Goal: Task Accomplishment & Management: Complete application form

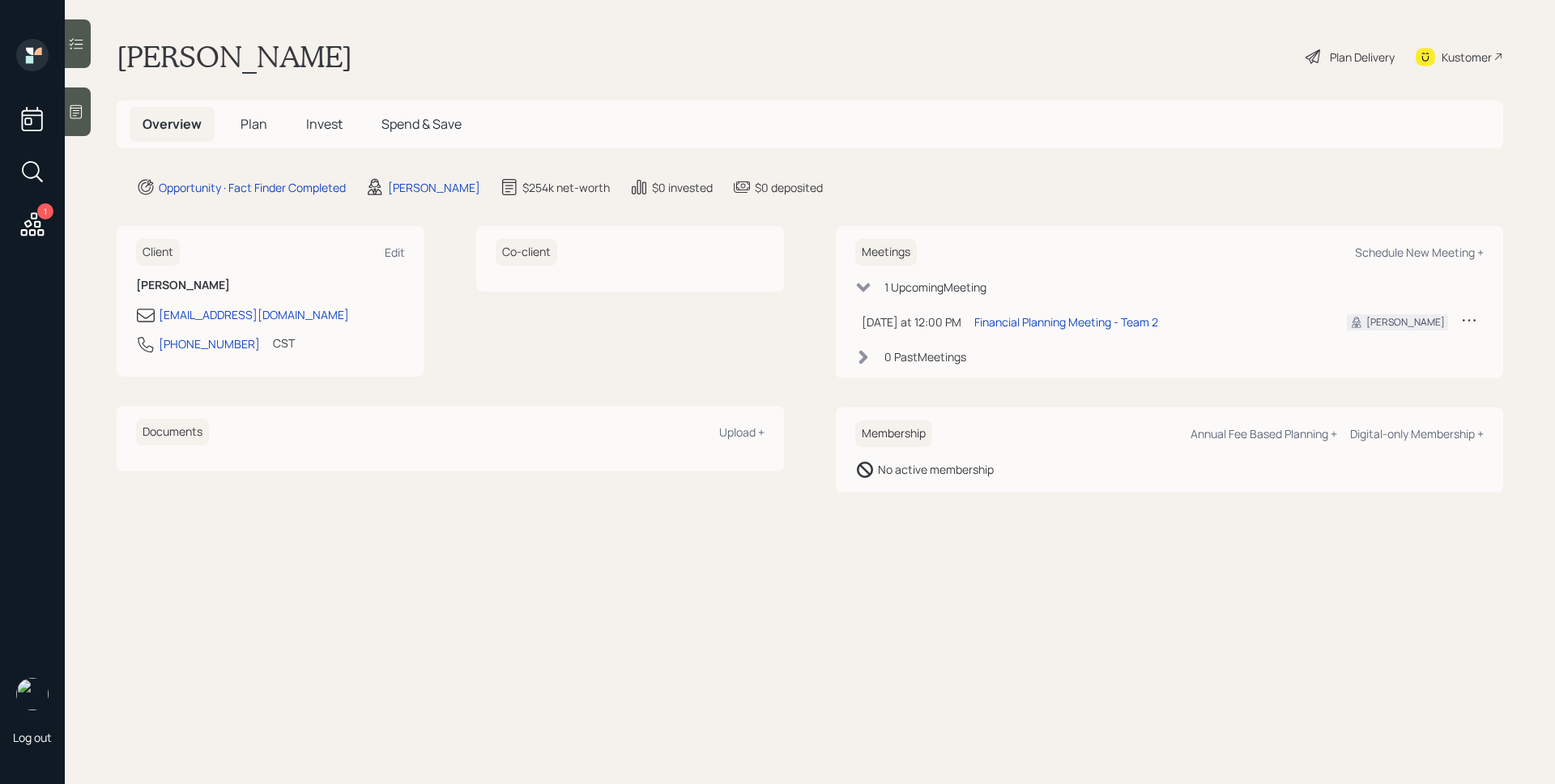
click at [41, 228] on icon at bounding box center [33, 225] width 29 height 29
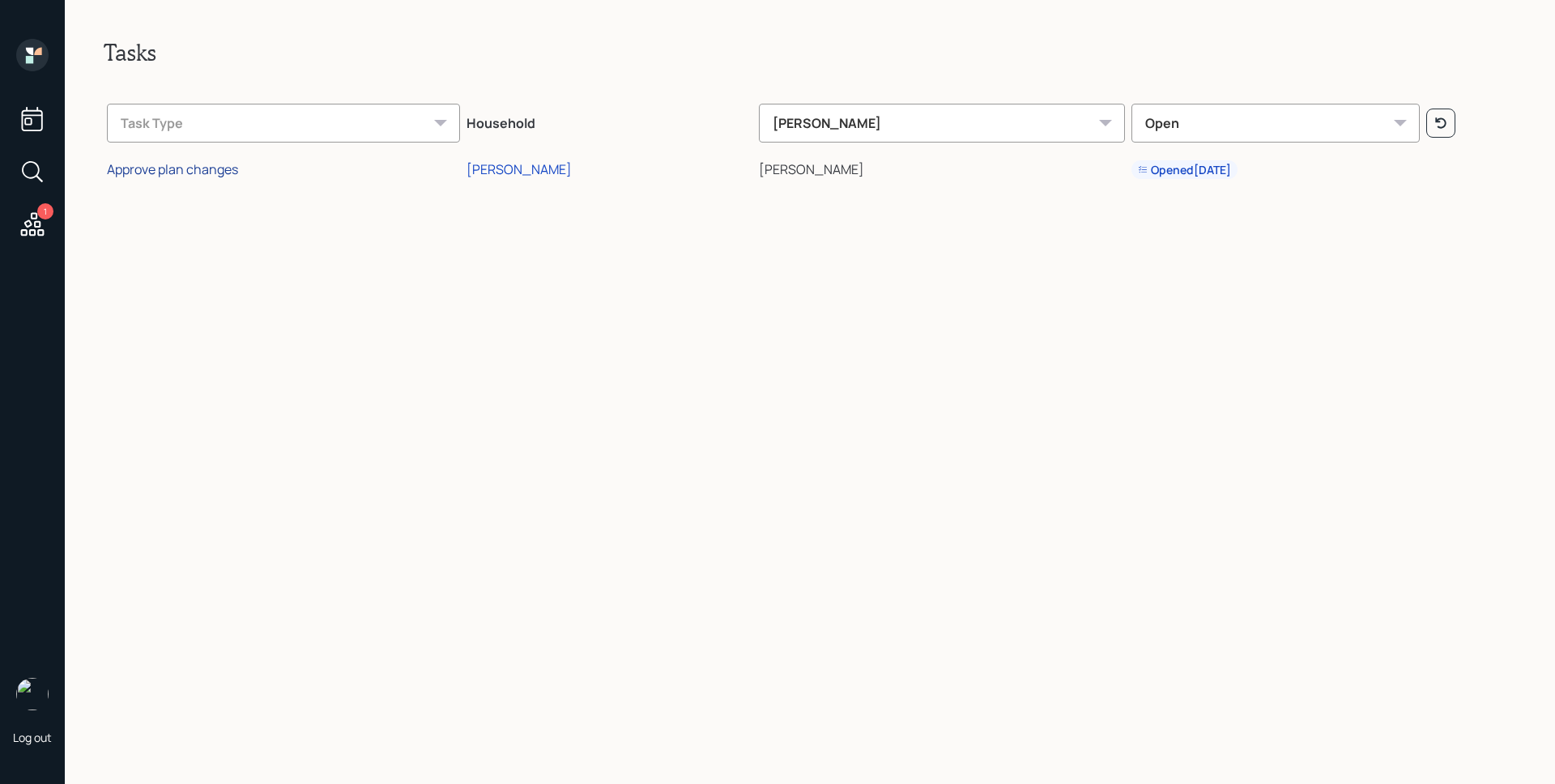
click at [220, 166] on div "Approve plan changes" at bounding box center [172, 169] width 131 height 18
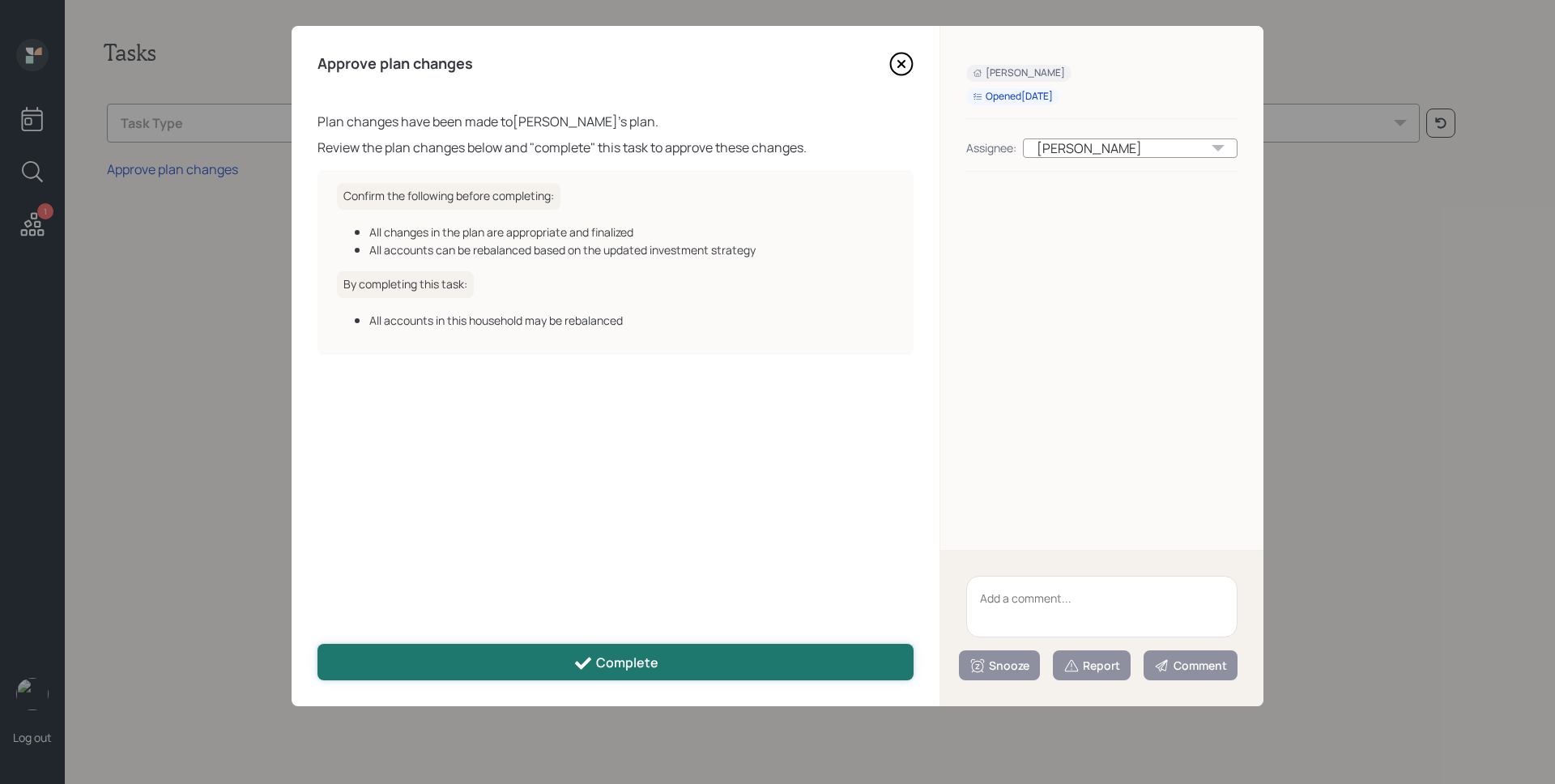
click at [638, 648] on button "Complete" at bounding box center [616, 662] width 596 height 36
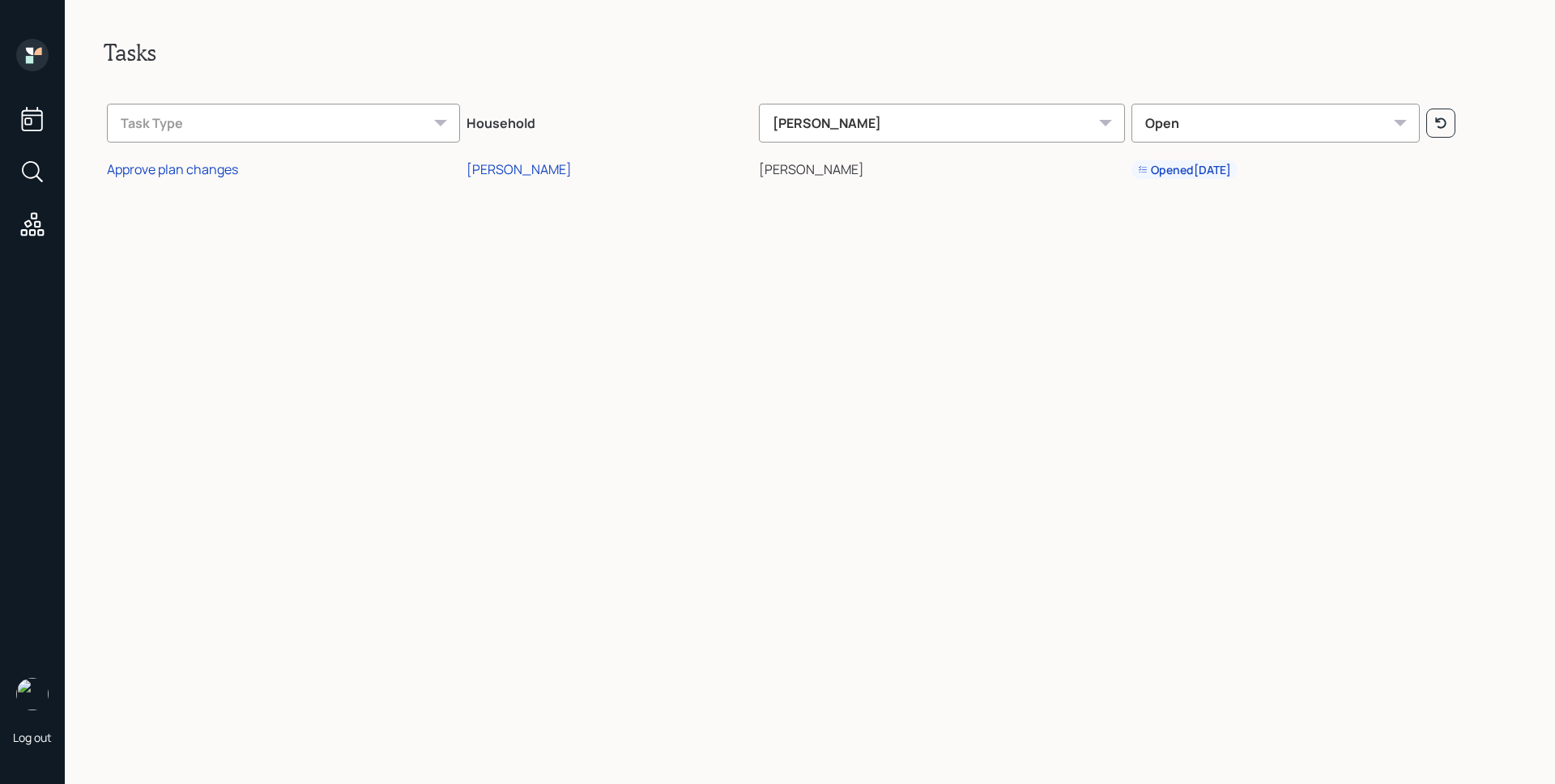
click at [28, 55] on icon at bounding box center [33, 55] width 33 height 33
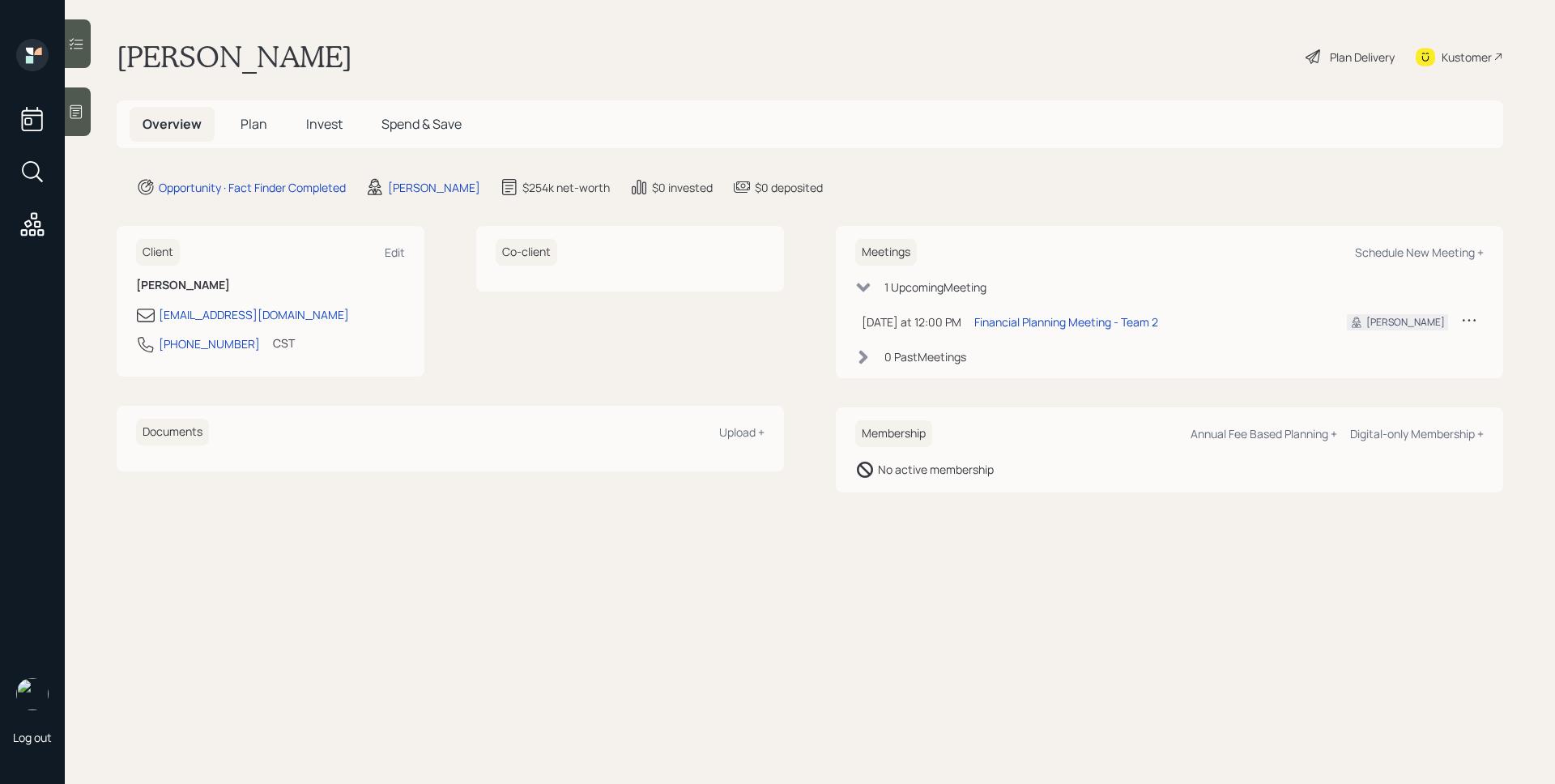
click at [1018, 305] on td "Financial Planning Meeting - Team 2" at bounding box center [1147, 321] width 360 height 33
click at [1022, 318] on div "Financial Planning Meeting - Team 2" at bounding box center [1066, 321] width 184 height 17
click at [262, 126] on span "Plan" at bounding box center [254, 124] width 27 height 18
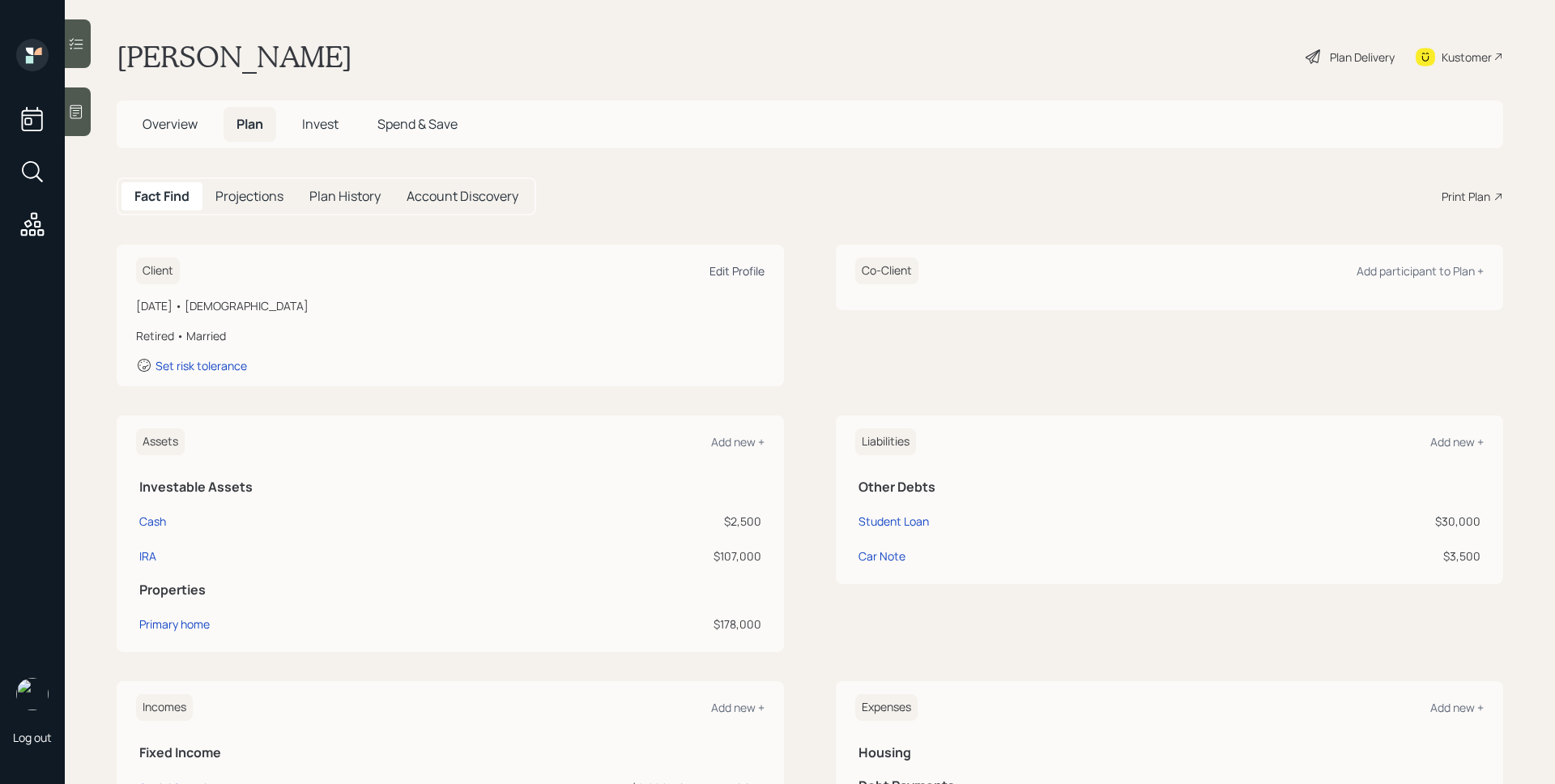
click at [733, 273] on div "Edit Profile" at bounding box center [737, 271] width 55 height 15
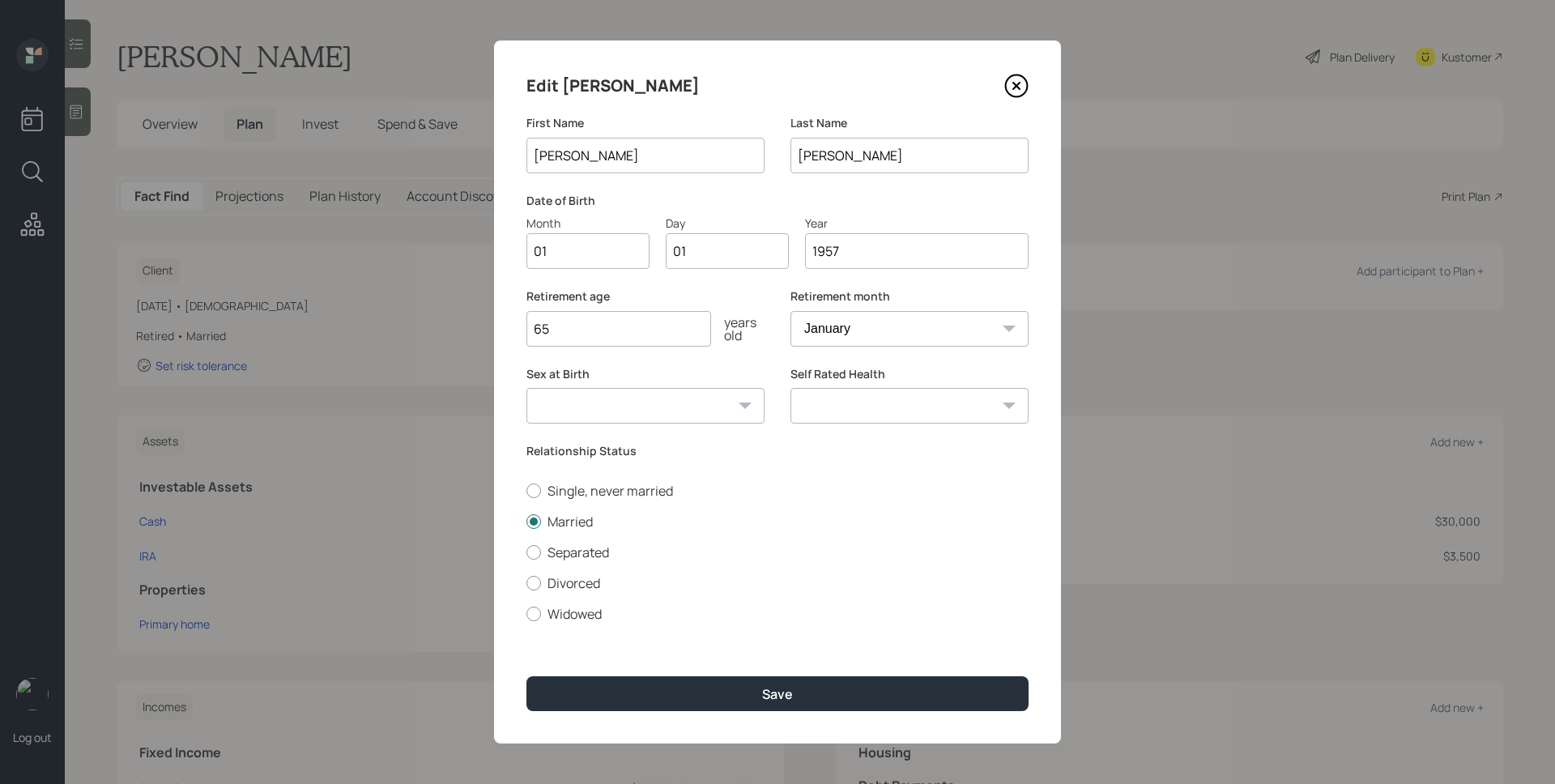
click at [608, 249] on input "01" at bounding box center [588, 251] width 123 height 35
click at [617, 252] on input "08" at bounding box center [588, 251] width 123 height 35
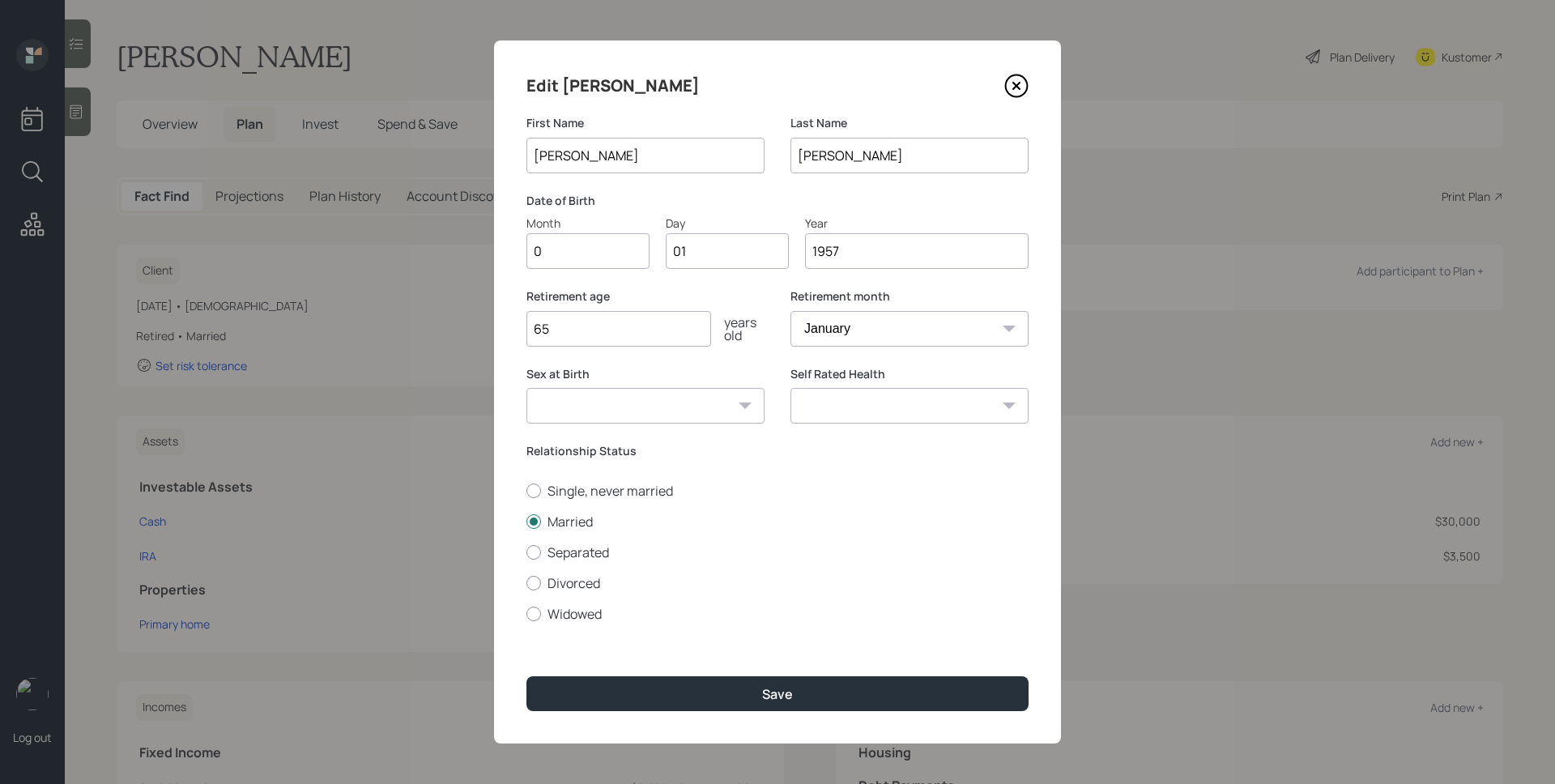
type input "09"
type input "0"
type input "15"
click at [577, 332] on input "65" at bounding box center [619, 328] width 185 height 35
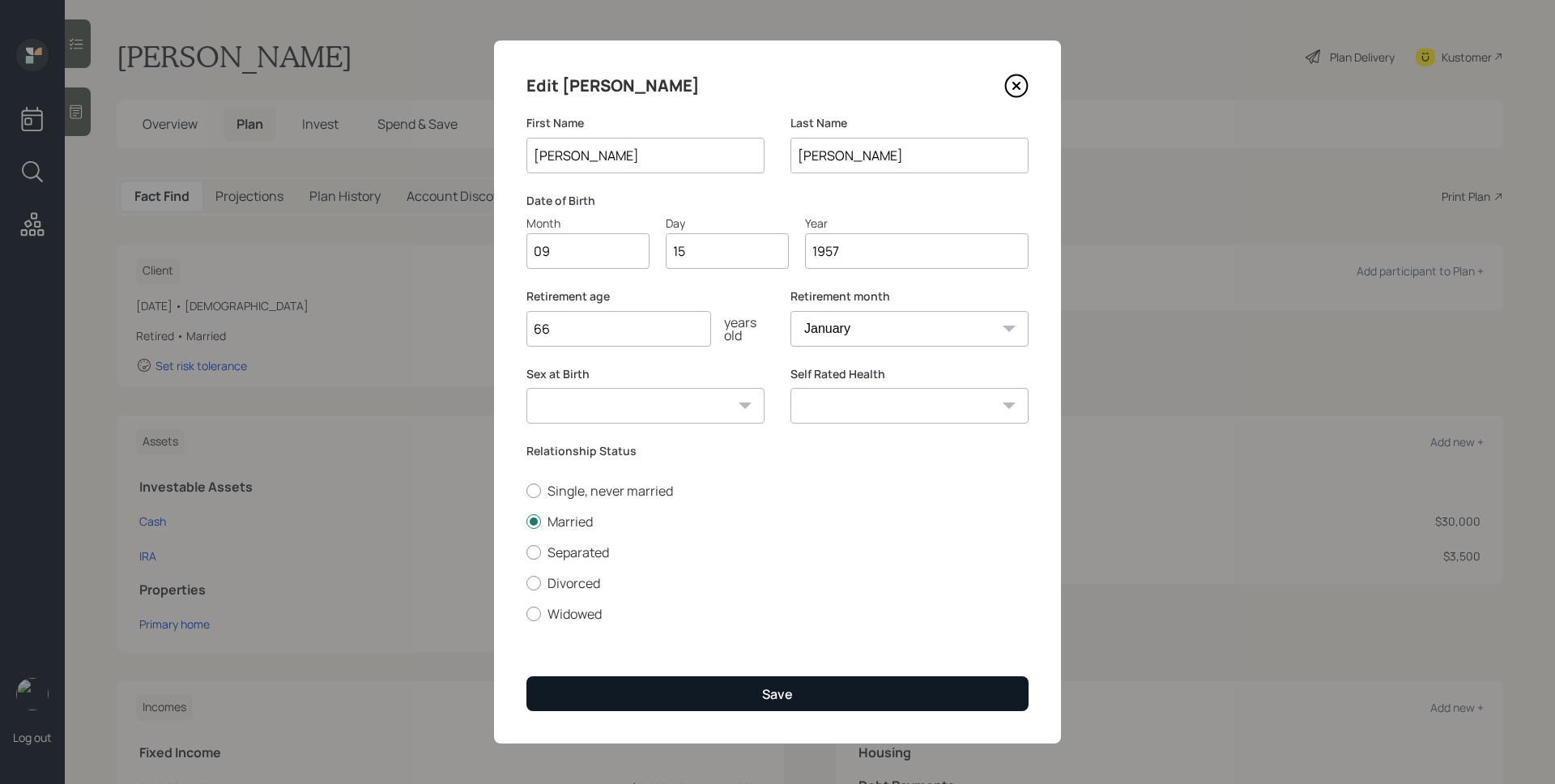
type input "66"
click at [811, 689] on button "Save" at bounding box center [777, 693] width 503 height 34
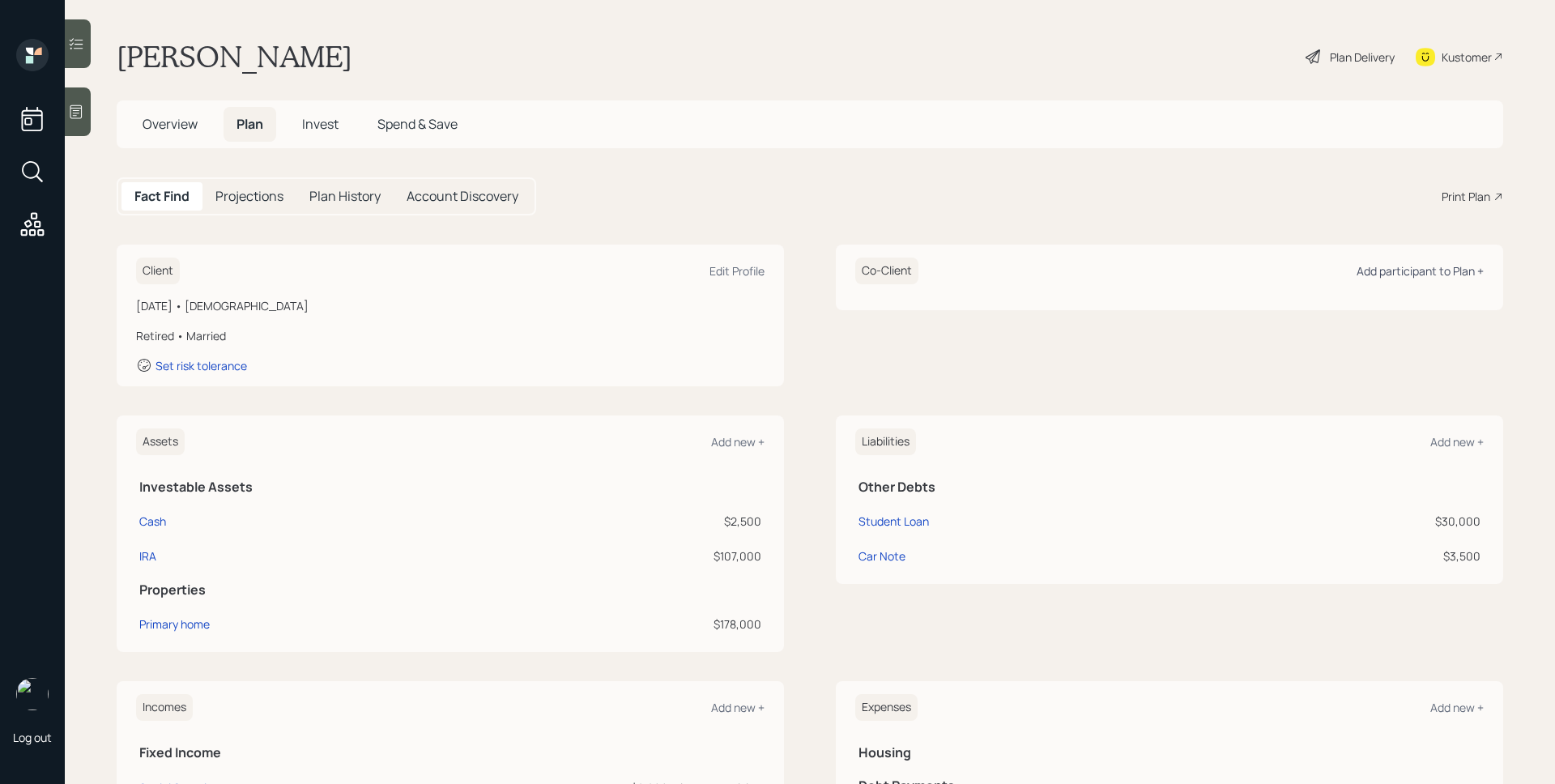
click at [1417, 272] on div "Add participant to Plan +" at bounding box center [1420, 271] width 127 height 15
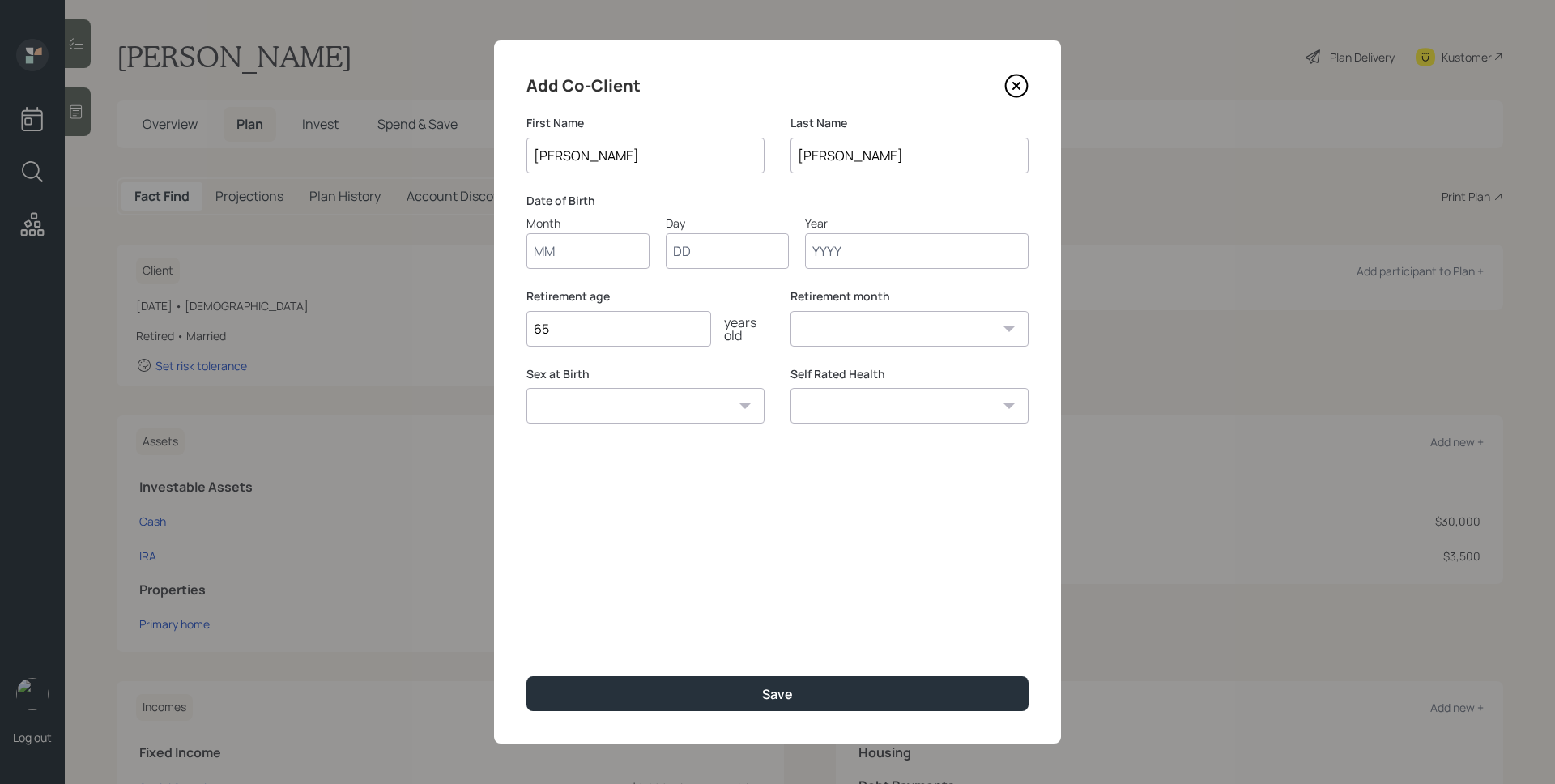
type input "[PERSON_NAME]"
click at [581, 243] on input "Month" at bounding box center [588, 251] width 123 height 35
type input "10"
type input "1"
type input "21"
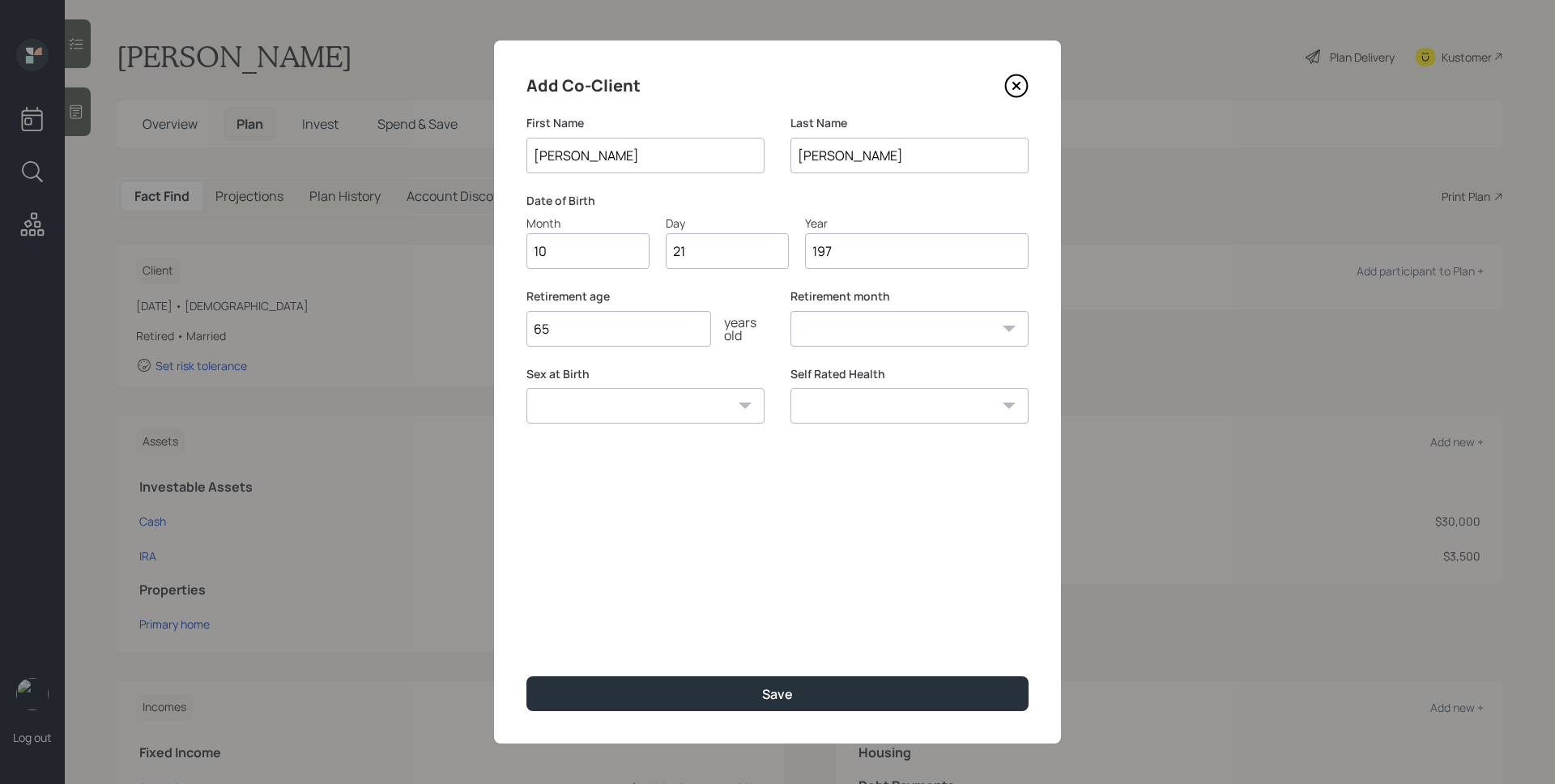
type input "1978"
select select "10"
type input "1978"
click at [600, 338] on input "65" at bounding box center [619, 328] width 185 height 35
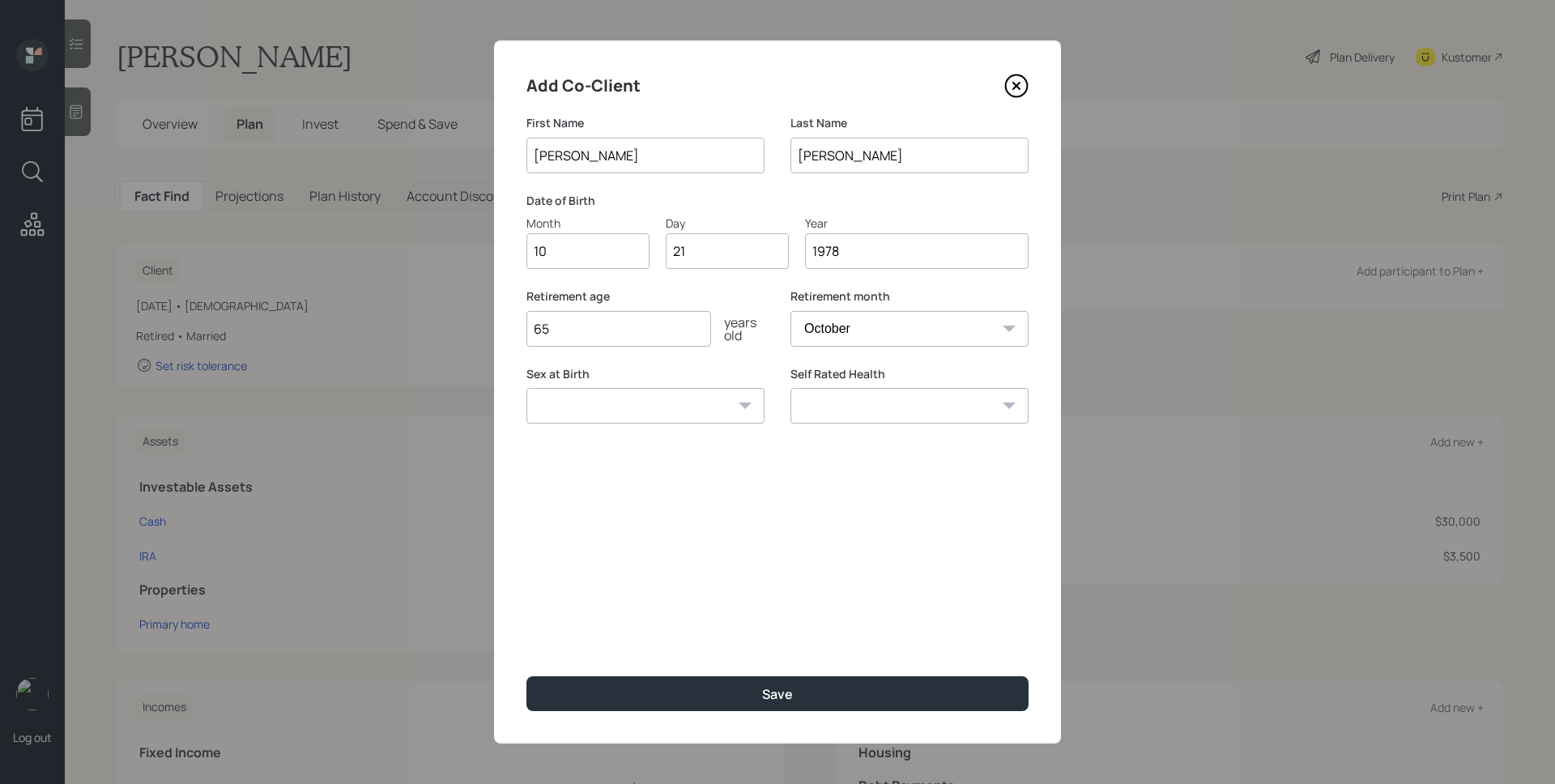
click at [600, 338] on input "65" at bounding box center [619, 328] width 185 height 35
type input "44"
click at [526, 676] on button "Save" at bounding box center [777, 693] width 503 height 34
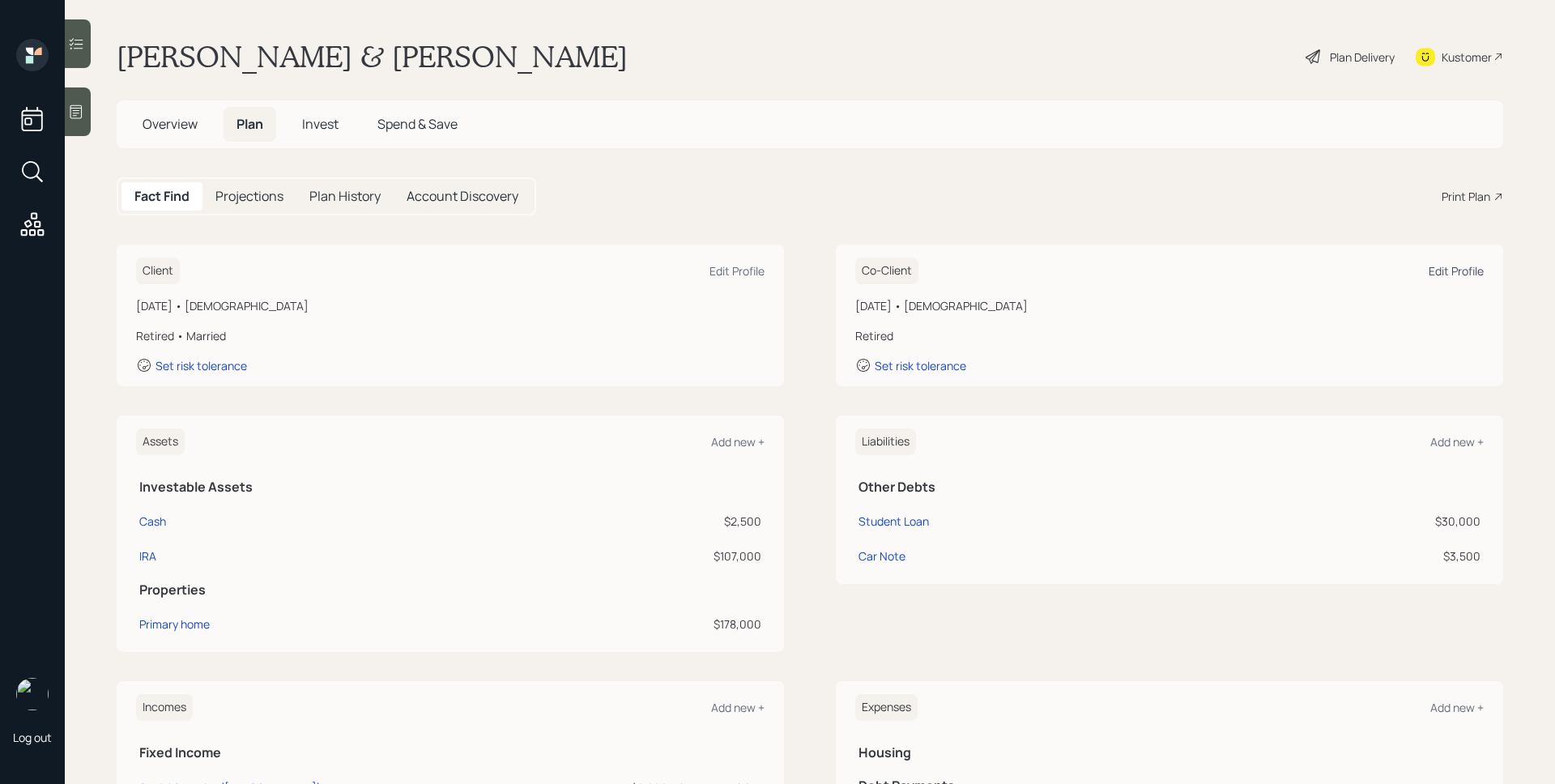
click at [1466, 263] on div "Edit Profile" at bounding box center [1456, 271] width 55 height 15
select select "10"
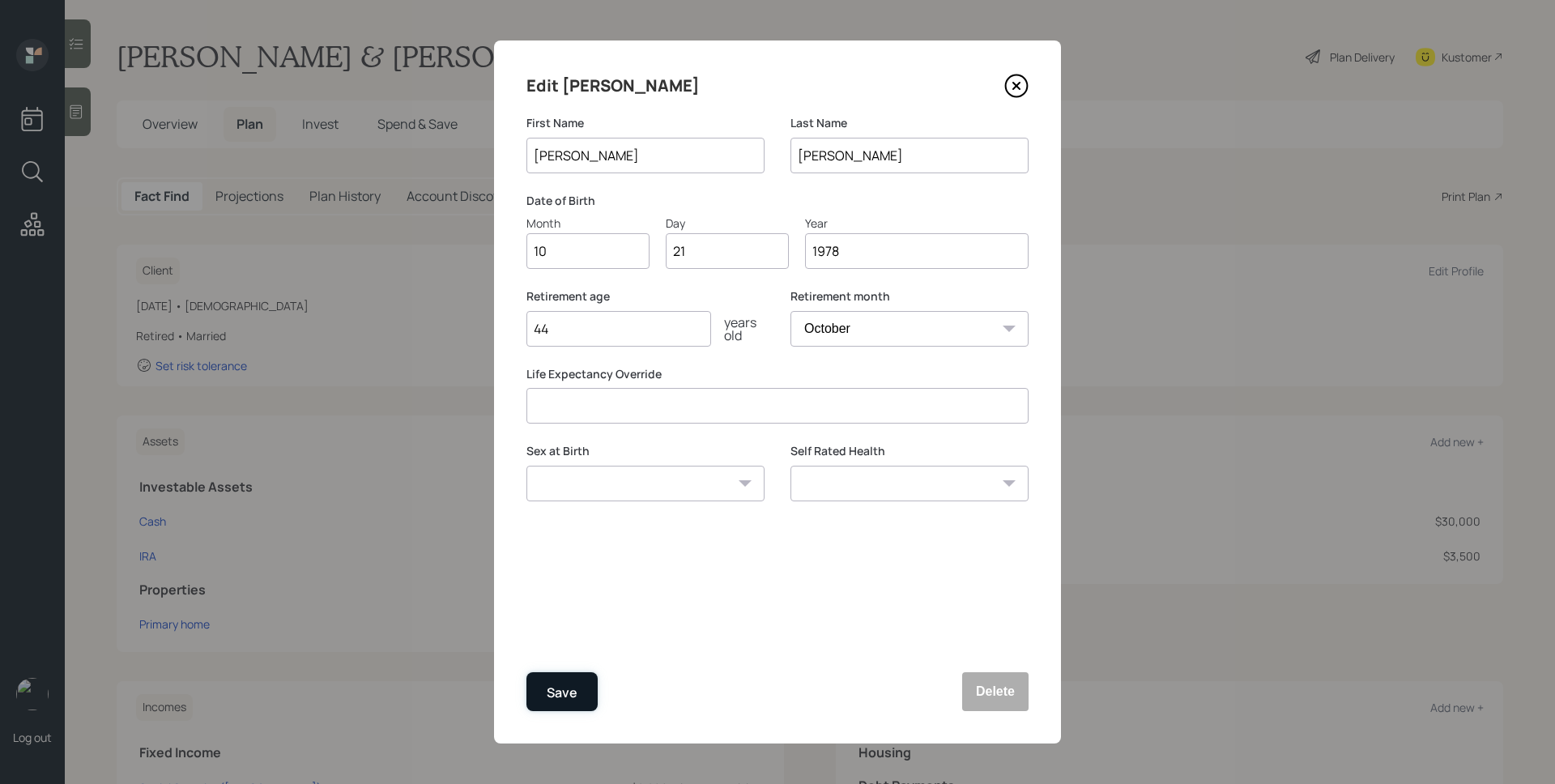
click at [571, 674] on button "Save" at bounding box center [562, 691] width 72 height 39
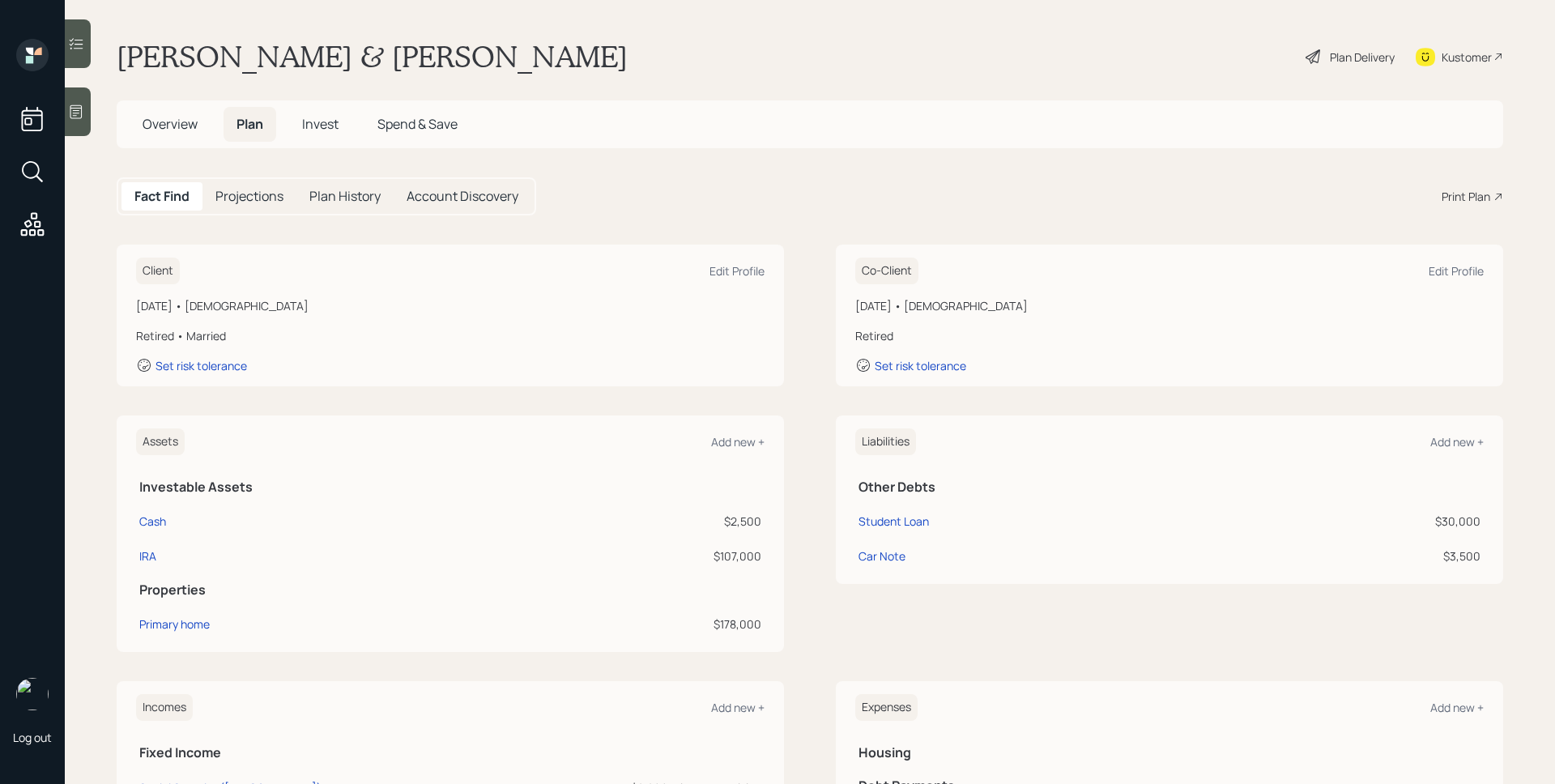
click at [1355, 57] on div "Plan Delivery" at bounding box center [1363, 57] width 65 height 17
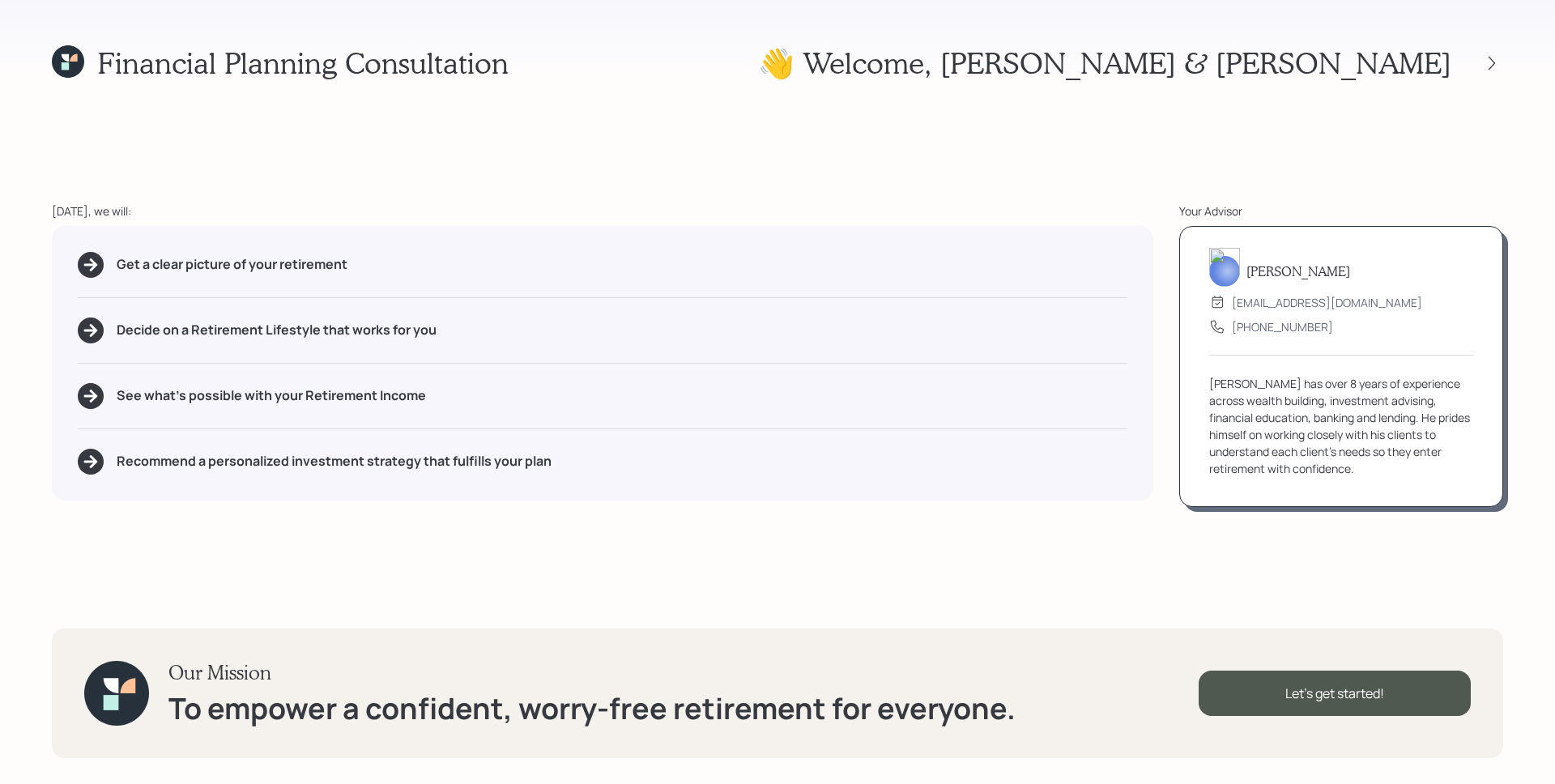
click at [641, 196] on div "Financial Planning Consultation 👋 Welcome , Travis & Rhea Today, we will: Get a…" at bounding box center [777, 392] width 1555 height 784
click at [1112, 500] on div "Get a clear picture of your retirement Decide on a Retirement Lifestyle that wo…" at bounding box center [602, 363] width 1101 height 274
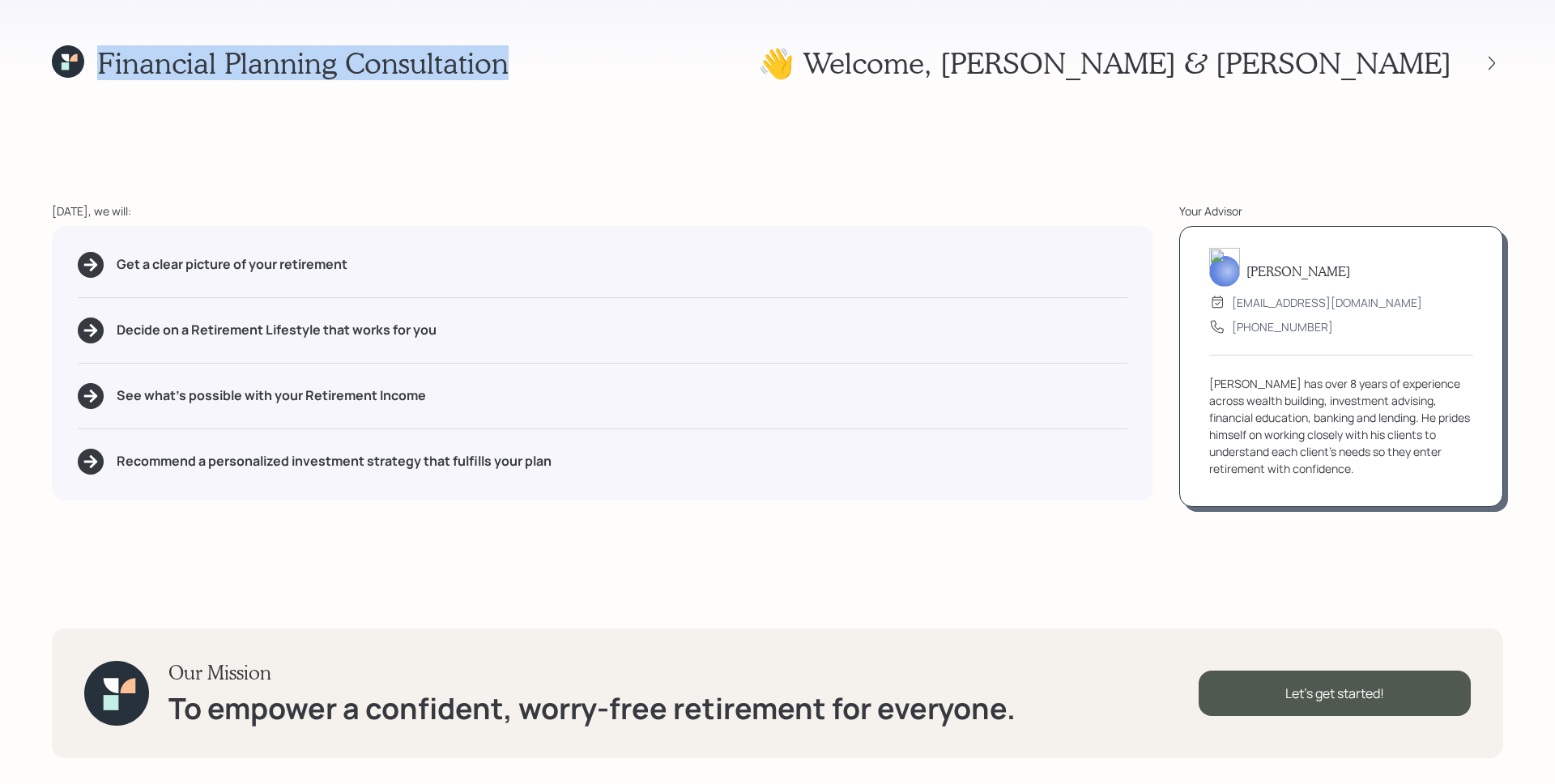
drag, startPoint x: 90, startPoint y: 62, endPoint x: 534, endPoint y: 96, distance: 445.3
click at [534, 96] on div "Financial Planning Consultation 👋 Welcome , Travis & Rhea Today, we will: Get a…" at bounding box center [777, 392] width 1555 height 784
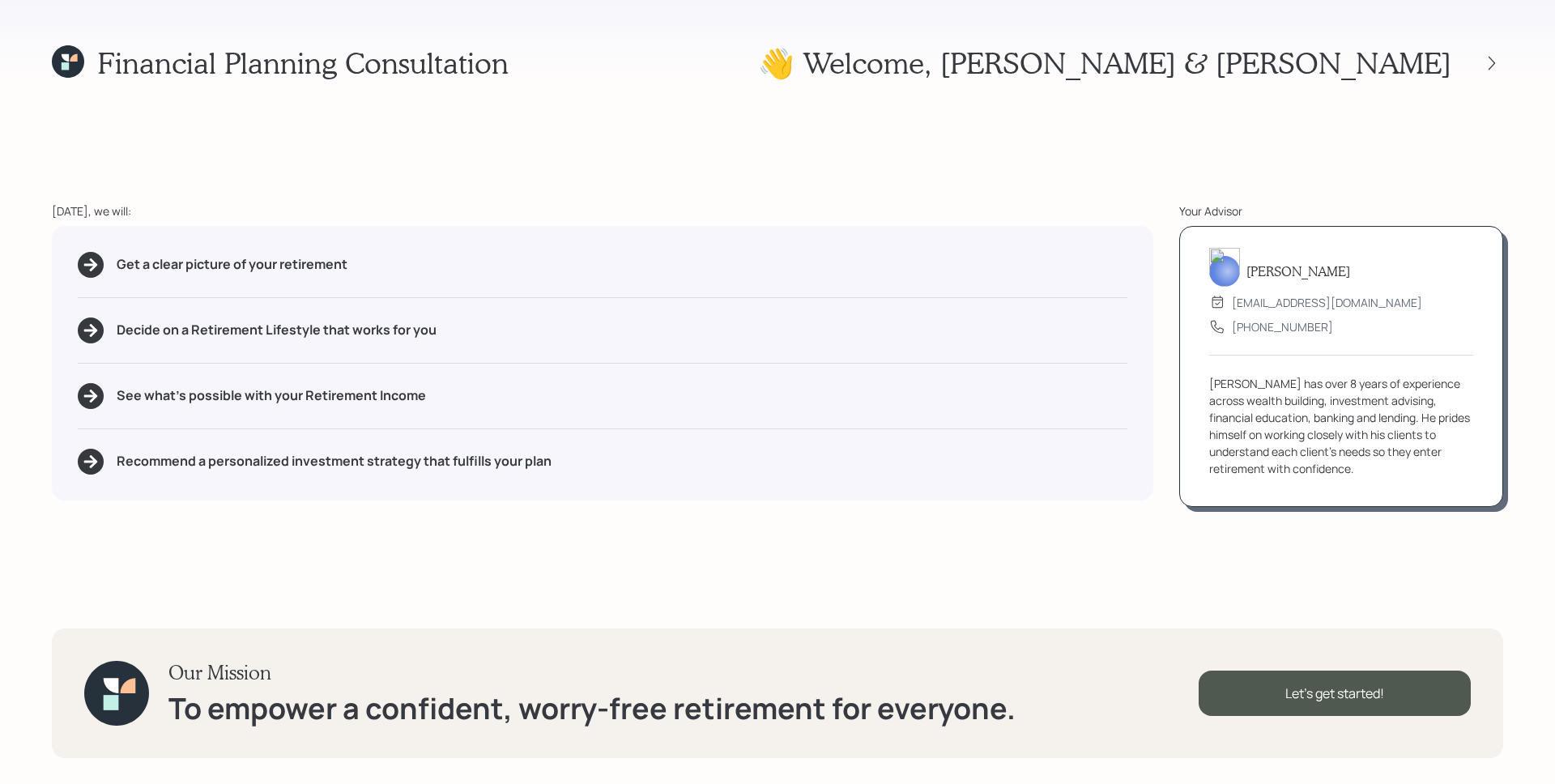
click at [317, 166] on div "Financial Planning Consultation 👋 Welcome , Travis & Rhea Today, we will: Get a…" at bounding box center [777, 392] width 1555 height 784
click at [247, 129] on div "Financial Planning Consultation 👋 Welcome , Travis & Rhea Today, we will: Get a…" at bounding box center [777, 392] width 1555 height 784
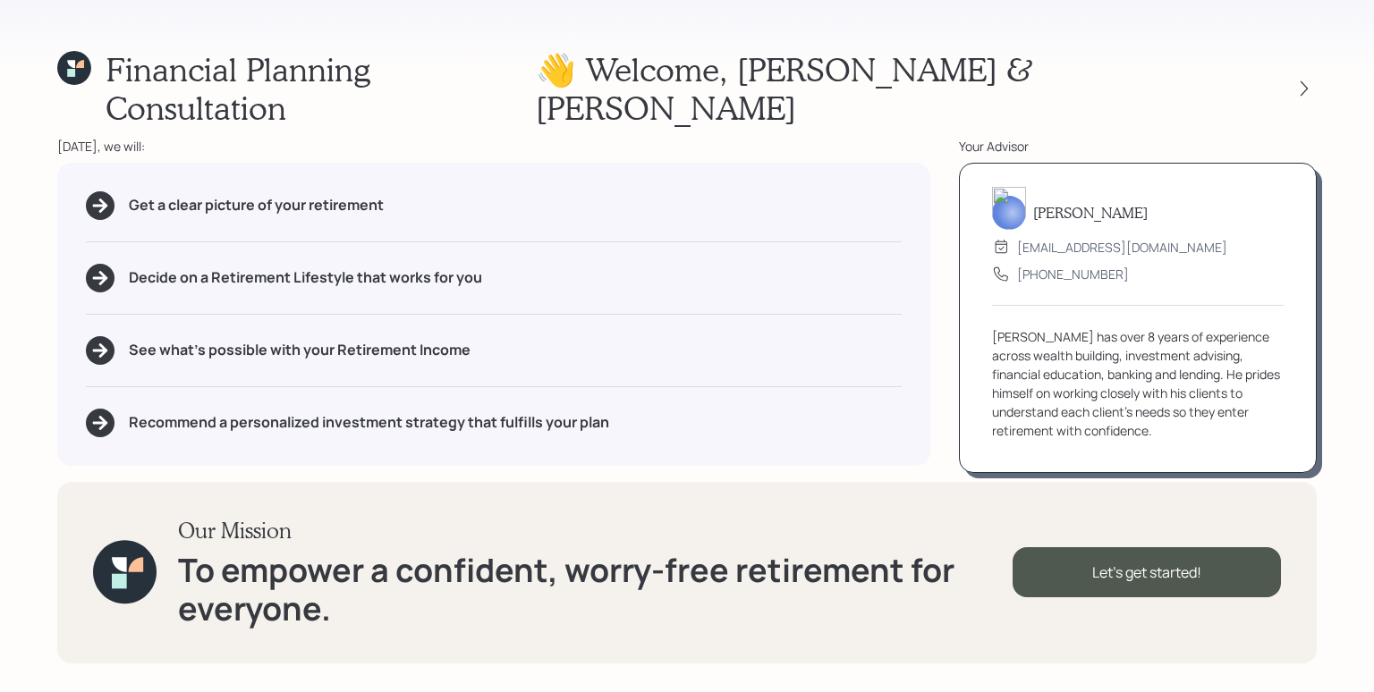
click at [548, 264] on div "Decide on a Retirement Lifestyle that works for you" at bounding box center [494, 278] width 816 height 29
click at [686, 366] on div "Get a clear picture of your retirement Decide on a Retirement Lifestyle that wo…" at bounding box center [493, 314] width 873 height 303
drag, startPoint x: 131, startPoint y: 193, endPoint x: 361, endPoint y: 201, distance: 230.9
click at [361, 201] on div "Get a clear picture of your retirement Decide on a Retirement Lifestyle that wo…" at bounding box center [493, 314] width 873 height 303
click at [479, 234] on div "Get a clear picture of your retirement Decide on a Retirement Lifestyle that wo…" at bounding box center [493, 314] width 873 height 303
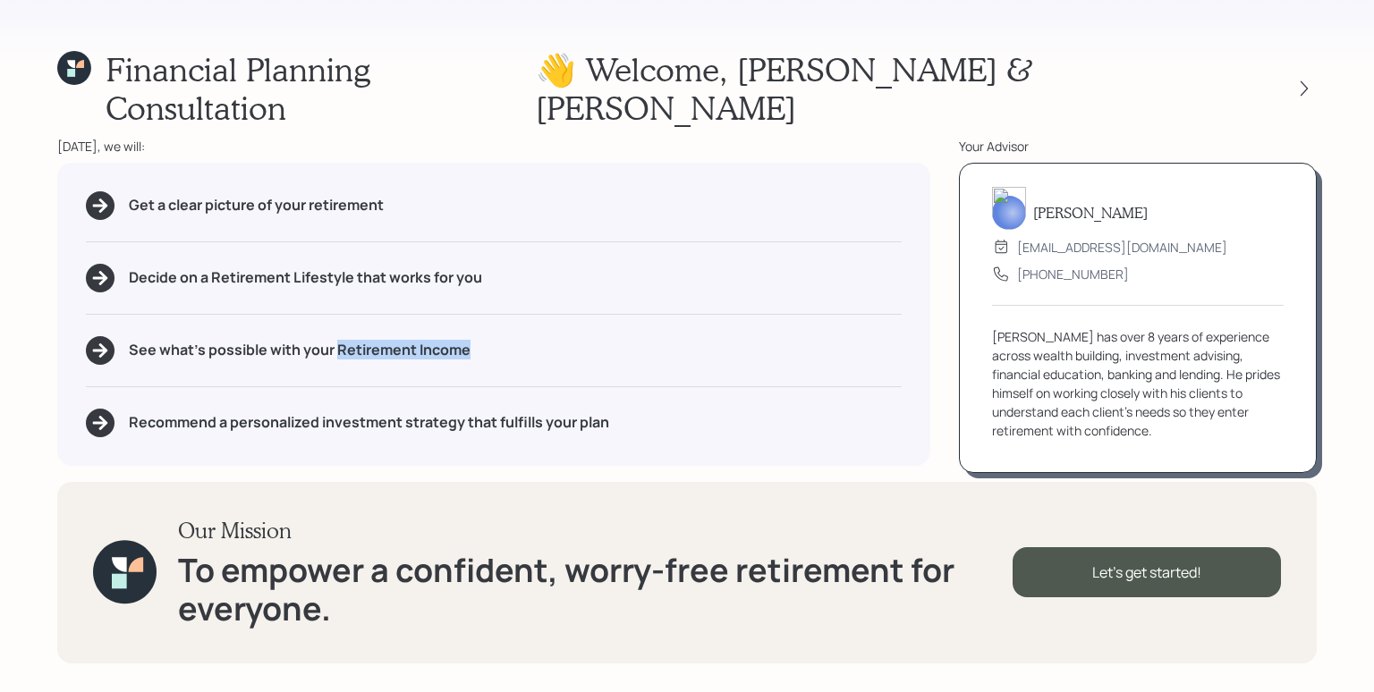
drag, startPoint x: 471, startPoint y: 333, endPoint x: 335, endPoint y: 338, distance: 136.1
click at [335, 338] on div "See what's possible with your Retirement Income" at bounding box center [494, 350] width 816 height 29
click at [327, 360] on div "Get a clear picture of your retirement Decide on a Retirement Lifestyle that wo…" at bounding box center [493, 314] width 873 height 303
click at [474, 429] on div "Get a clear picture of your retirement Decide on a Retirement Lifestyle that wo…" at bounding box center [493, 314] width 873 height 303
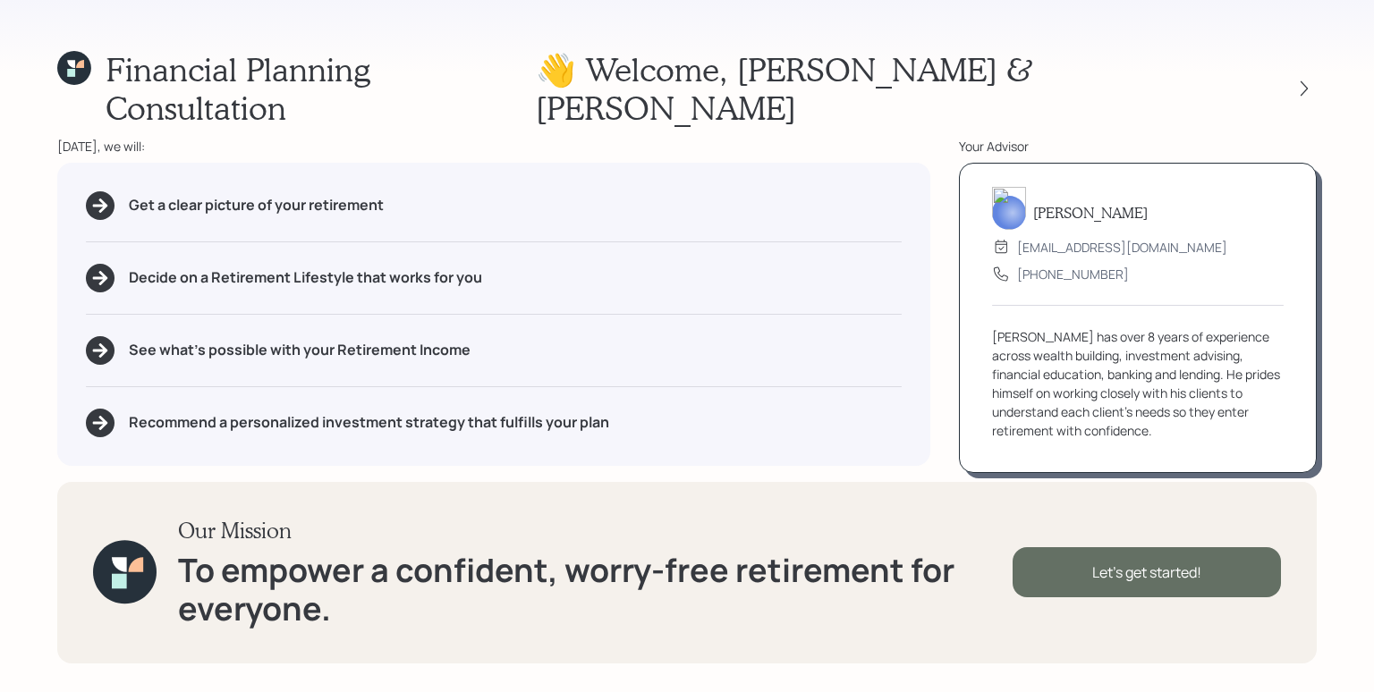
click at [1167, 581] on div "Let's get started!" at bounding box center [1147, 572] width 268 height 50
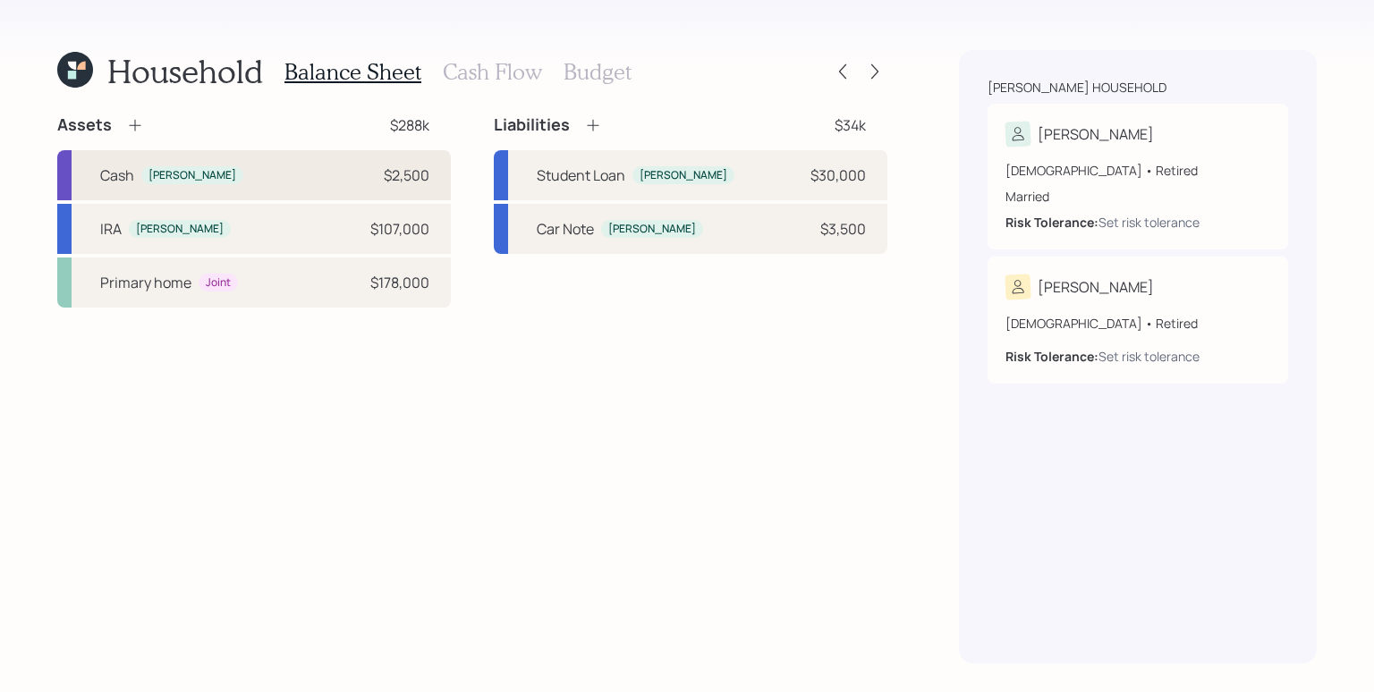
click at [380, 182] on div "$2,500" at bounding box center [403, 175] width 54 height 21
select select "emergency_fund"
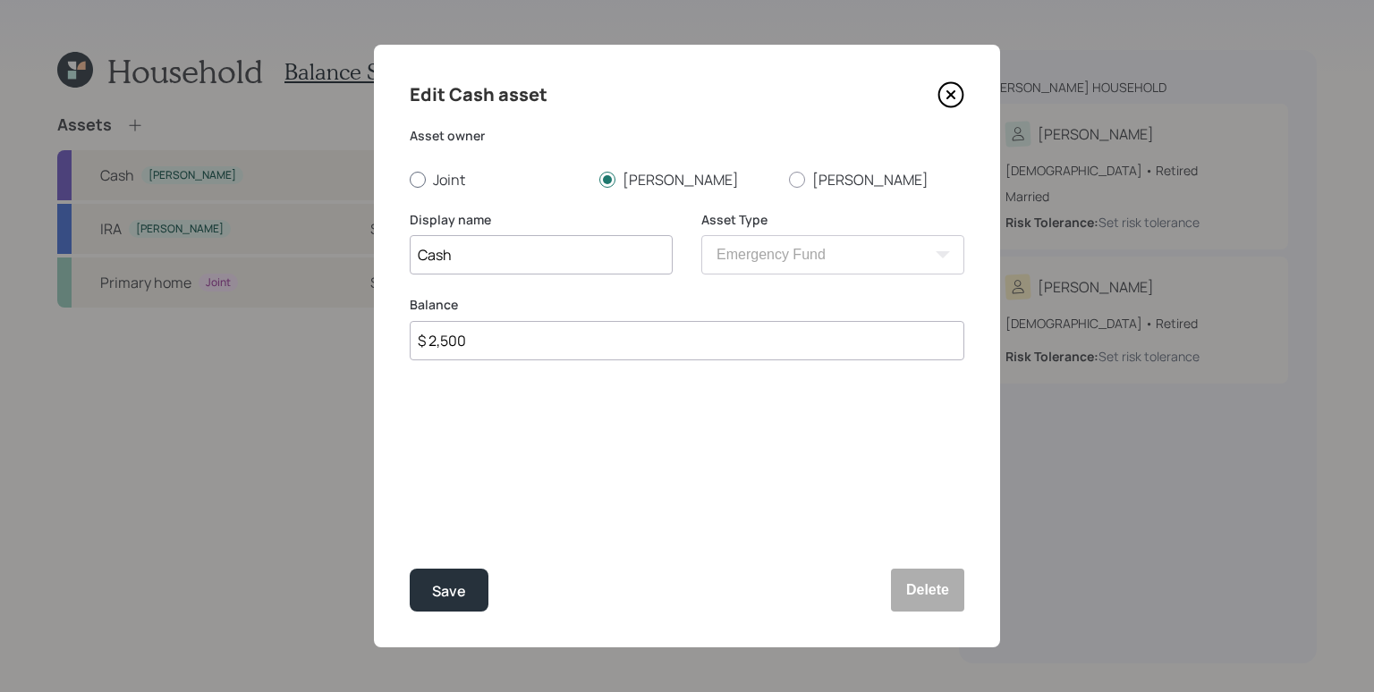
click at [428, 184] on label "Joint" at bounding box center [497, 180] width 175 height 20
click at [410, 180] on input "Joint" at bounding box center [409, 179] width 1 height 1
radio input "true"
click at [477, 585] on button "Save" at bounding box center [449, 590] width 79 height 43
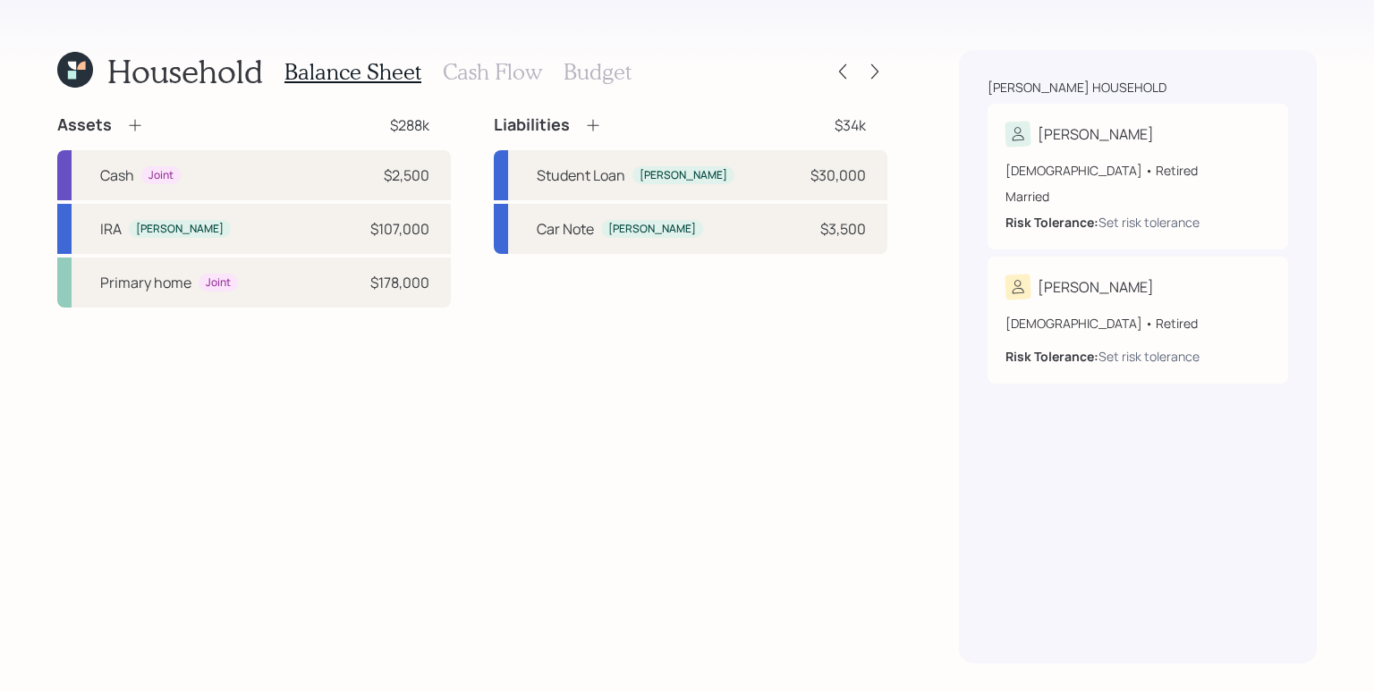
click at [136, 122] on icon at bounding box center [135, 125] width 18 height 18
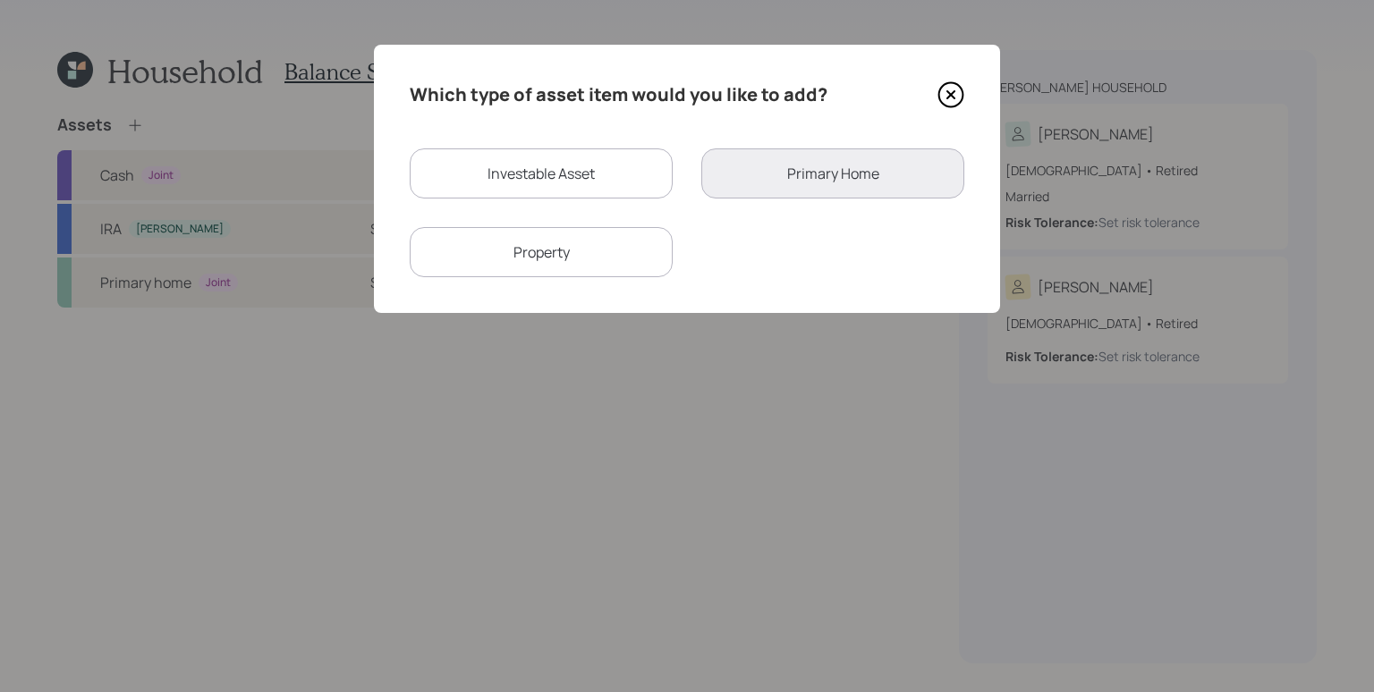
click at [593, 186] on div "Investable Asset" at bounding box center [541, 173] width 263 height 50
select select "taxable"
select select "balanced"
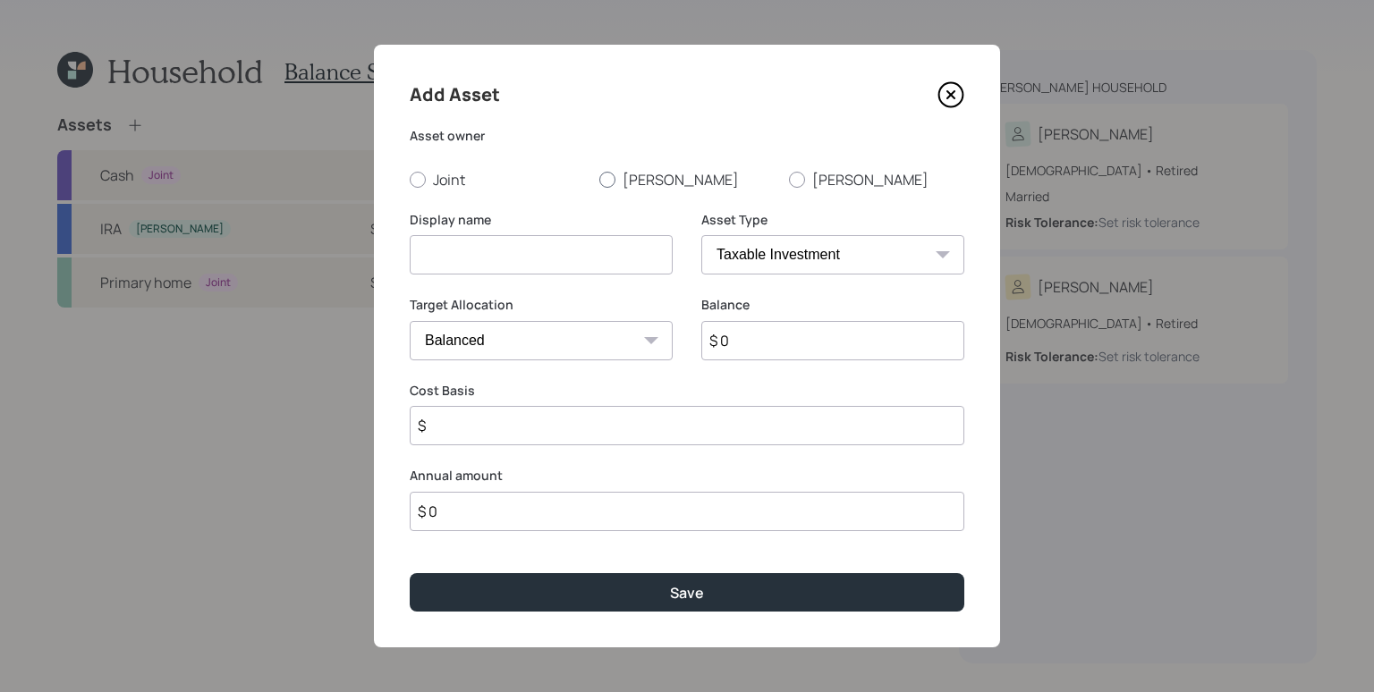
click at [617, 185] on label "[PERSON_NAME]" at bounding box center [686, 180] width 175 height 20
click at [599, 180] on input "[PERSON_NAME]" at bounding box center [598, 179] width 1 height 1
radio input "true"
click at [569, 258] on input at bounding box center [541, 254] width 263 height 39
type input "[PERSON_NAME]"
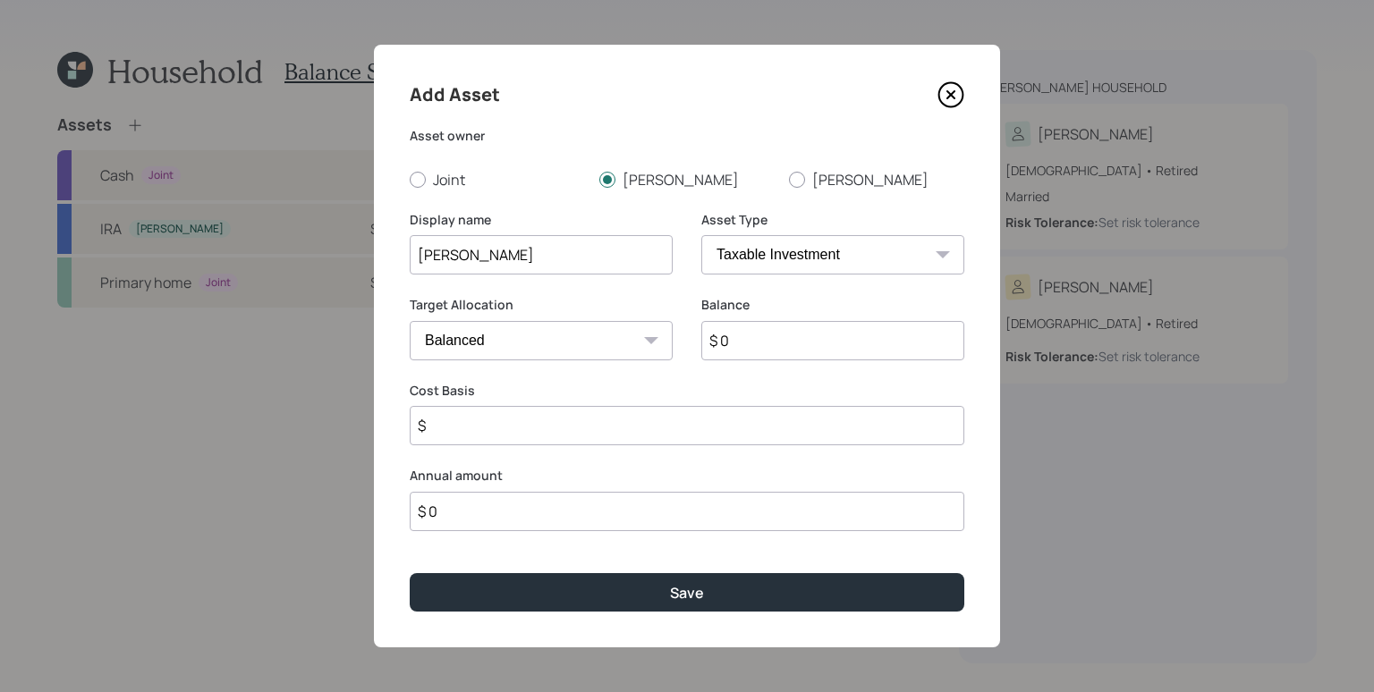
click at [758, 272] on select "SEP IRA IRA Roth IRA 401(k) Roth 401(k) 403(b) Roth 403(b) 457(b) Roth 457(b) H…" at bounding box center [832, 254] width 263 height 39
select select "ira"
click at [701, 235] on select "SEP IRA IRA Roth IRA 401(k) Roth 401(k) 403(b) Roth 403(b) 457(b) Roth 457(b) H…" at bounding box center [832, 254] width 263 height 39
type input "$"
click at [801, 340] on input "$ 0" at bounding box center [832, 340] width 263 height 39
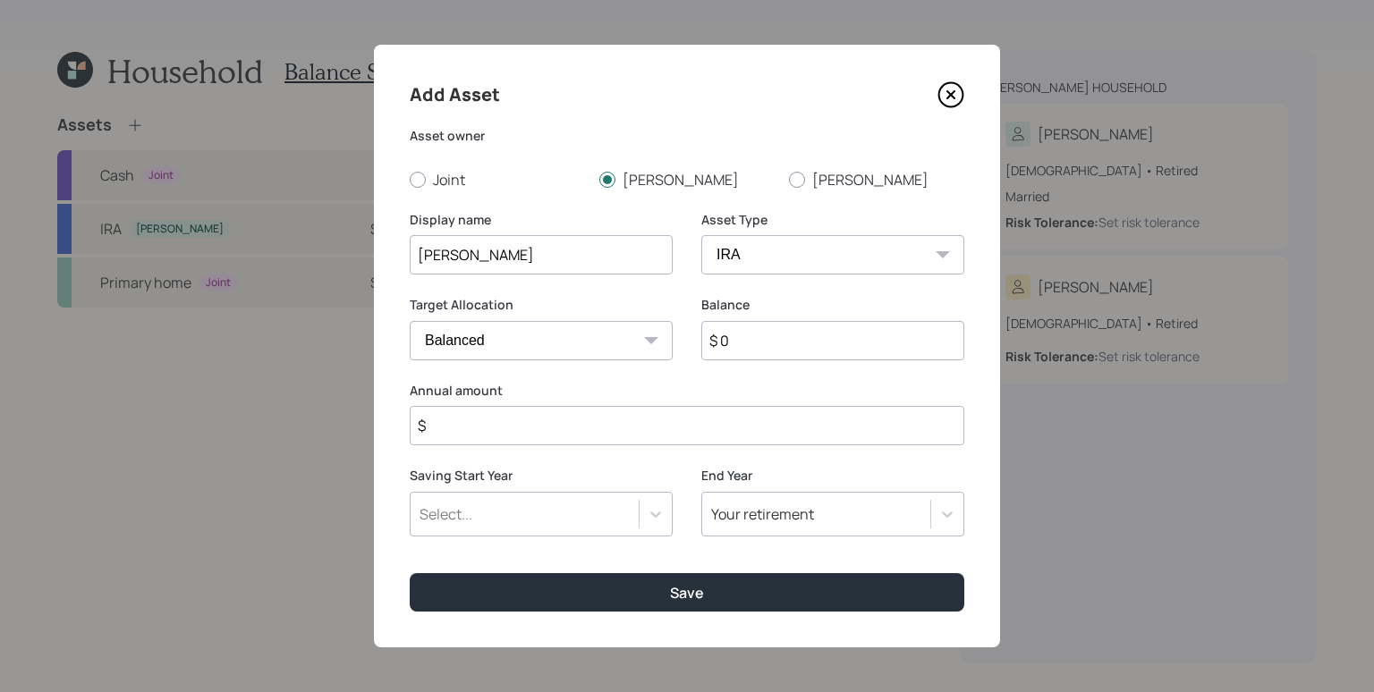
click at [801, 340] on input "$ 0" at bounding box center [832, 340] width 263 height 39
type input "$ 19,000"
type input "$ 0"
click at [410, 573] on button "Save" at bounding box center [687, 592] width 555 height 38
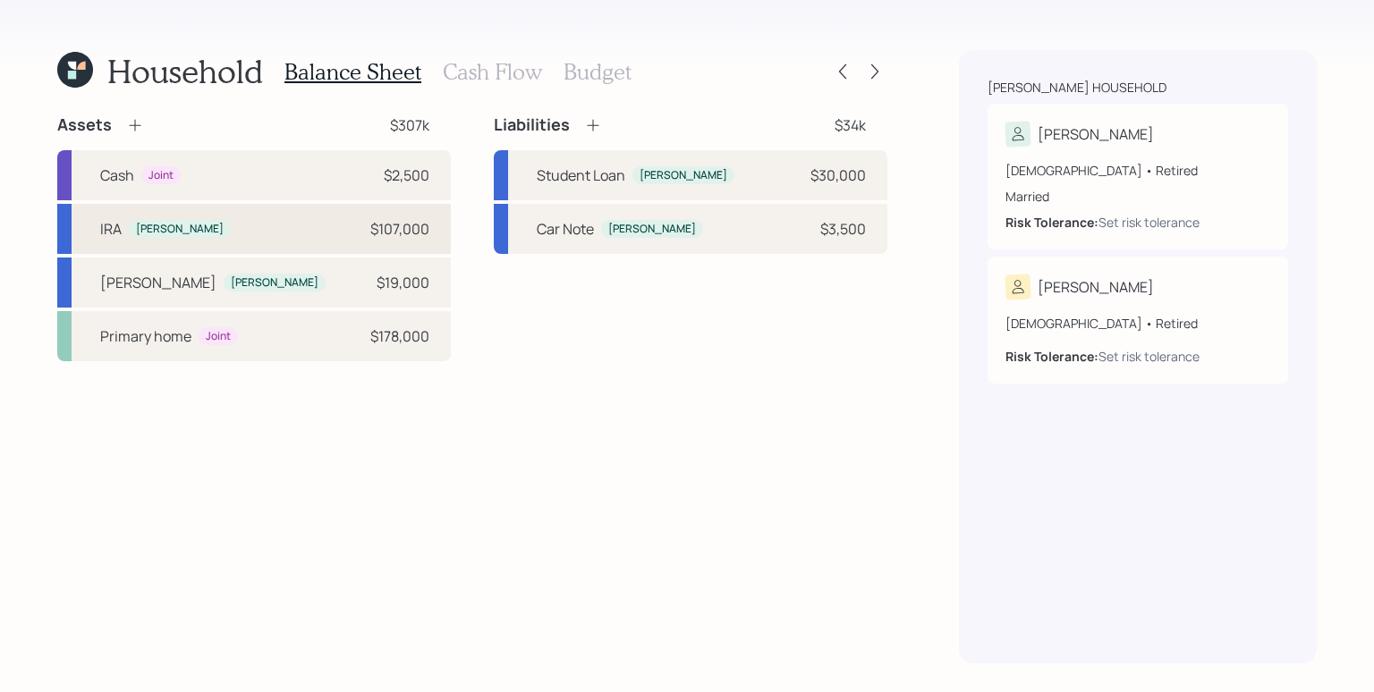
click at [370, 208] on div "IRA Travis $107,000" at bounding box center [254, 229] width 394 height 50
select select "ira"
select select "balanced"
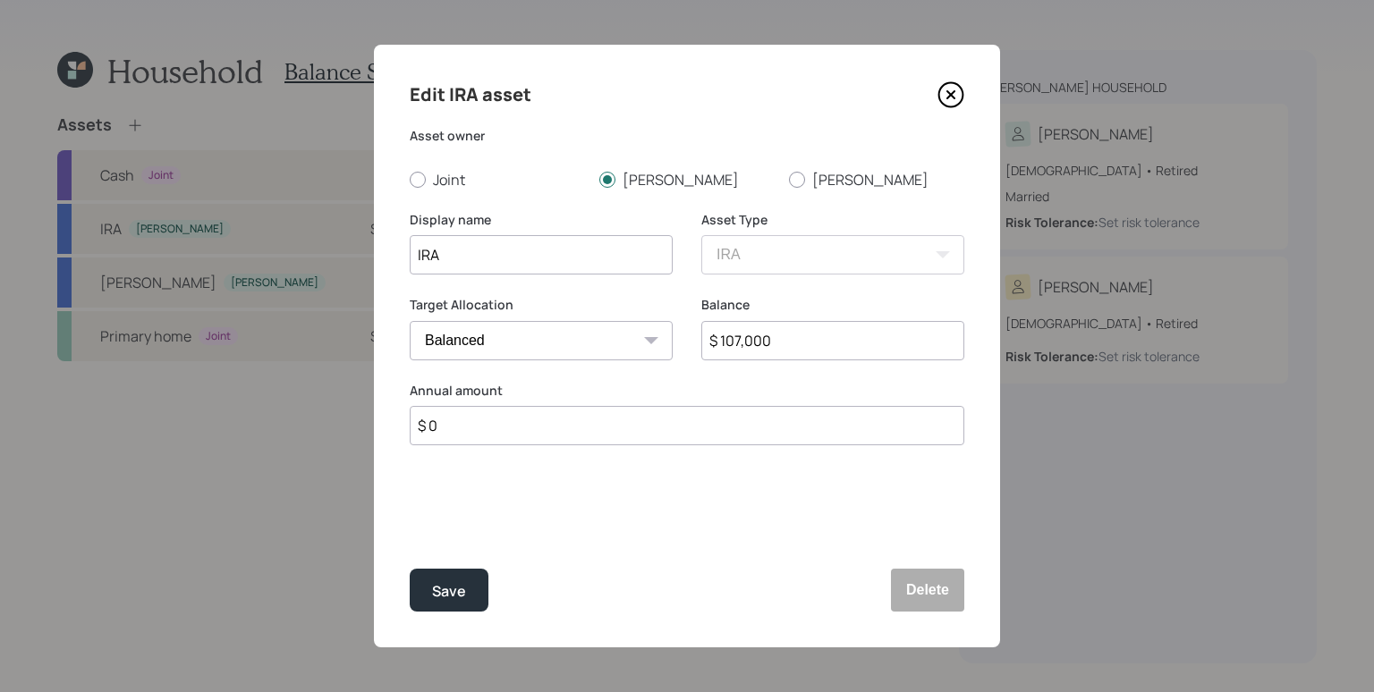
click at [772, 352] on input "$ 107,000" at bounding box center [832, 340] width 263 height 39
type input "$ 88,000"
click at [410, 569] on button "Save" at bounding box center [449, 590] width 79 height 43
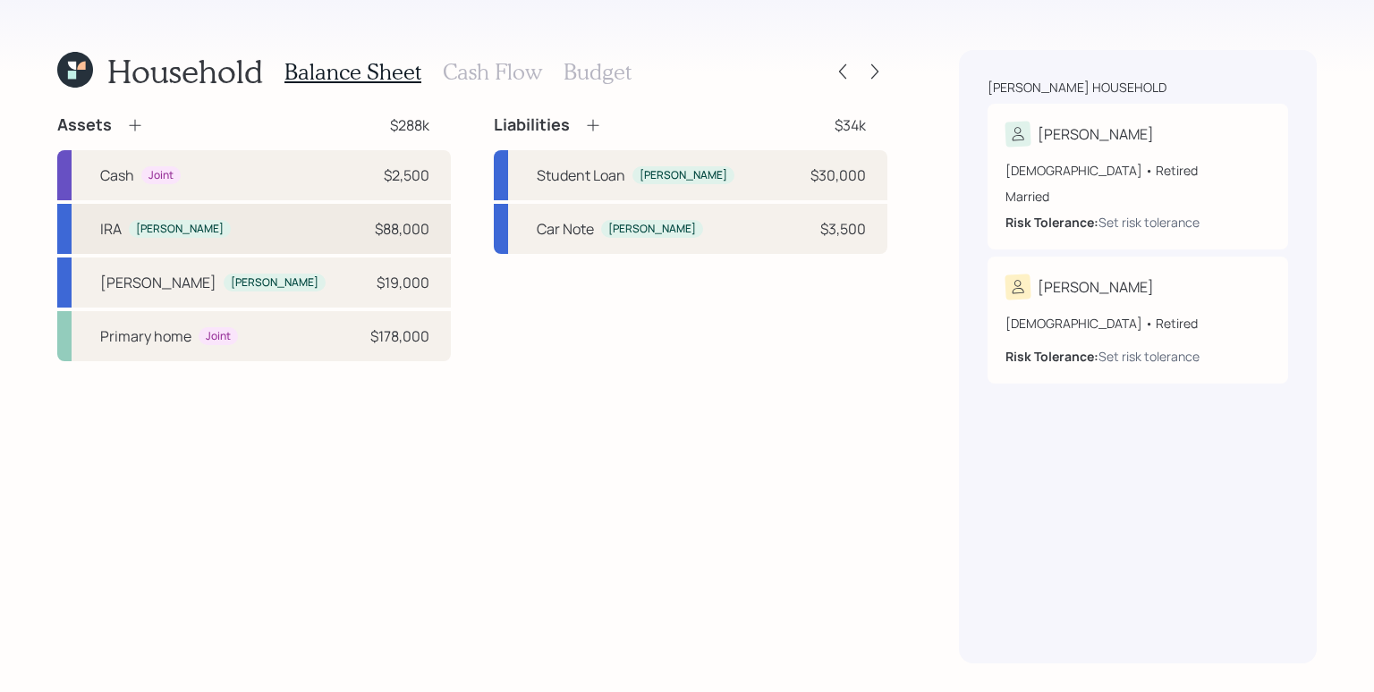
click at [272, 221] on div "IRA Travis $88,000" at bounding box center [254, 229] width 394 height 50
select select "ira"
select select "balanced"
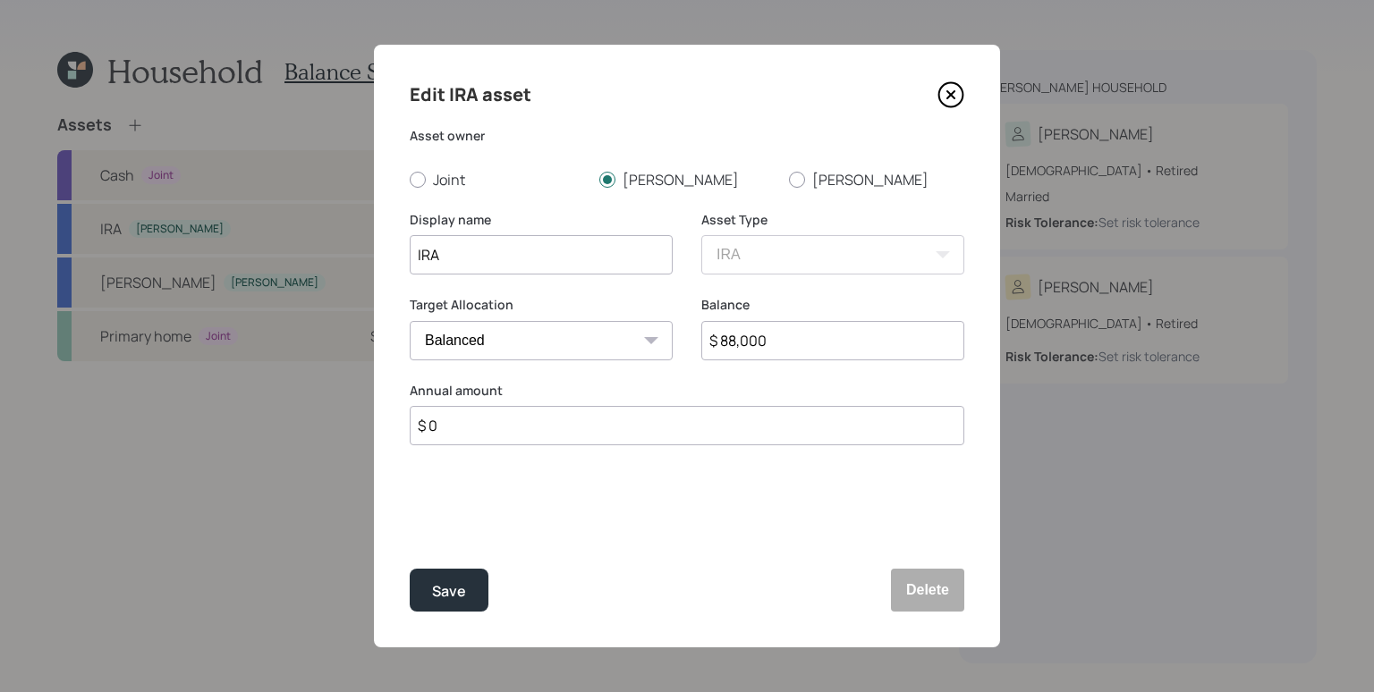
click at [462, 240] on input "IRA" at bounding box center [541, 254] width 263 height 39
type input "Retirement Accounts"
click at [410, 569] on button "Save" at bounding box center [449, 590] width 79 height 43
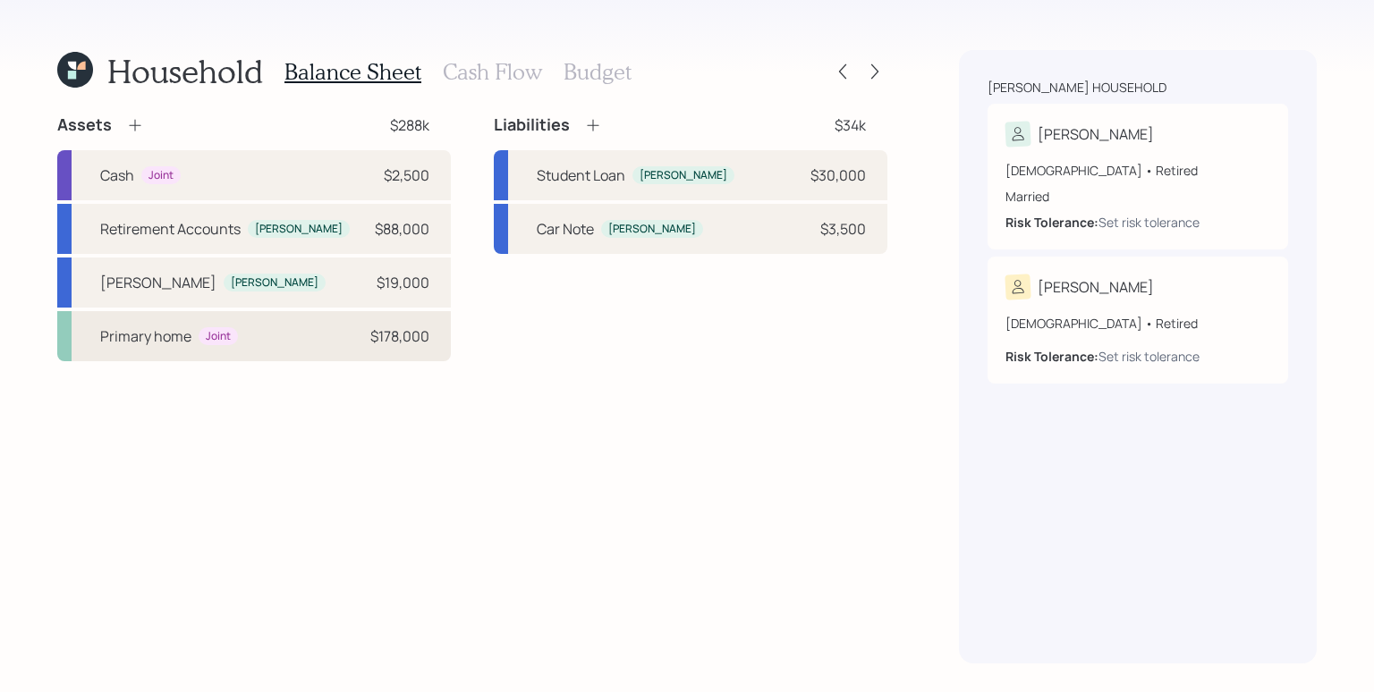
click at [394, 343] on div "$178,000" at bounding box center [399, 336] width 59 height 21
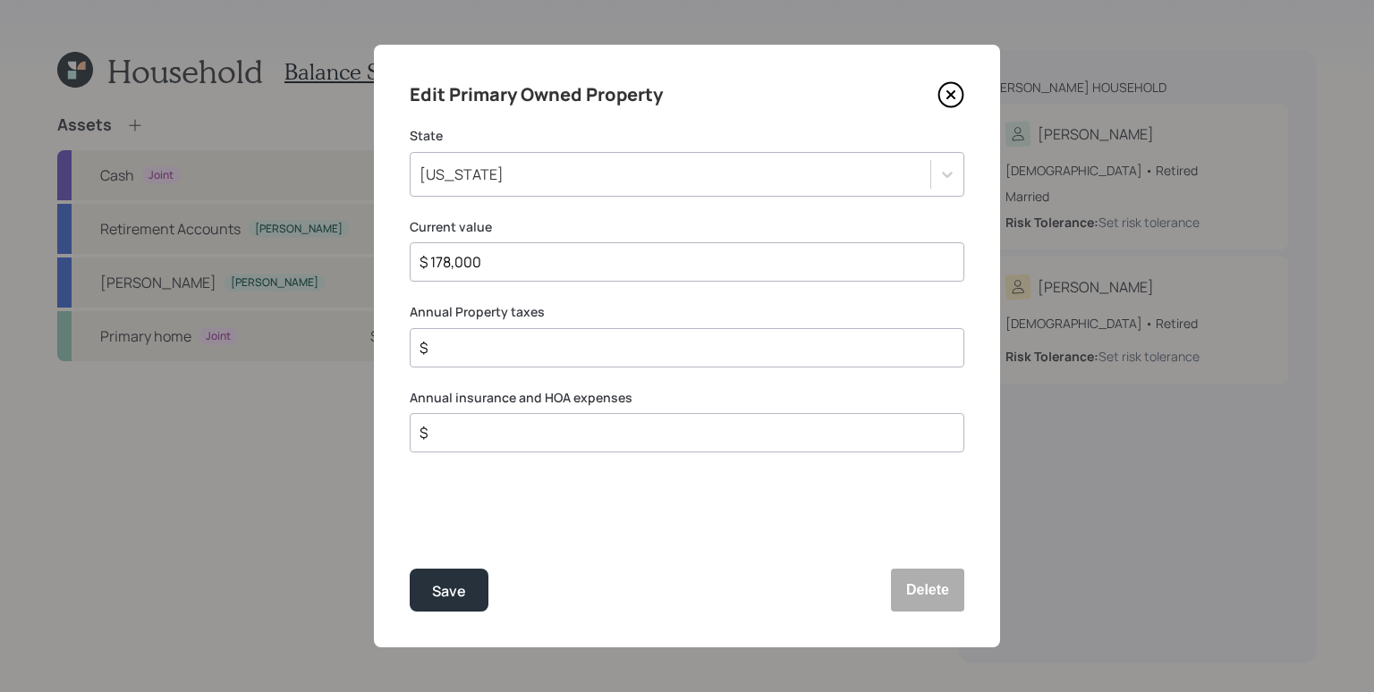
drag, startPoint x: 513, startPoint y: 255, endPoint x: 428, endPoint y: 270, distance: 85.4
click at [428, 270] on input "$ 178,000" at bounding box center [680, 261] width 524 height 21
click at [439, 292] on div "Edit Primary Owned Property State Alabama Current value $ 178,000 Annual Proper…" at bounding box center [687, 346] width 626 height 603
drag, startPoint x: 506, startPoint y: 267, endPoint x: 415, endPoint y: 265, distance: 91.3
click at [415, 265] on div "$ 178,000" at bounding box center [687, 261] width 555 height 39
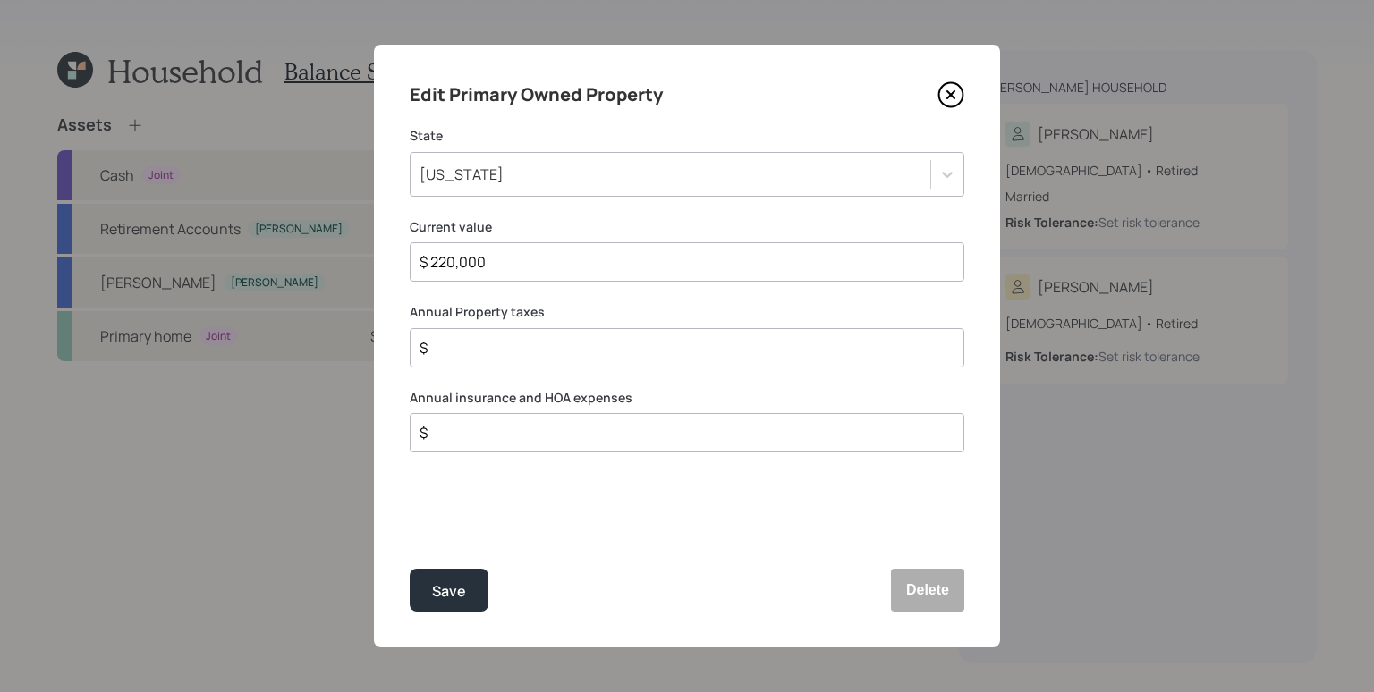
type input "$ 220,000"
click at [480, 348] on input "$" at bounding box center [680, 347] width 524 height 21
type input "$ 498"
click at [478, 442] on input "$" at bounding box center [680, 432] width 524 height 21
type input "$ 3,000"
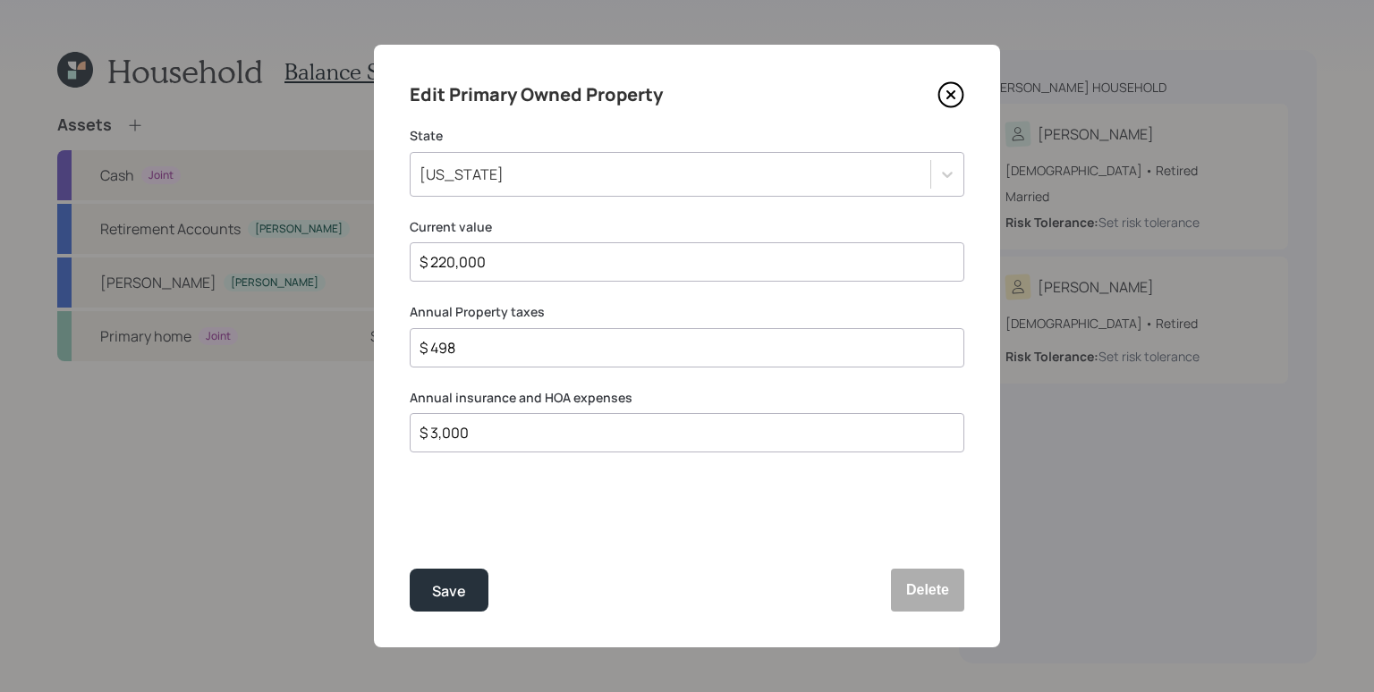
click at [410, 569] on button "Save" at bounding box center [449, 590] width 79 height 43
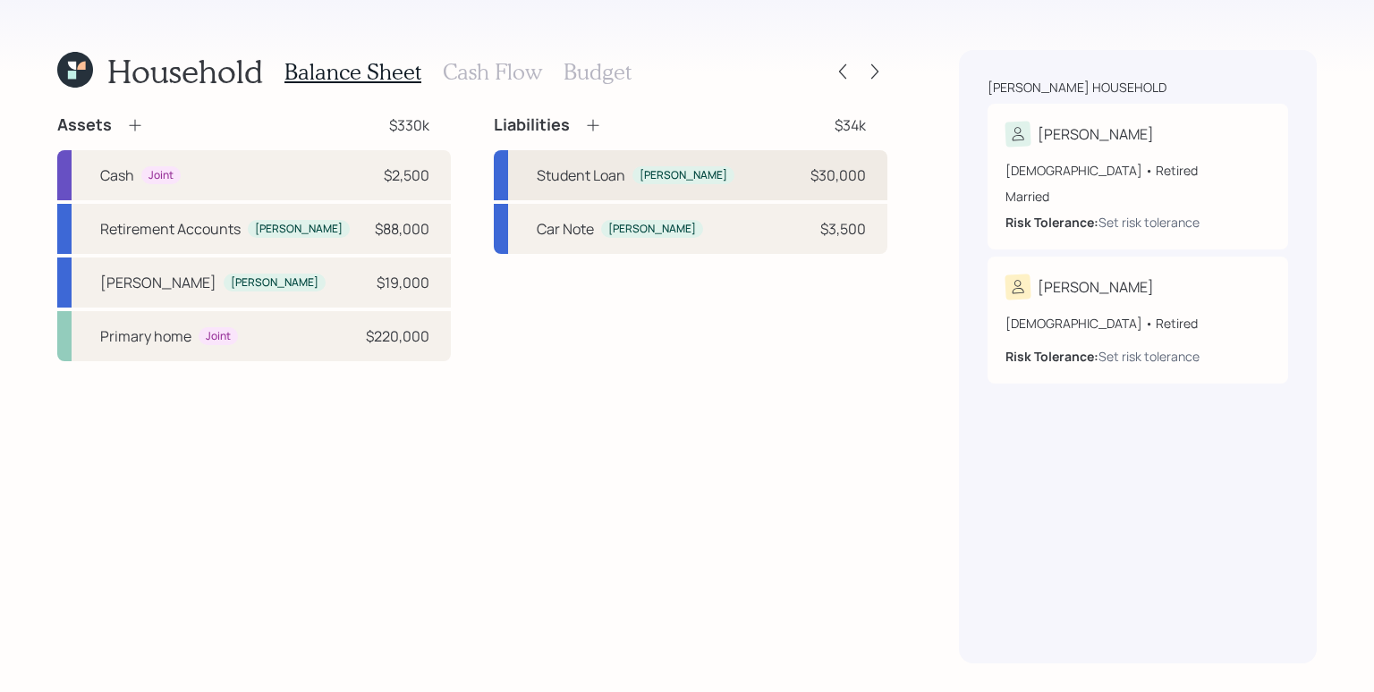
click at [822, 183] on div "$30,000" at bounding box center [837, 175] width 55 height 21
select select "student"
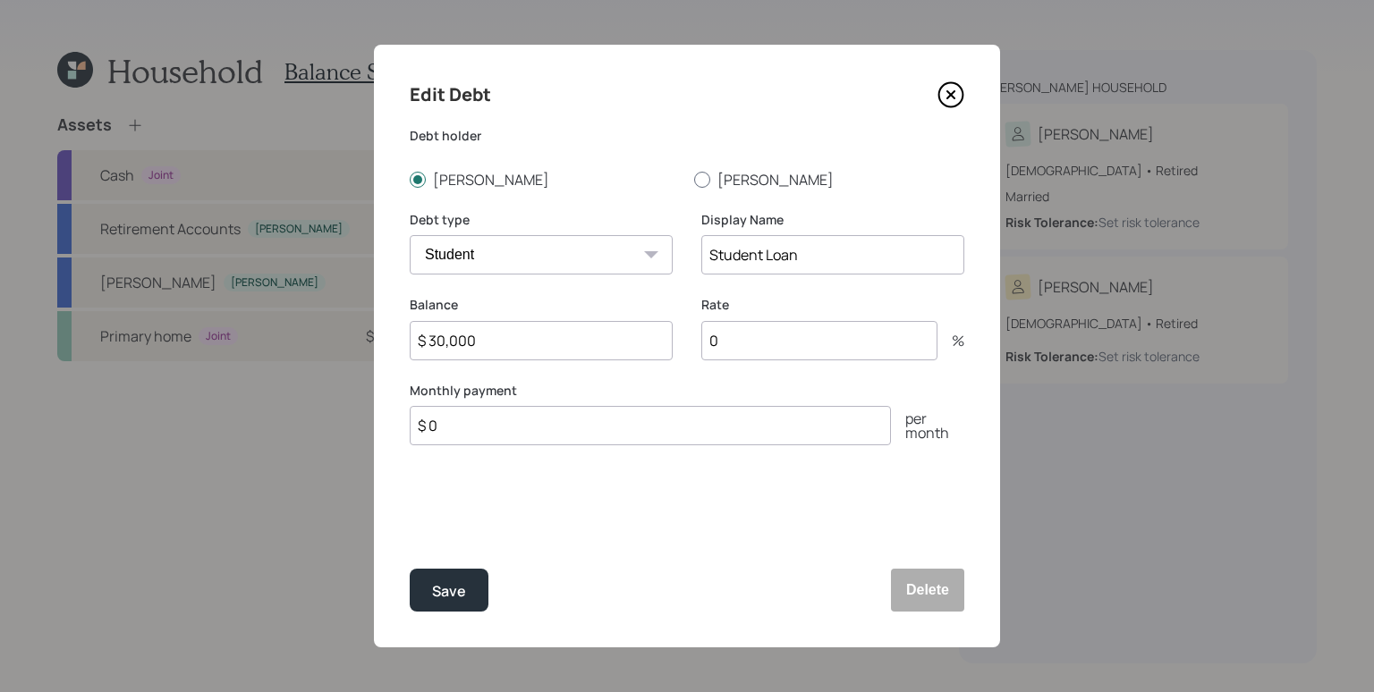
drag, startPoint x: 735, startPoint y: 187, endPoint x: 659, endPoint y: 186, distance: 76.0
click at [735, 186] on label "[PERSON_NAME]" at bounding box center [829, 180] width 270 height 20
click at [694, 180] on input "[PERSON_NAME]" at bounding box center [693, 179] width 1 height 1
radio input "true"
click at [426, 178] on label "[PERSON_NAME]" at bounding box center [545, 180] width 270 height 20
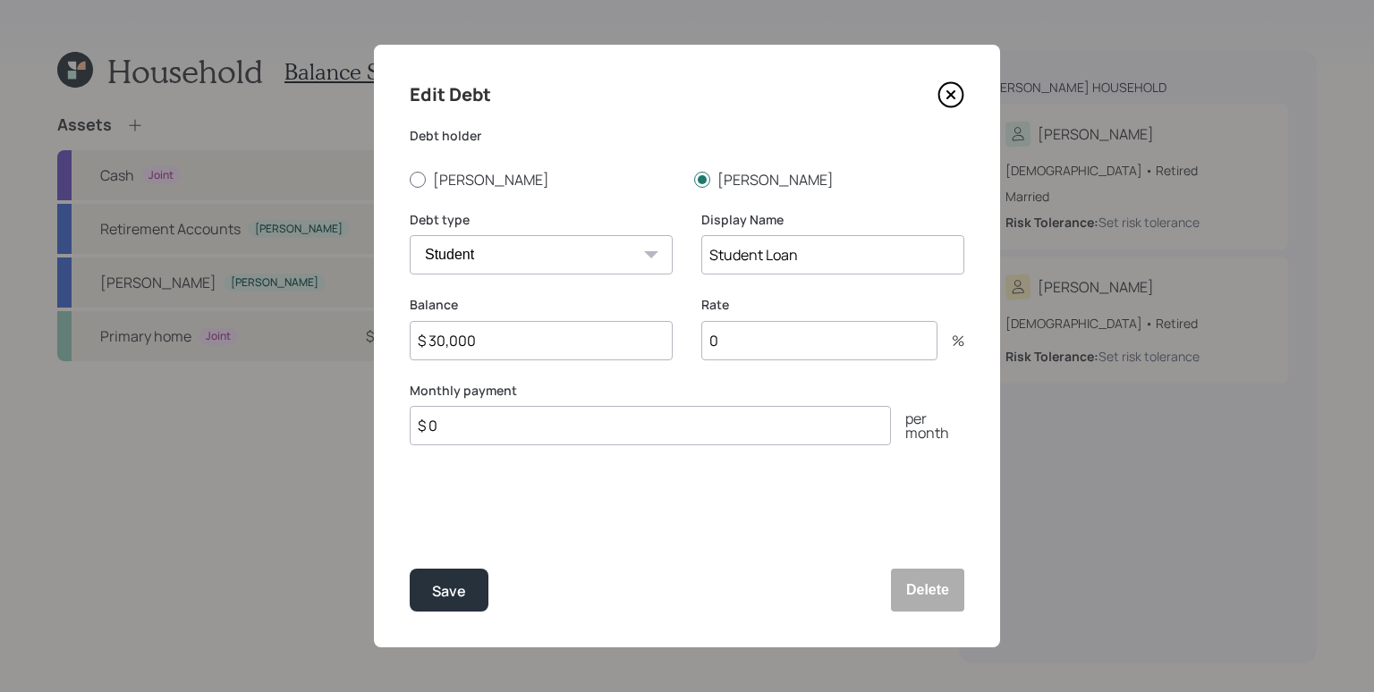
click at [410, 179] on input "[PERSON_NAME]" at bounding box center [409, 179] width 1 height 1
radio input "true"
click at [739, 349] on input "0" at bounding box center [819, 340] width 236 height 39
click at [740, 349] on input "0" at bounding box center [819, 340] width 236 height 39
type input "6"
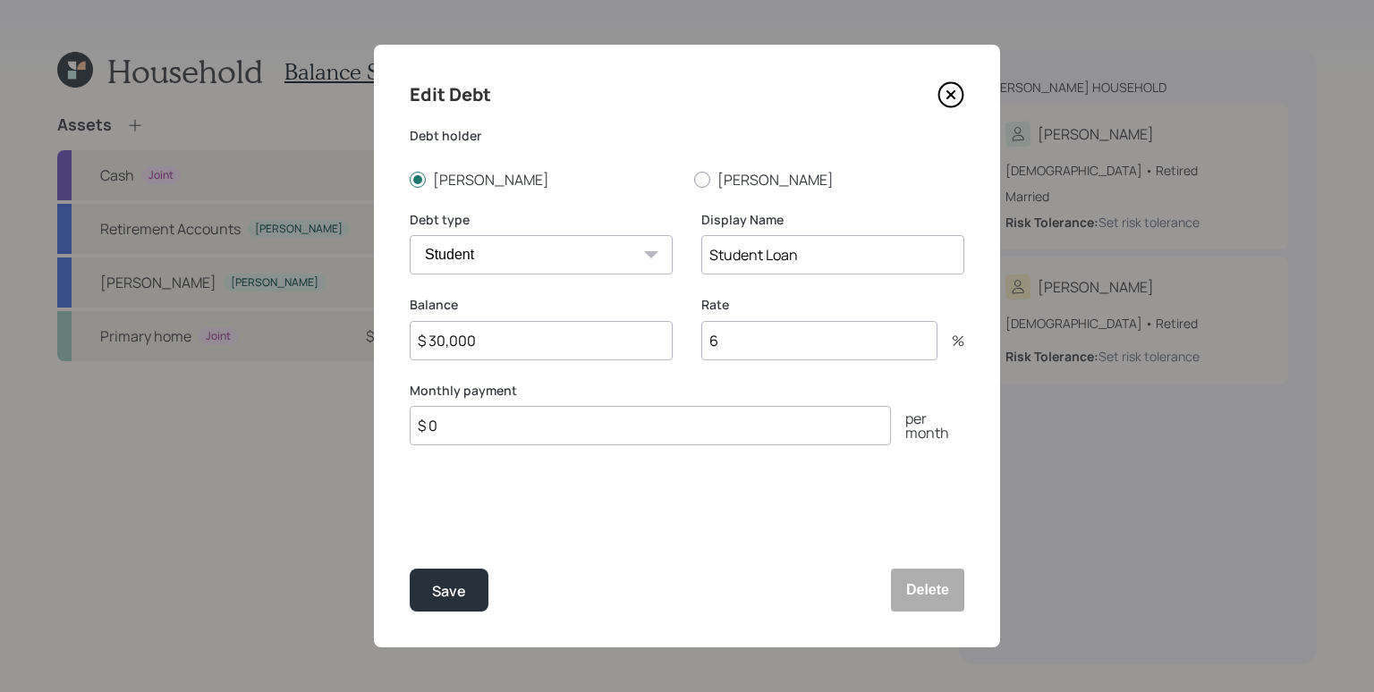
click at [705, 424] on input "$ 0" at bounding box center [650, 425] width 481 height 39
type input "$ 500"
click at [410, 569] on button "Save" at bounding box center [449, 590] width 79 height 43
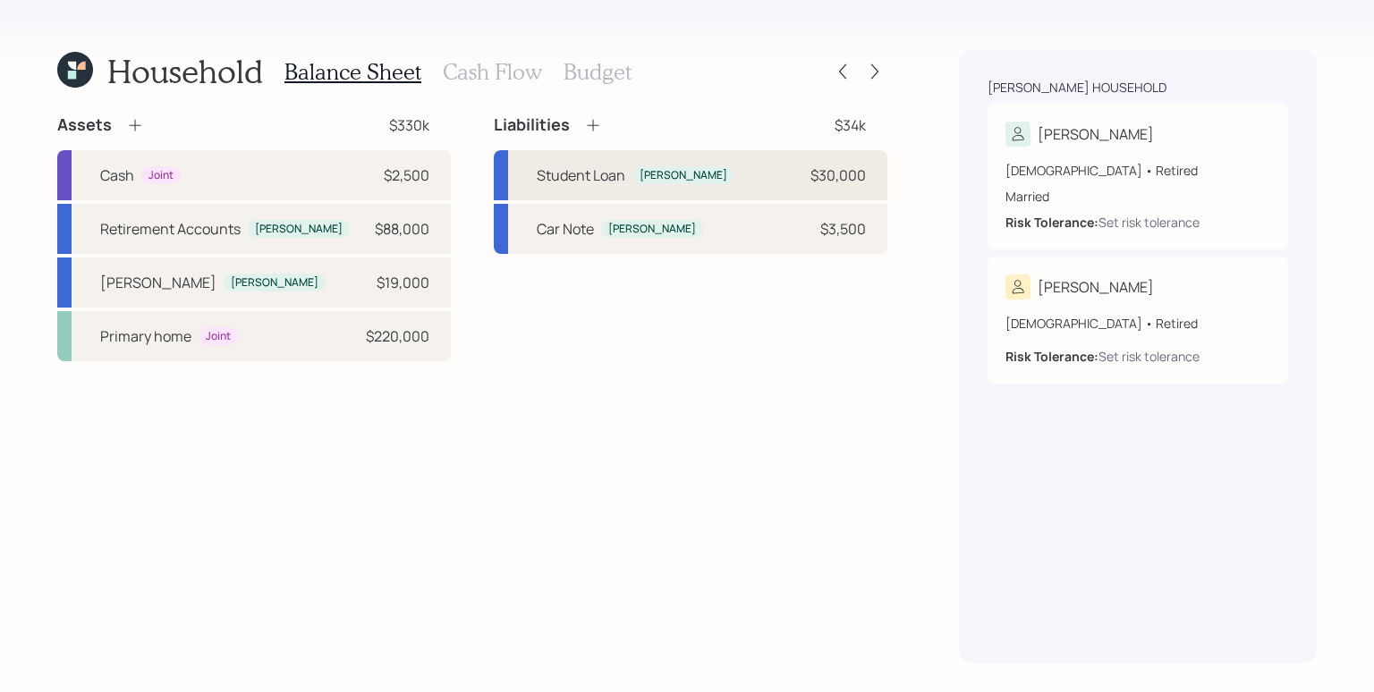
click at [740, 165] on div "Student Loan Travis $30,000" at bounding box center [691, 175] width 394 height 50
select select "student"
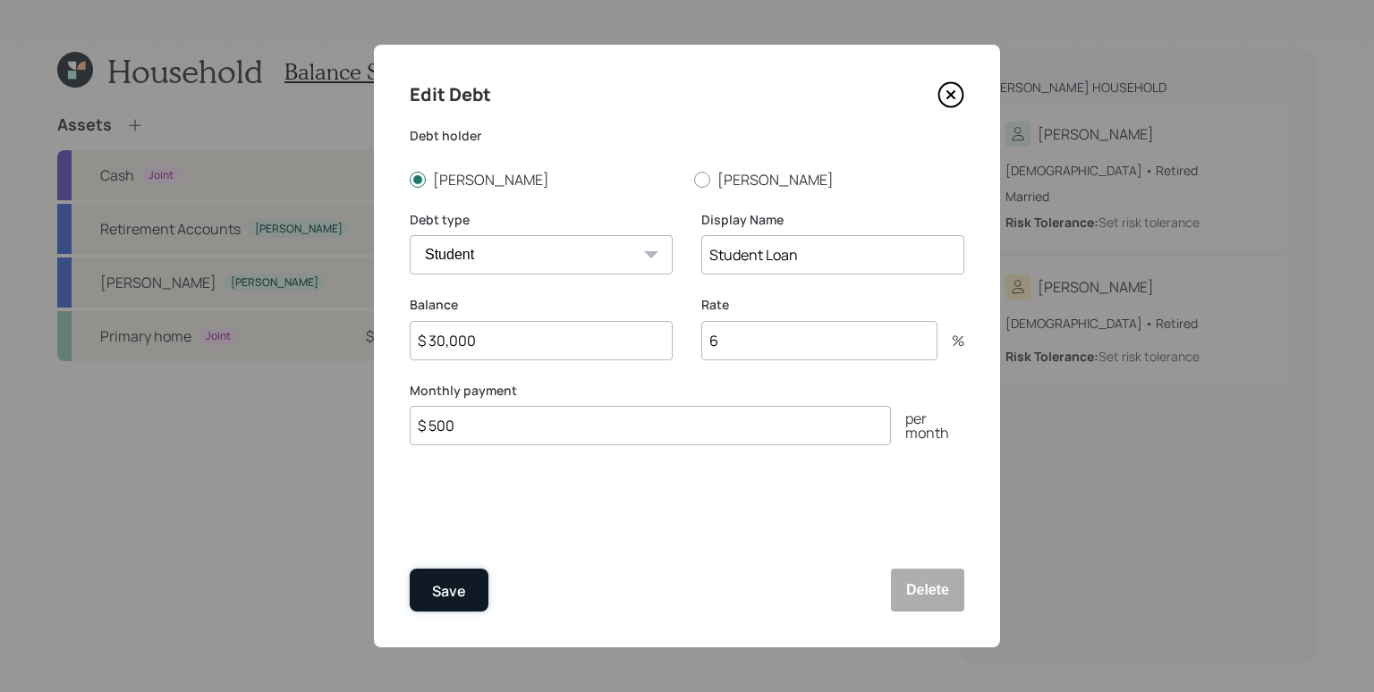
click at [472, 600] on button "Save" at bounding box center [449, 590] width 79 height 43
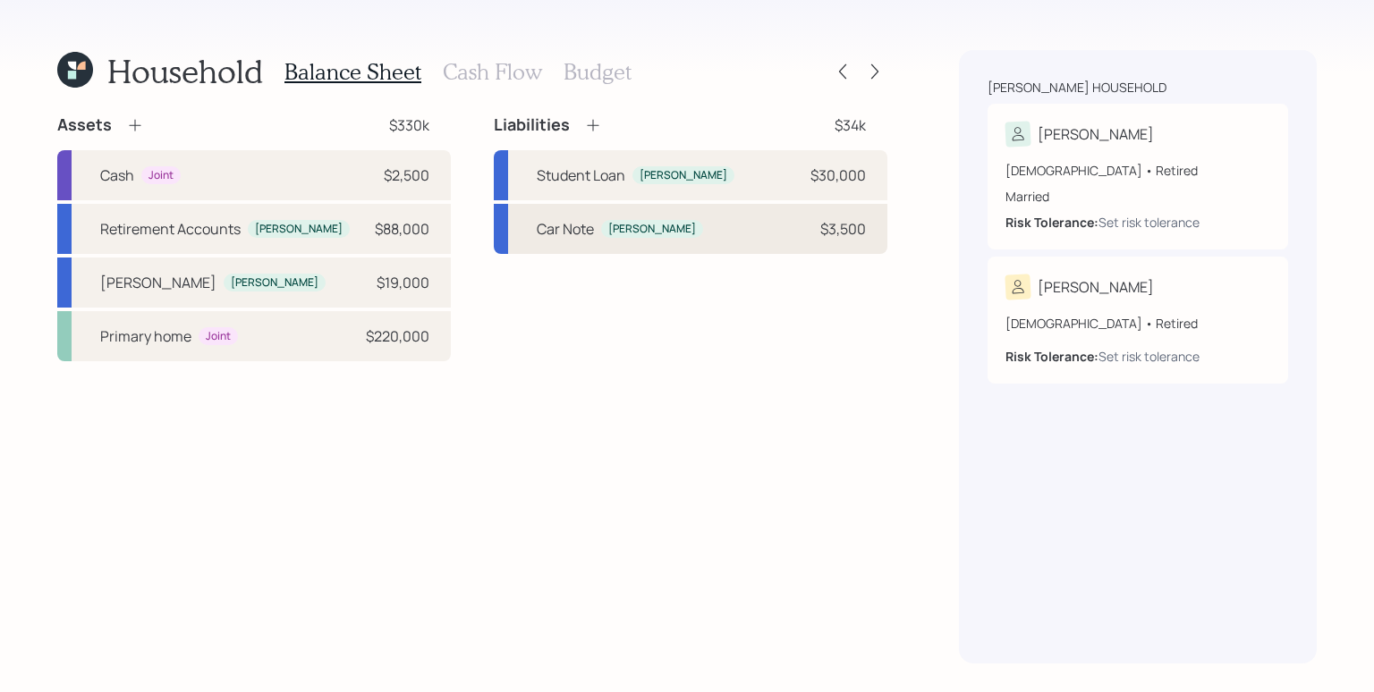
click at [631, 243] on div "Car Note Travis $3,500" at bounding box center [691, 229] width 394 height 50
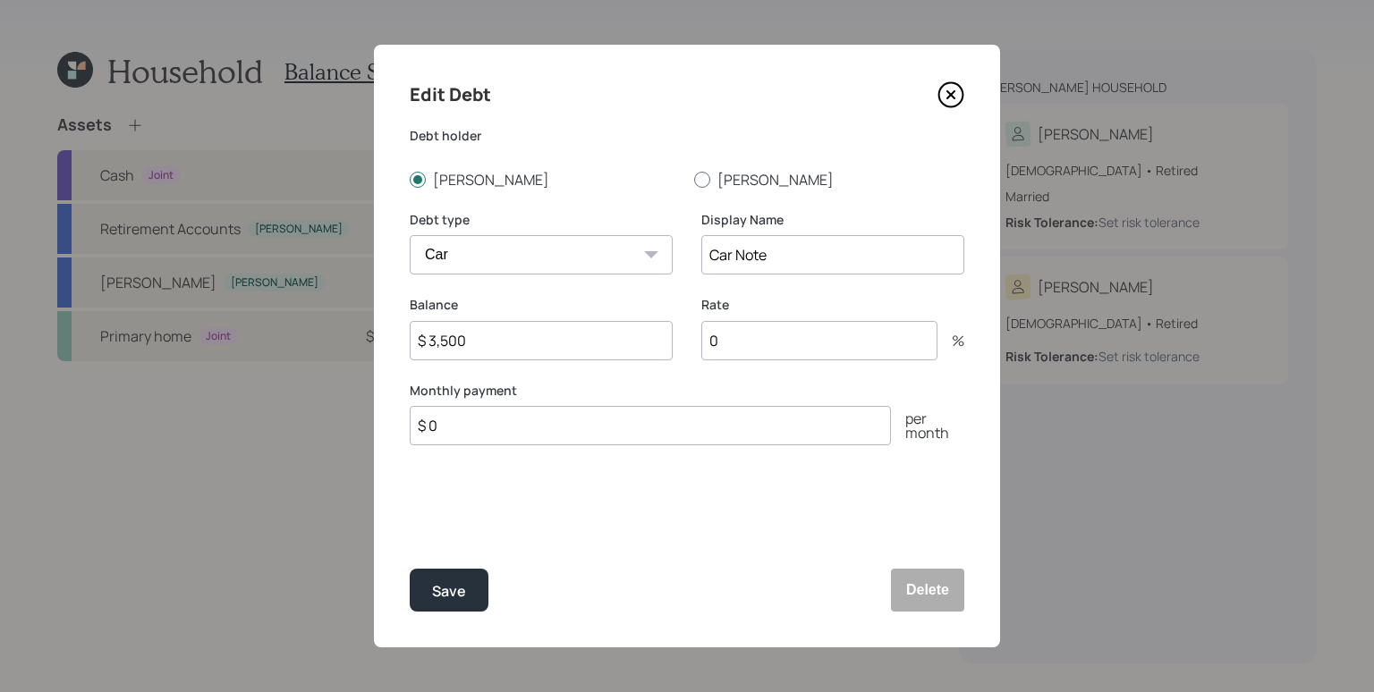
click at [707, 185] on div at bounding box center [702, 180] width 16 height 16
click at [694, 180] on input "[PERSON_NAME]" at bounding box center [693, 179] width 1 height 1
radio input "true"
click at [442, 185] on label "[PERSON_NAME]" at bounding box center [545, 180] width 270 height 20
click at [410, 180] on input "[PERSON_NAME]" at bounding box center [409, 179] width 1 height 1
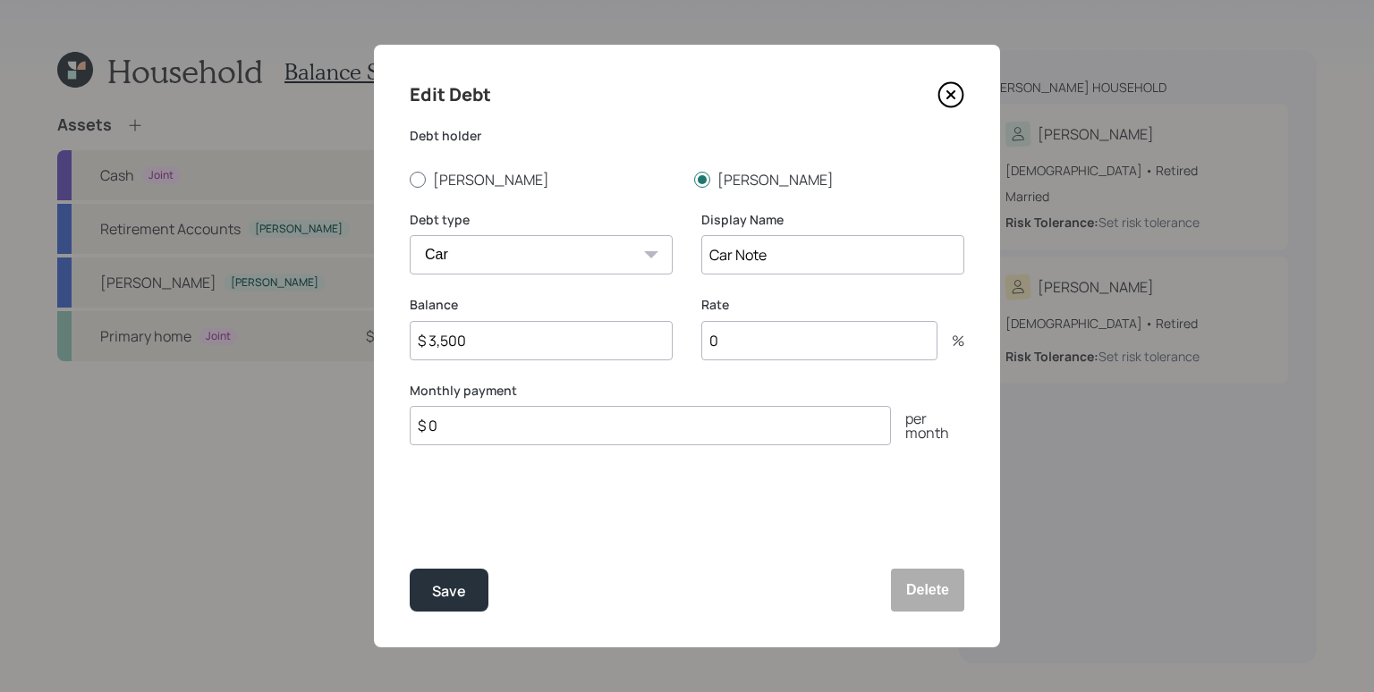
radio input "true"
click at [757, 178] on label "[PERSON_NAME]" at bounding box center [829, 180] width 270 height 20
click at [694, 179] on input "[PERSON_NAME]" at bounding box center [693, 179] width 1 height 1
radio input "true"
drag, startPoint x: 450, startPoint y: 174, endPoint x: 597, endPoint y: 174, distance: 146.7
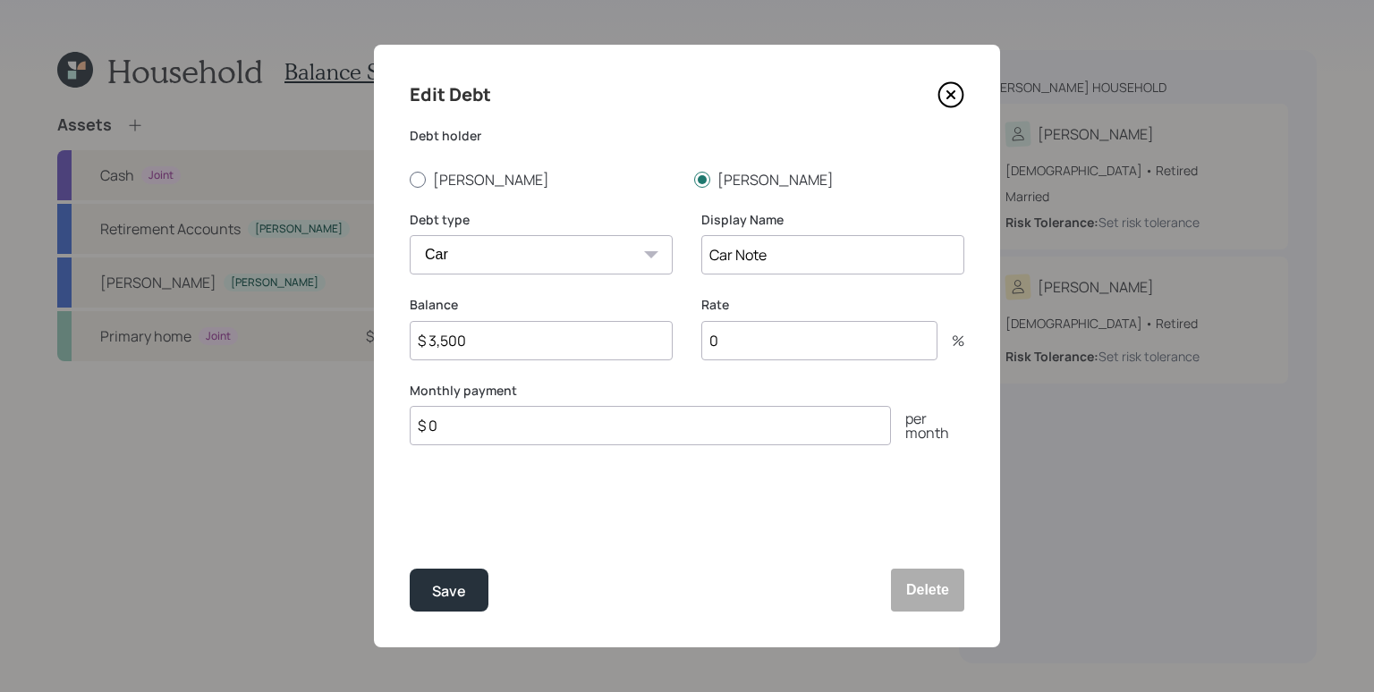
click at [453, 174] on label "[PERSON_NAME]" at bounding box center [545, 180] width 270 height 20
click at [410, 179] on input "[PERSON_NAME]" at bounding box center [409, 179] width 1 height 1
radio input "true"
click at [717, 173] on label "[PERSON_NAME]" at bounding box center [829, 180] width 270 height 20
click at [694, 179] on input "[PERSON_NAME]" at bounding box center [693, 179] width 1 height 1
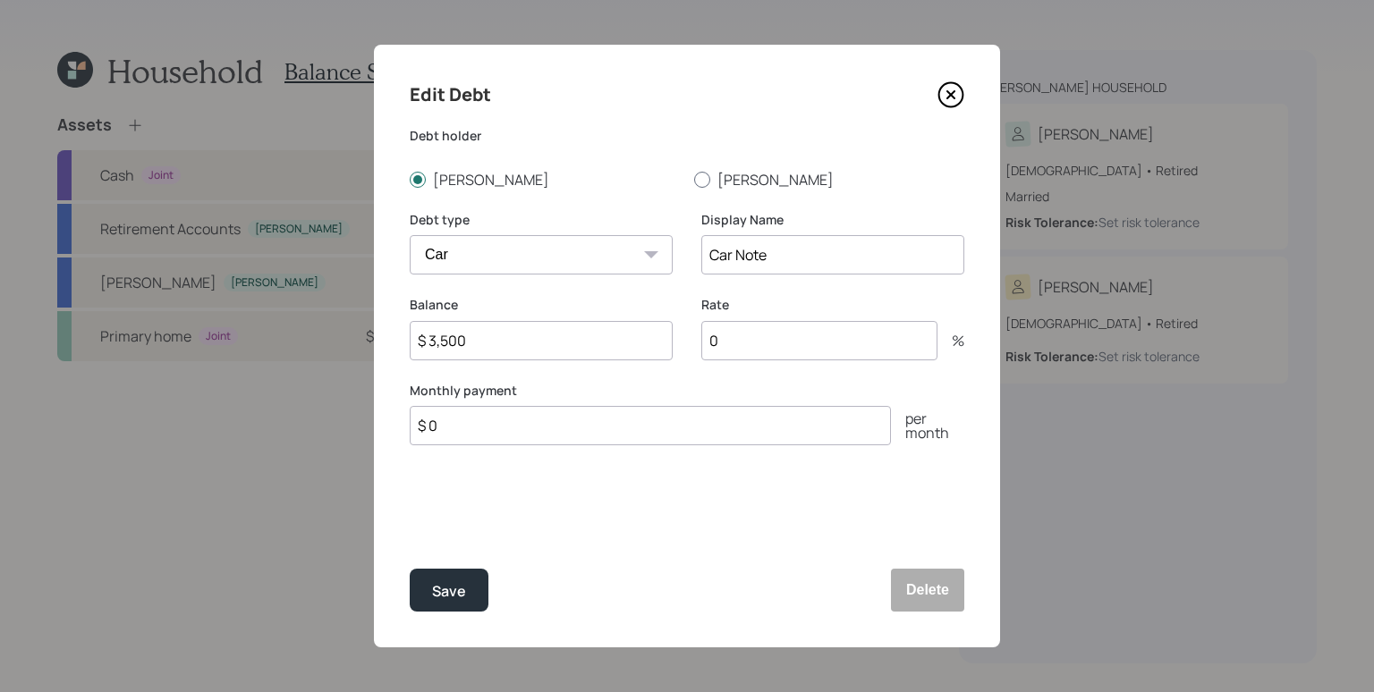
radio input "true"
click at [455, 176] on label "[PERSON_NAME]" at bounding box center [545, 180] width 270 height 20
click at [410, 179] on input "[PERSON_NAME]" at bounding box center [409, 179] width 1 height 1
radio input "true"
click at [762, 340] on input "0" at bounding box center [819, 340] width 236 height 39
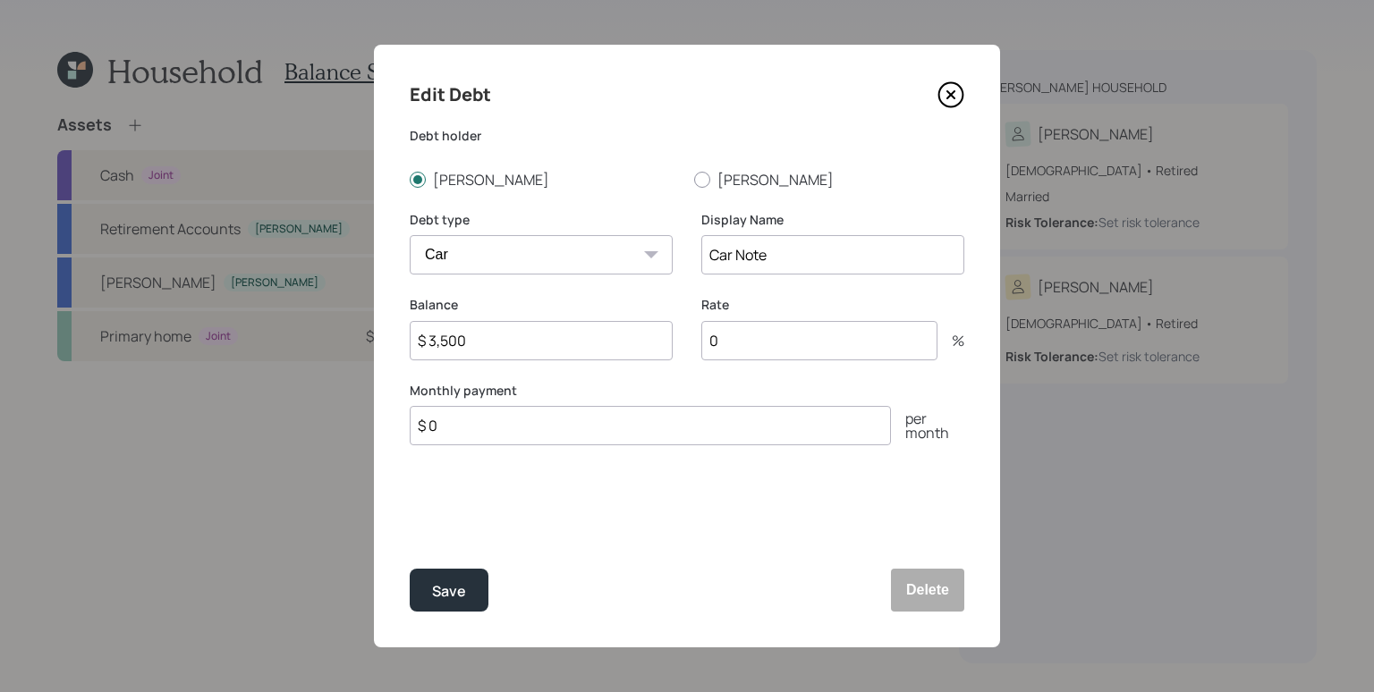
click at [762, 340] on input "0" at bounding box center [819, 340] width 236 height 39
type input "3"
click at [578, 432] on input "$ 0" at bounding box center [650, 425] width 481 height 39
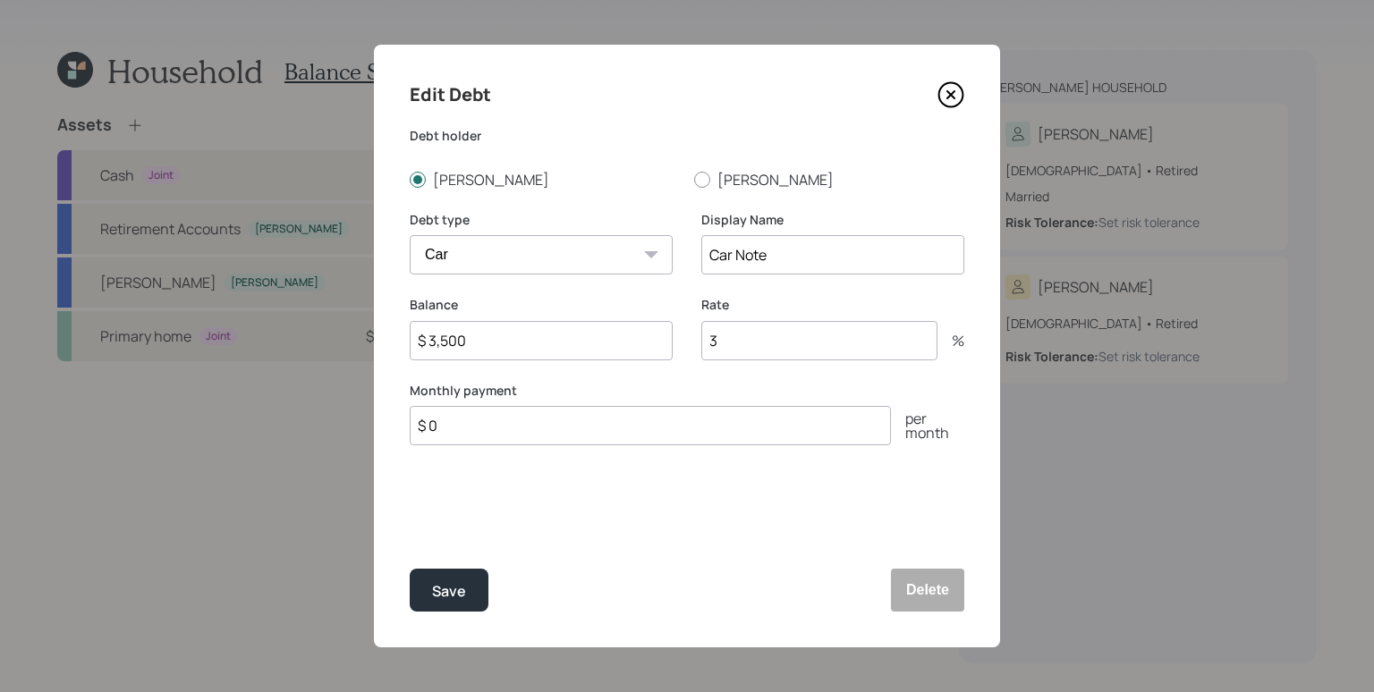
click at [578, 432] on input "$ 0" at bounding box center [650, 425] width 481 height 39
type input "$ 500"
click at [410, 569] on button "Save" at bounding box center [449, 590] width 79 height 43
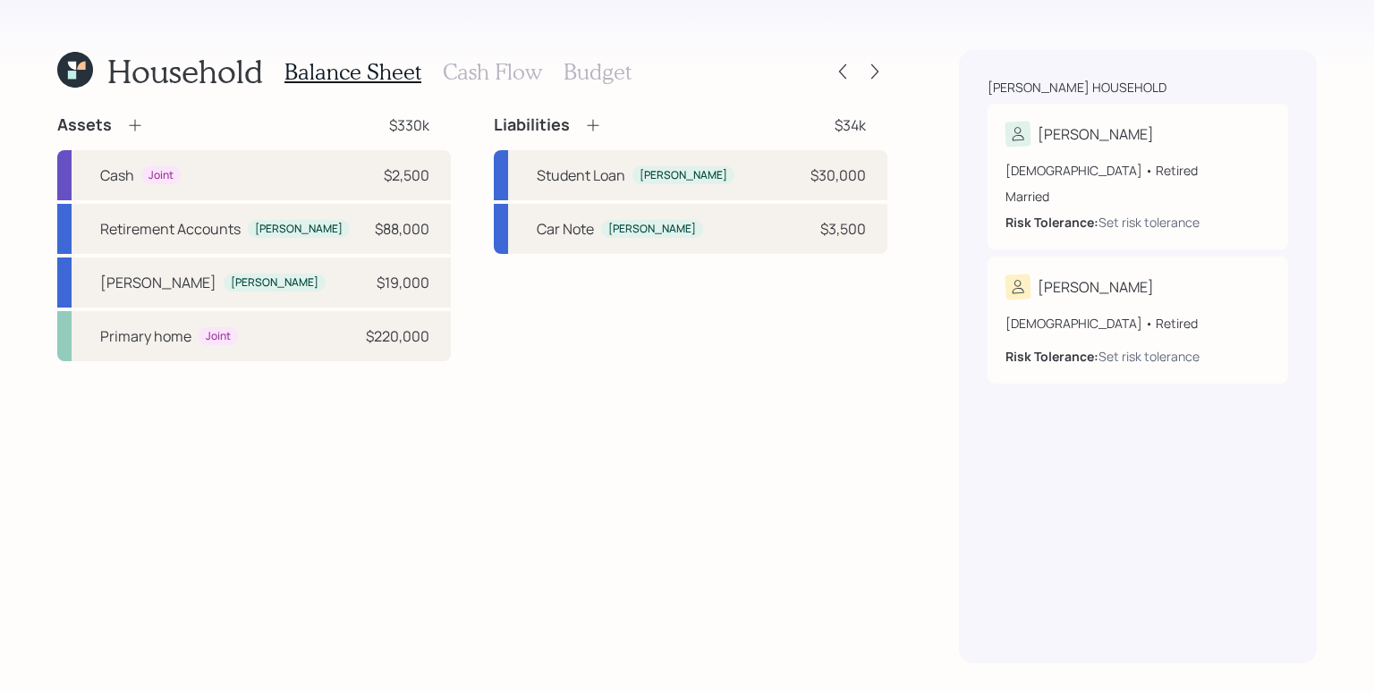
click at [595, 123] on icon at bounding box center [593, 125] width 18 height 18
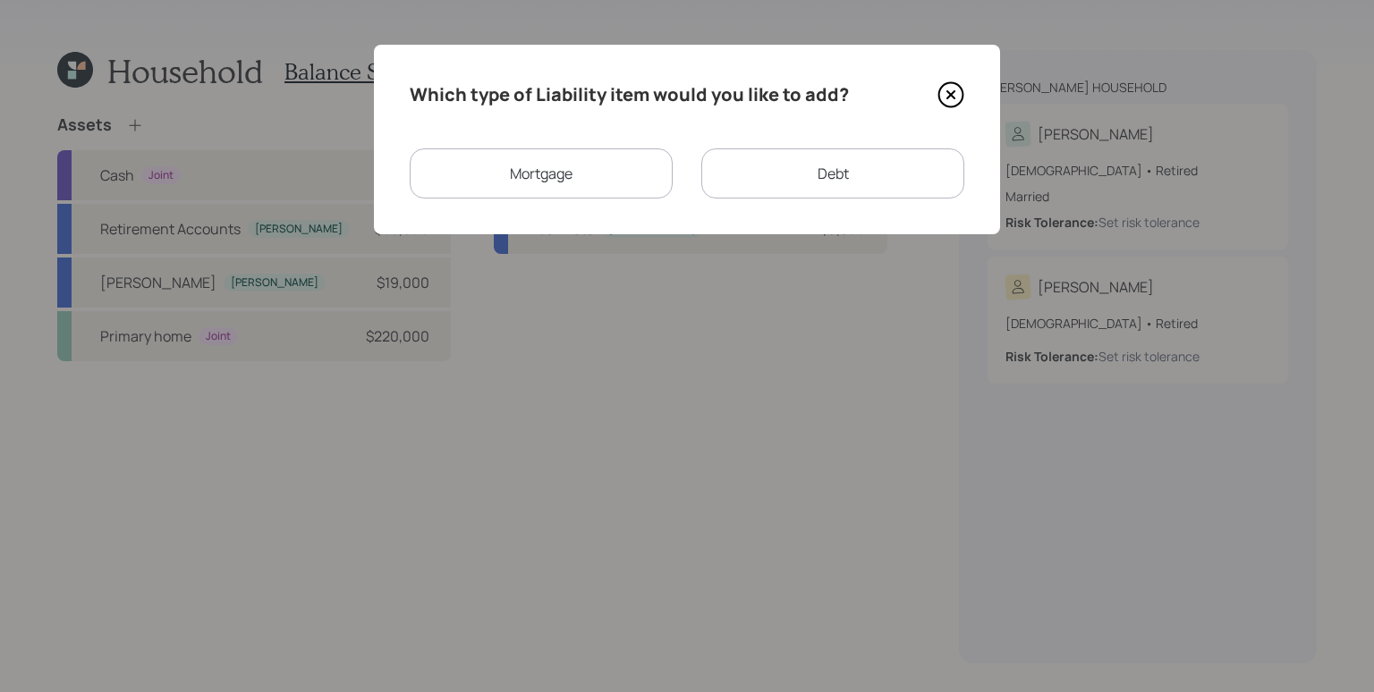
click at [752, 168] on div "Debt" at bounding box center [832, 173] width 263 height 50
select select "credit_card"
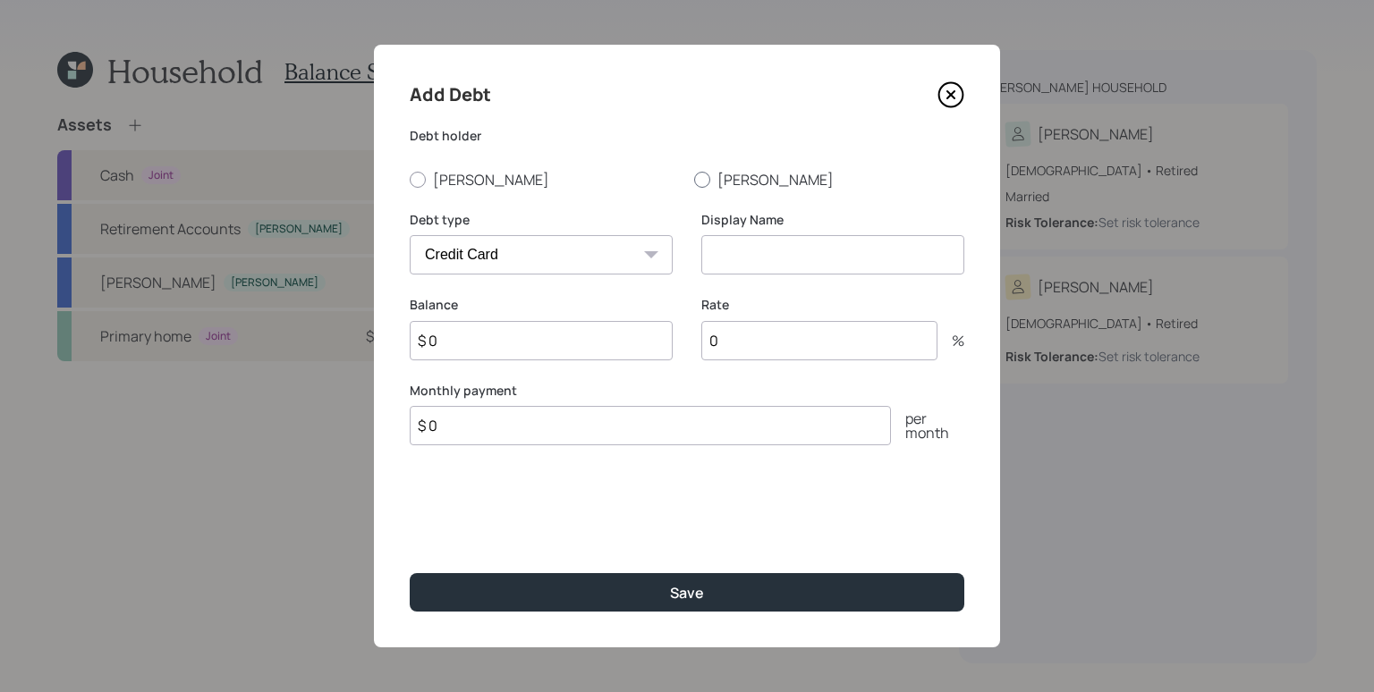
click at [728, 182] on label "[PERSON_NAME]" at bounding box center [829, 180] width 270 height 20
click at [694, 180] on input "[PERSON_NAME]" at bounding box center [693, 179] width 1 height 1
radio input "true"
click at [631, 248] on select "Car Credit Card Medical Student Other" at bounding box center [541, 254] width 263 height 39
click at [410, 235] on select "Car Credit Card Medical Student Other" at bounding box center [541, 254] width 263 height 39
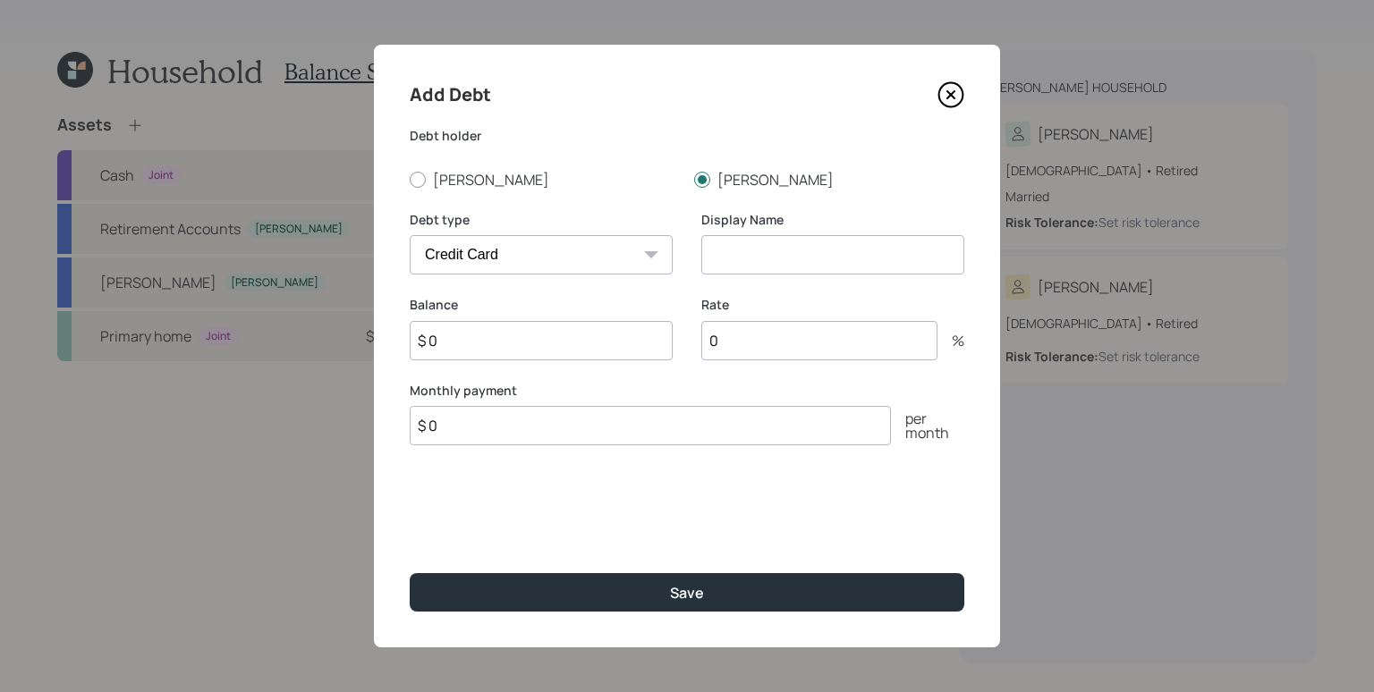
click at [775, 255] on input at bounding box center [832, 254] width 263 height 39
type input "Credit Cards"
click at [466, 347] on input "$ 0" at bounding box center [541, 340] width 263 height 39
type input "$ 5,000"
click at [728, 351] on input "0" at bounding box center [819, 340] width 236 height 39
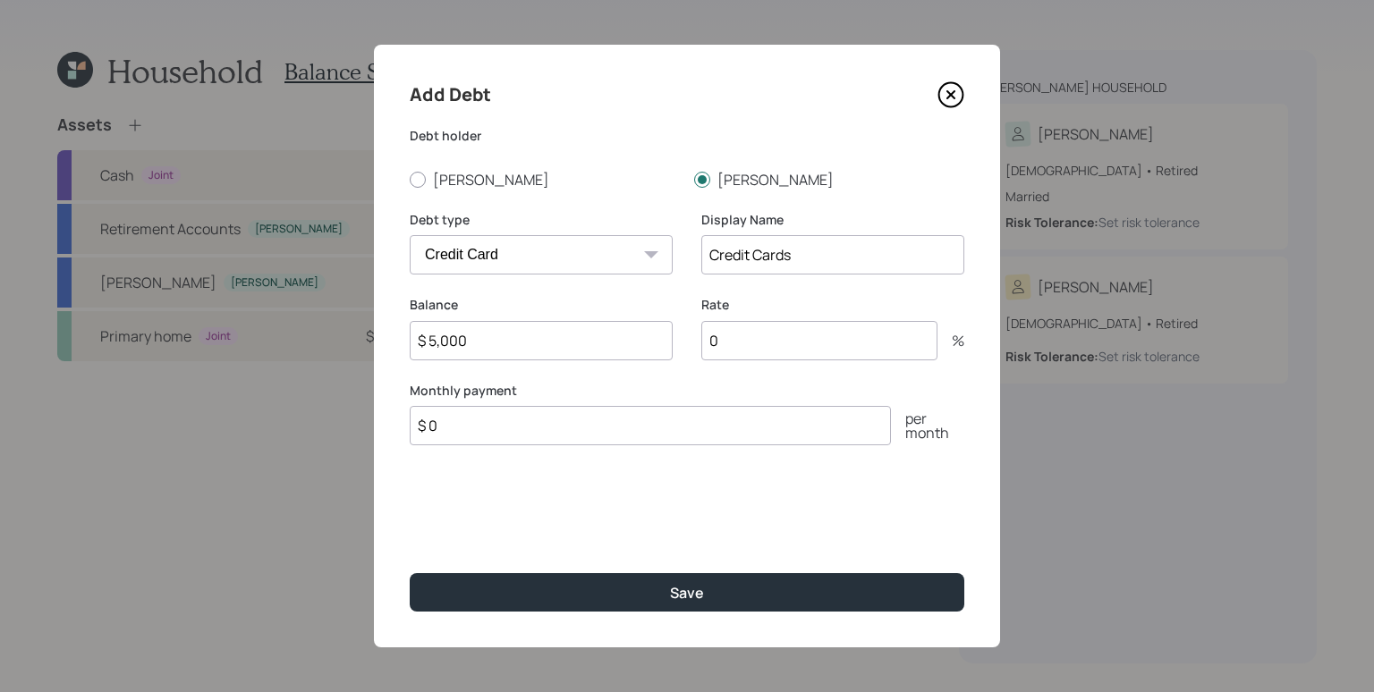
click at [728, 351] on input "0" at bounding box center [819, 340] width 236 height 39
type input "18"
click at [621, 416] on input "$ 0" at bounding box center [650, 425] width 481 height 39
click at [618, 418] on input "$ 0" at bounding box center [650, 425] width 481 height 39
click at [617, 419] on input "$ 0" at bounding box center [650, 425] width 481 height 39
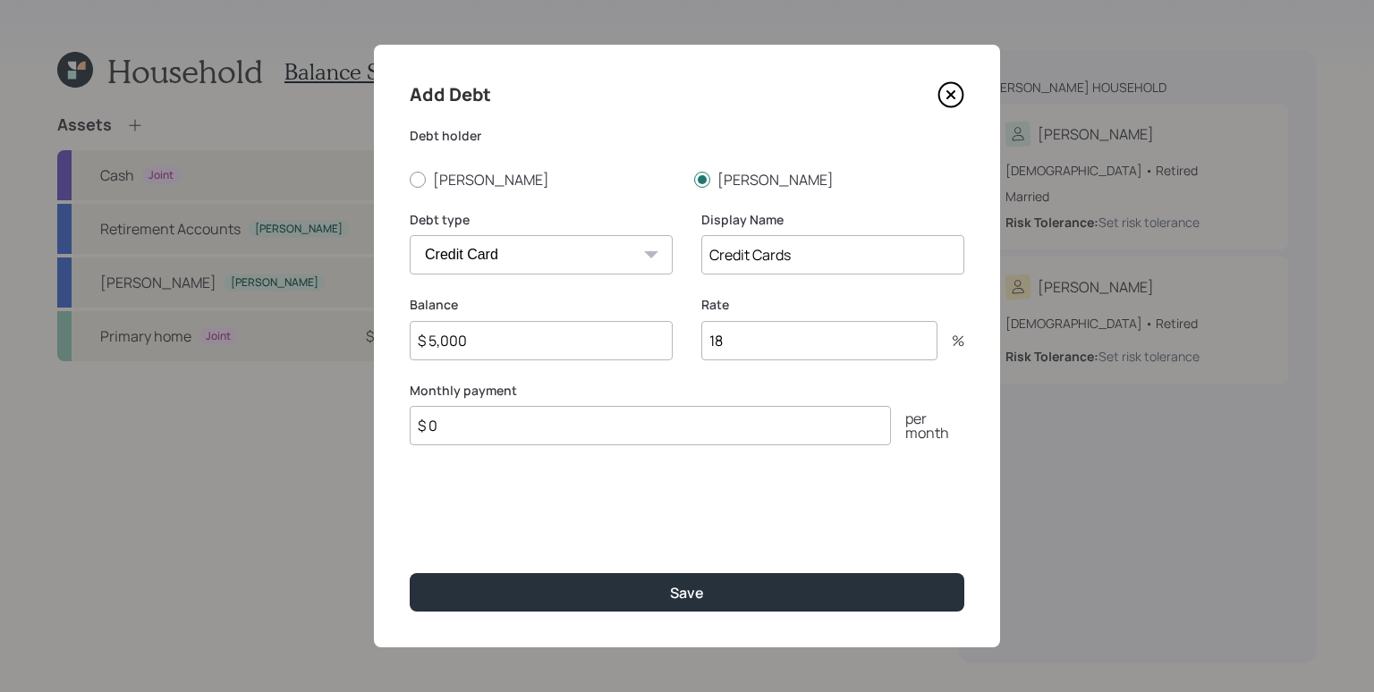
click at [617, 419] on input "$ 0" at bounding box center [650, 425] width 481 height 39
type input "$ 500"
click at [410, 573] on button "Save" at bounding box center [687, 592] width 555 height 38
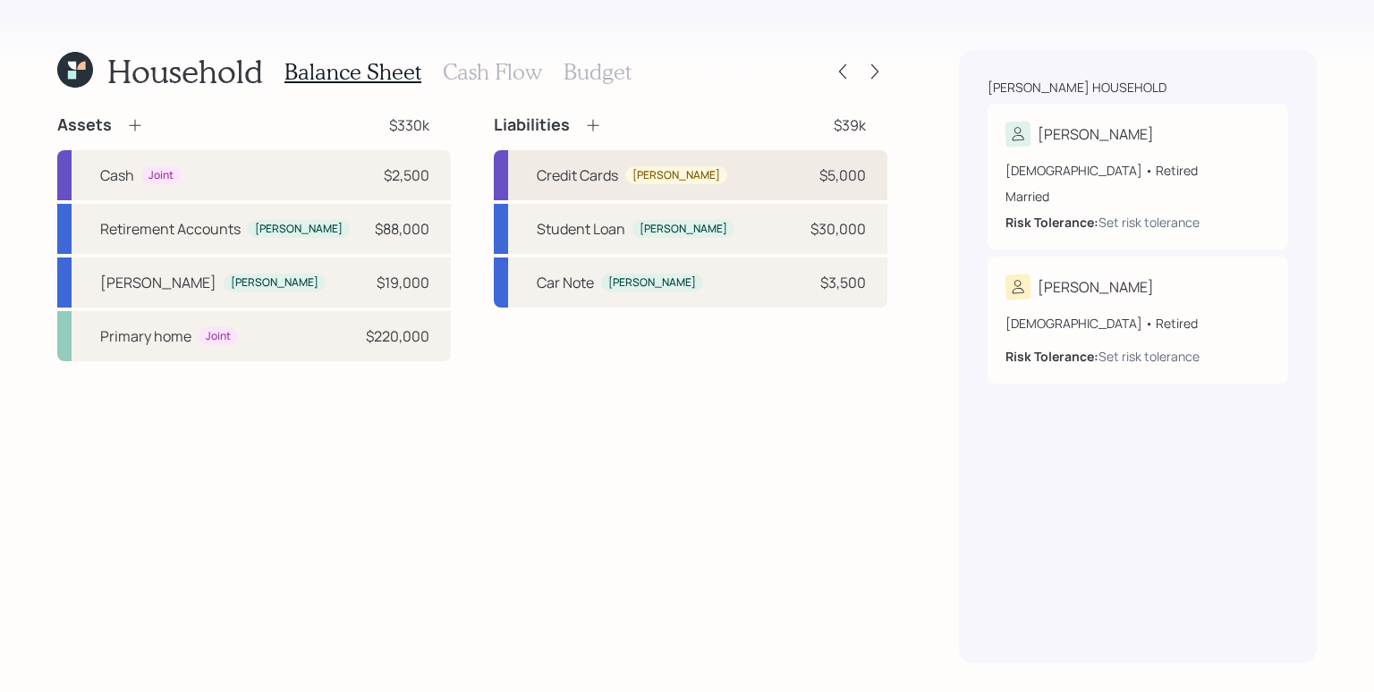
click at [735, 182] on div "Credit Cards Rhea $5,000" at bounding box center [691, 175] width 394 height 50
select select "credit_card"
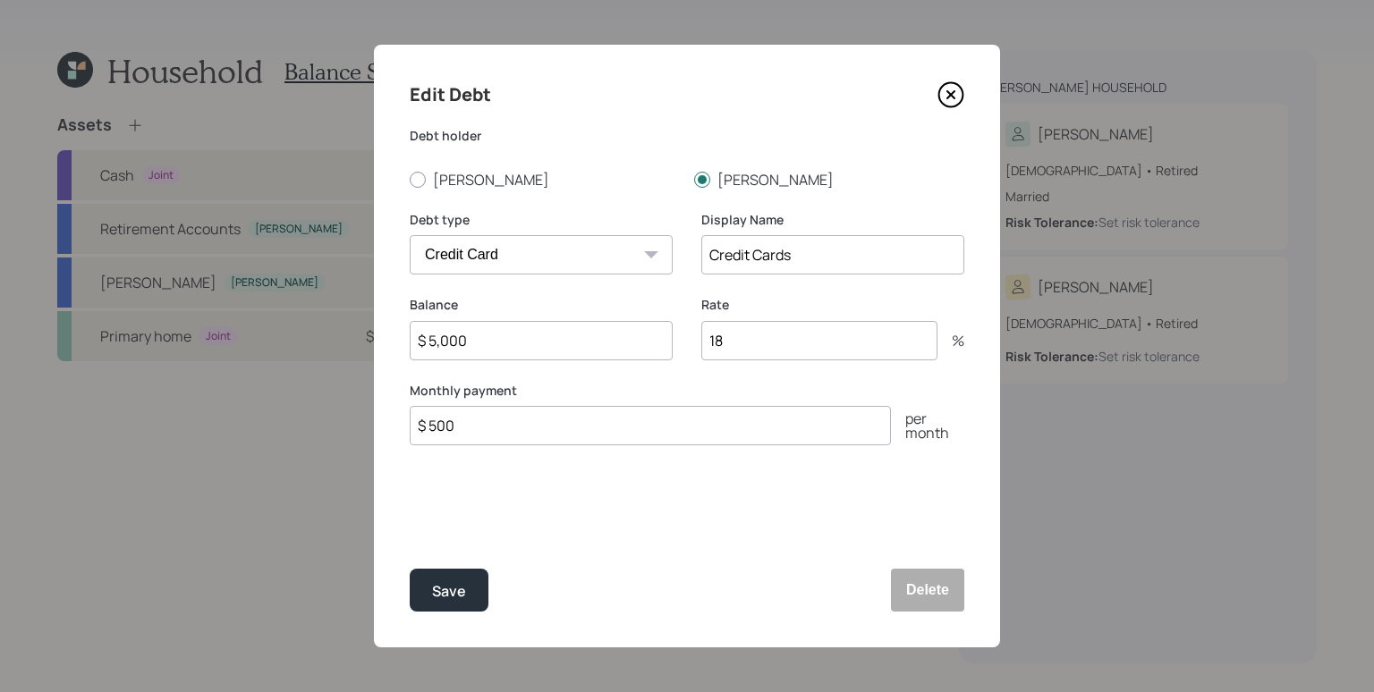
click at [521, 423] on input "$ 500" at bounding box center [650, 425] width 481 height 39
type input "$ 1,000"
click at [410, 569] on button "Save" at bounding box center [449, 590] width 79 height 43
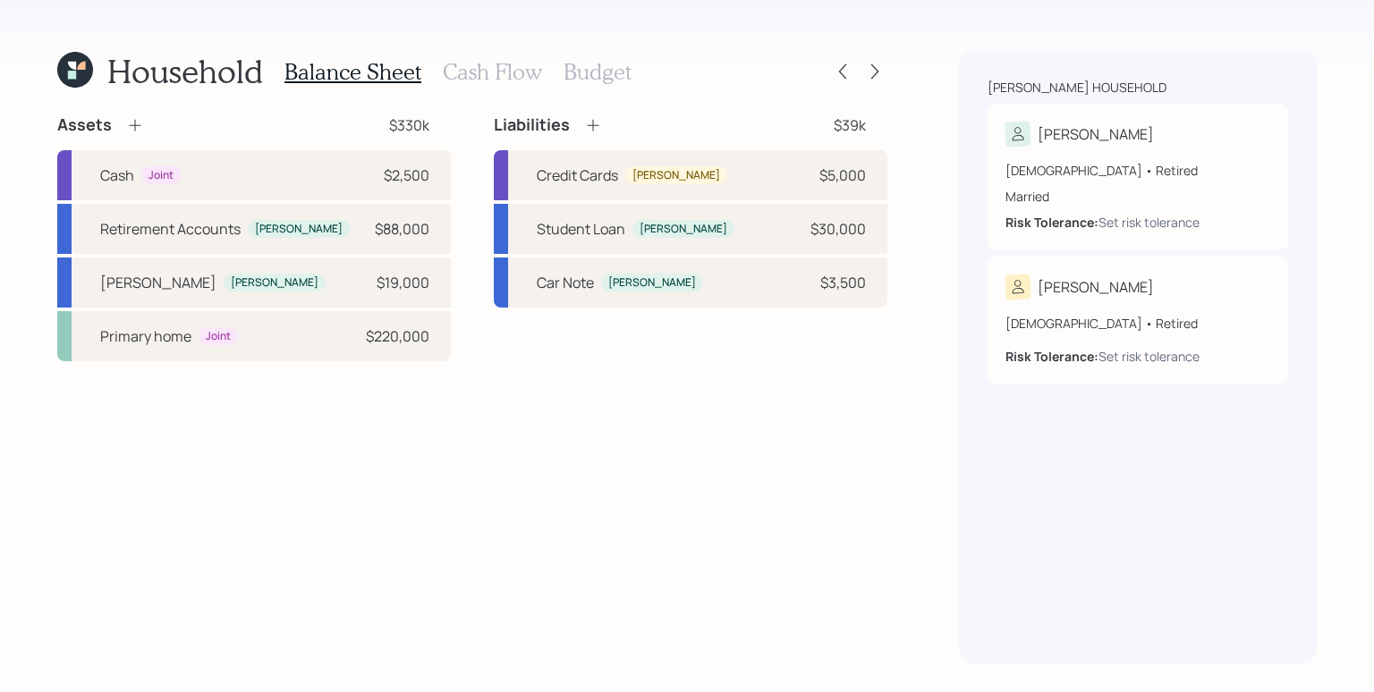
click at [496, 67] on h3 "Cash Flow" at bounding box center [492, 72] width 99 height 26
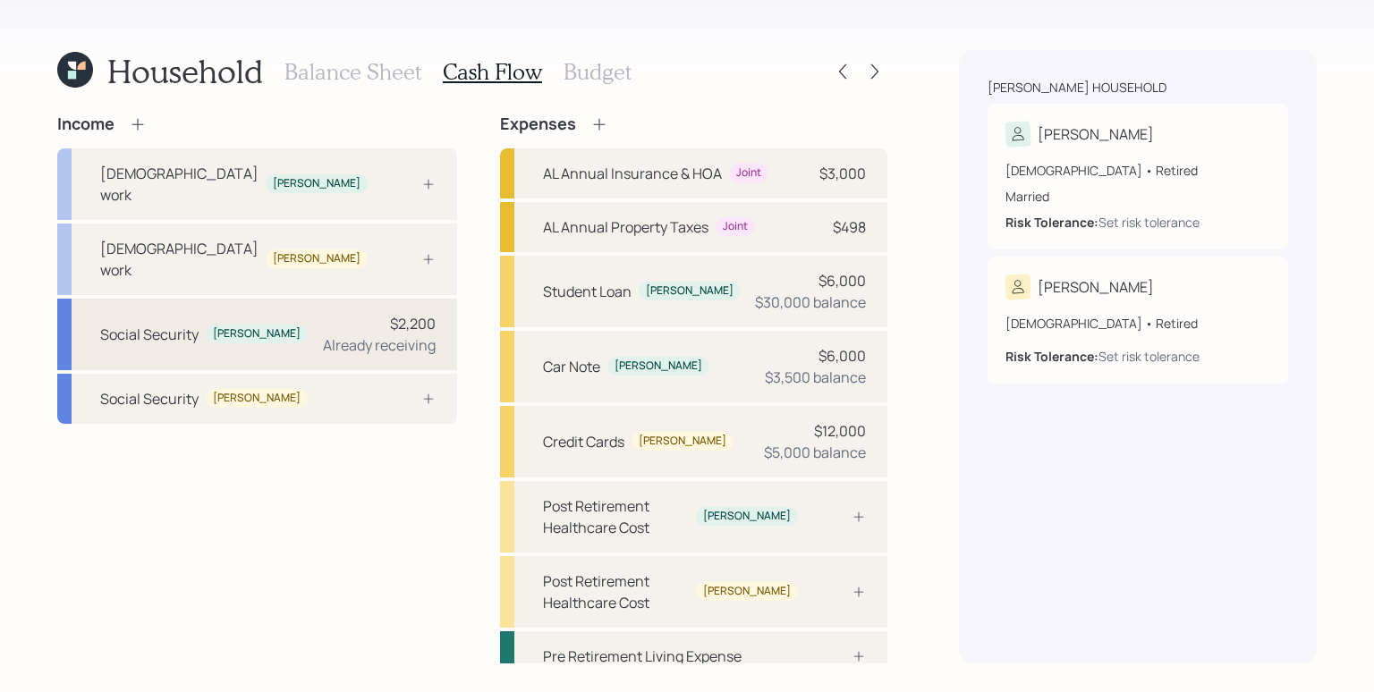
click at [420, 313] on div "$2,200" at bounding box center [413, 323] width 46 height 21
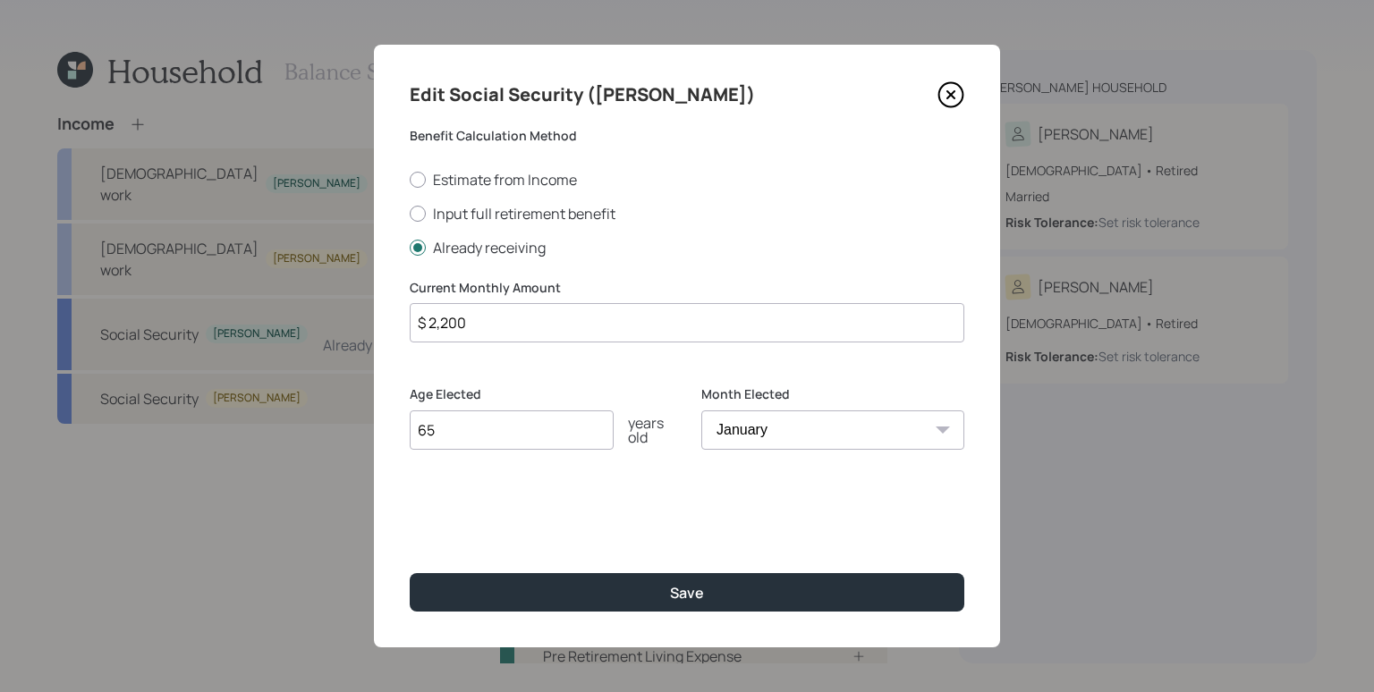
click at [571, 324] on input "$ 2,200" at bounding box center [687, 322] width 555 height 39
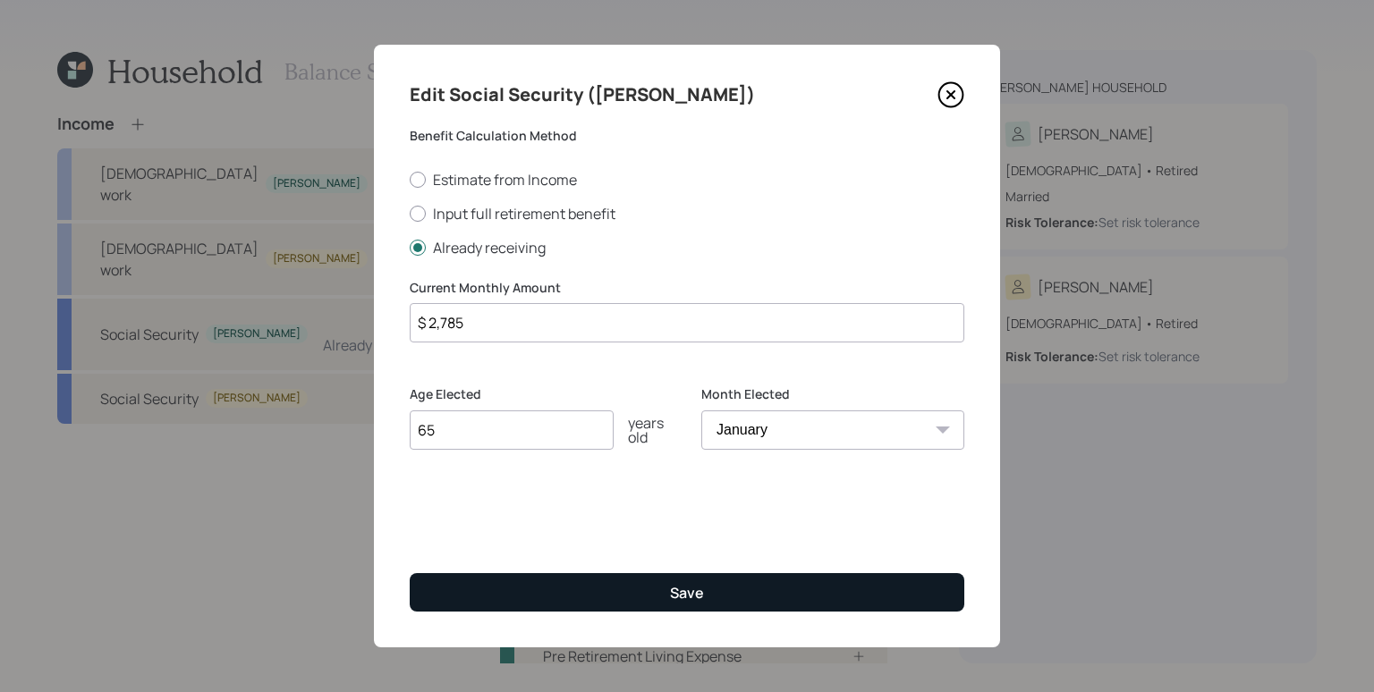
type input "$ 2,785"
click at [753, 590] on button "Save" at bounding box center [687, 592] width 555 height 38
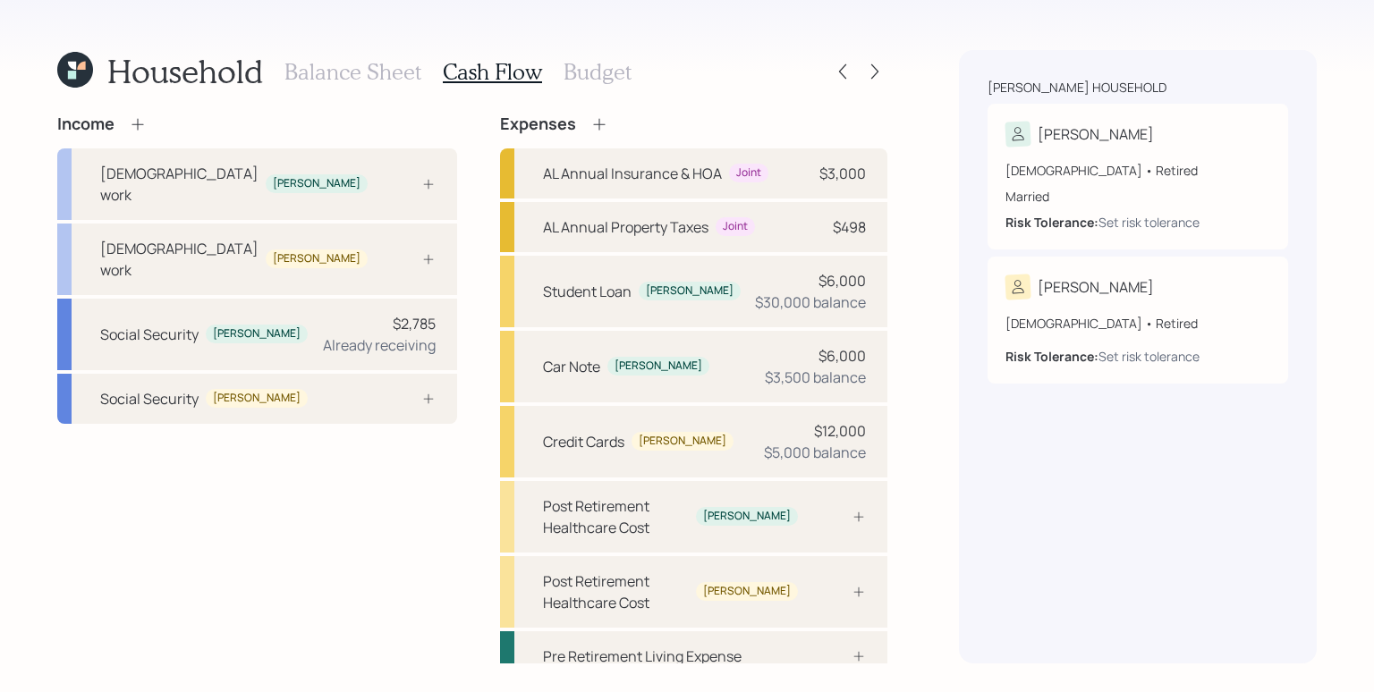
click at [123, 127] on div "Income" at bounding box center [101, 124] width 89 height 20
click at [134, 125] on icon at bounding box center [138, 124] width 18 height 18
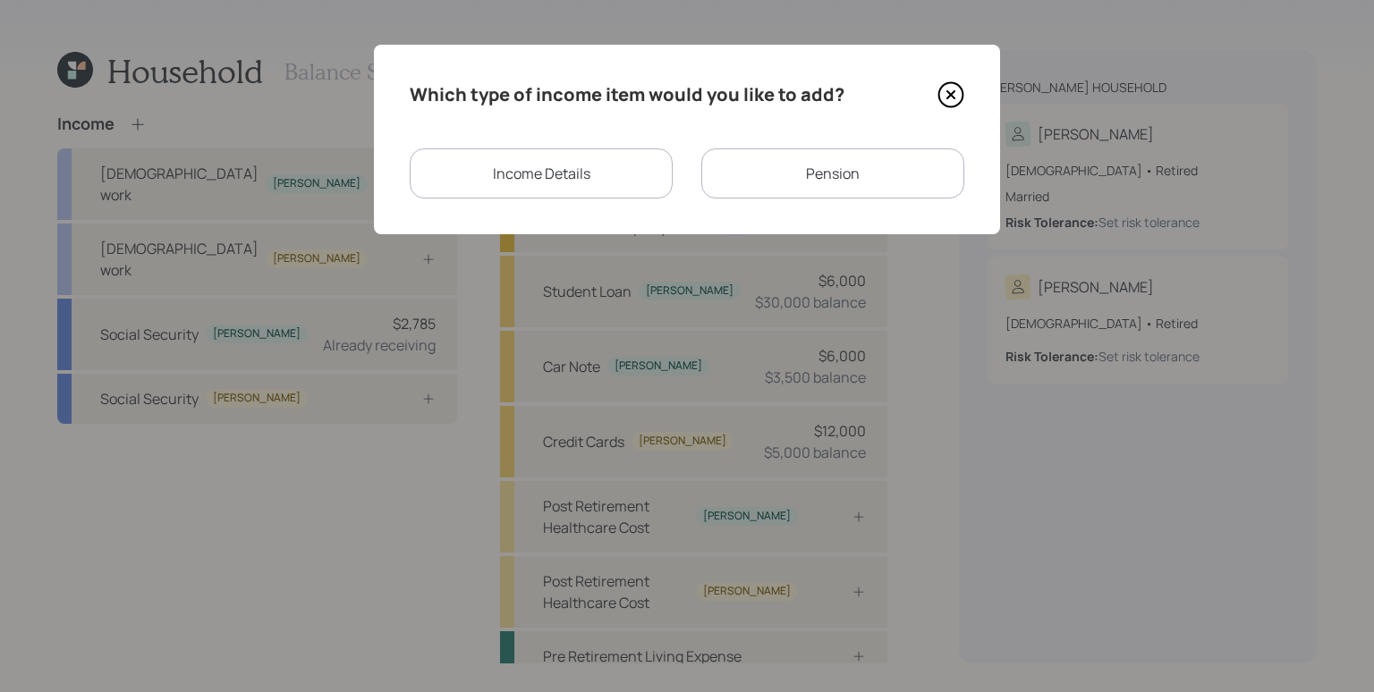
click at [531, 160] on div "Income Details" at bounding box center [541, 173] width 263 height 50
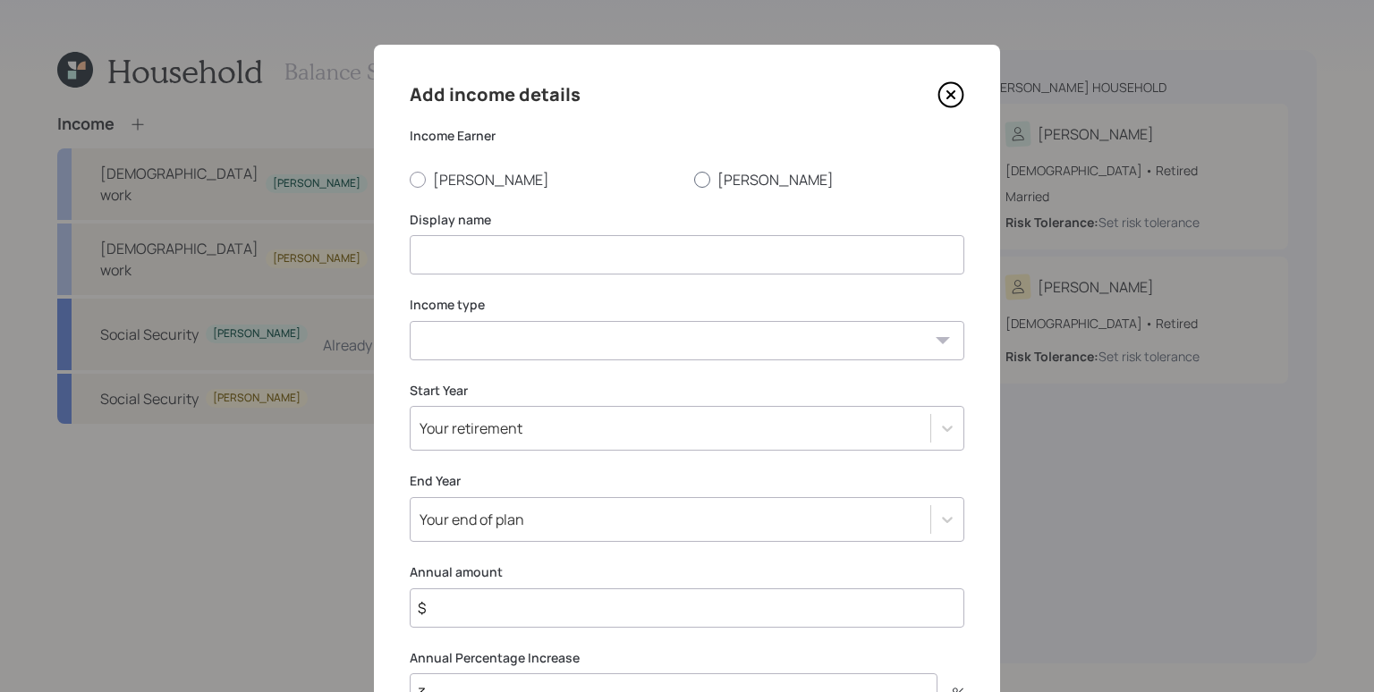
click at [736, 187] on label "[PERSON_NAME]" at bounding box center [829, 180] width 270 height 20
click at [694, 180] on input "[PERSON_NAME]" at bounding box center [693, 179] width 1 height 1
radio input "true"
click at [639, 252] on input at bounding box center [687, 254] width 555 height 39
type input "SSI Minor Benefit"
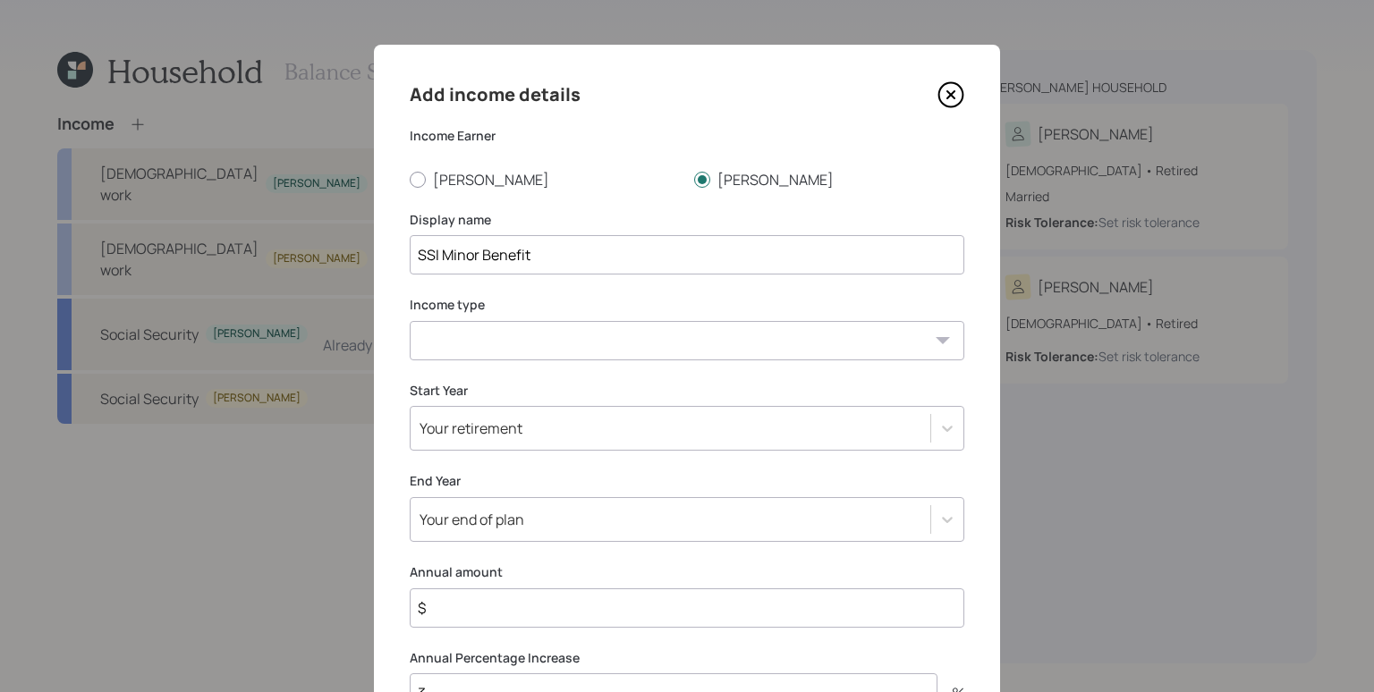
click at [571, 335] on select "Full-time work Part-time work Self employment Other" at bounding box center [687, 340] width 555 height 39
select select "other"
click at [410, 321] on select "Full-time work Part-time work Self employment Other" at bounding box center [687, 340] width 555 height 39
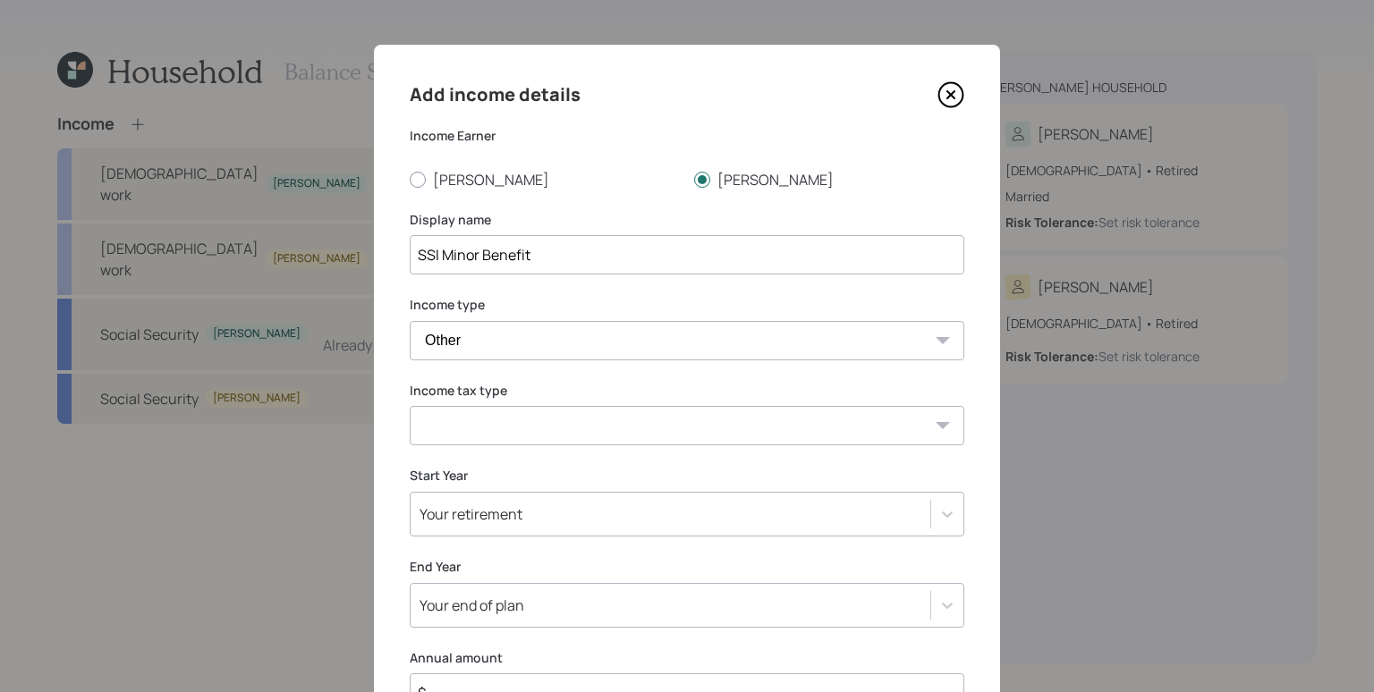
click at [501, 422] on select "Tax-free Earned Self Employment Alimony Royalties Pension / Annuity Interest Di…" at bounding box center [687, 425] width 555 height 39
select select "social_security"
click at [410, 406] on select "Tax-free Earned Self Employment Alimony Royalties Pension / Annuity Interest Di…" at bounding box center [687, 425] width 555 height 39
click at [534, 508] on div "Your retirement" at bounding box center [687, 514] width 555 height 45
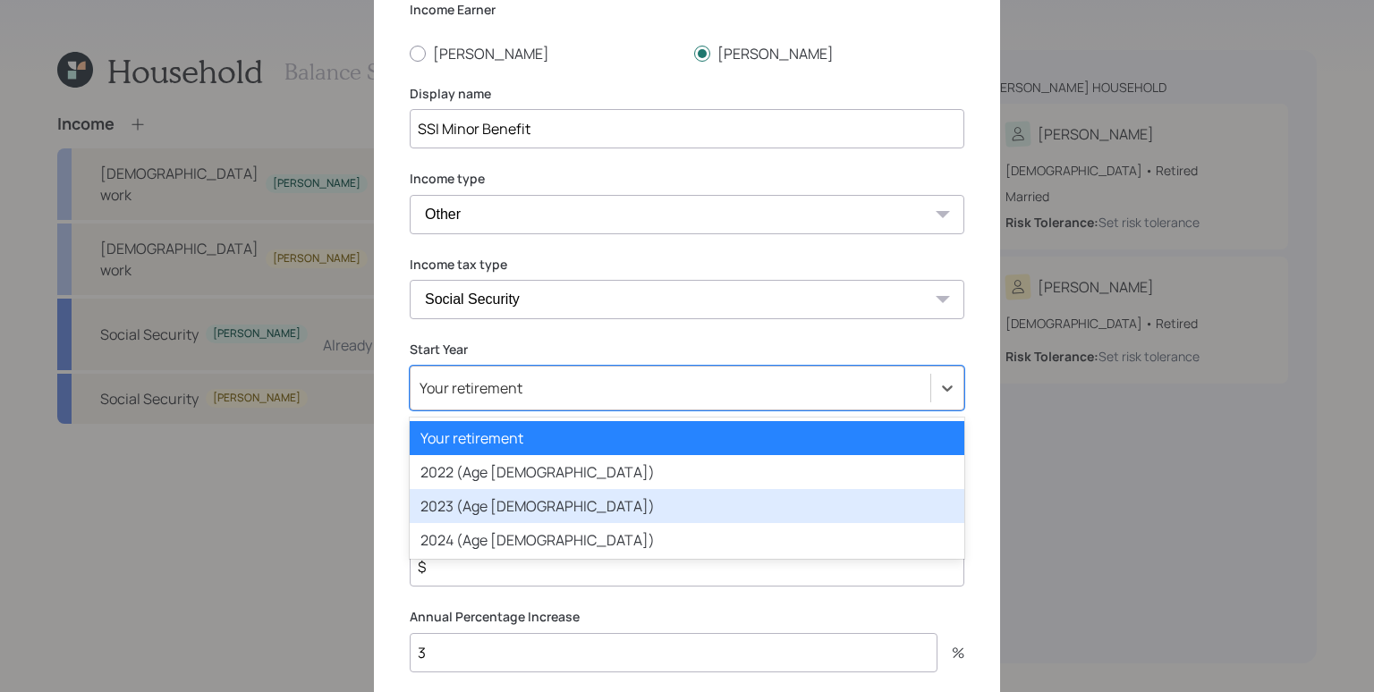
scroll to position [127, 0]
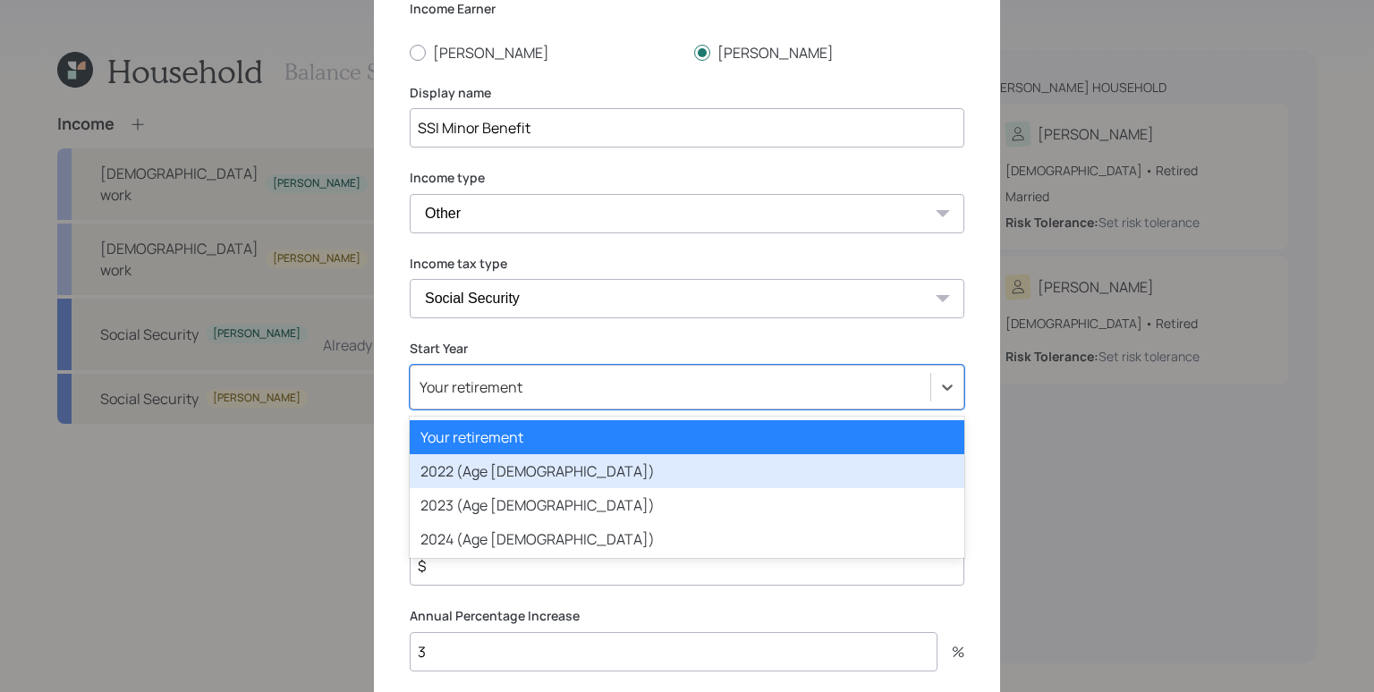
click at [494, 469] on div "2022 (Age 65)" at bounding box center [687, 471] width 555 height 34
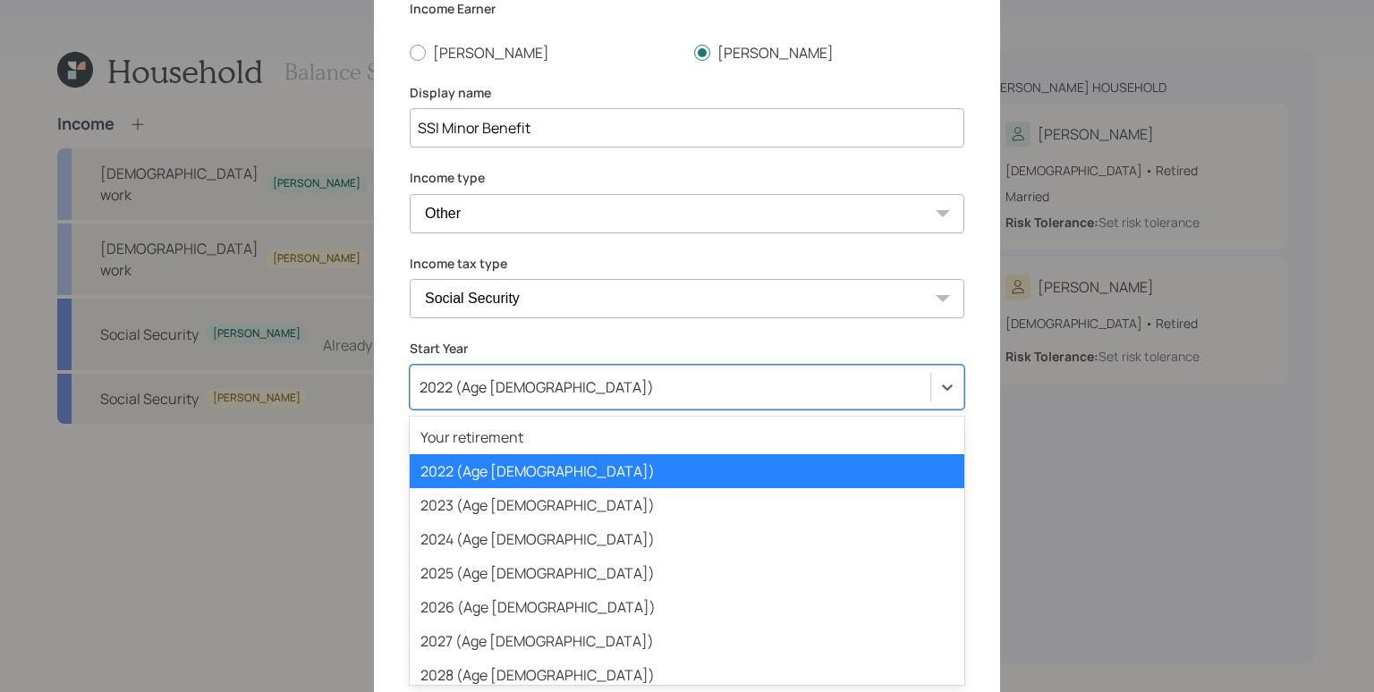
click at [513, 367] on div "2022 (Age 65)" at bounding box center [687, 387] width 555 height 45
click at [507, 479] on div "2022 (Age 65)" at bounding box center [687, 471] width 555 height 34
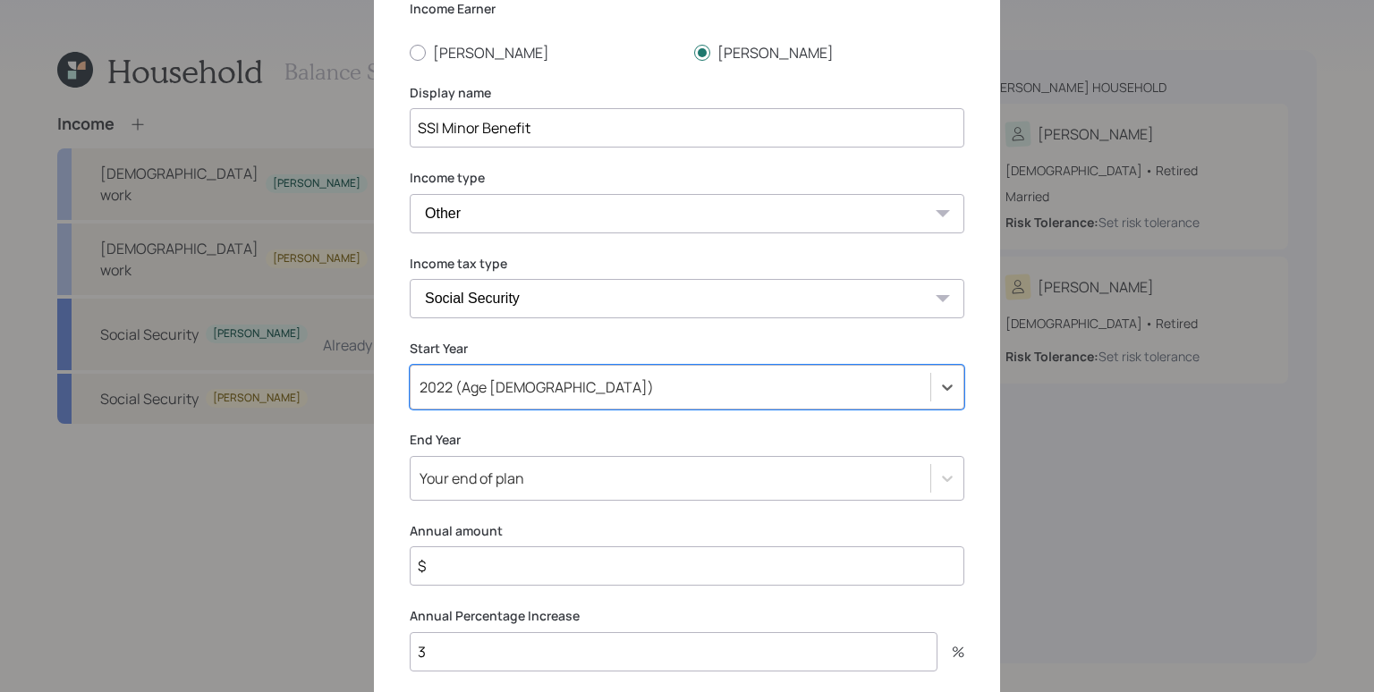
click at [510, 480] on div "Your end of plan" at bounding box center [687, 478] width 555 height 45
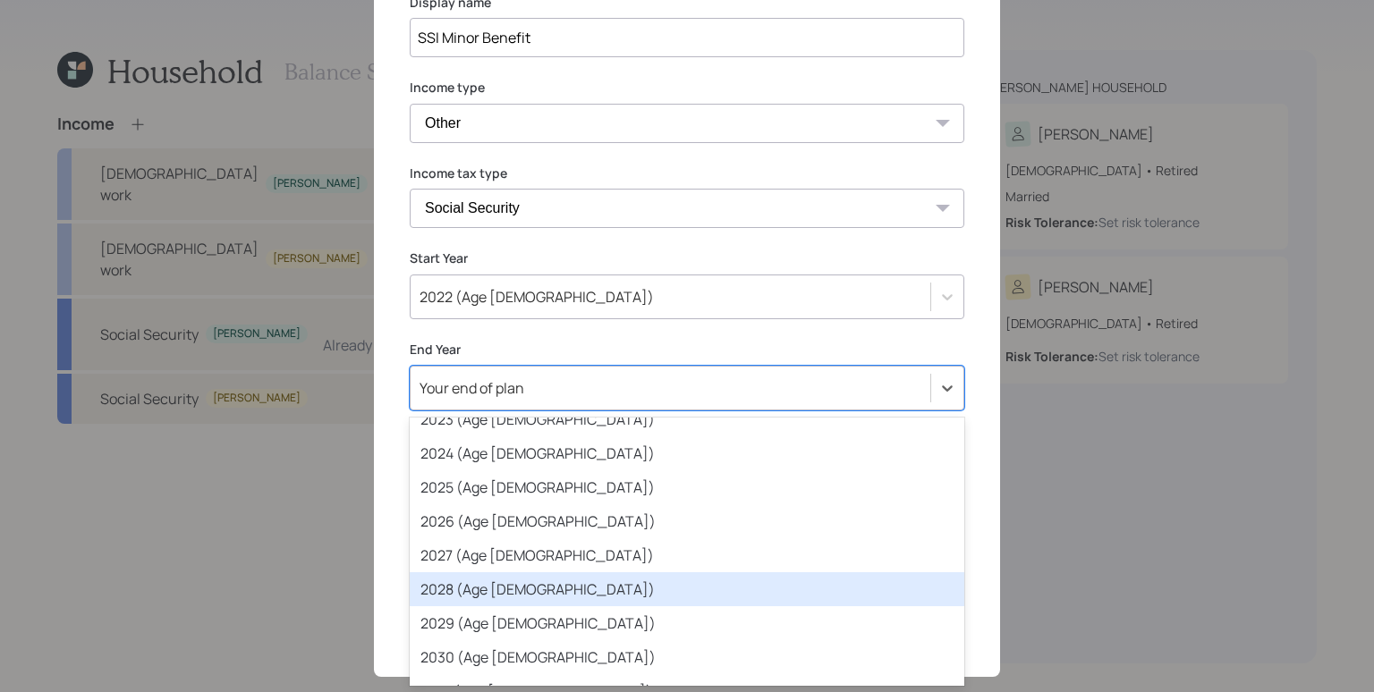
scroll to position [123, 0]
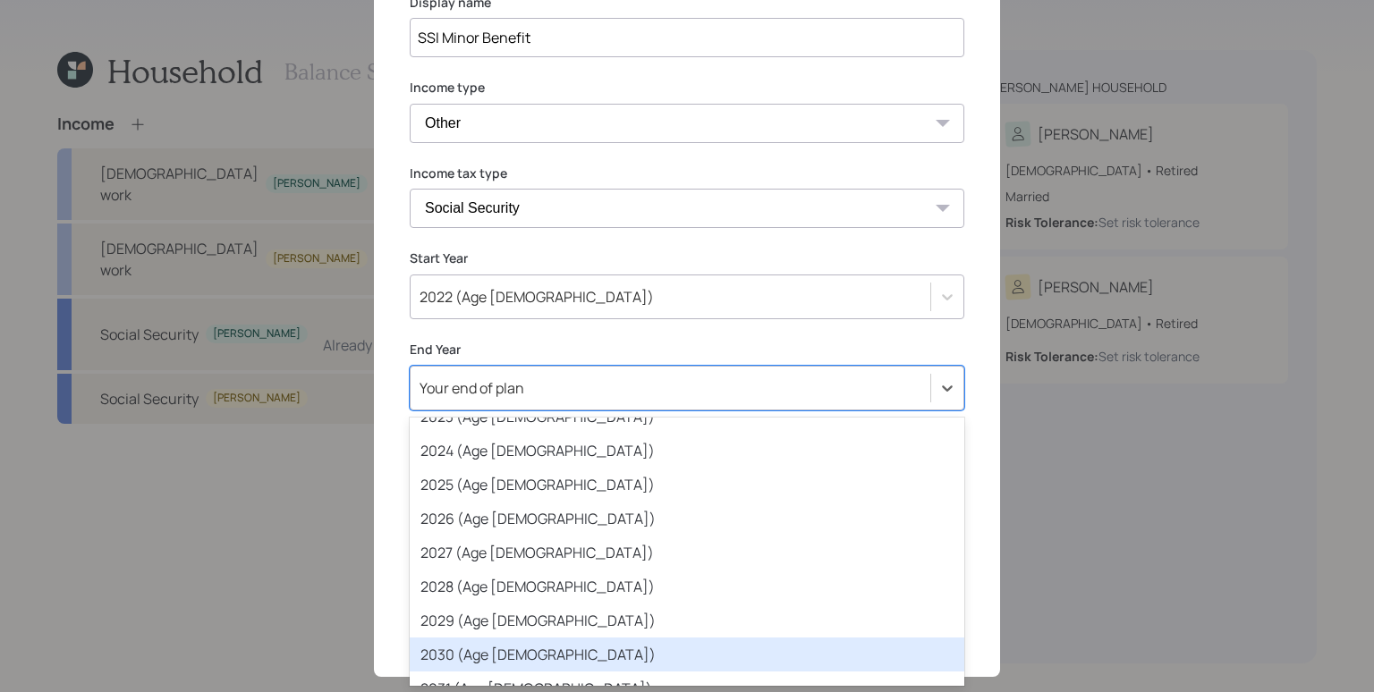
click at [513, 642] on div "2030 (Age 73)" at bounding box center [687, 655] width 555 height 34
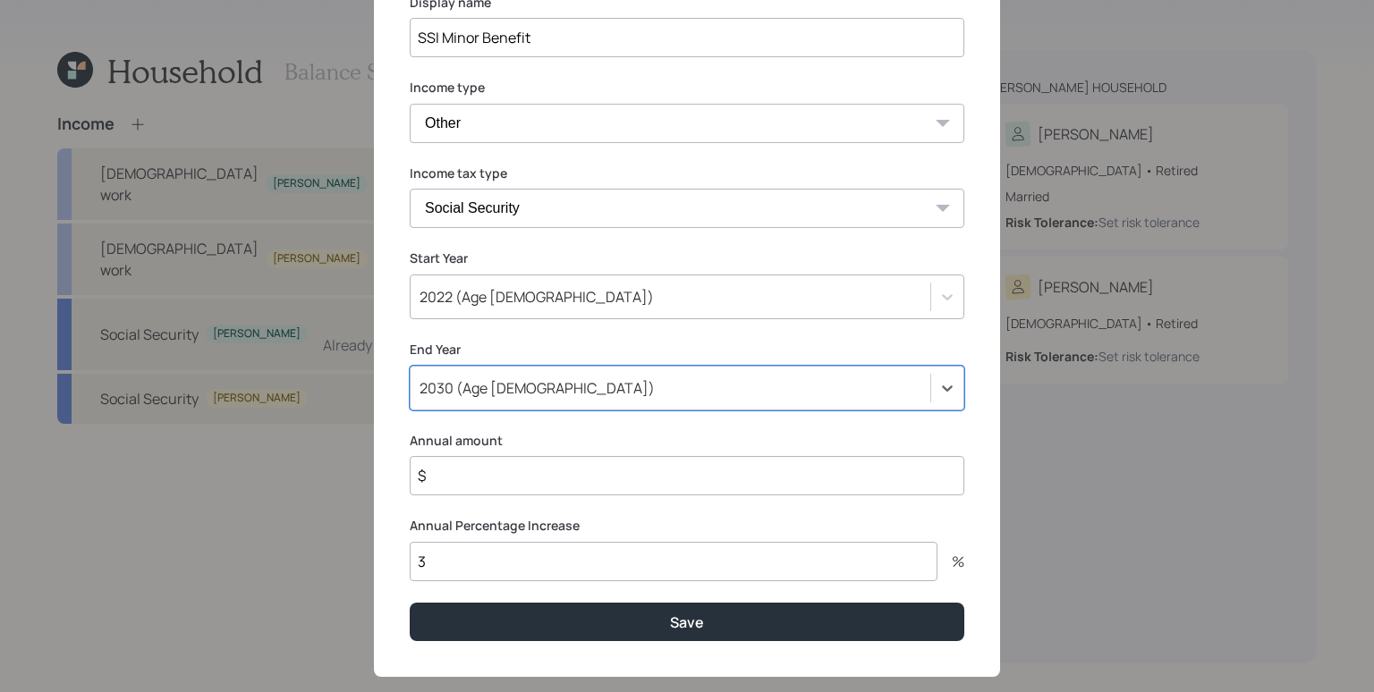
click at [515, 481] on input "$" at bounding box center [687, 475] width 555 height 39
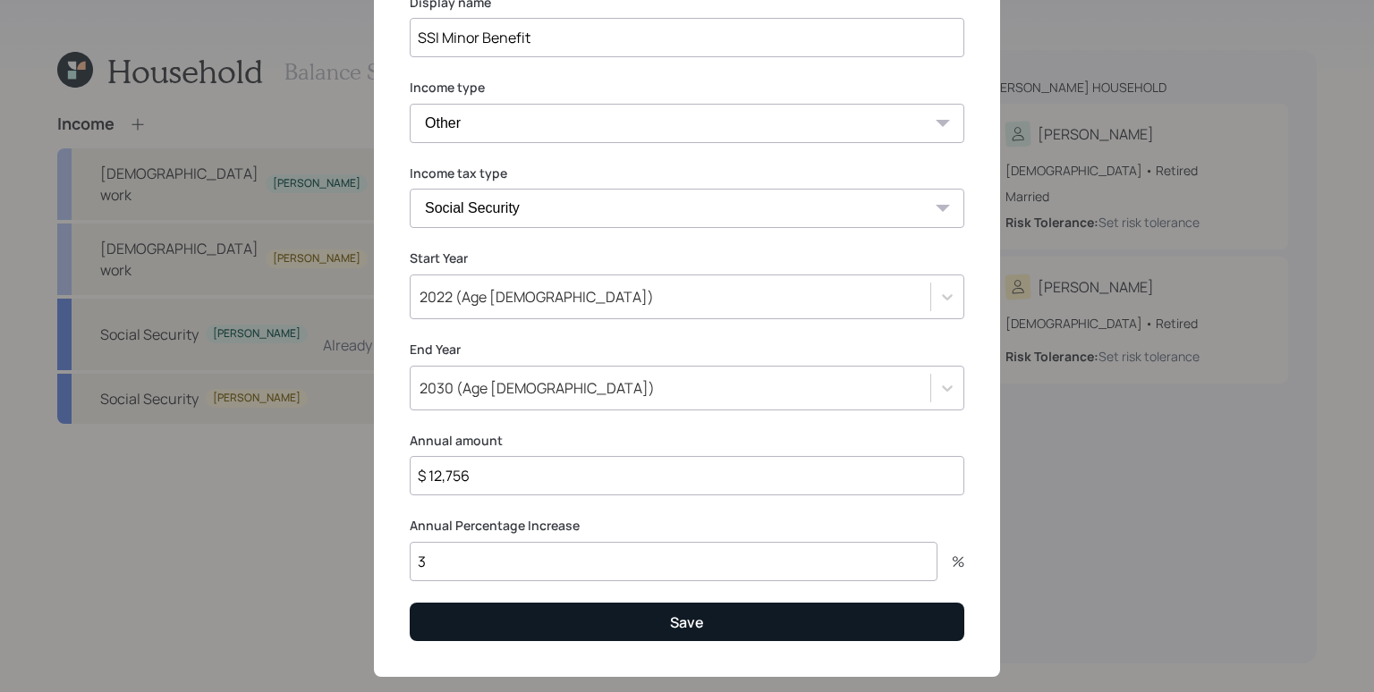
type input "$ 12,756"
click at [640, 628] on button "Save" at bounding box center [687, 622] width 555 height 38
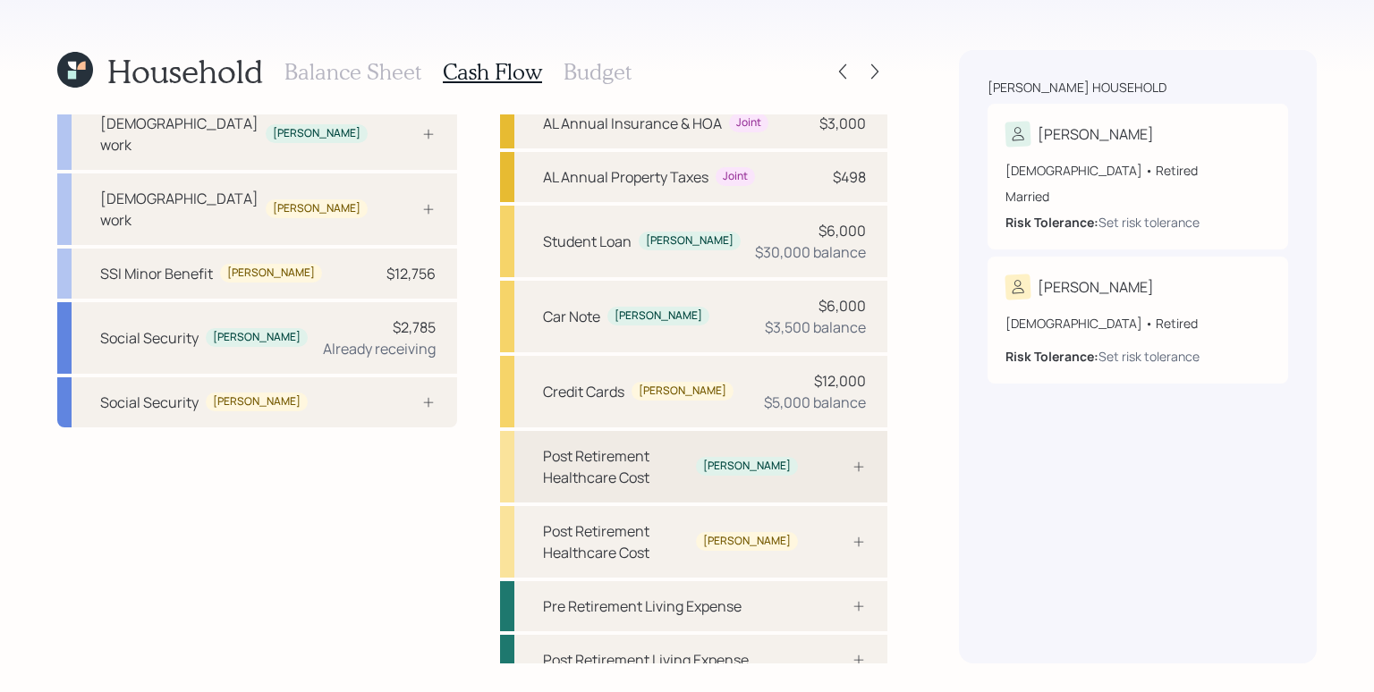
scroll to position [71, 0]
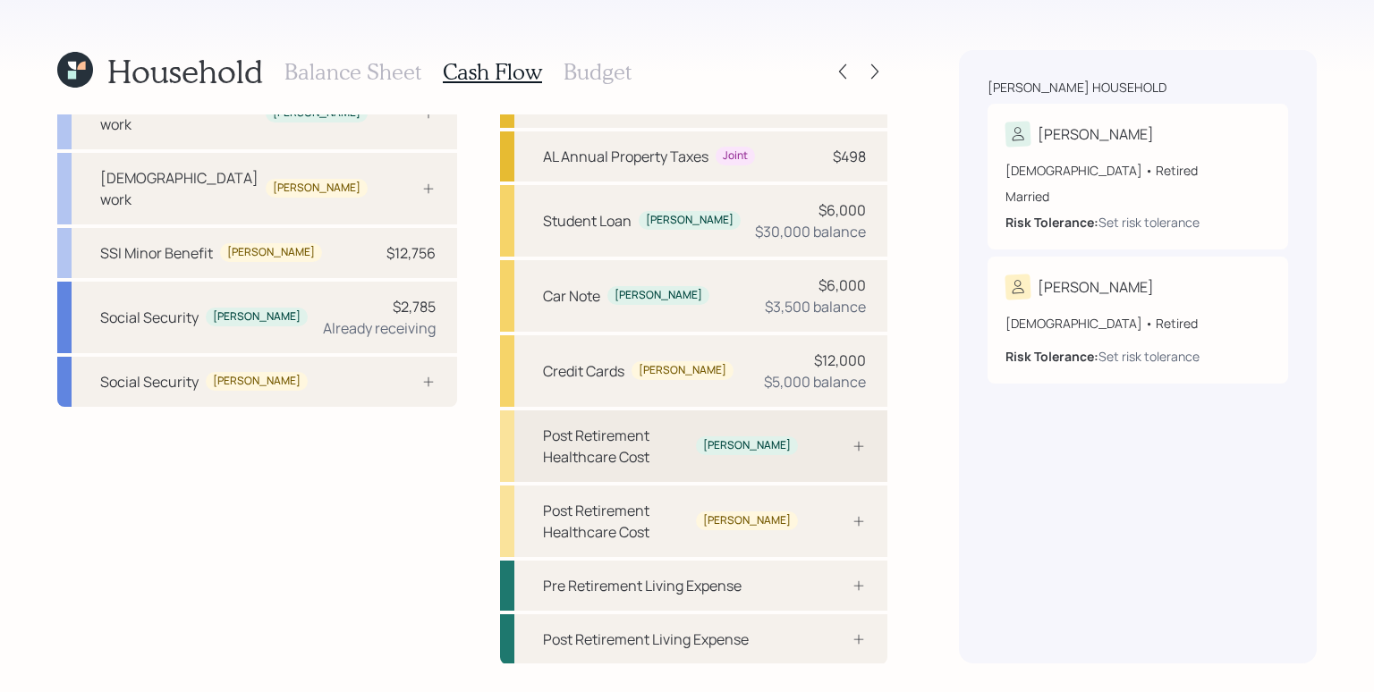
click at [796, 443] on div "Post Retirement Healthcare Cost Travis" at bounding box center [693, 447] width 387 height 72
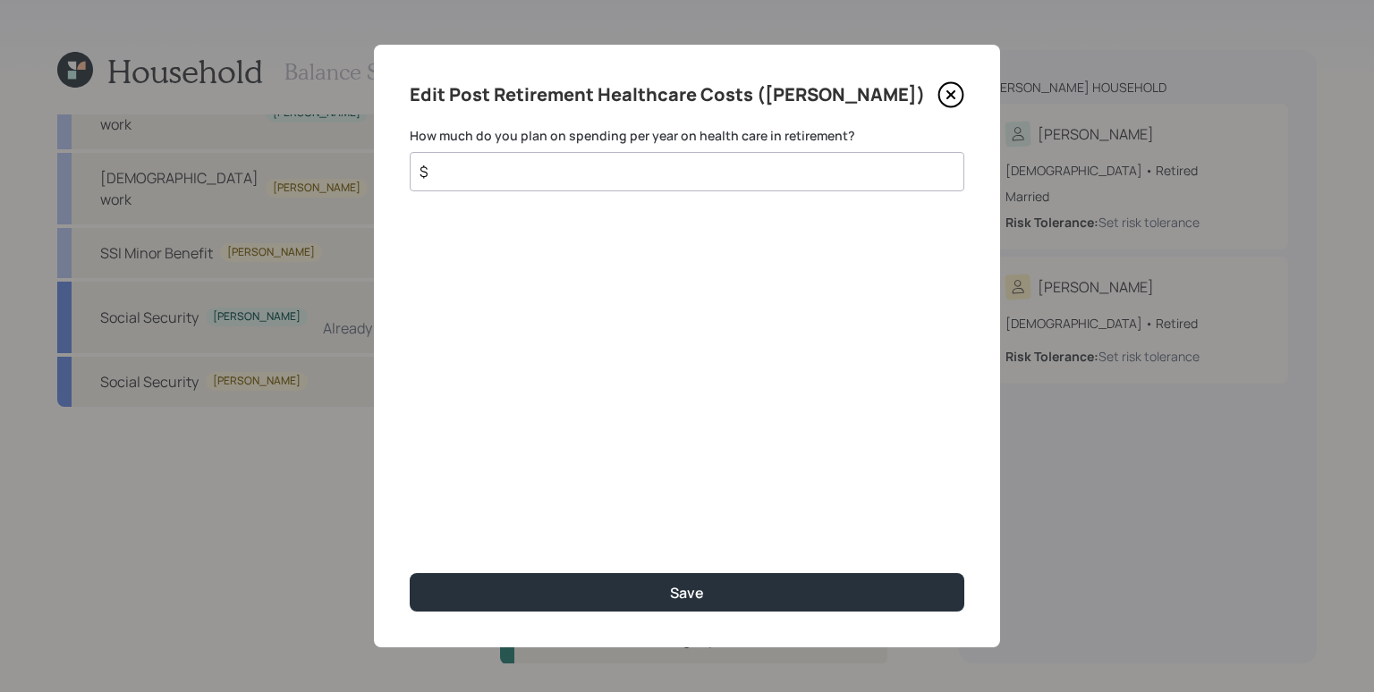
click at [600, 178] on input "$" at bounding box center [680, 171] width 524 height 21
type input "$ 4,000"
click at [410, 573] on button "Save" at bounding box center [687, 592] width 555 height 38
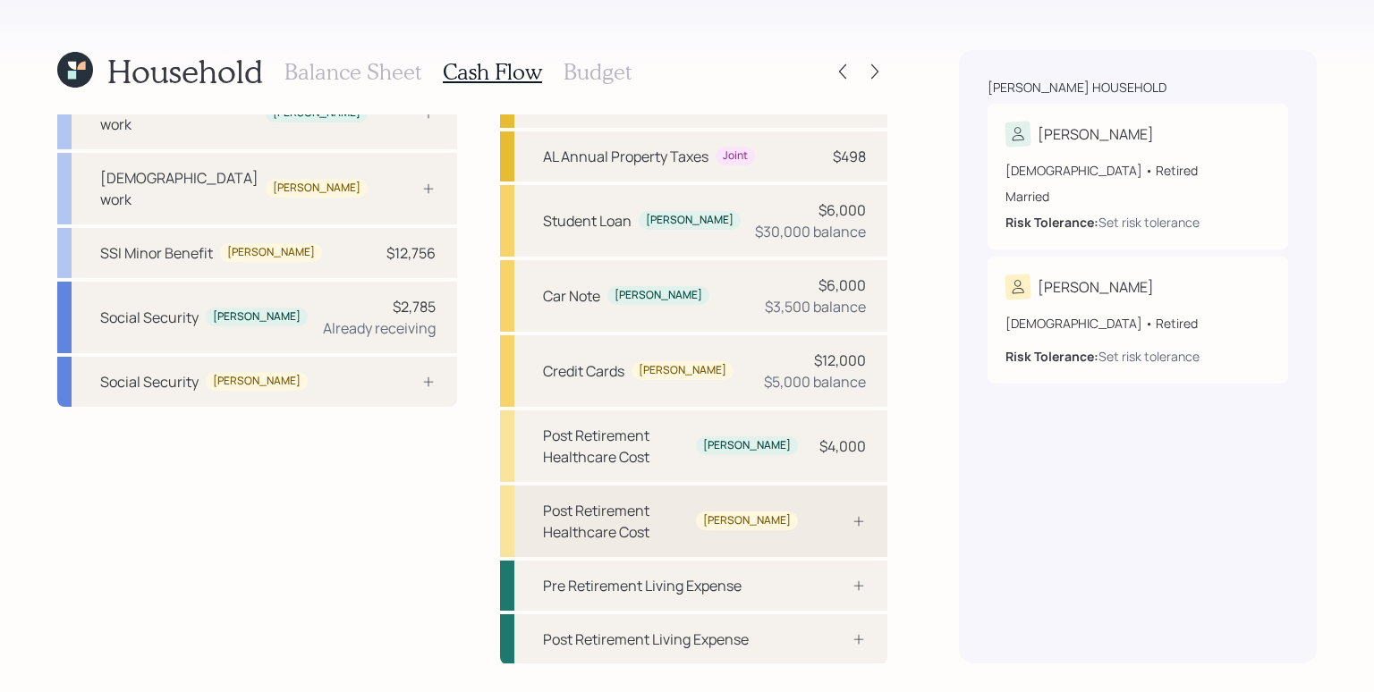
click at [852, 518] on icon at bounding box center [859, 521] width 14 height 14
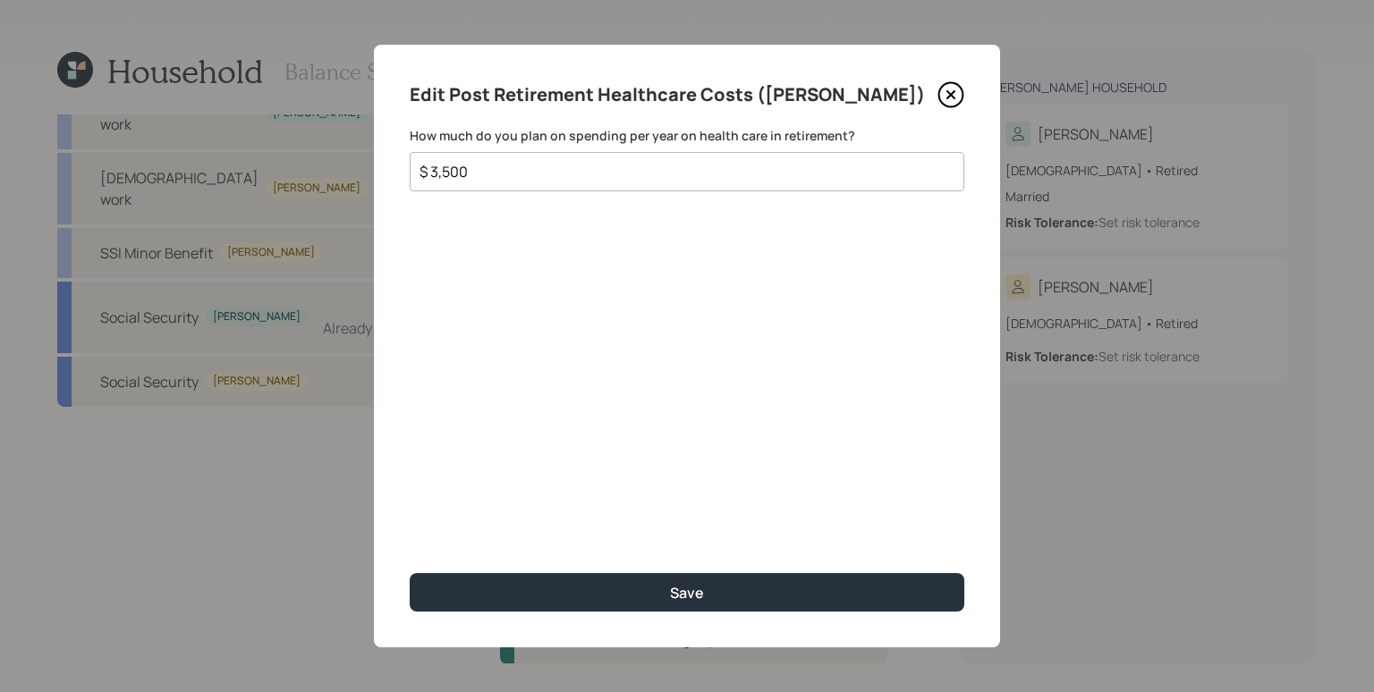
type input "$ 3,500"
click at [410, 573] on button "Save" at bounding box center [687, 592] width 555 height 38
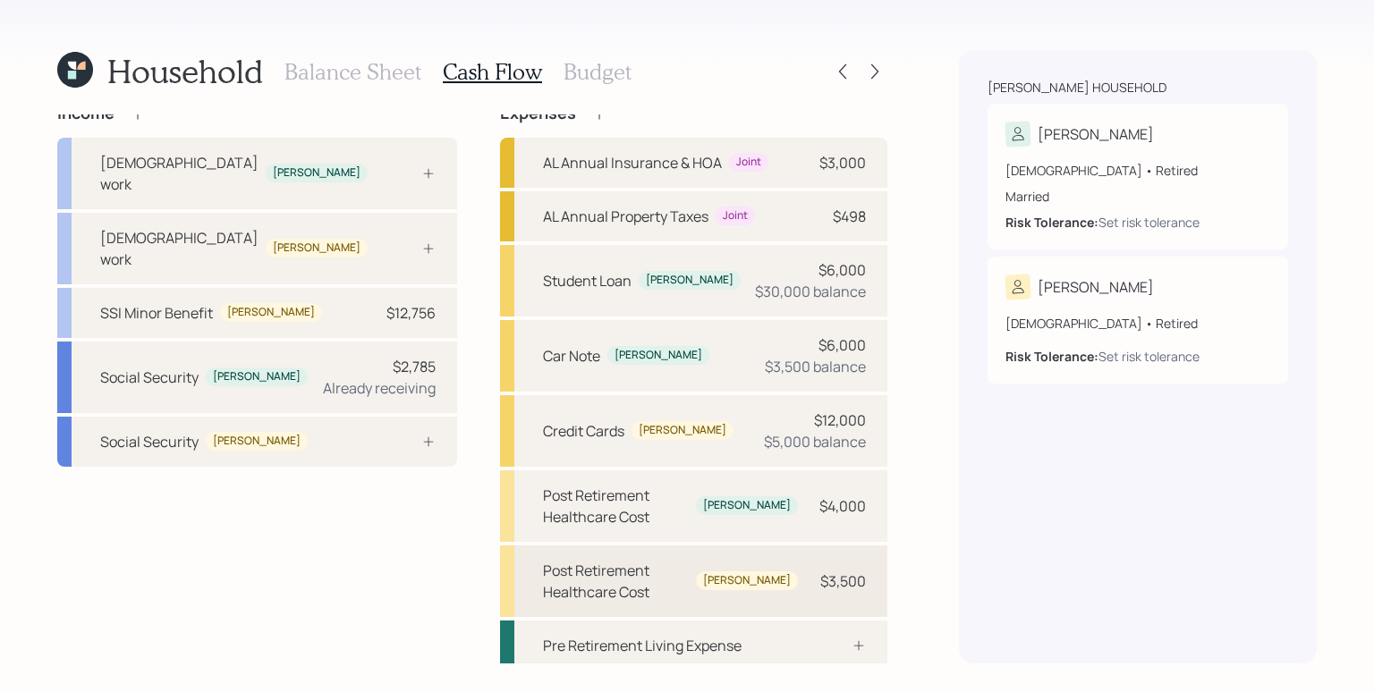
scroll to position [71, 0]
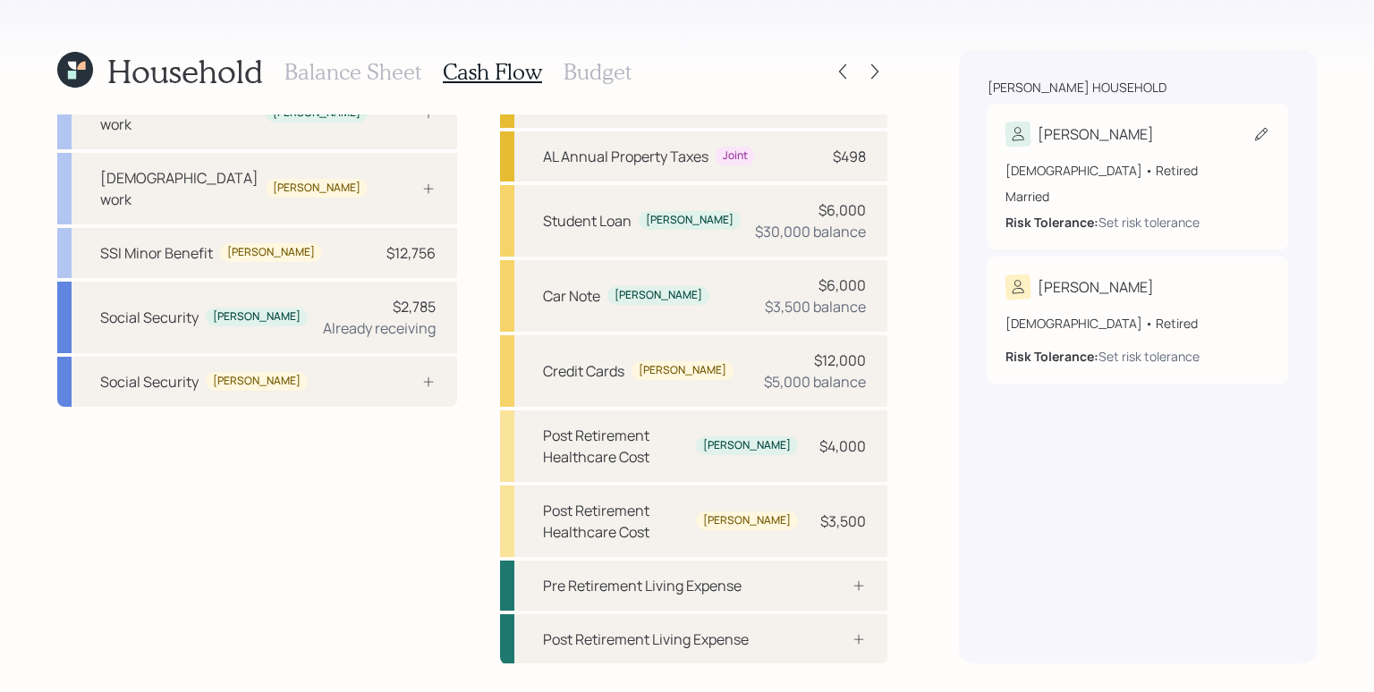
click at [1063, 184] on div "68 years old • Retired Married Risk Tolerance: Set risk tolerance" at bounding box center [1137, 196] width 265 height 71
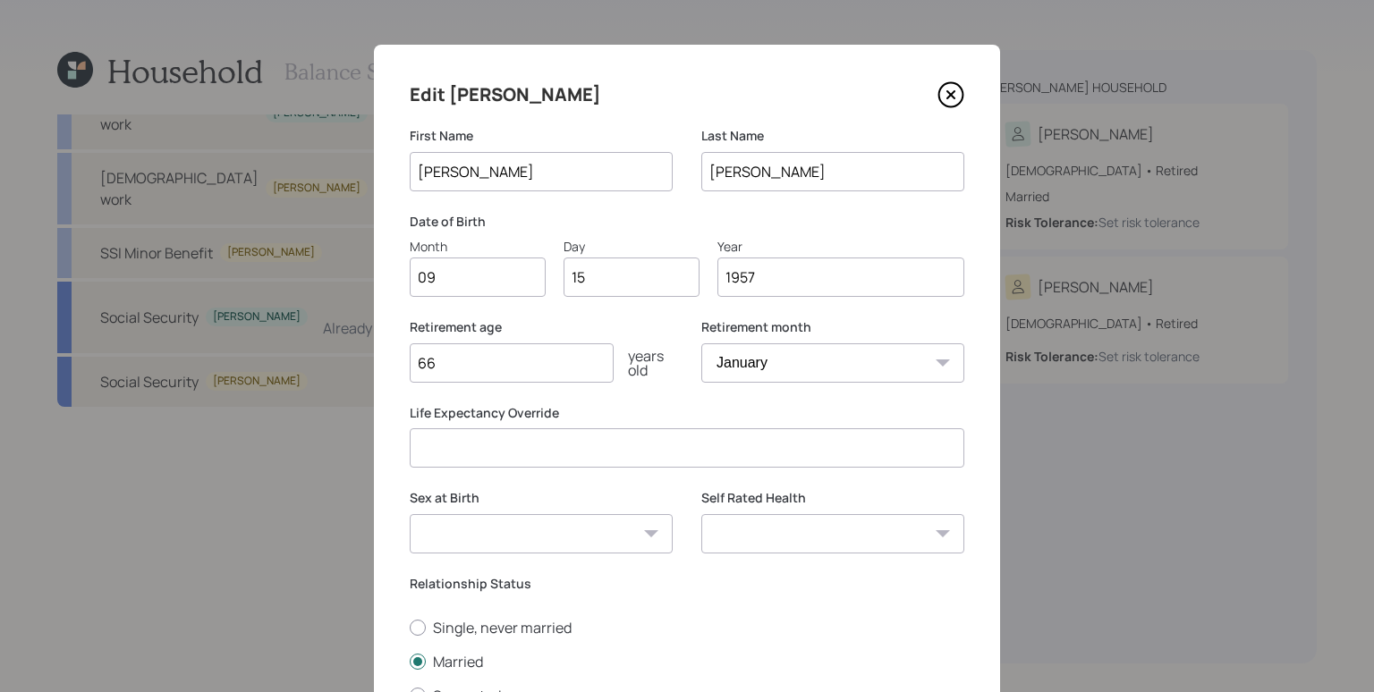
click at [504, 450] on input "number" at bounding box center [687, 447] width 555 height 39
type input "95"
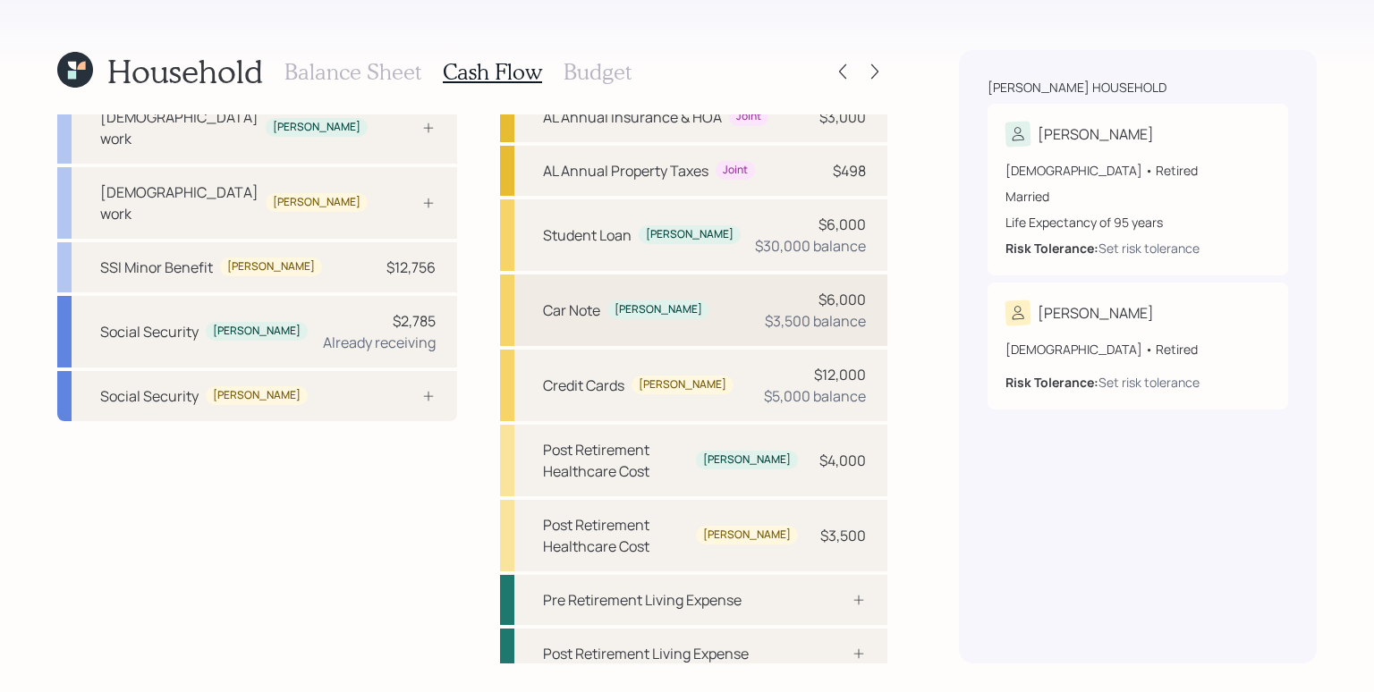
scroll to position [71, 0]
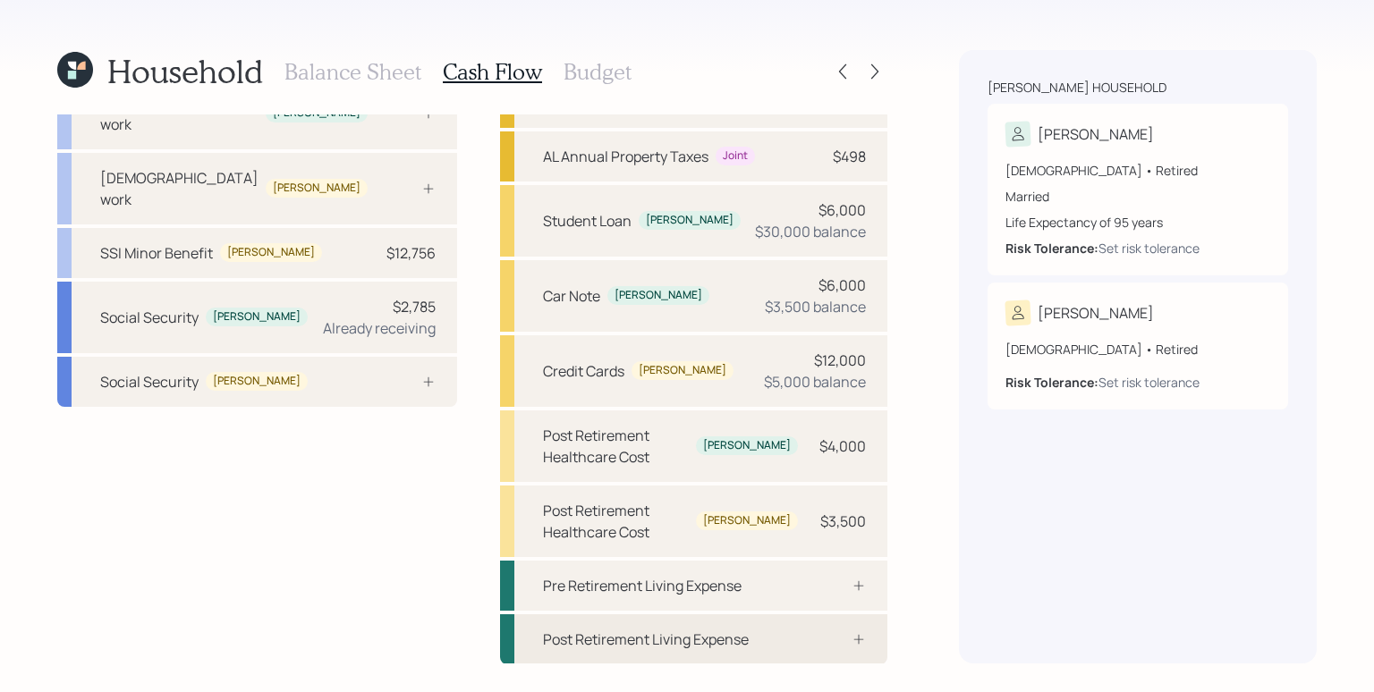
click at [825, 645] on div at bounding box center [839, 639] width 54 height 14
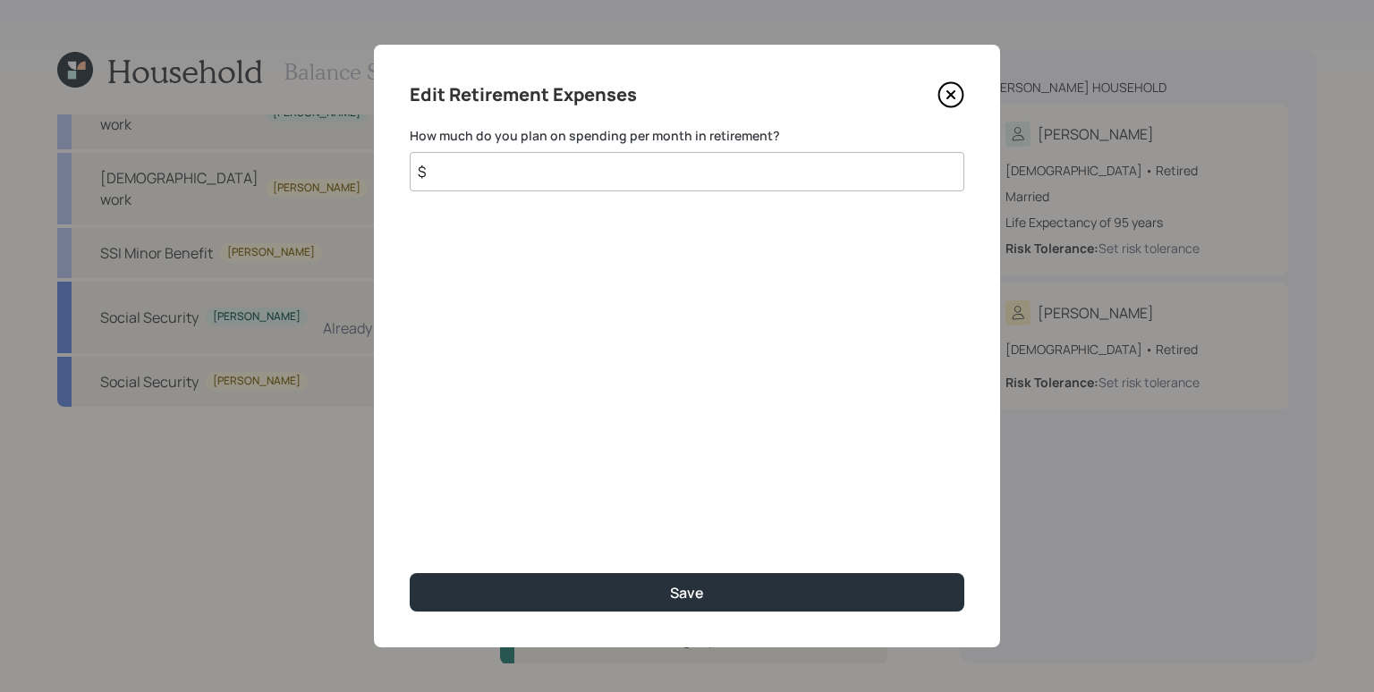
click at [695, 164] on input "$" at bounding box center [687, 171] width 555 height 39
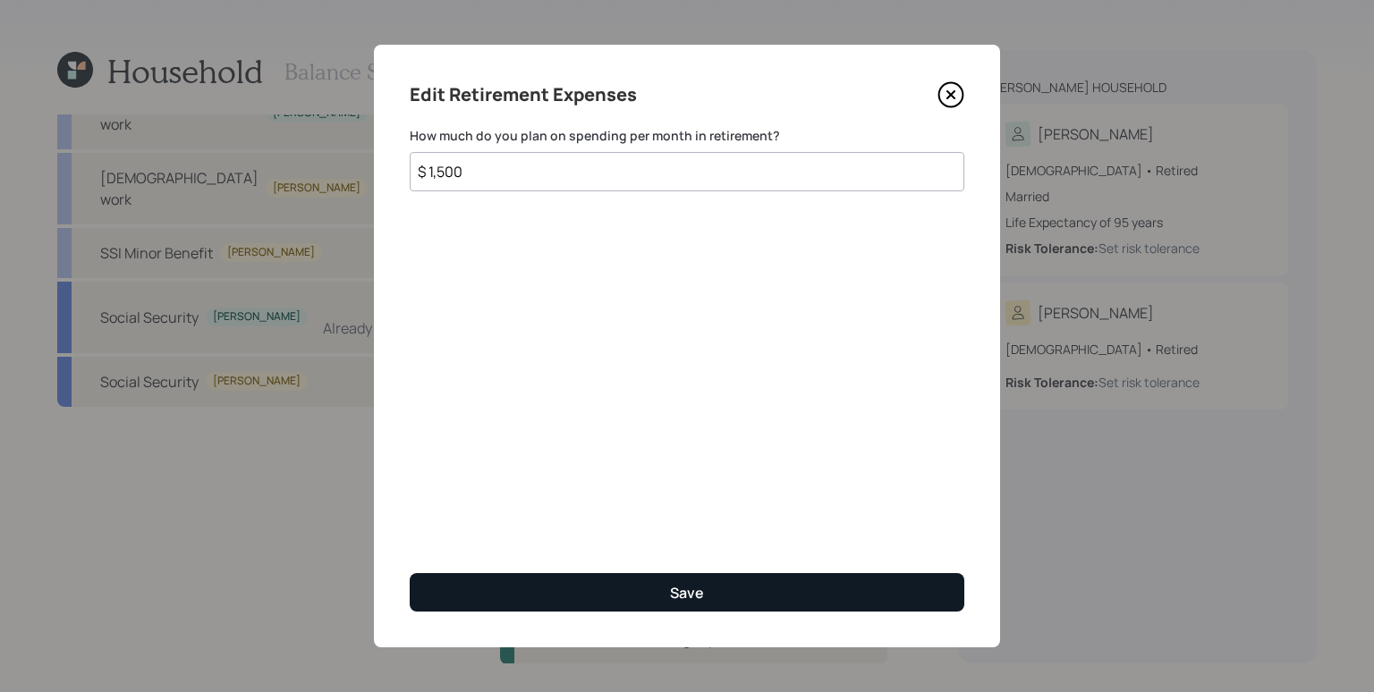
type input "$ 1,500"
click at [763, 596] on button "Save" at bounding box center [687, 592] width 555 height 38
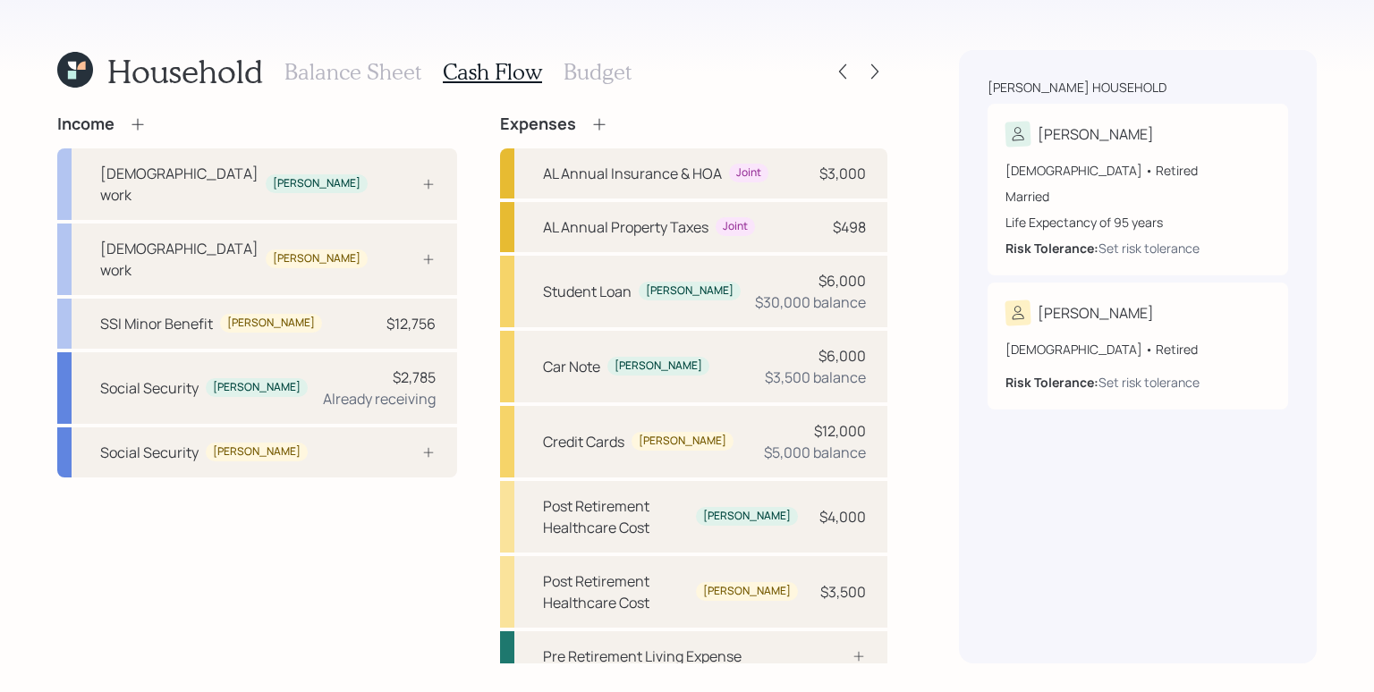
click at [593, 119] on icon at bounding box center [599, 124] width 12 height 12
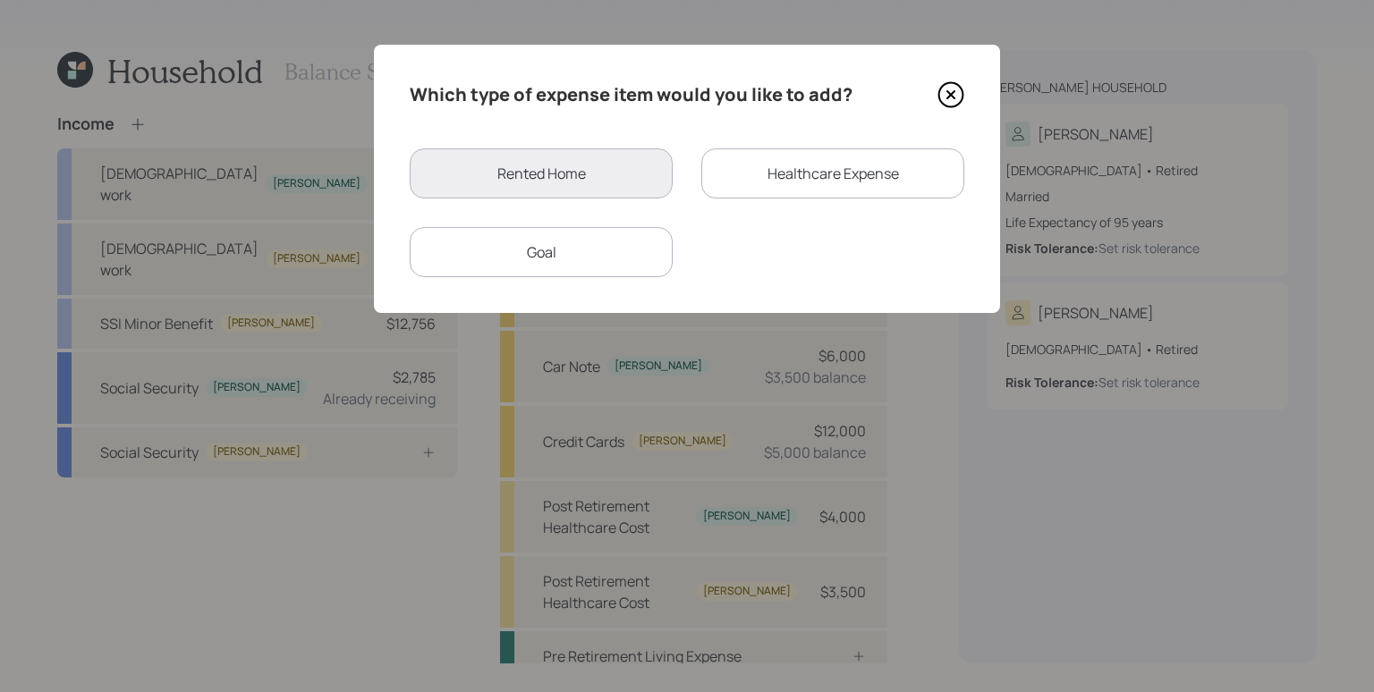
click at [562, 248] on div "Goal" at bounding box center [541, 252] width 263 height 50
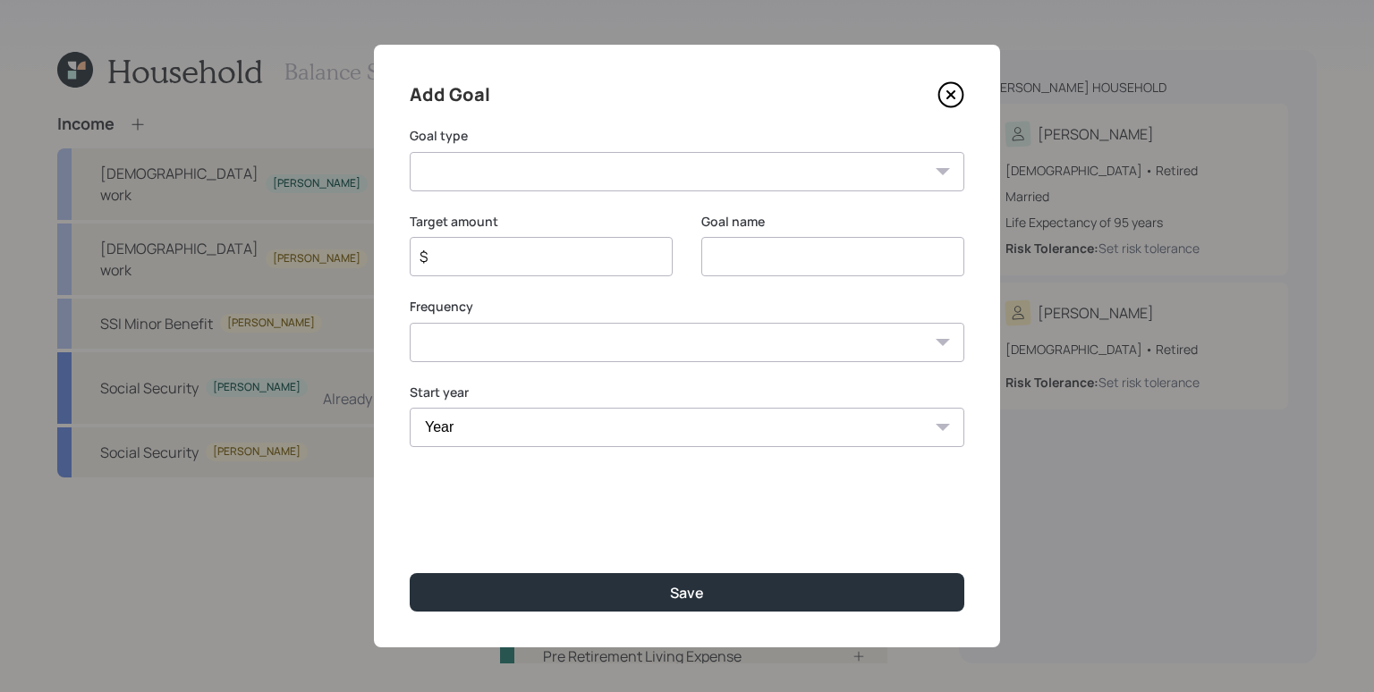
click at [535, 176] on select "Create an emergency fund Donate to charity Purchase a home Make a purchase Supp…" at bounding box center [687, 171] width 555 height 39
select select "support_dependent"
click at [410, 152] on select "Create an emergency fund Donate to charity Purchase a home Make a purchase Supp…" at bounding box center [687, 171] width 555 height 39
click at [808, 263] on input "Support a dependent" at bounding box center [832, 256] width 263 height 39
click at [809, 263] on input "Support a dependent" at bounding box center [832, 256] width 263 height 39
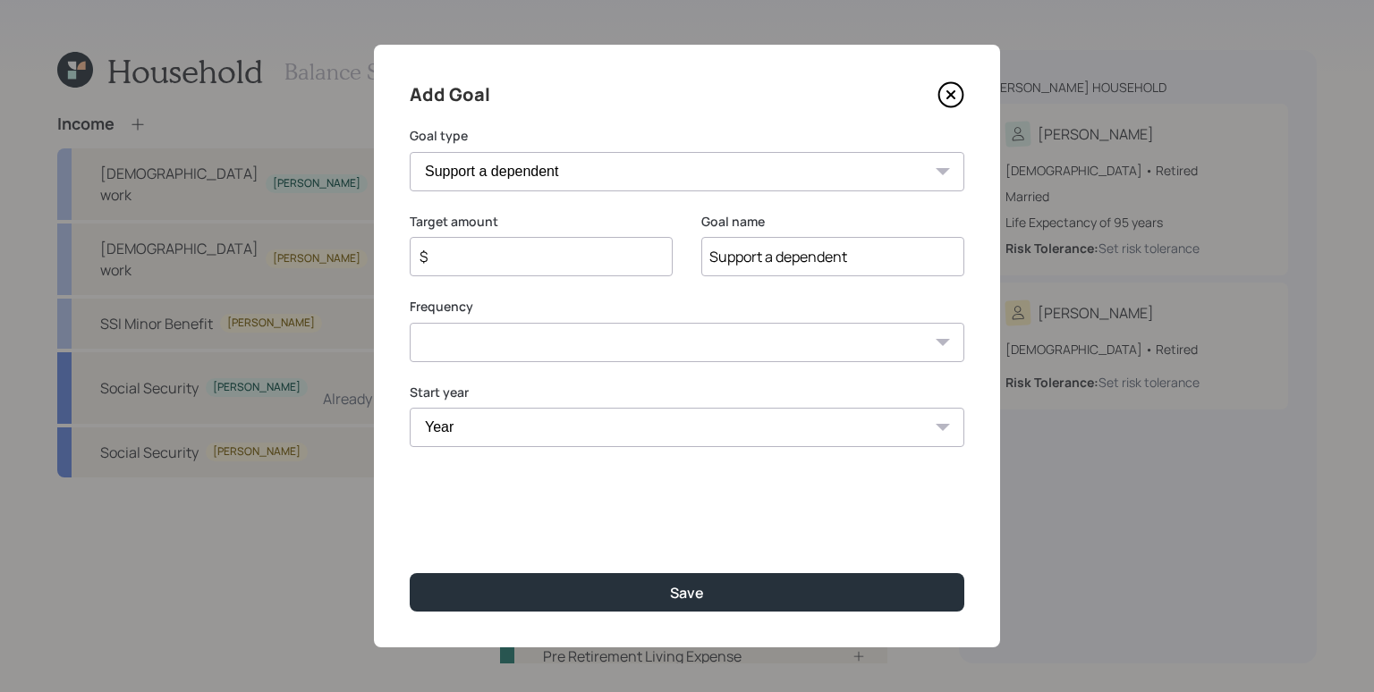
click at [809, 263] on input "Support a dependent" at bounding box center [832, 256] width 263 height 39
type input "Daughter's Tuition"
click at [530, 263] on input "$" at bounding box center [534, 256] width 233 height 21
type input "$ 10,400"
click at [526, 338] on select "One time Every 1 year Every 2 years Every 3 years Every 4 years Every 5 years E…" at bounding box center [687, 342] width 555 height 39
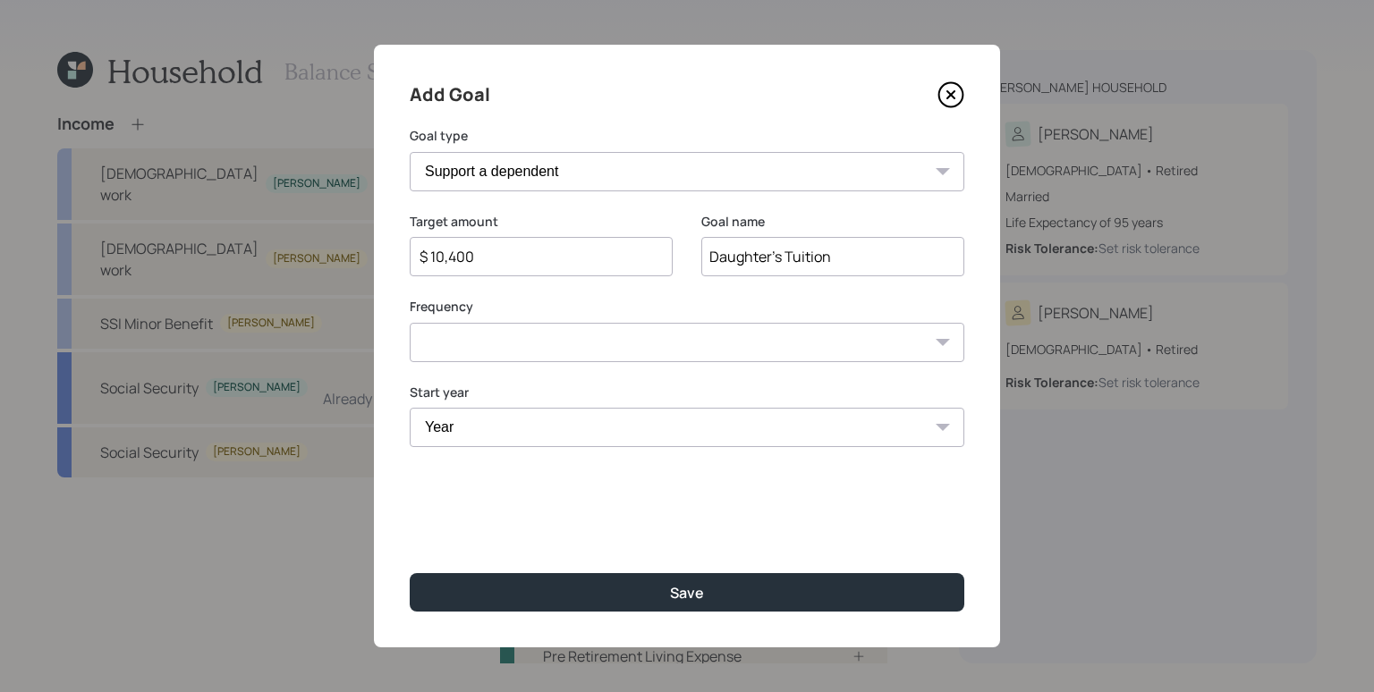
select select "0"
click at [410, 323] on select "One time Every 1 year Every 2 years Every 3 years Every 4 years Every 5 years E…" at bounding box center [687, 342] width 555 height 39
click at [518, 429] on select "Year 2025 2026 2027 2028 2029 2030 2031 2032 2033 2034 2035 2036 2037 2038 2039…" at bounding box center [687, 427] width 555 height 39
select select "2026"
click at [410, 408] on select "Year 2025 2026 2027 2028 2029 2030 2031 2032 2033 2034 2035 2036 2037 2038 2039…" at bounding box center [687, 427] width 555 height 39
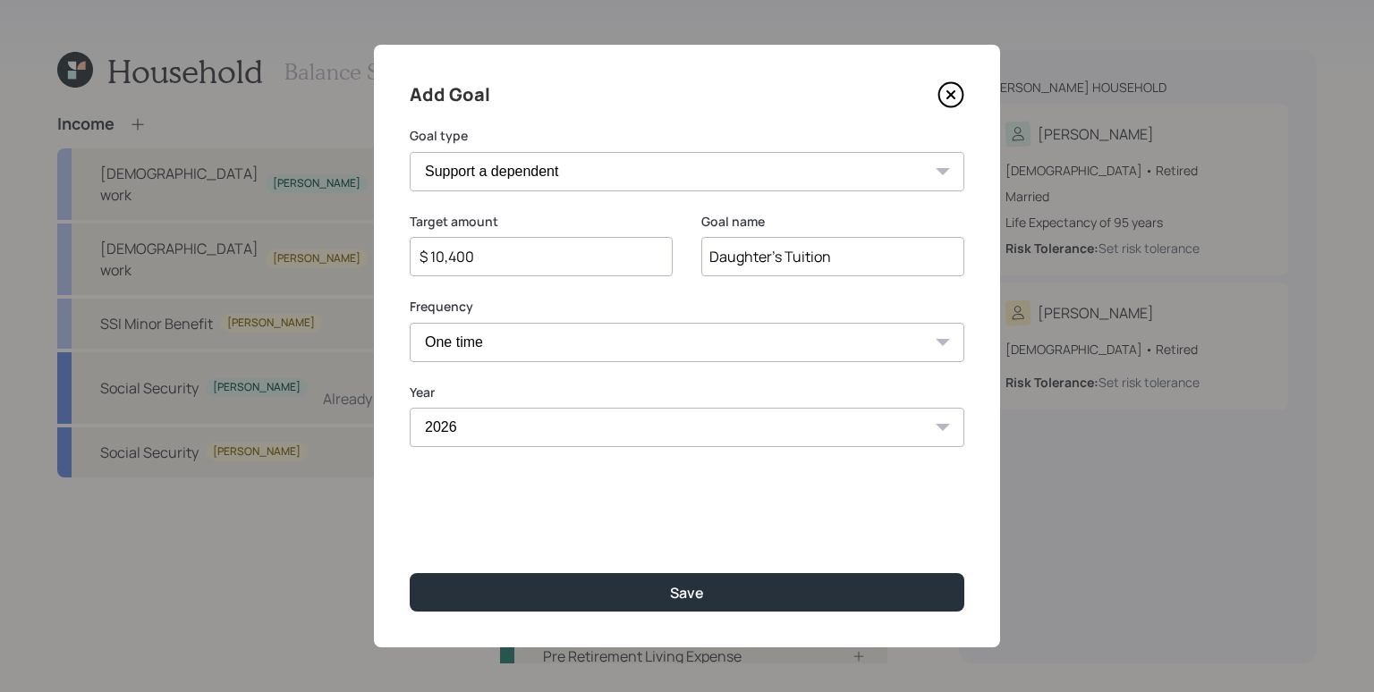
click at [532, 513] on div "Add Goal Goal type Create an emergency fund Donate to charity Purchase a home M…" at bounding box center [687, 346] width 626 height 603
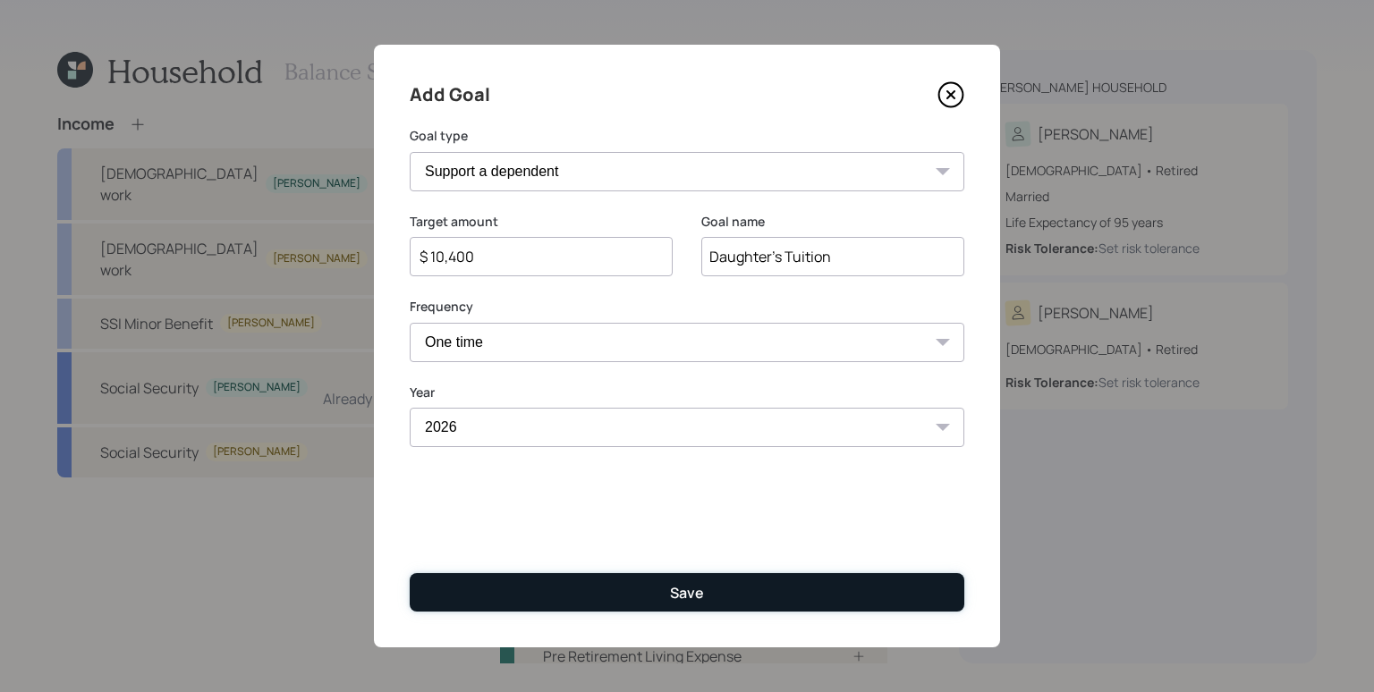
click at [648, 606] on button "Save" at bounding box center [687, 592] width 555 height 38
type input "$"
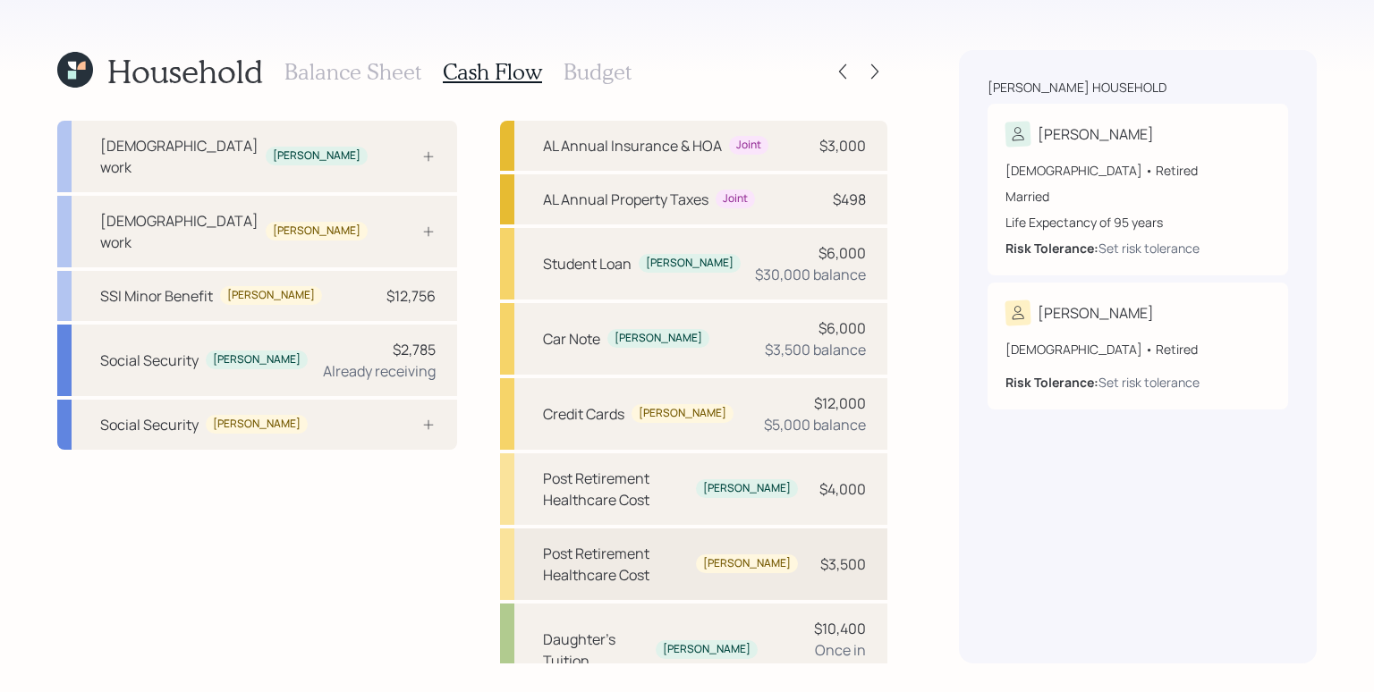
scroll to position [29, 0]
click at [665, 640] on div "[PERSON_NAME]" at bounding box center [707, 649] width 102 height 19
select select "0"
select select "2026"
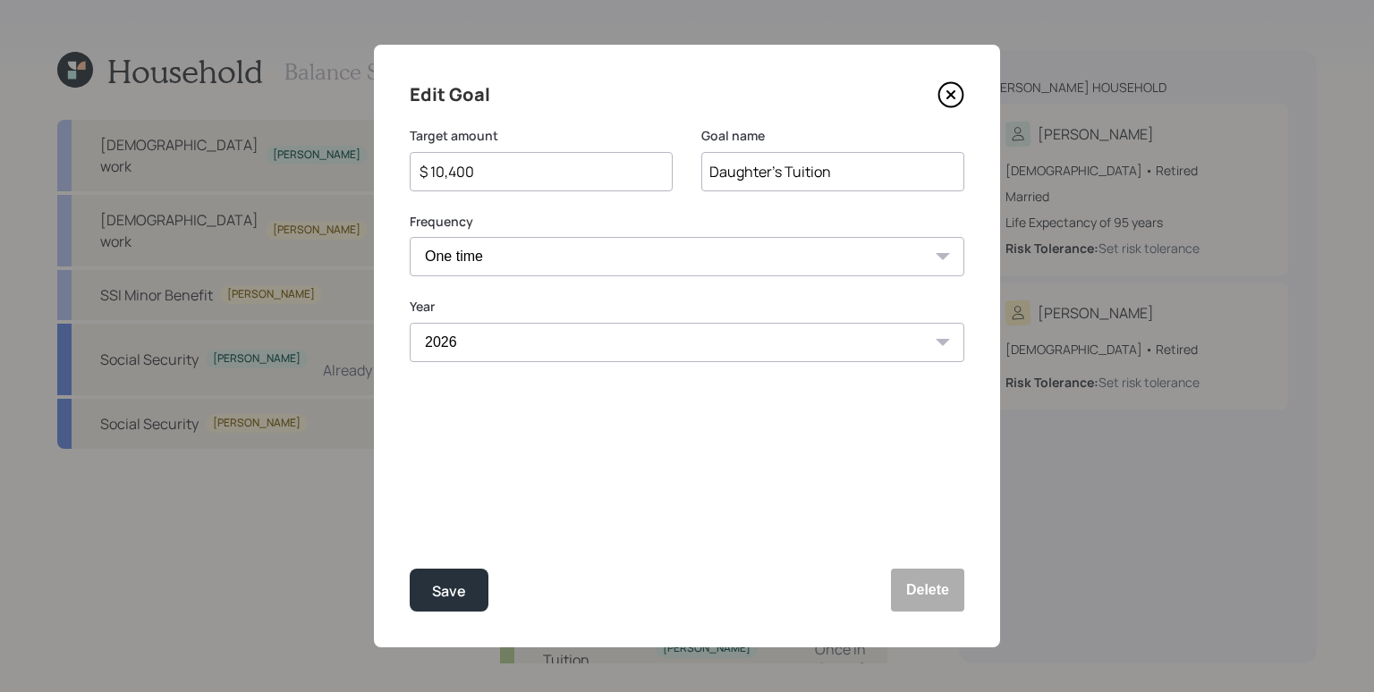
click at [877, 174] on input "Daughter's Tuition" at bounding box center [832, 171] width 263 height 39
click at [471, 592] on button "Save" at bounding box center [449, 590] width 79 height 43
type input "Daughter's Tuition"
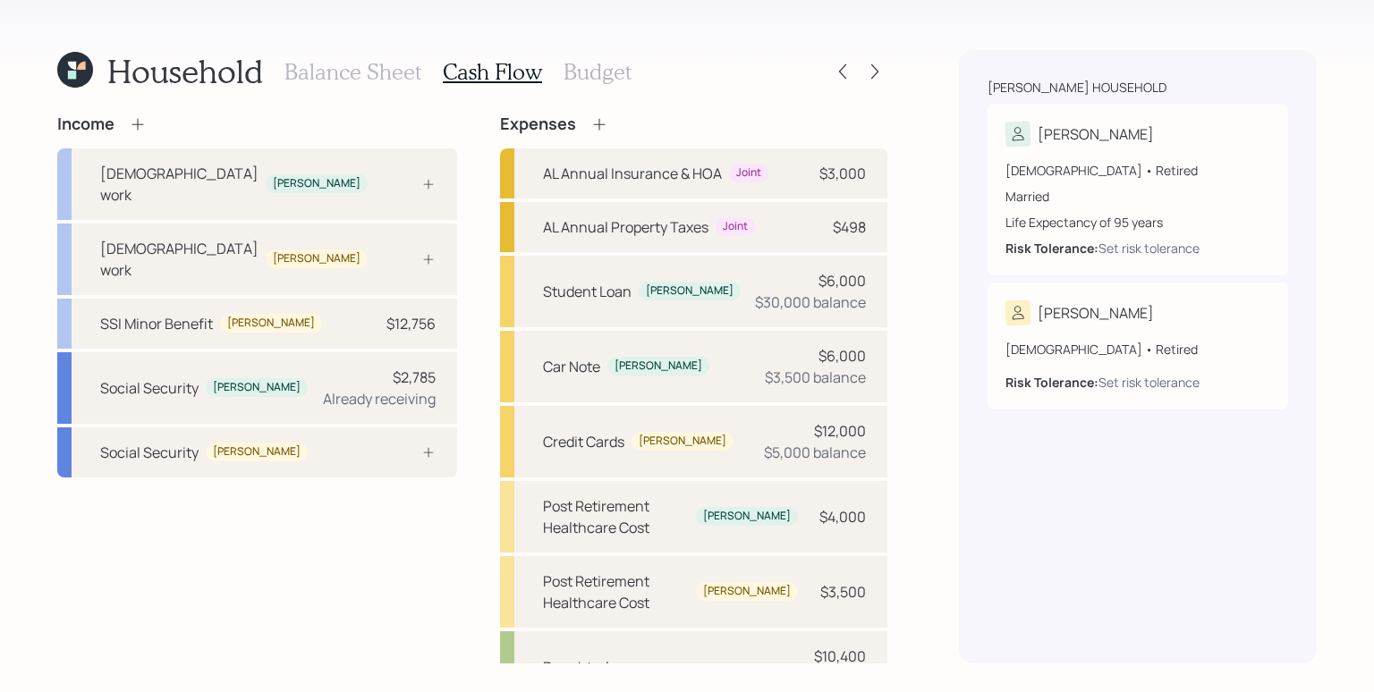
click at [571, 121] on div "Expenses" at bounding box center [554, 124] width 108 height 20
click at [590, 123] on icon at bounding box center [599, 124] width 18 height 18
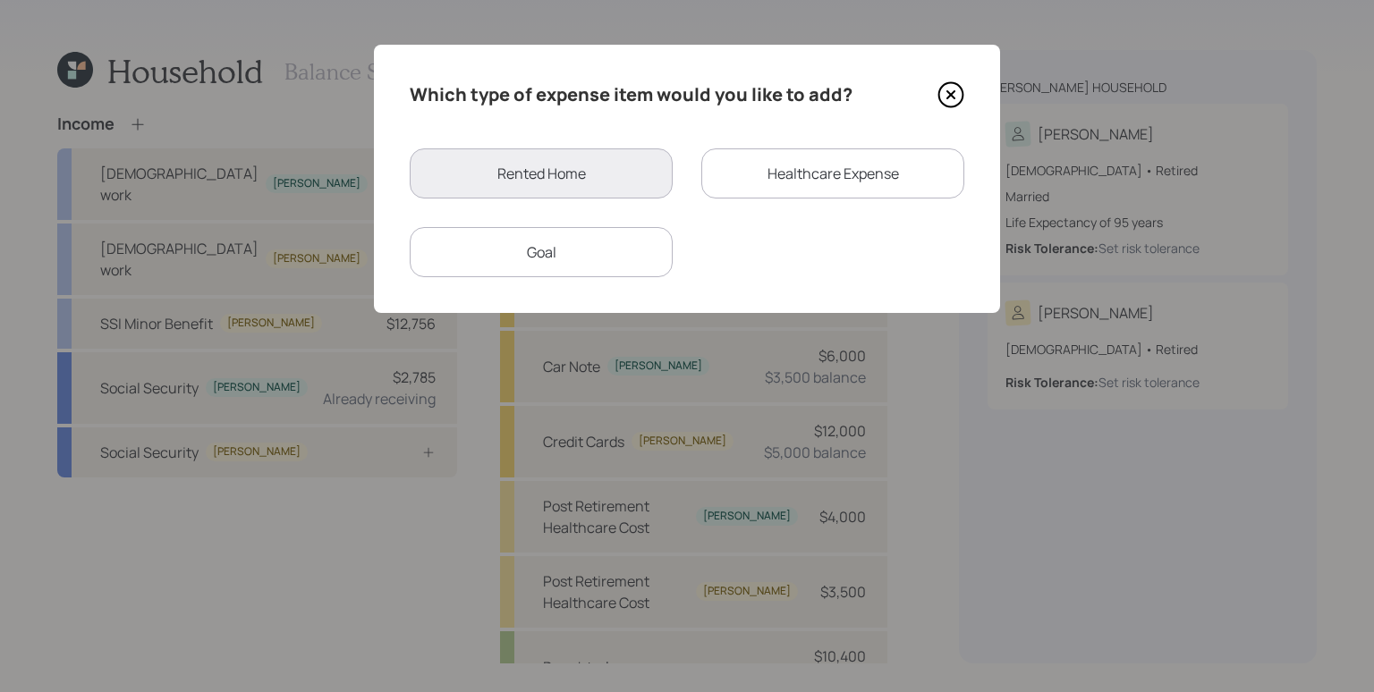
click at [619, 239] on div "Goal" at bounding box center [541, 252] width 263 height 50
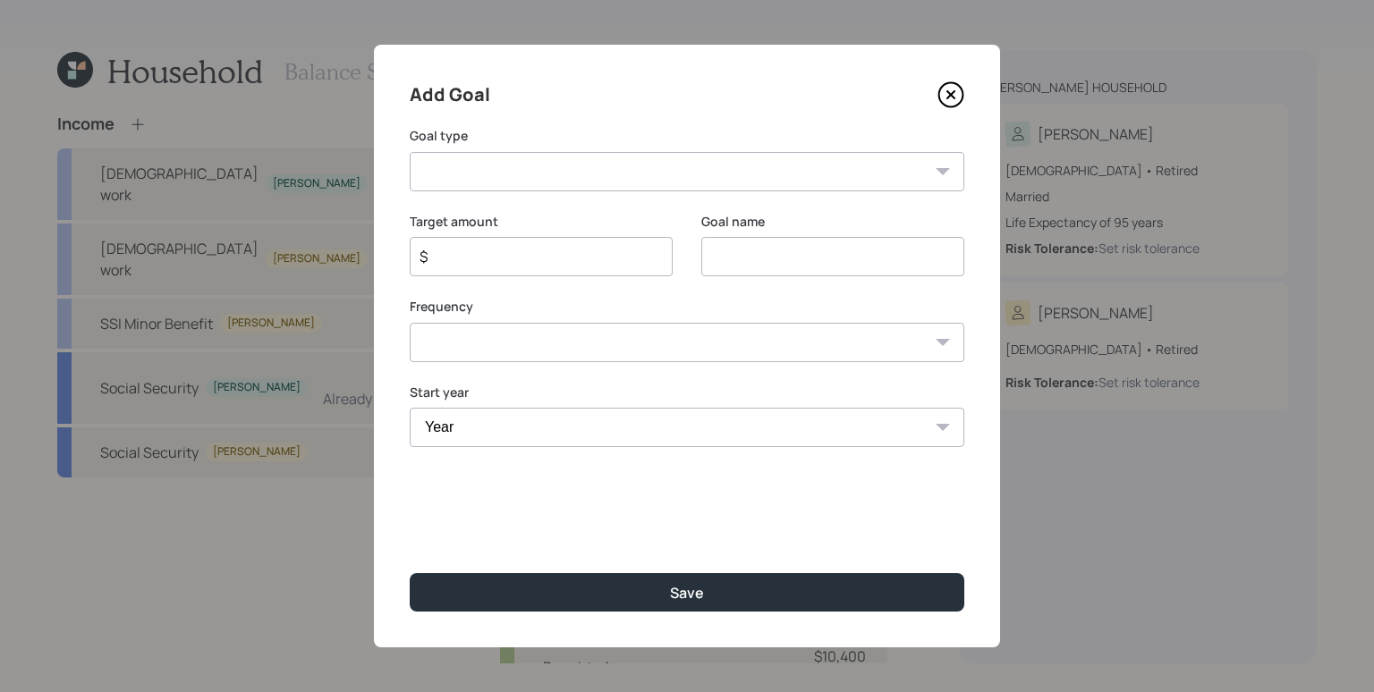
click at [502, 165] on select "Create an emergency fund Donate to charity Purchase a home Make a purchase Supp…" at bounding box center [687, 171] width 555 height 39
select select "support_dependent"
click at [410, 152] on select "Create an emergency fund Donate to charity Purchase a home Make a purchase Supp…" at bounding box center [687, 171] width 555 height 39
click at [758, 272] on input "Support a dependent" at bounding box center [832, 256] width 263 height 39
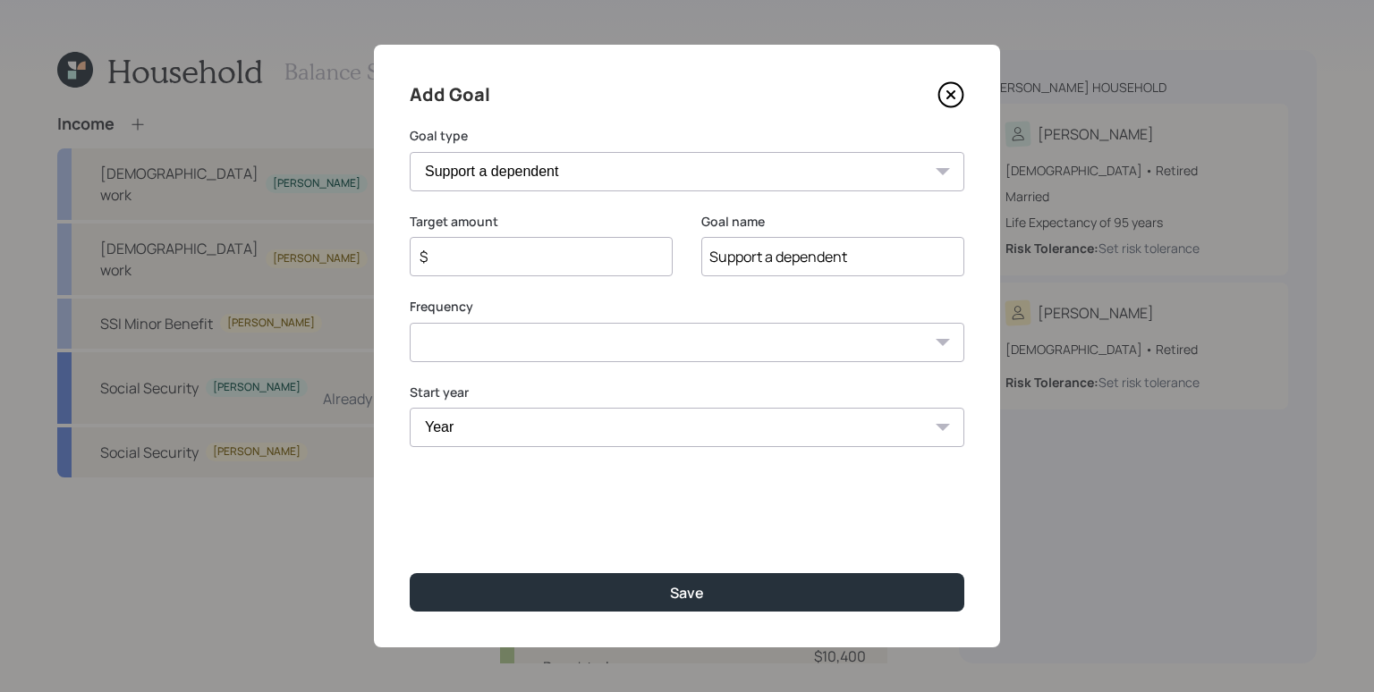
click at [758, 272] on input "Support a dependent" at bounding box center [832, 256] width 263 height 39
type input "Daughter's Tuition 2027"
click at [539, 255] on input "$" at bounding box center [534, 256] width 233 height 21
type input "$ 5,200"
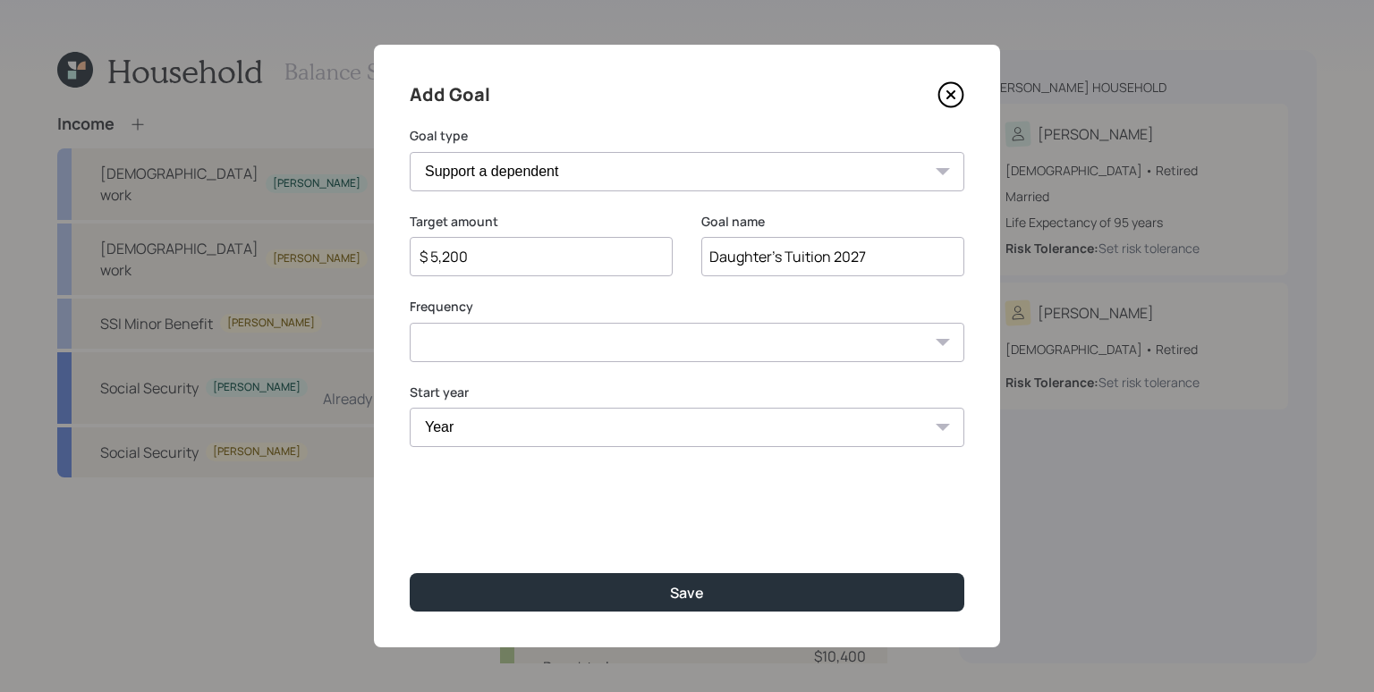
select select "0"
click at [410, 323] on select "One time Every 1 year Every 2 years Every 3 years Every 4 years Every 5 years E…" at bounding box center [687, 342] width 555 height 39
click at [517, 440] on select "Year 2025 2026 2027 2028 2029 2030 2031 2032 2033 2034 2035 2036 2037 2038 2039…" at bounding box center [687, 427] width 555 height 39
select select "2027"
click at [410, 408] on select "Year 2025 2026 2027 2028 2029 2030 2031 2032 2033 2034 2035 2036 2037 2038 2039…" at bounding box center [687, 427] width 555 height 39
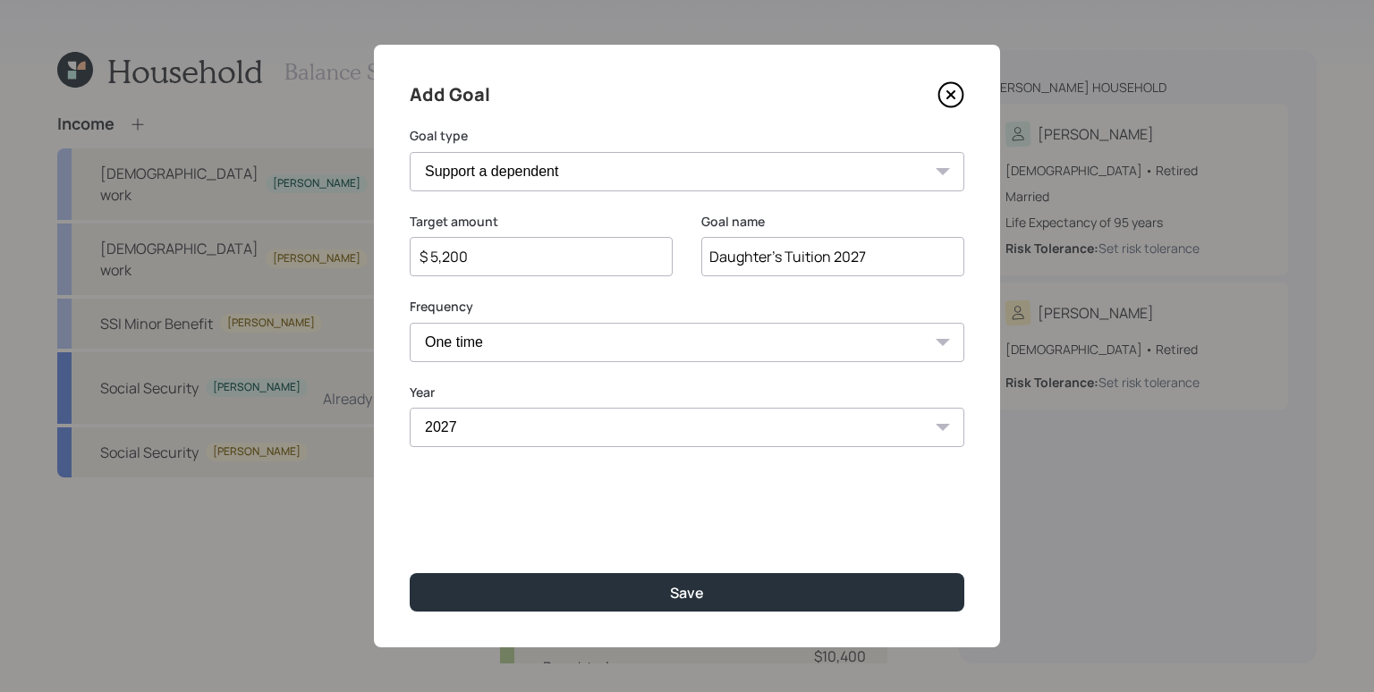
click at [510, 496] on div "Add Goal Goal type Create an emergency fund Donate to charity Purchase a home M…" at bounding box center [687, 346] width 626 height 603
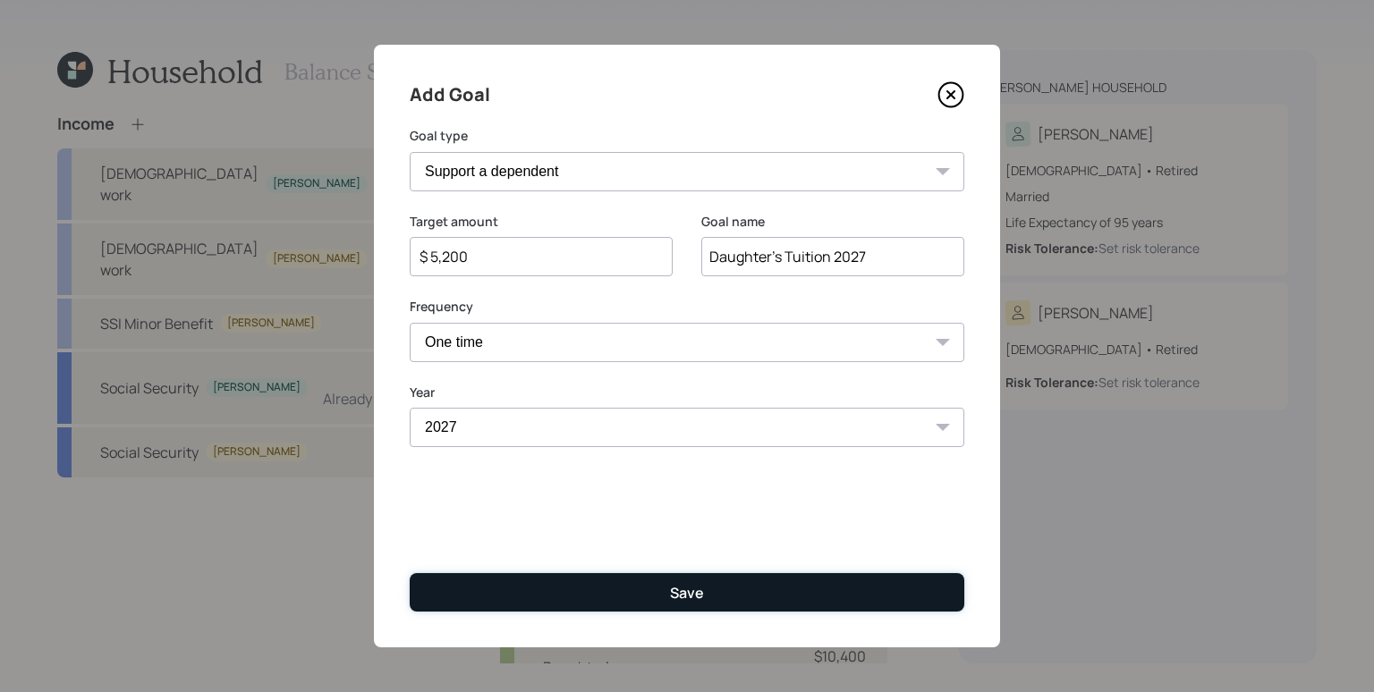
click at [642, 604] on button "Save" at bounding box center [687, 592] width 555 height 38
type input "$"
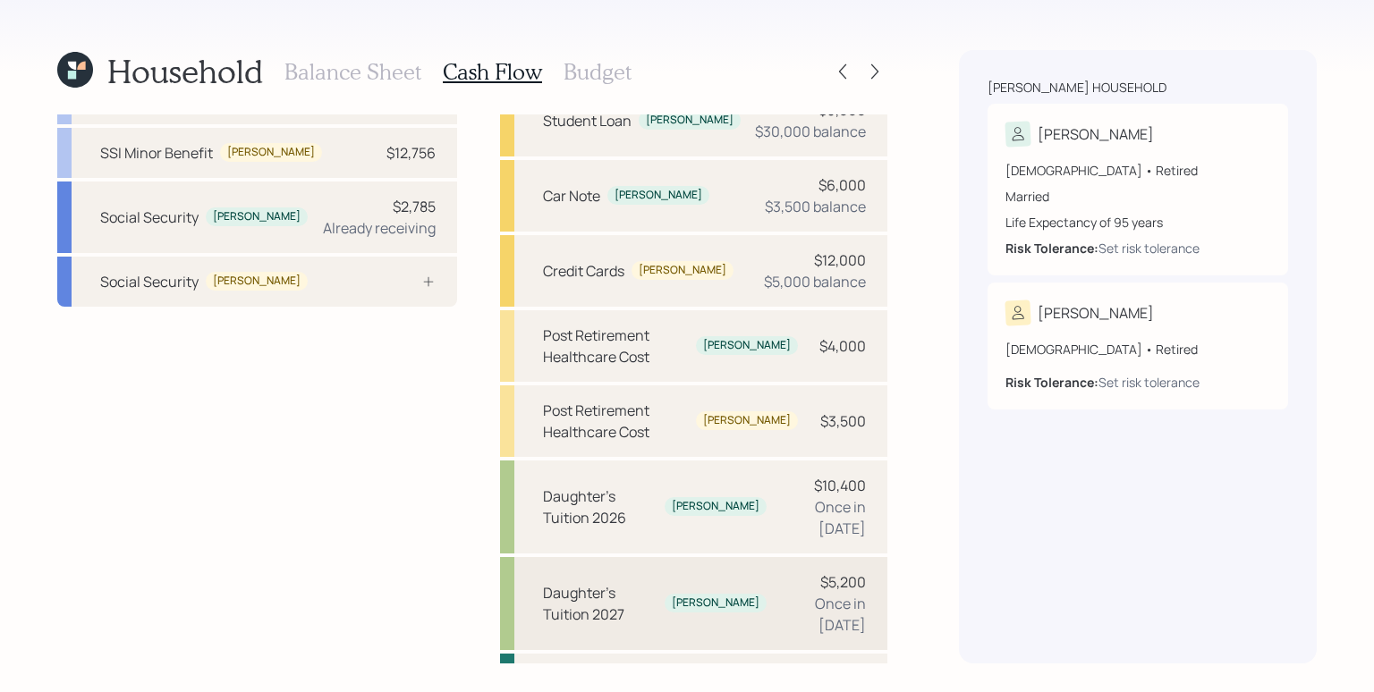
scroll to position [209, 0]
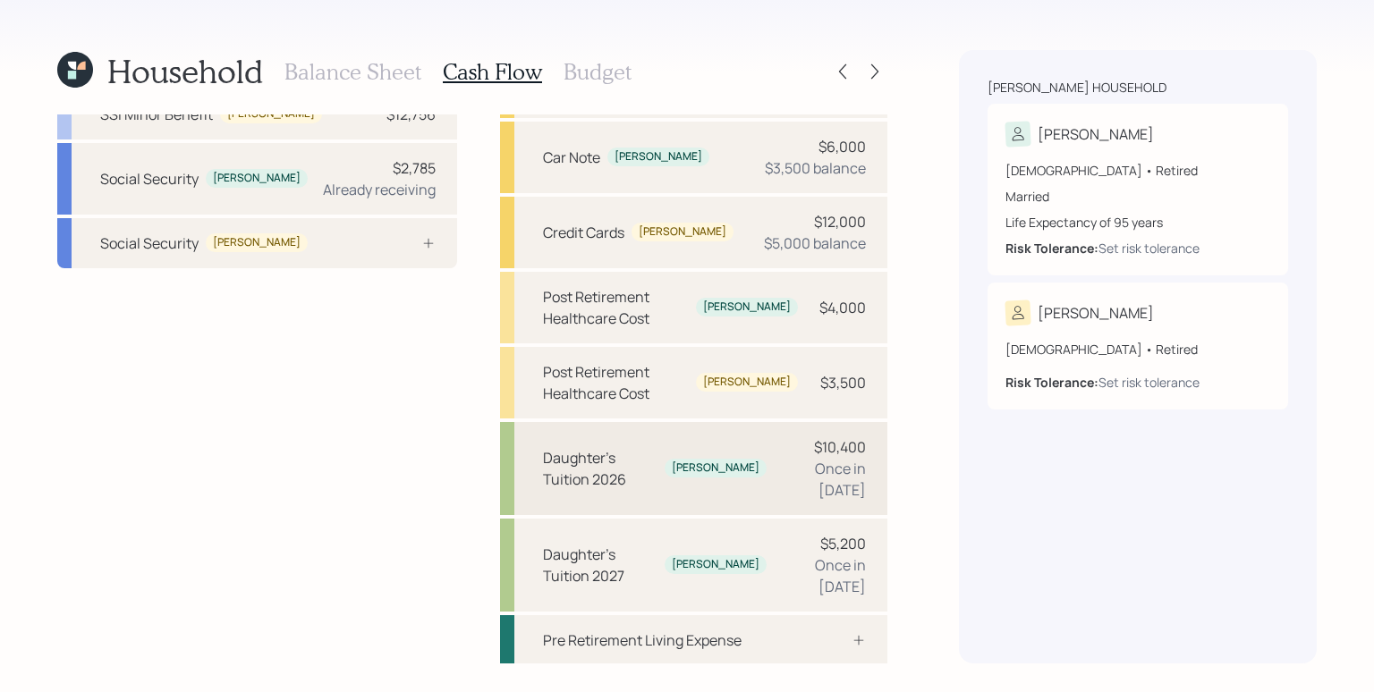
click at [714, 463] on div "[PERSON_NAME]" at bounding box center [716, 468] width 88 height 15
select select "0"
select select "2026"
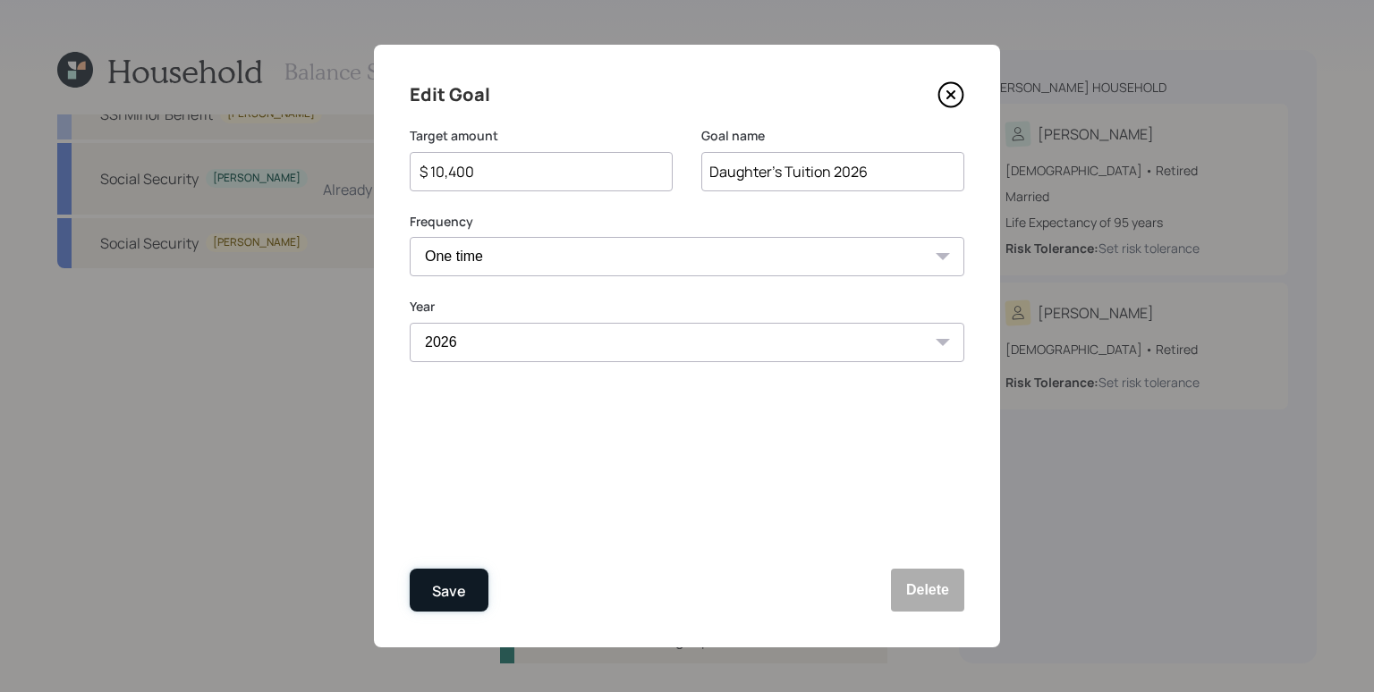
click at [449, 589] on div "Save" at bounding box center [449, 592] width 34 height 24
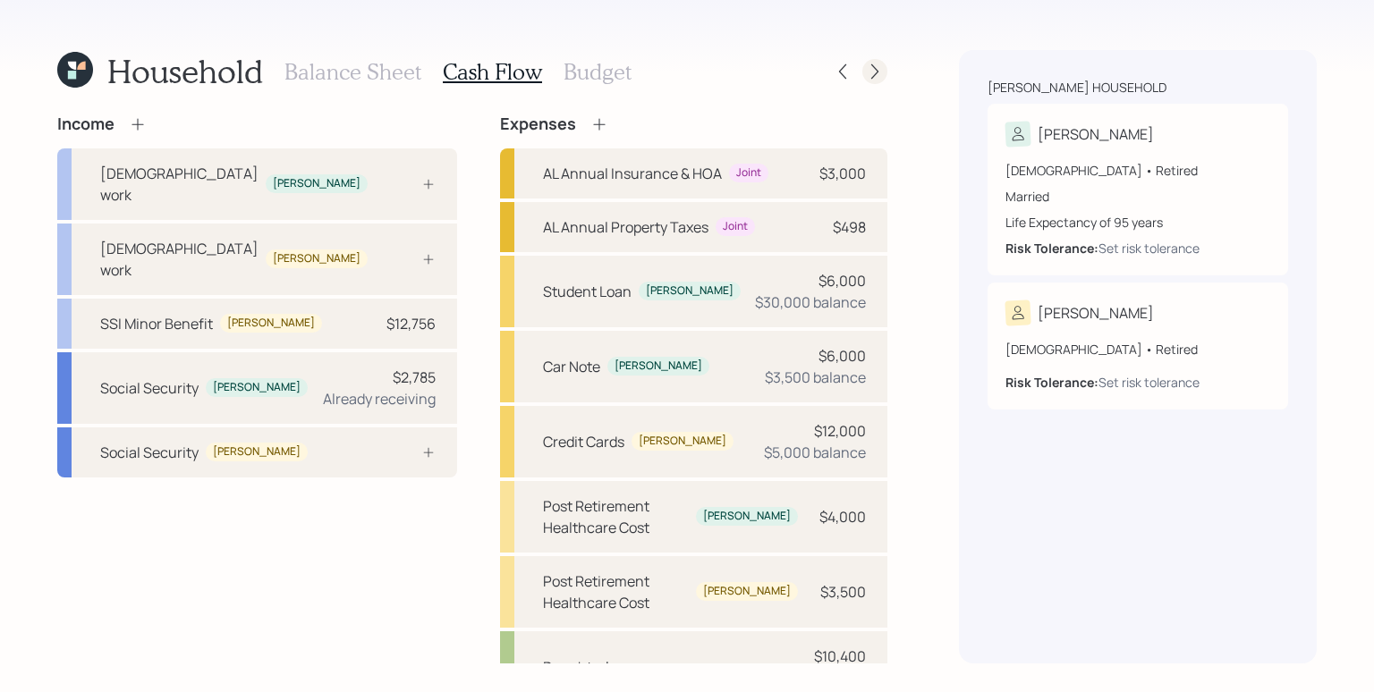
click at [873, 71] on icon at bounding box center [875, 72] width 18 height 18
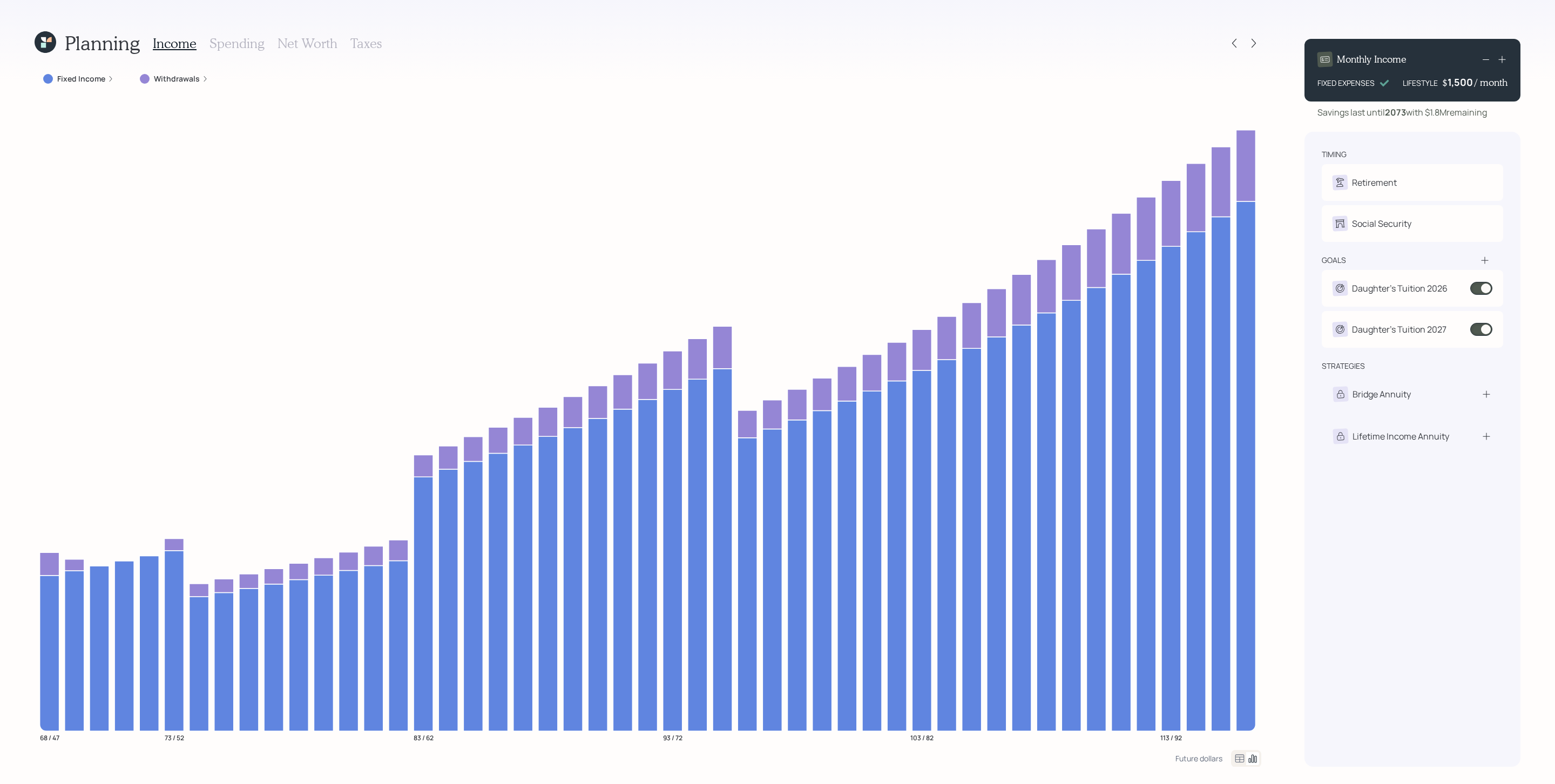
click at [105, 79] on div "Fixed Income" at bounding box center [78, 79] width 71 height 11
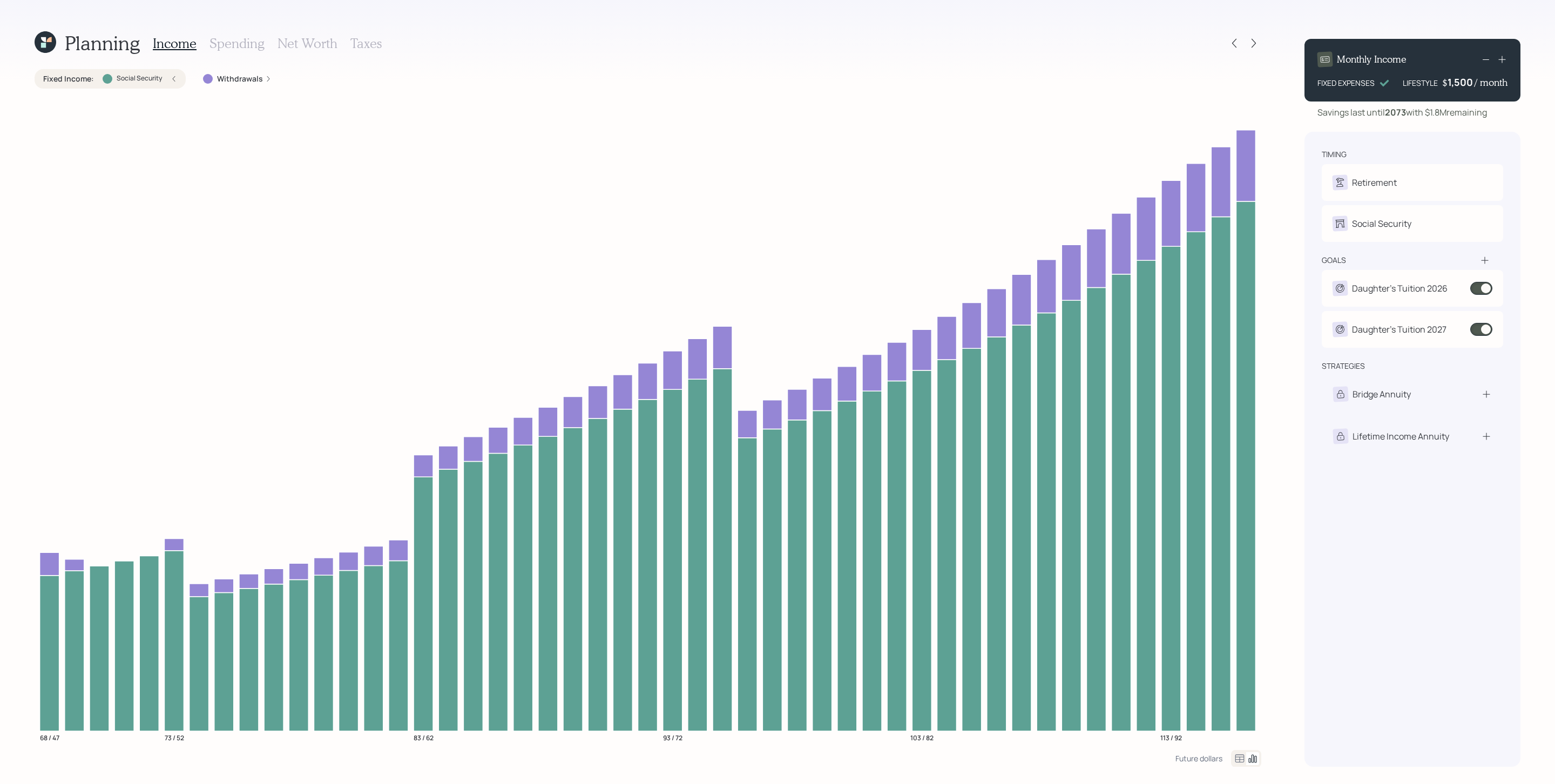
click at [170, 83] on div "Fixed Income : Social Security" at bounding box center [110, 79] width 134 height 11
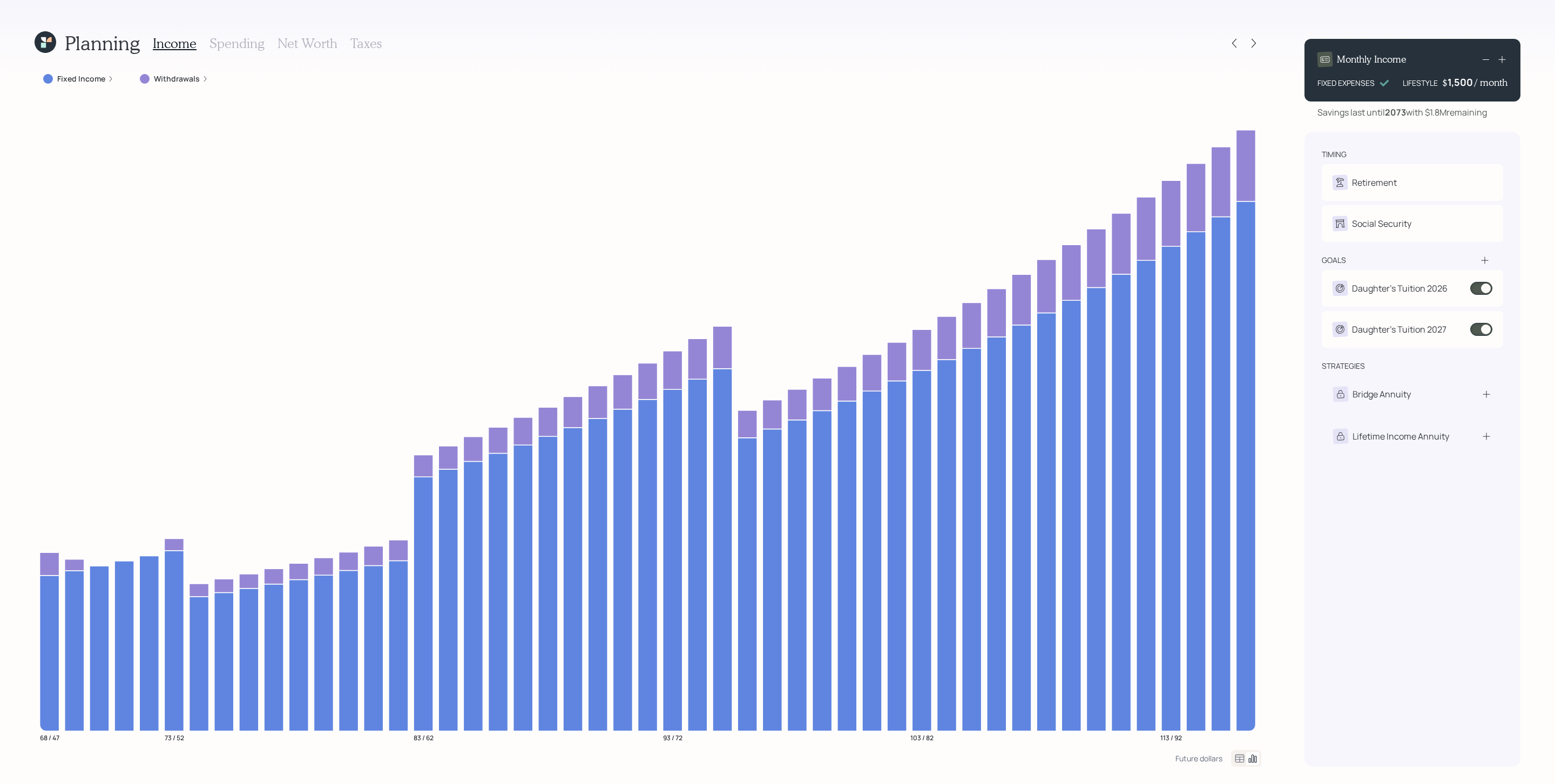
click at [198, 81] on div "Withdrawals" at bounding box center [174, 79] width 69 height 11
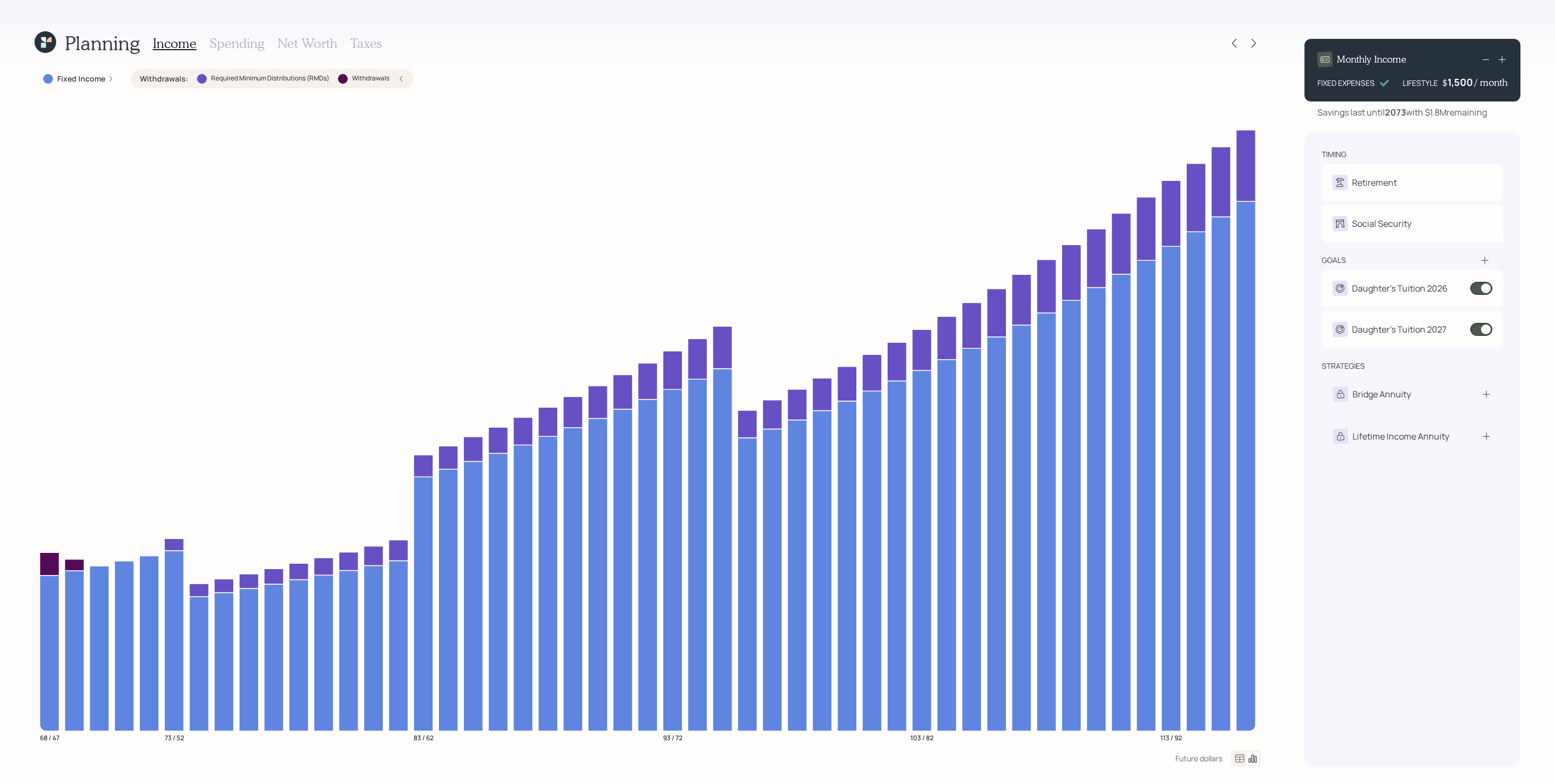
click at [233, 43] on h3 "Spending" at bounding box center [237, 43] width 55 height 16
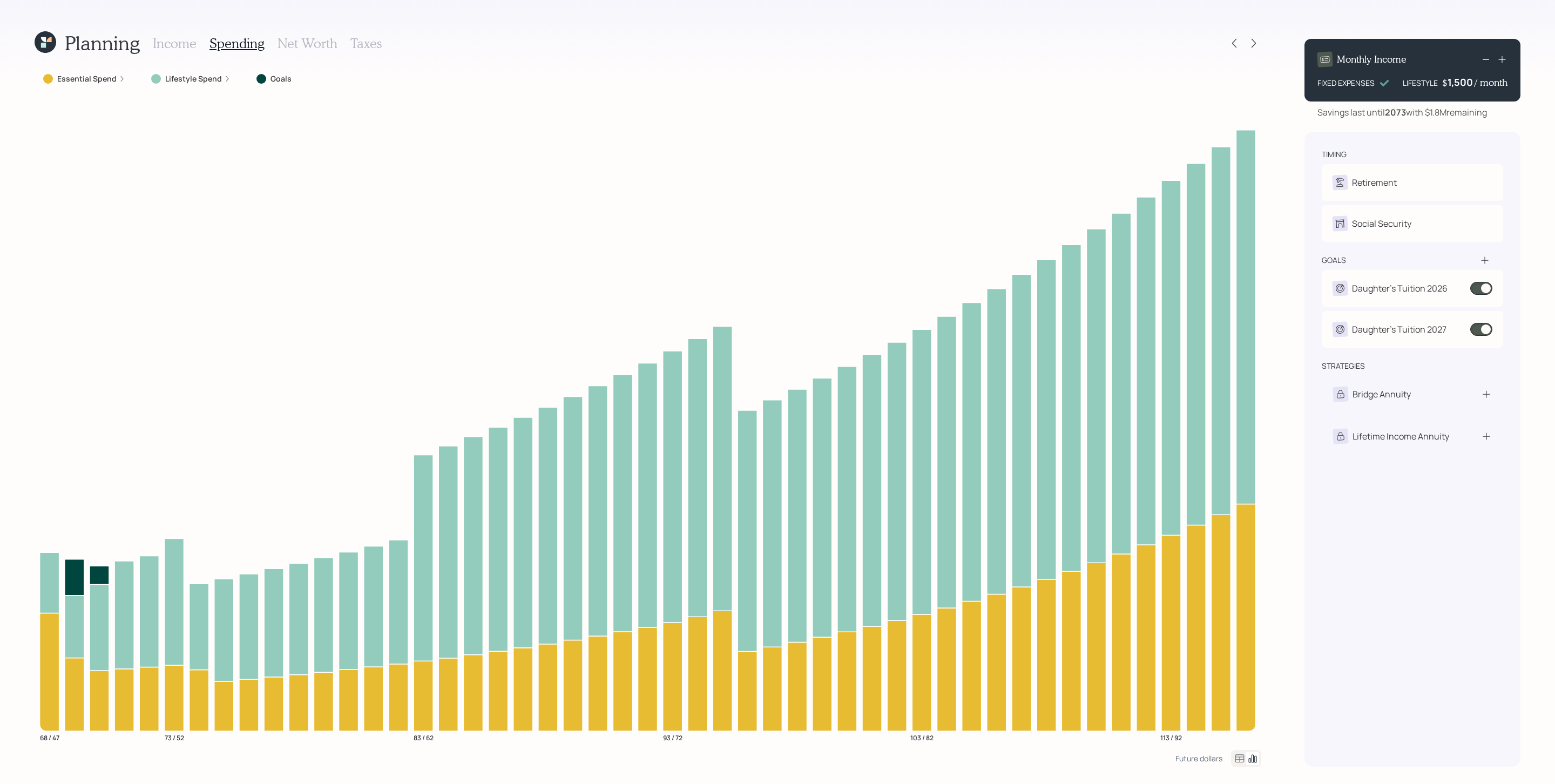
click at [120, 72] on div "Essential Spend" at bounding box center [84, 78] width 100 height 19
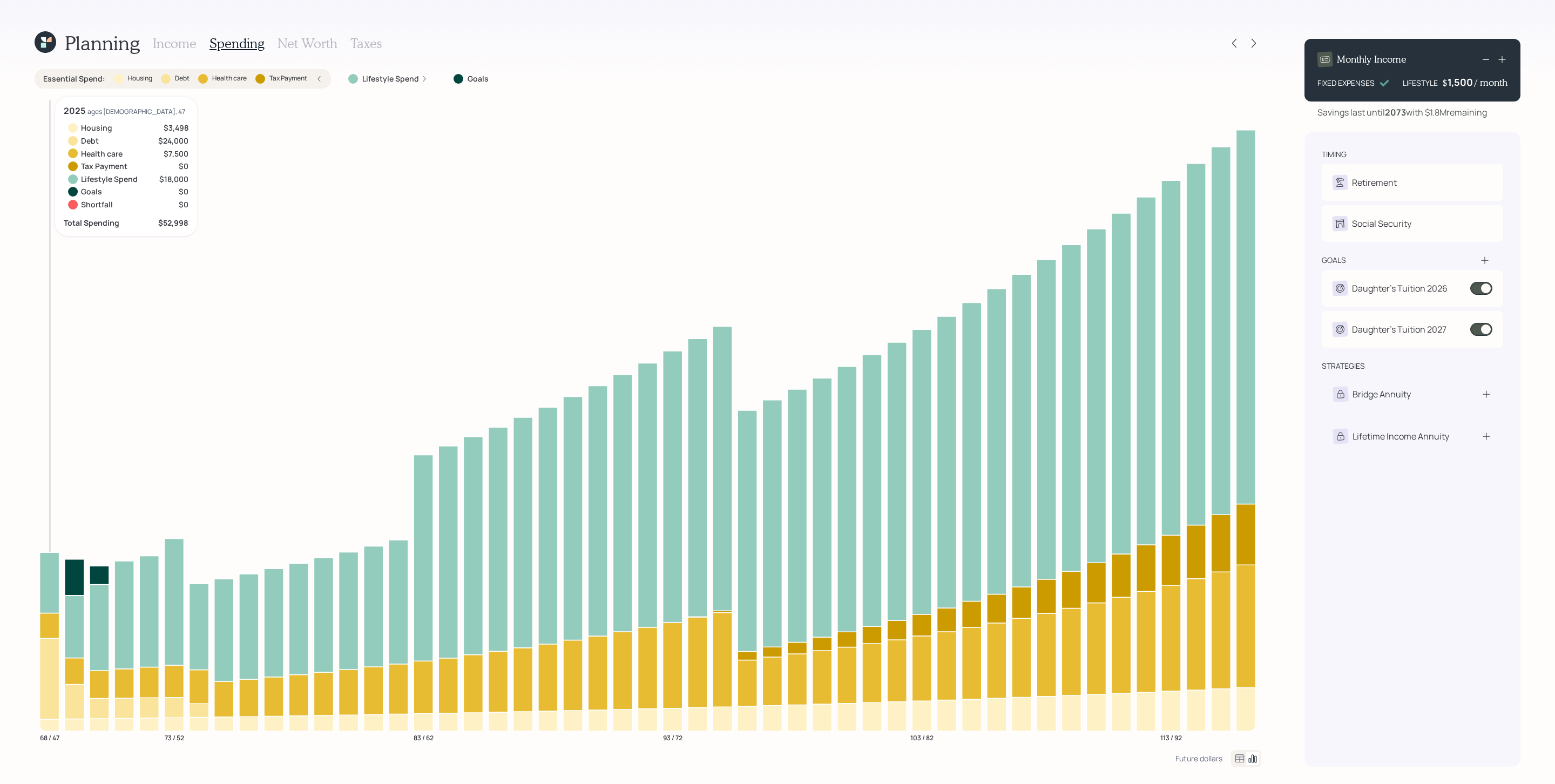
click at [54, 522] on icon at bounding box center [49, 625] width 19 height 25
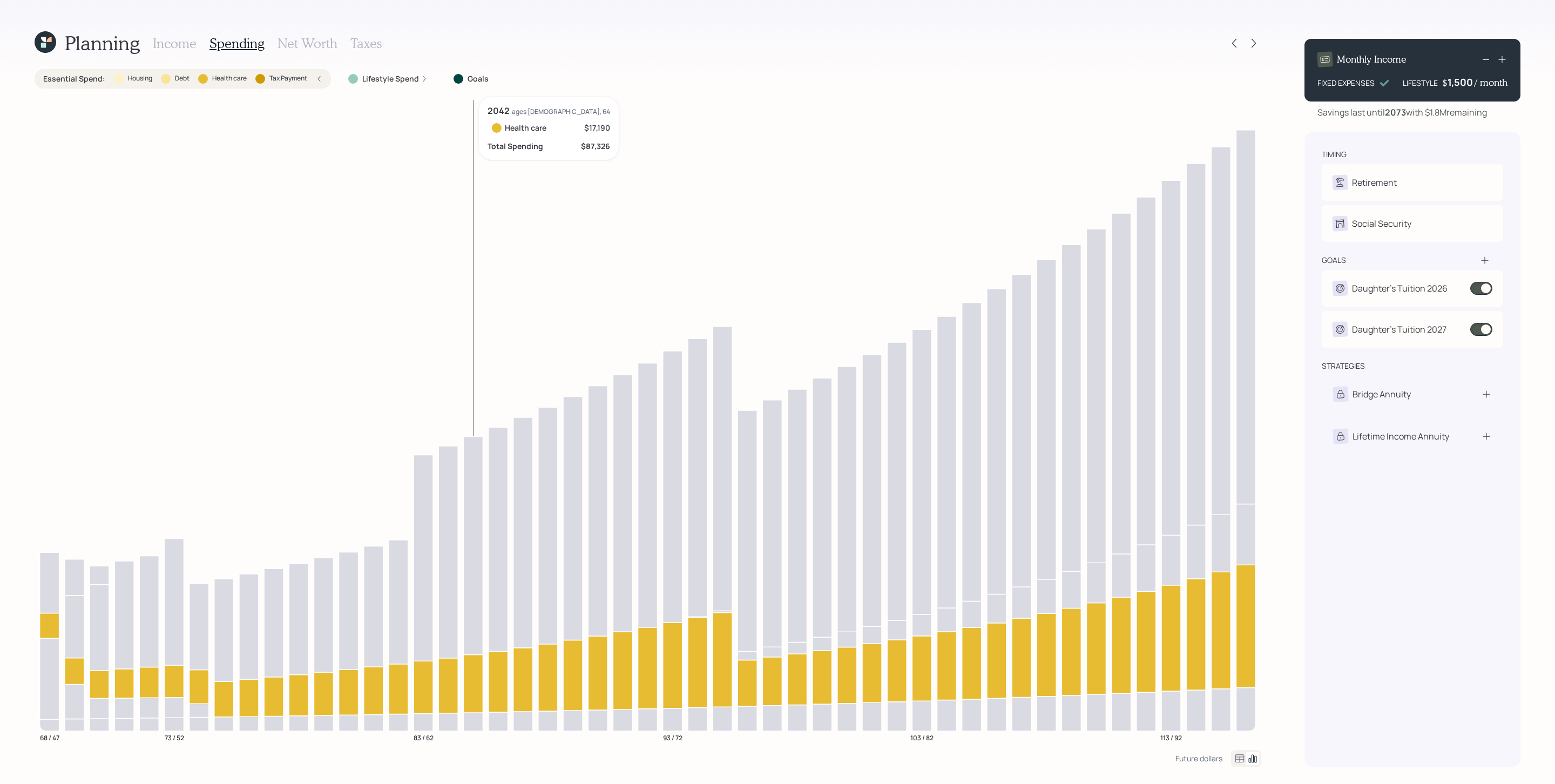
click at [477, 522] on icon at bounding box center [473, 683] width 19 height 58
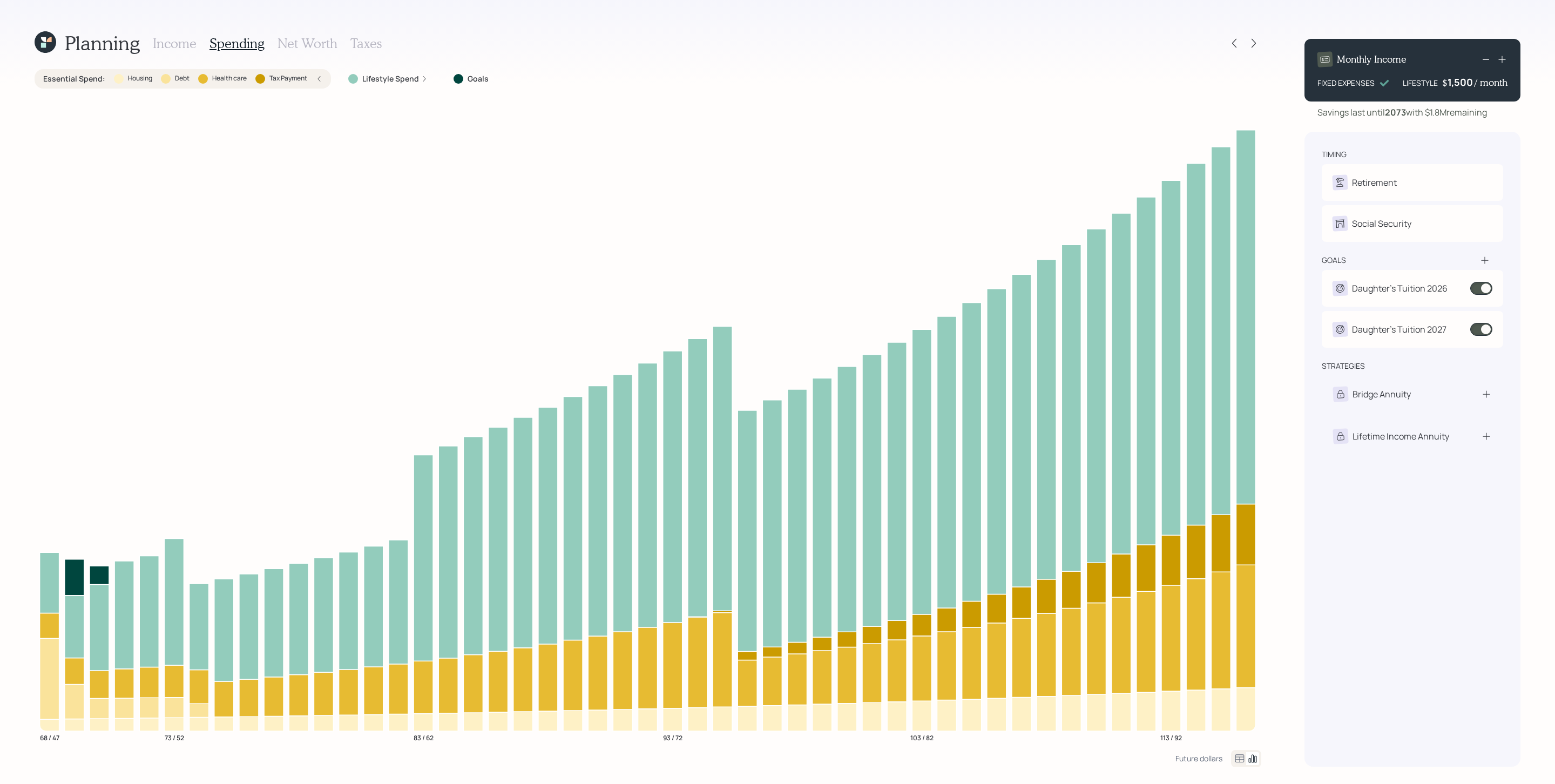
click at [314, 80] on div "Essential Spend : Housing Debt Health care Tax Payment" at bounding box center [183, 79] width 279 height 11
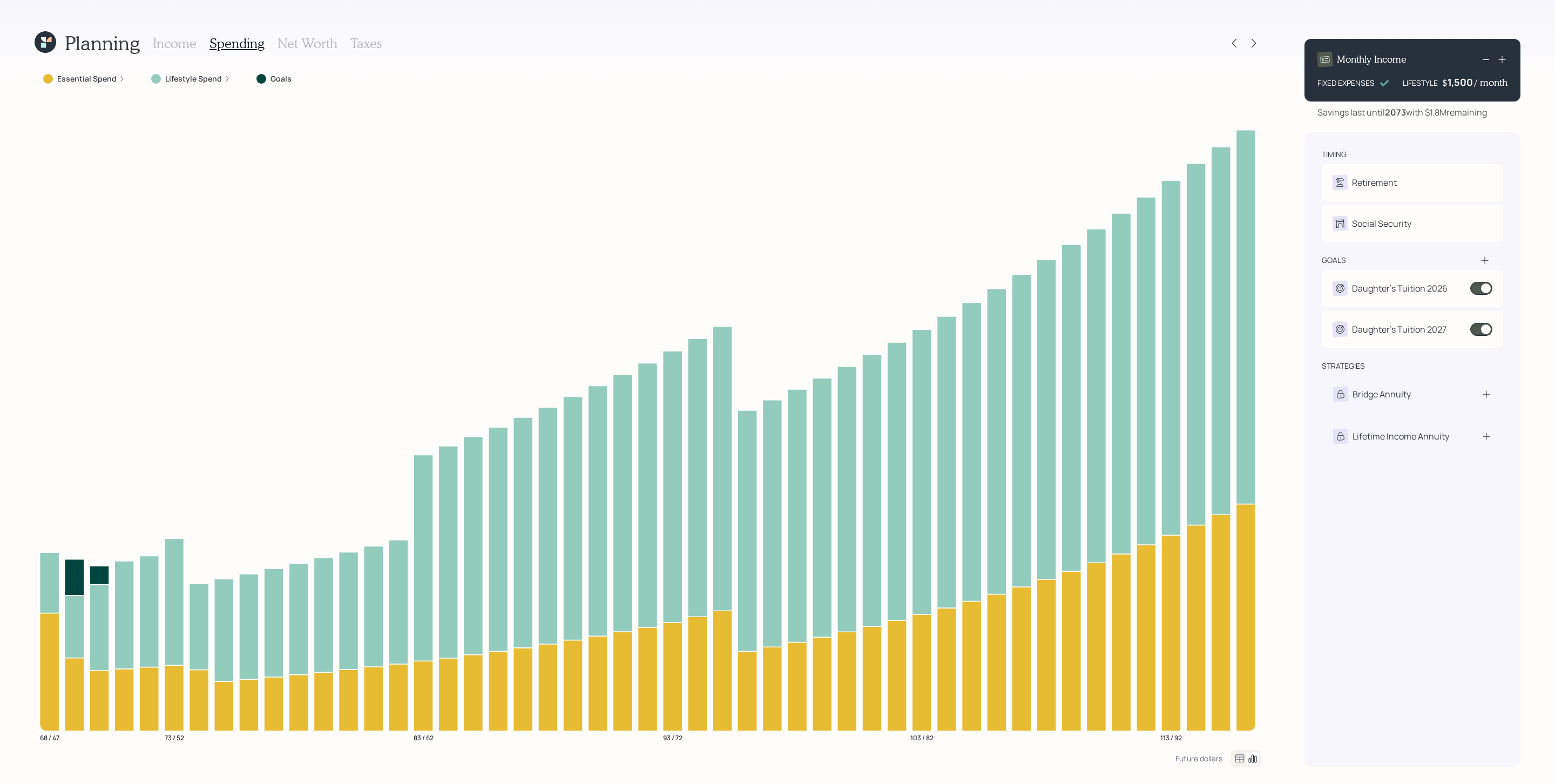
click at [166, 84] on div "Lifestyle Spend" at bounding box center [191, 78] width 97 height 19
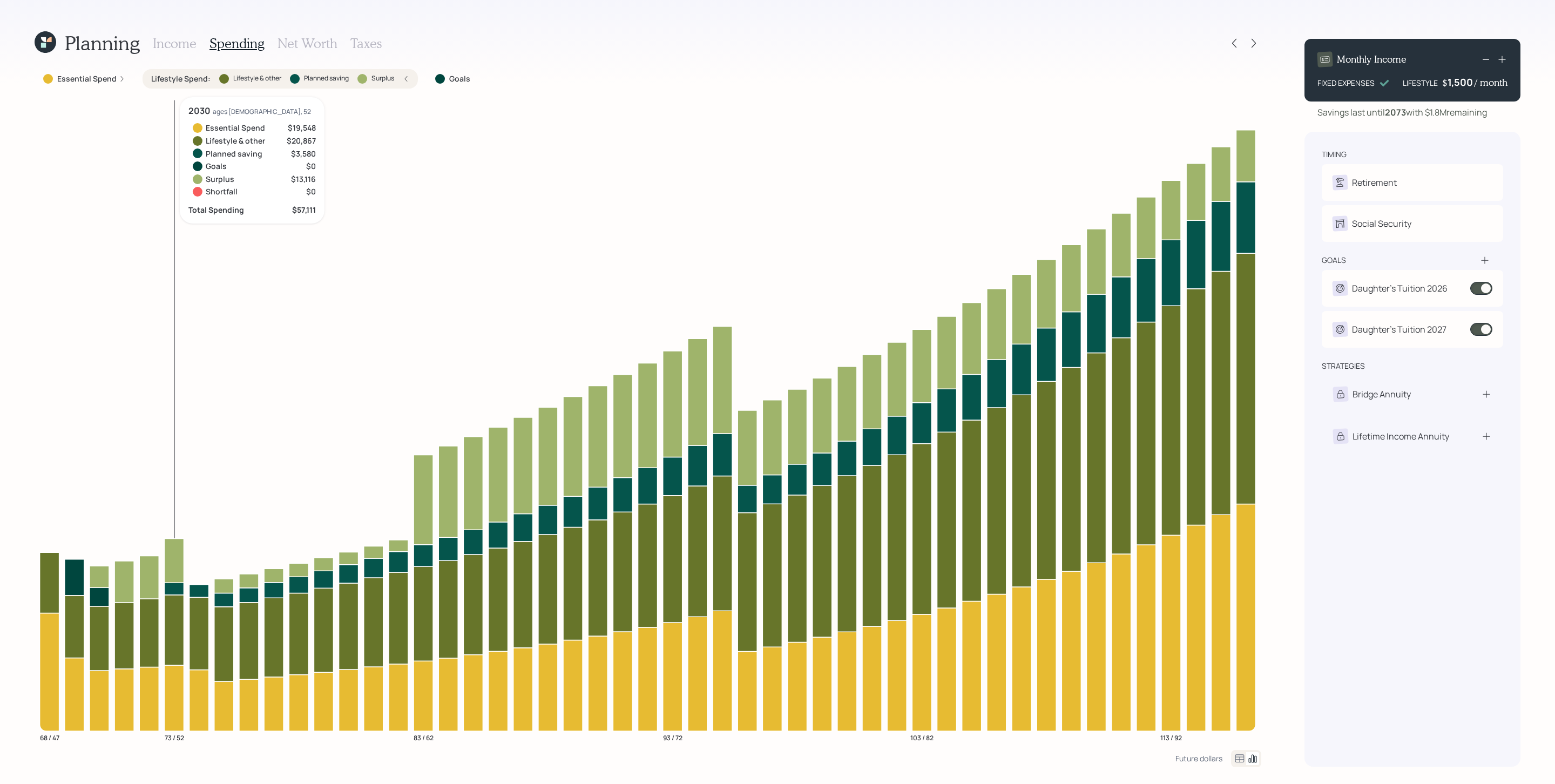
click at [176, 522] on icon at bounding box center [174, 588] width 19 height 12
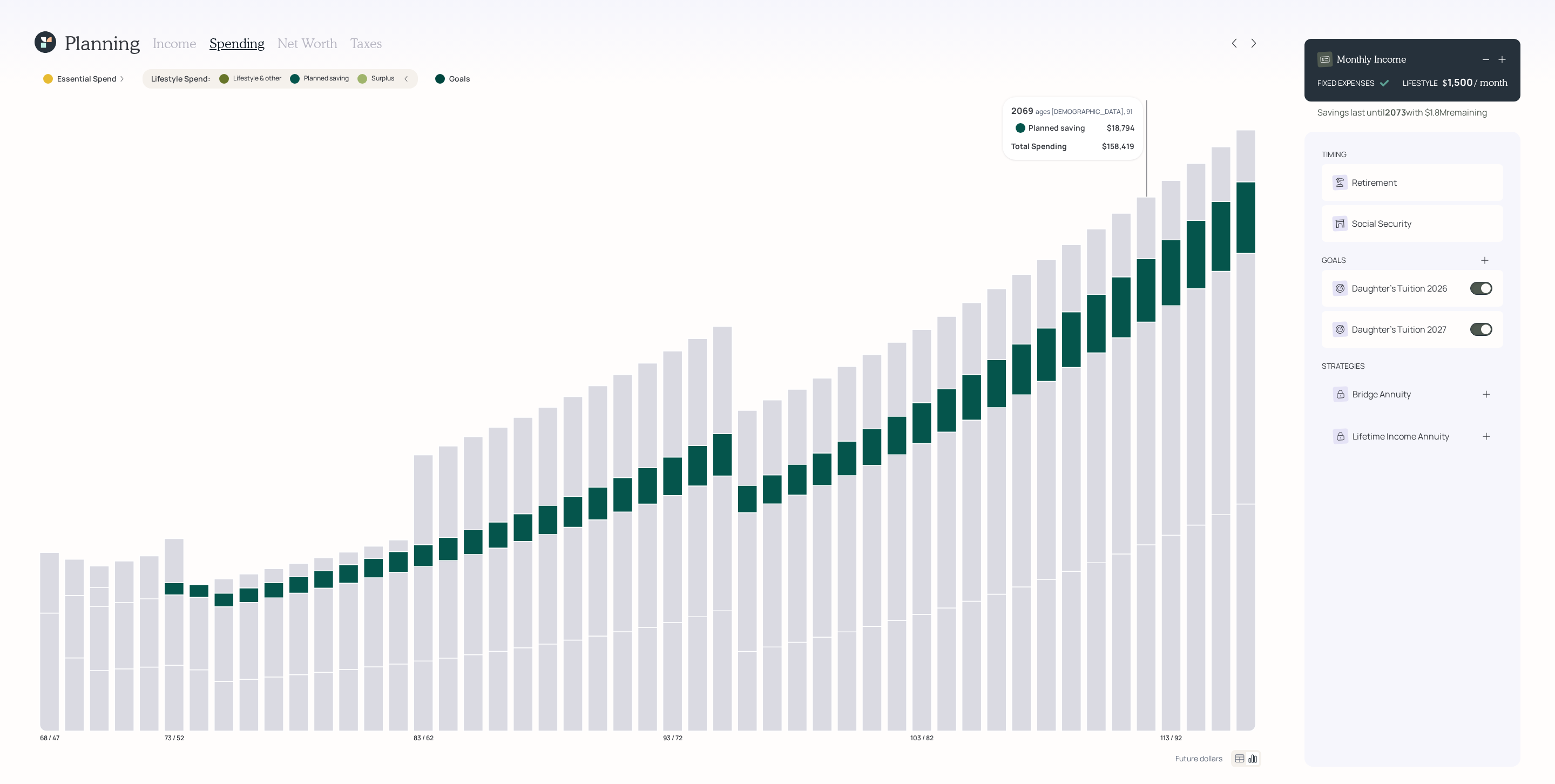
click at [1036, 301] on icon at bounding box center [1146, 290] width 19 height 63
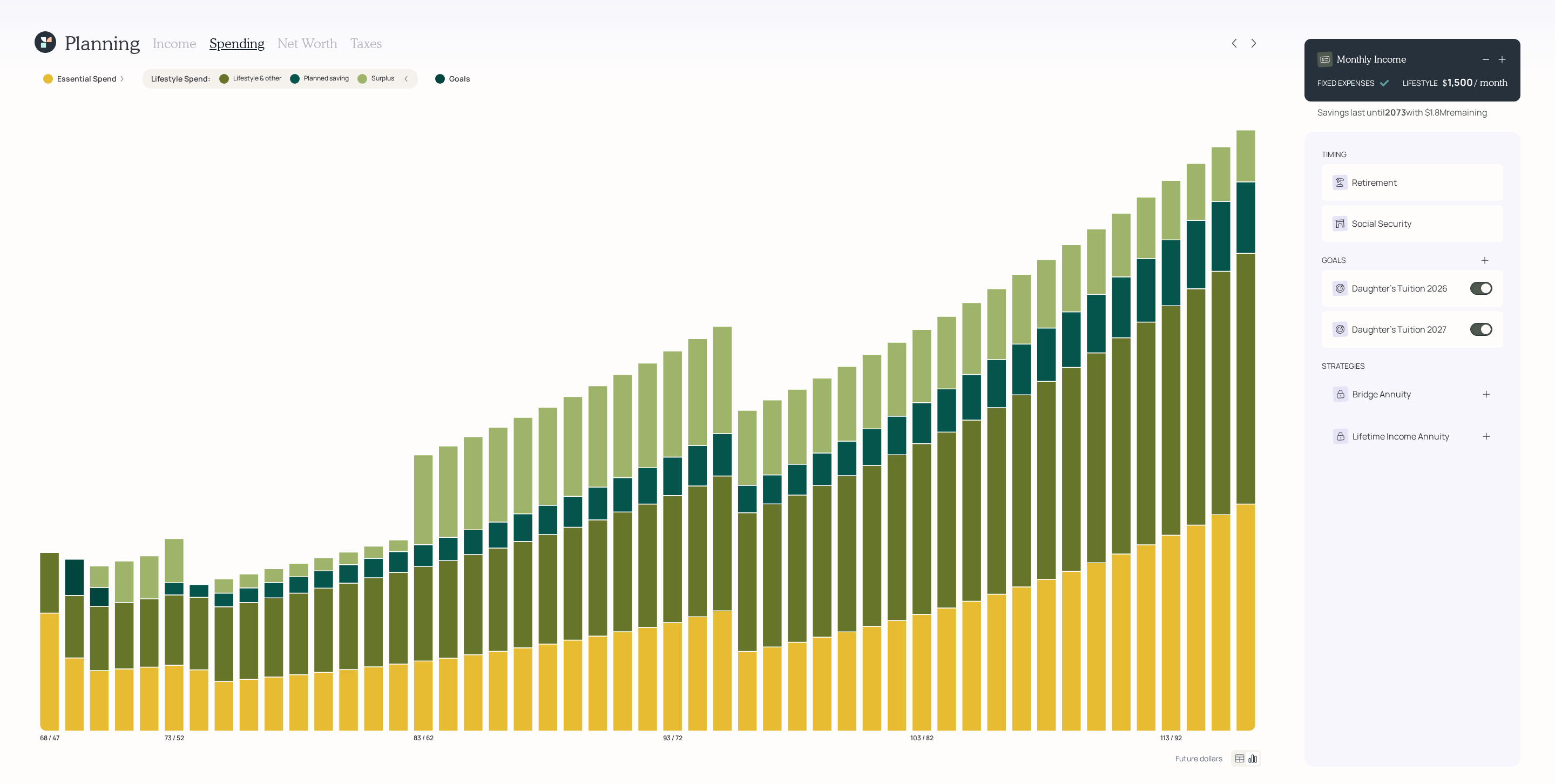
click at [311, 36] on h3 "Net Worth" at bounding box center [307, 43] width 60 height 16
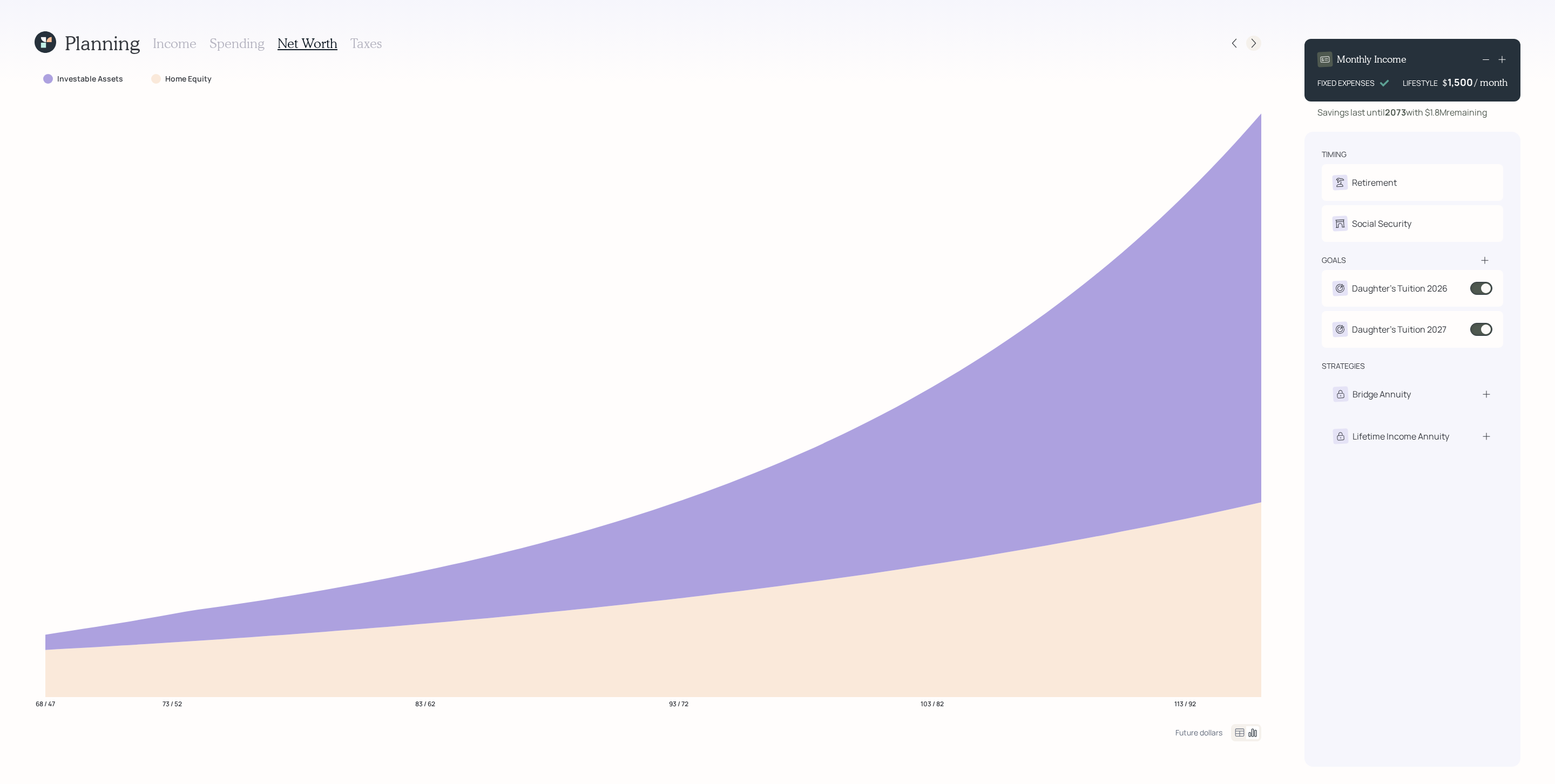
click at [1036, 41] on icon at bounding box center [1254, 43] width 11 height 11
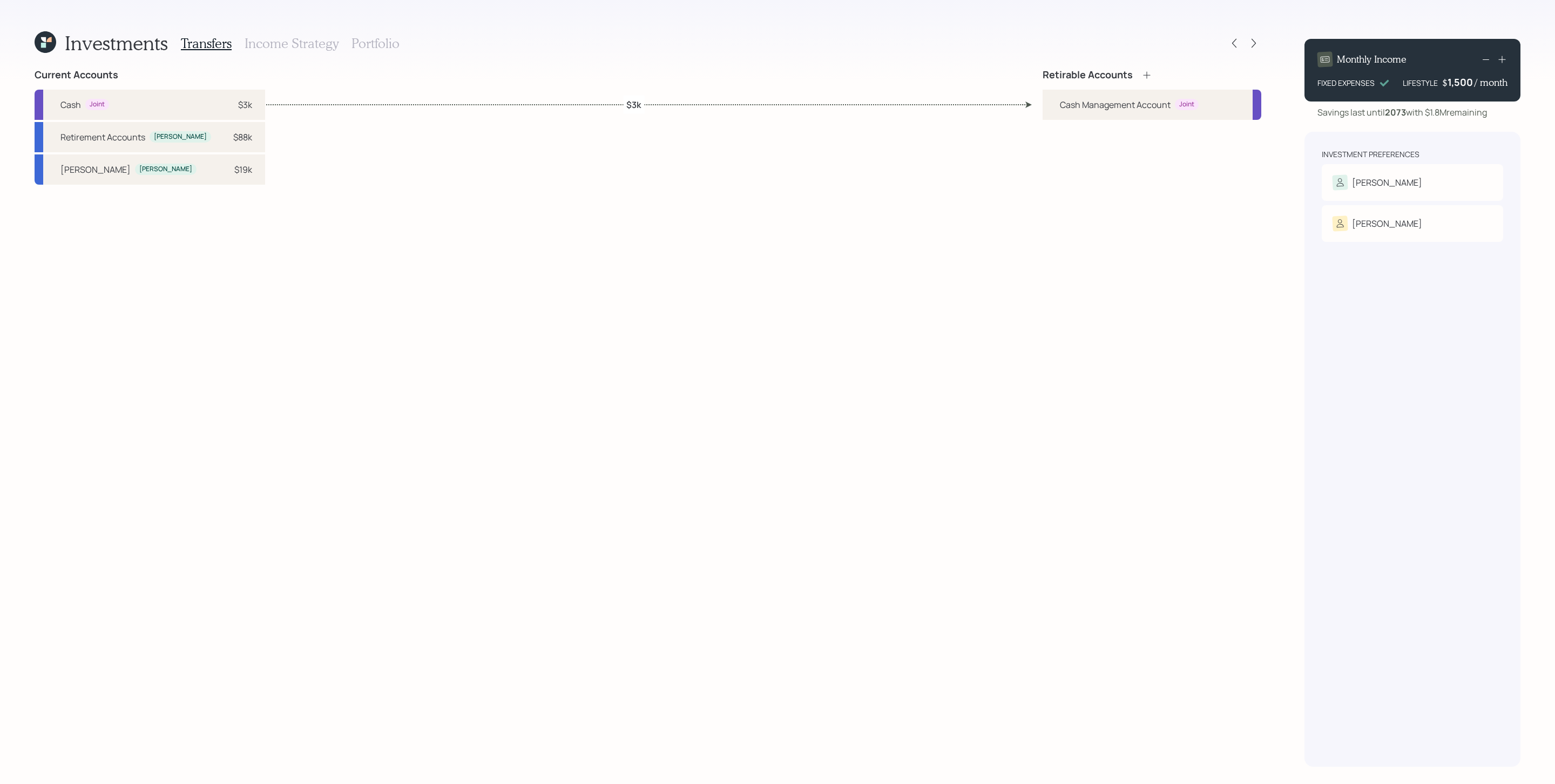
click at [1036, 358] on div "Retirable Accounts Cash Management Account Joint" at bounding box center [1152, 418] width 219 height 698
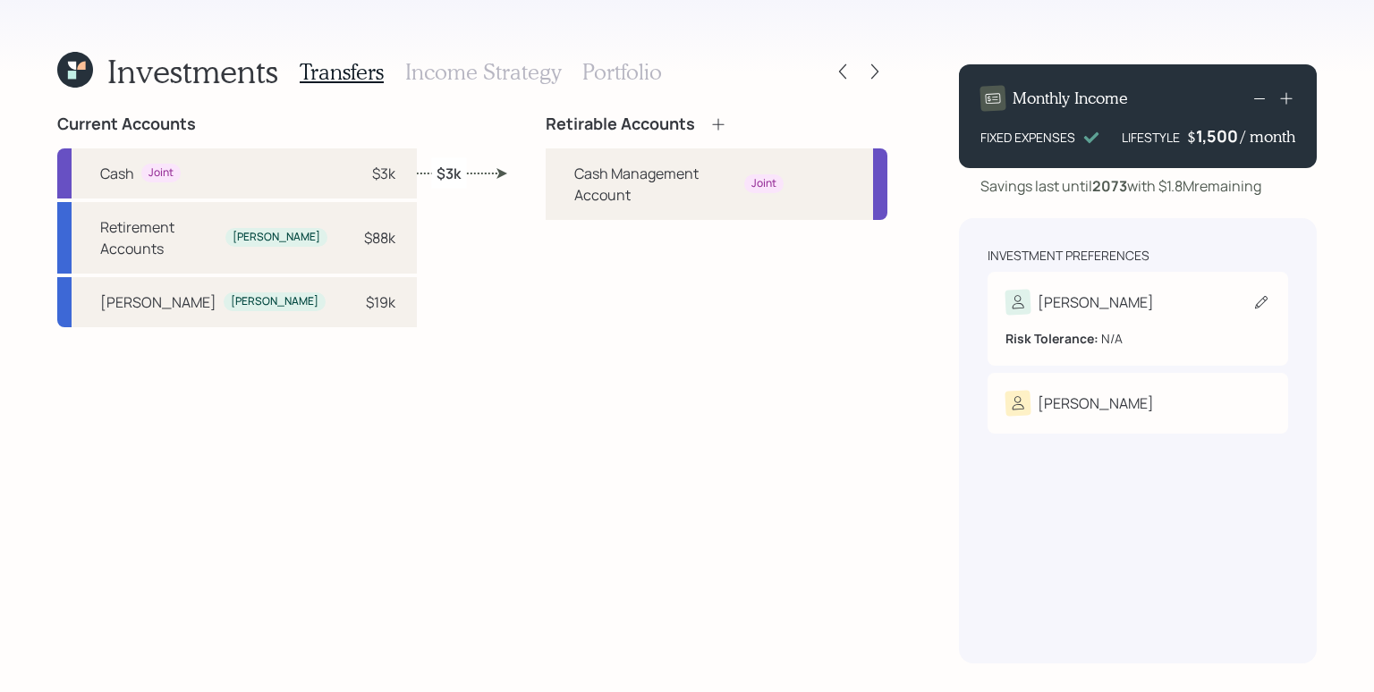
click at [1143, 310] on div "[PERSON_NAME]" at bounding box center [1137, 302] width 265 height 25
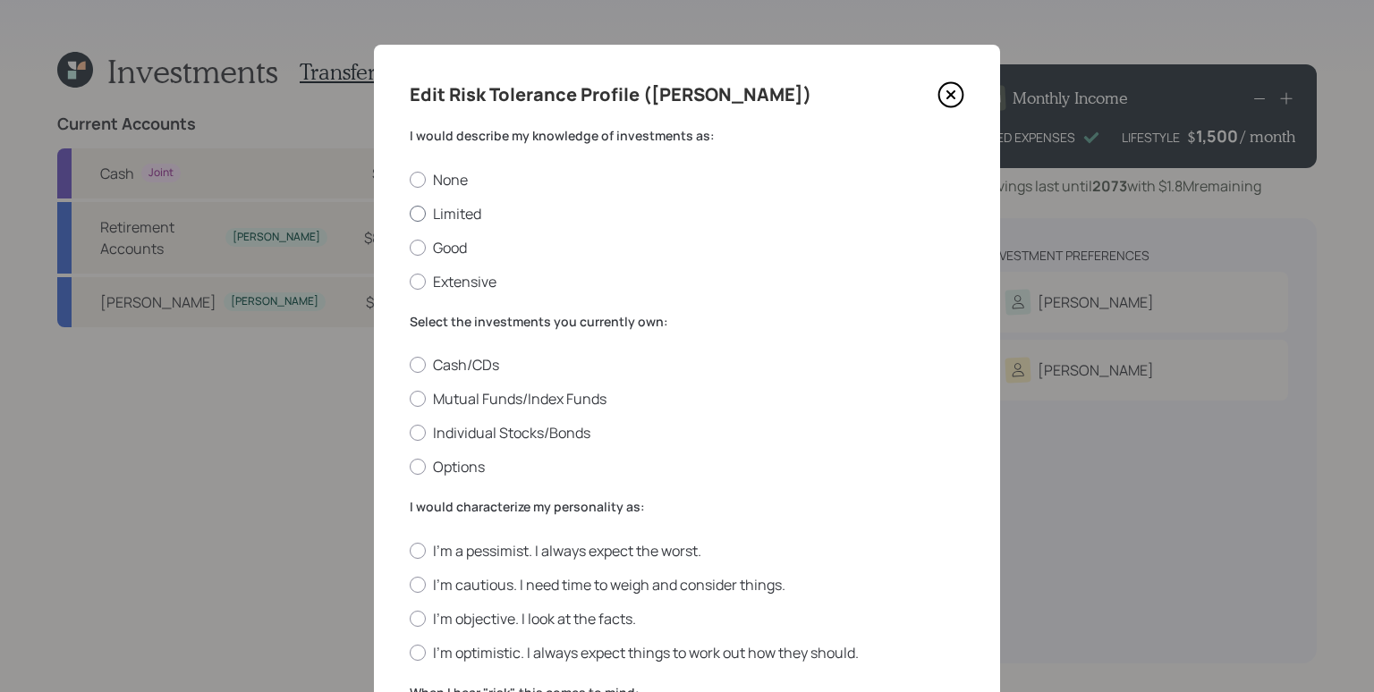
click at [465, 215] on label "Limited" at bounding box center [687, 214] width 555 height 20
click at [410, 214] on input "Limited" at bounding box center [409, 213] width 1 height 1
radio input "true"
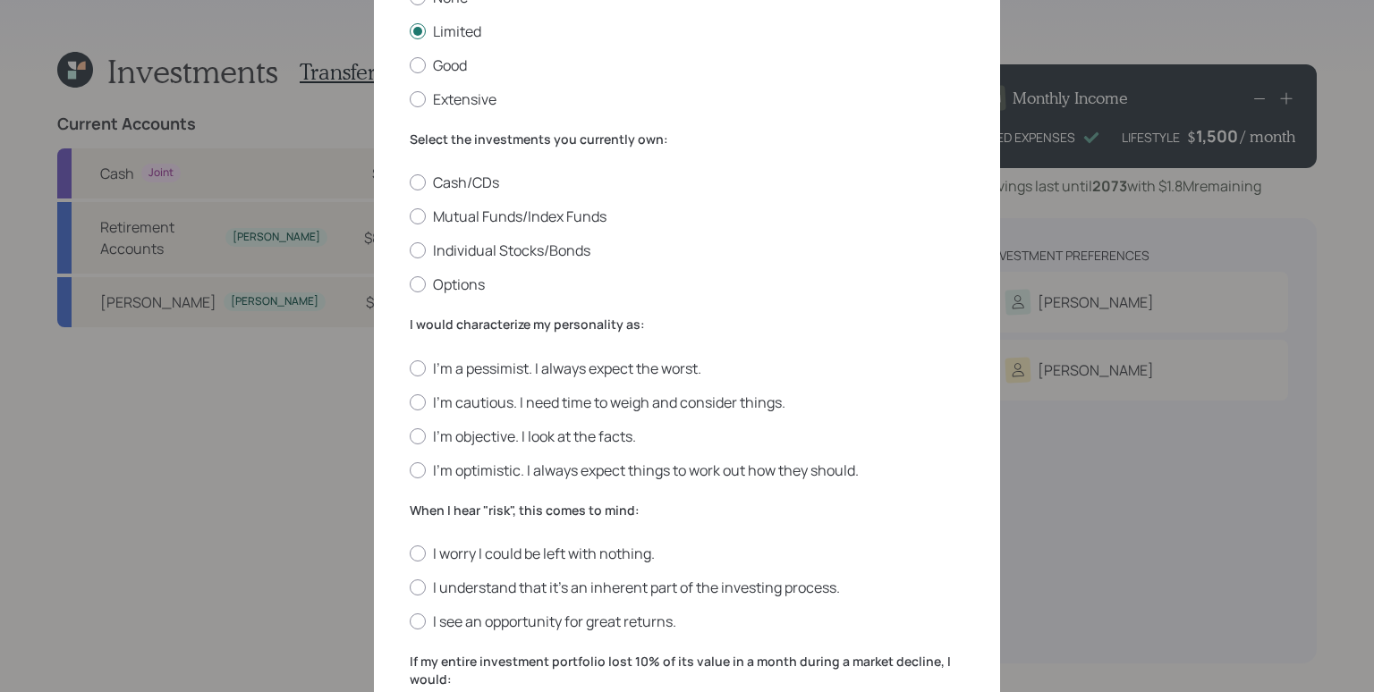
click at [489, 171] on div "Select the investments you currently own: Cash/CDs Mutual Funds/Index Funds Ind…" at bounding box center [687, 213] width 555 height 165
click at [484, 180] on label "Cash/CDs" at bounding box center [687, 183] width 555 height 20
click at [410, 182] on input "Cash/CDs" at bounding box center [409, 182] width 1 height 1
radio input "true"
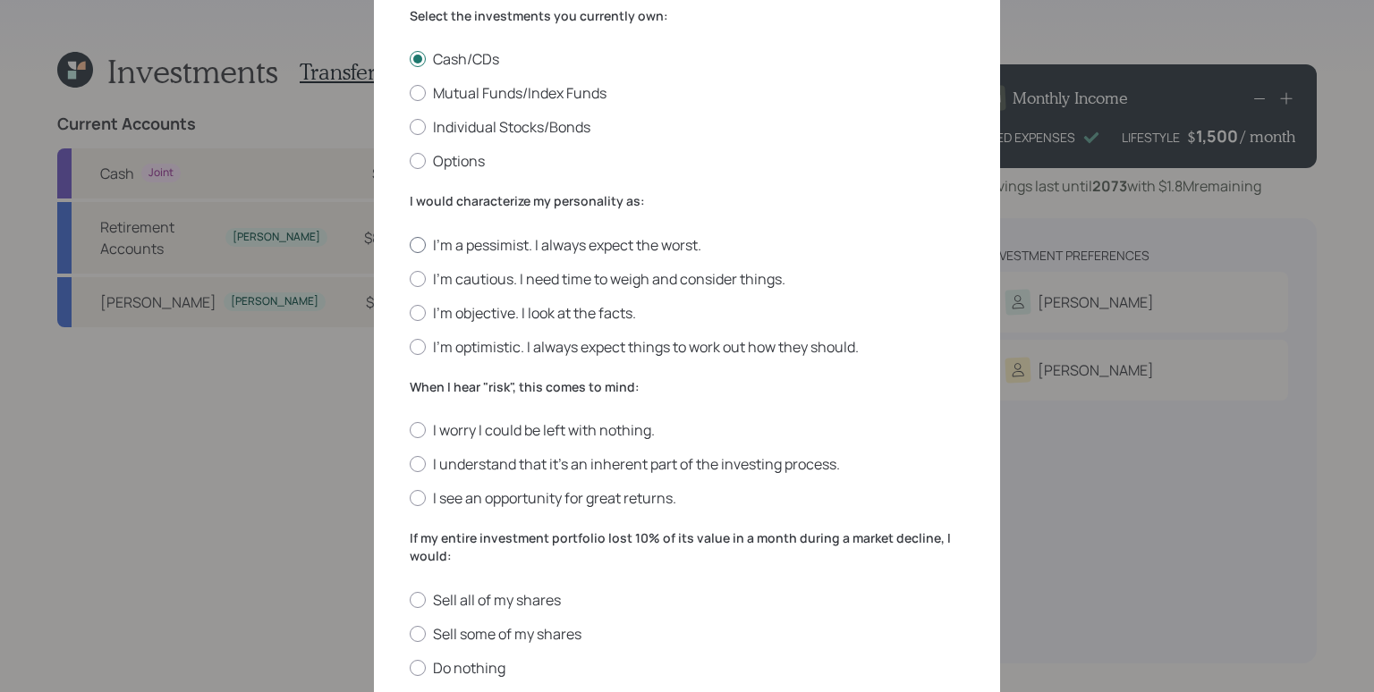
scroll to position [318, 0]
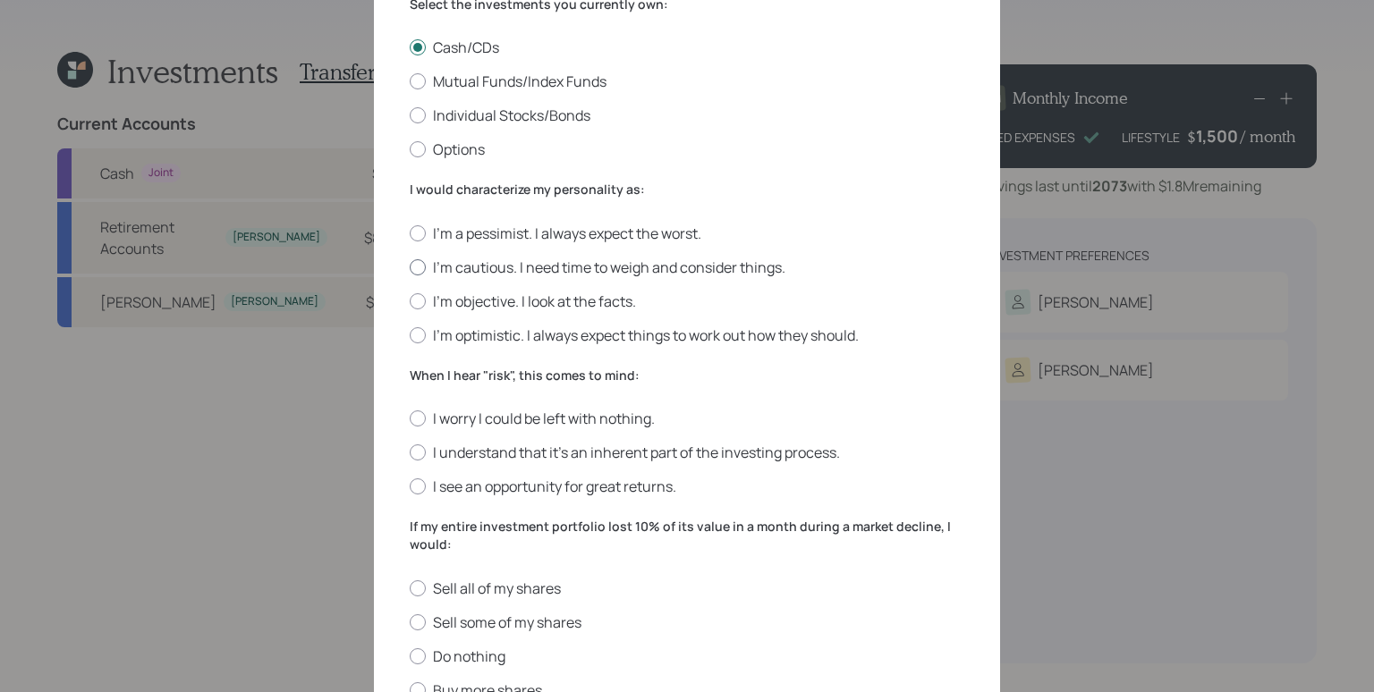
click at [520, 266] on label "I'm cautious. I need time to weigh and consider things." at bounding box center [687, 268] width 555 height 20
click at [410, 267] on input "I'm cautious. I need time to weigh and consider things." at bounding box center [409, 267] width 1 height 1
radio input "true"
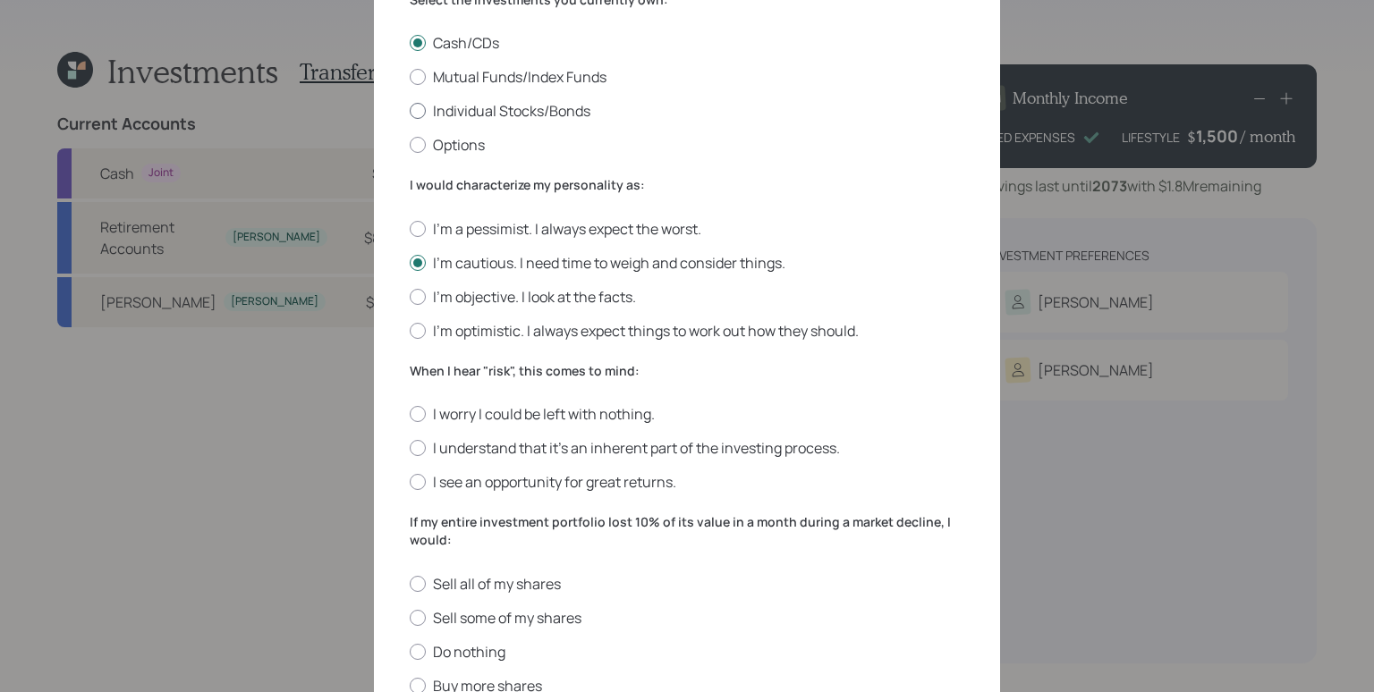
scroll to position [617, 0]
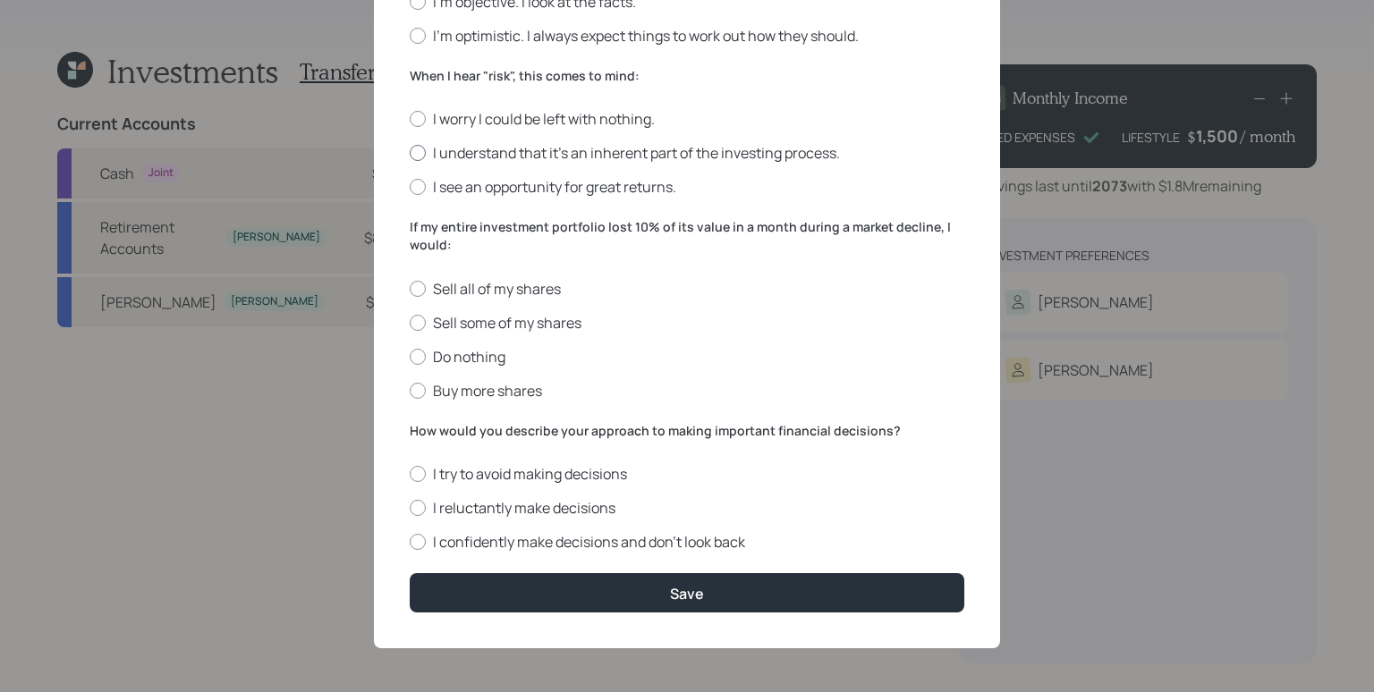
click at [567, 155] on label "I understand that it’s an inherent part of the investing process." at bounding box center [687, 153] width 555 height 20
click at [410, 154] on input "I understand that it’s an inherent part of the investing process." at bounding box center [409, 153] width 1 height 1
radio input "true"
click at [463, 355] on label "Do nothing" at bounding box center [687, 357] width 555 height 20
click at [410, 356] on input "Do nothing" at bounding box center [409, 356] width 1 height 1
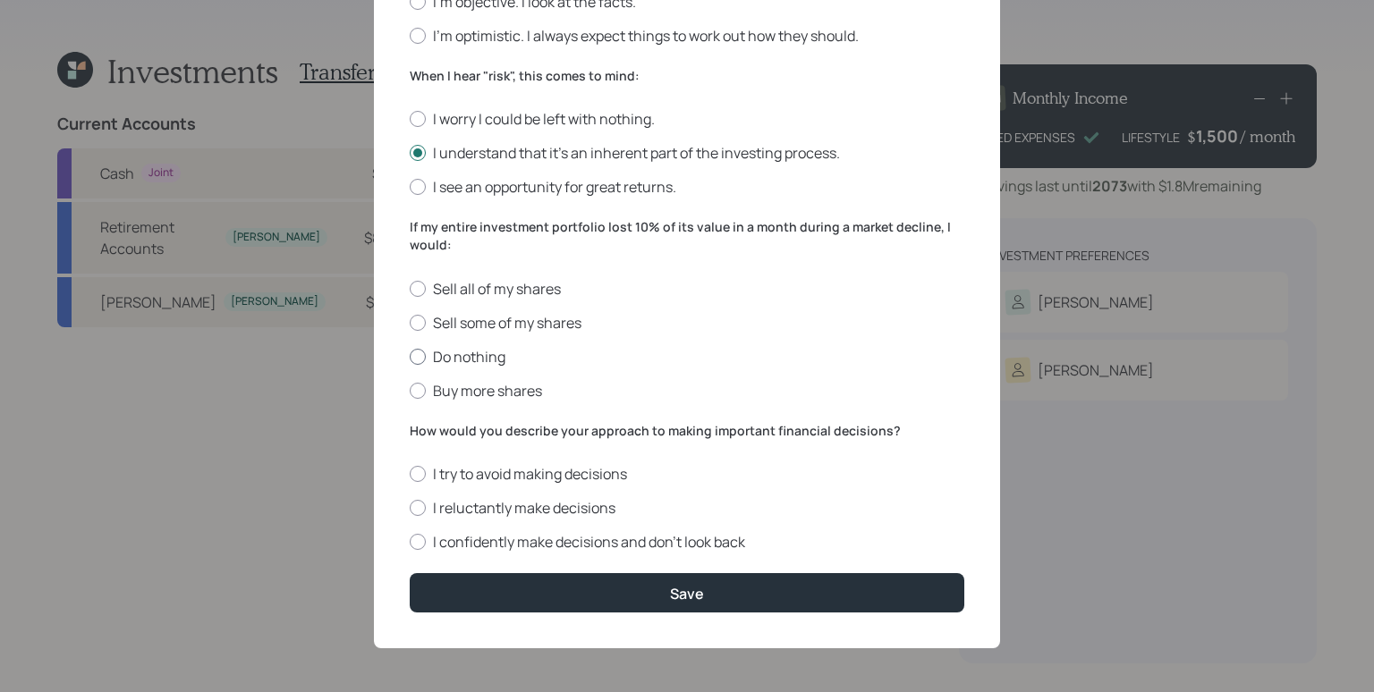
radio input "true"
click at [468, 504] on label "I reluctantly make decisions" at bounding box center [687, 508] width 555 height 20
click at [410, 508] on input "I reluctantly make decisions" at bounding box center [409, 508] width 1 height 1
radio input "true"
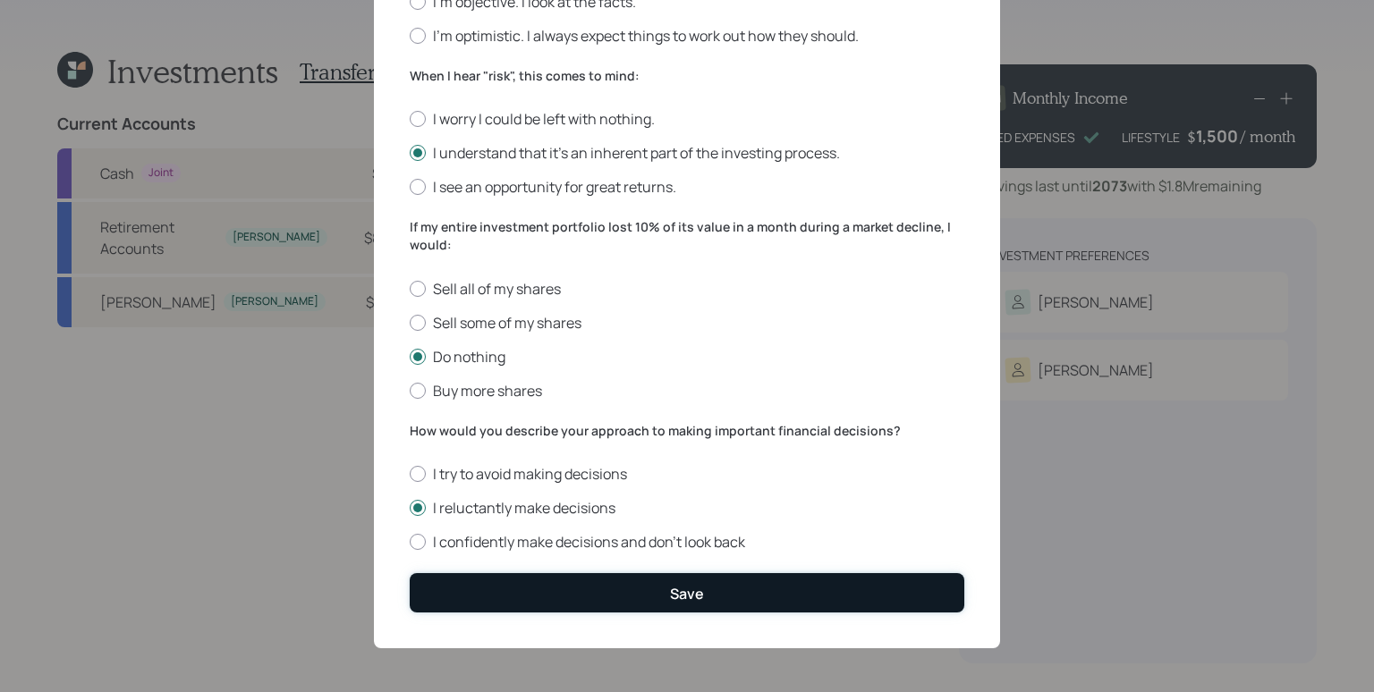
click at [675, 590] on div "Save" at bounding box center [687, 594] width 34 height 20
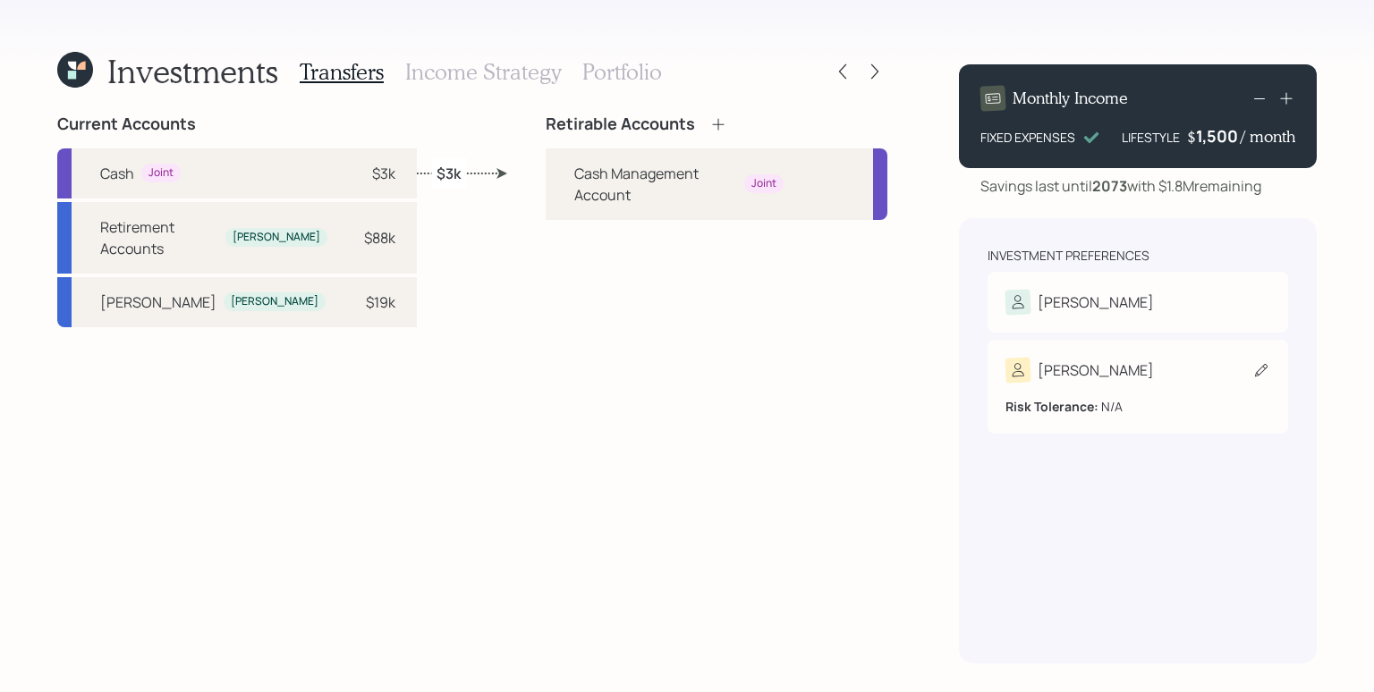
click at [1113, 382] on div "[PERSON_NAME]" at bounding box center [1137, 370] width 265 height 25
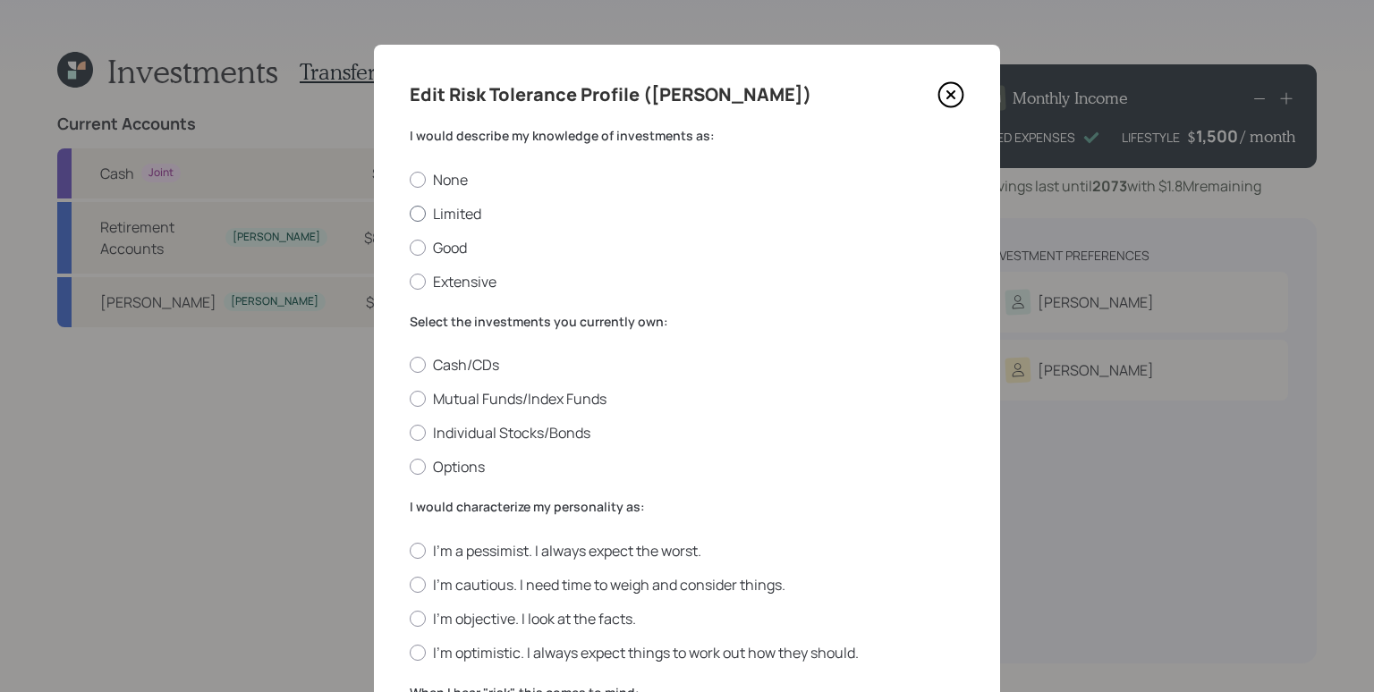
click at [443, 219] on label "Limited" at bounding box center [687, 214] width 555 height 20
click at [410, 214] on input "Limited" at bounding box center [409, 213] width 1 height 1
radio input "true"
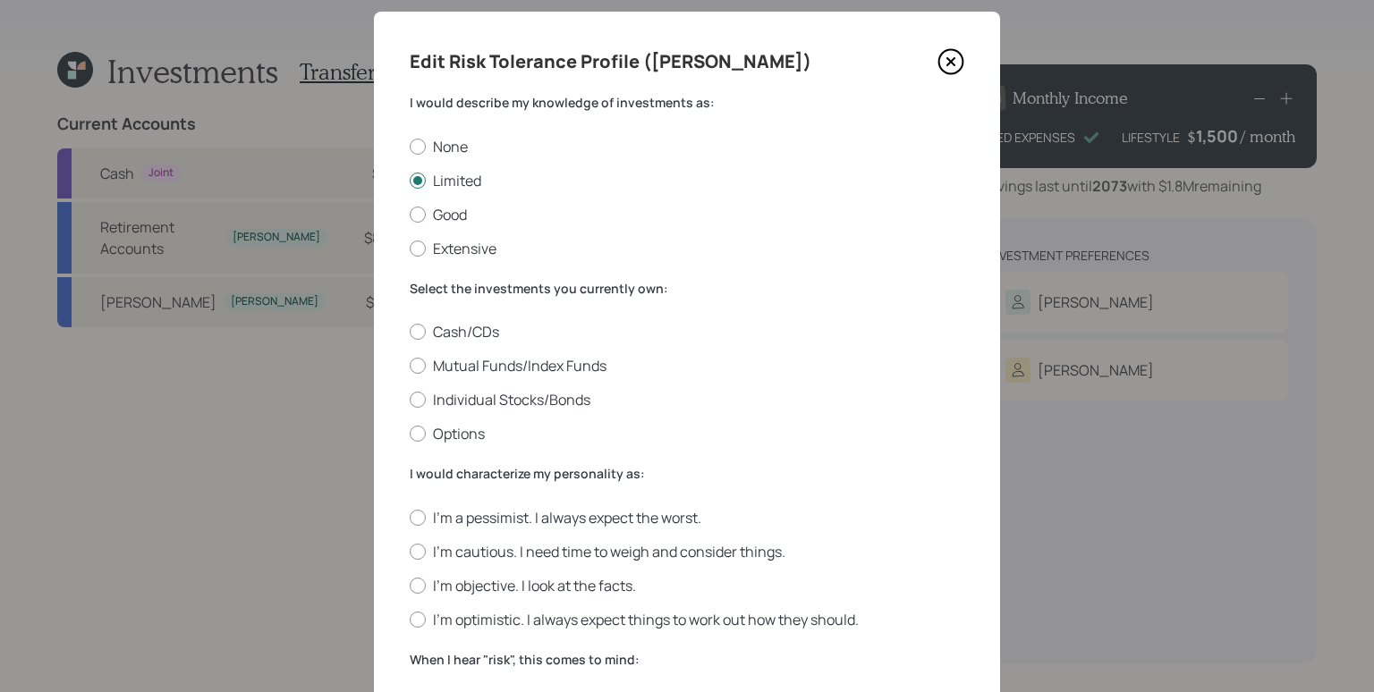
scroll to position [111, 0]
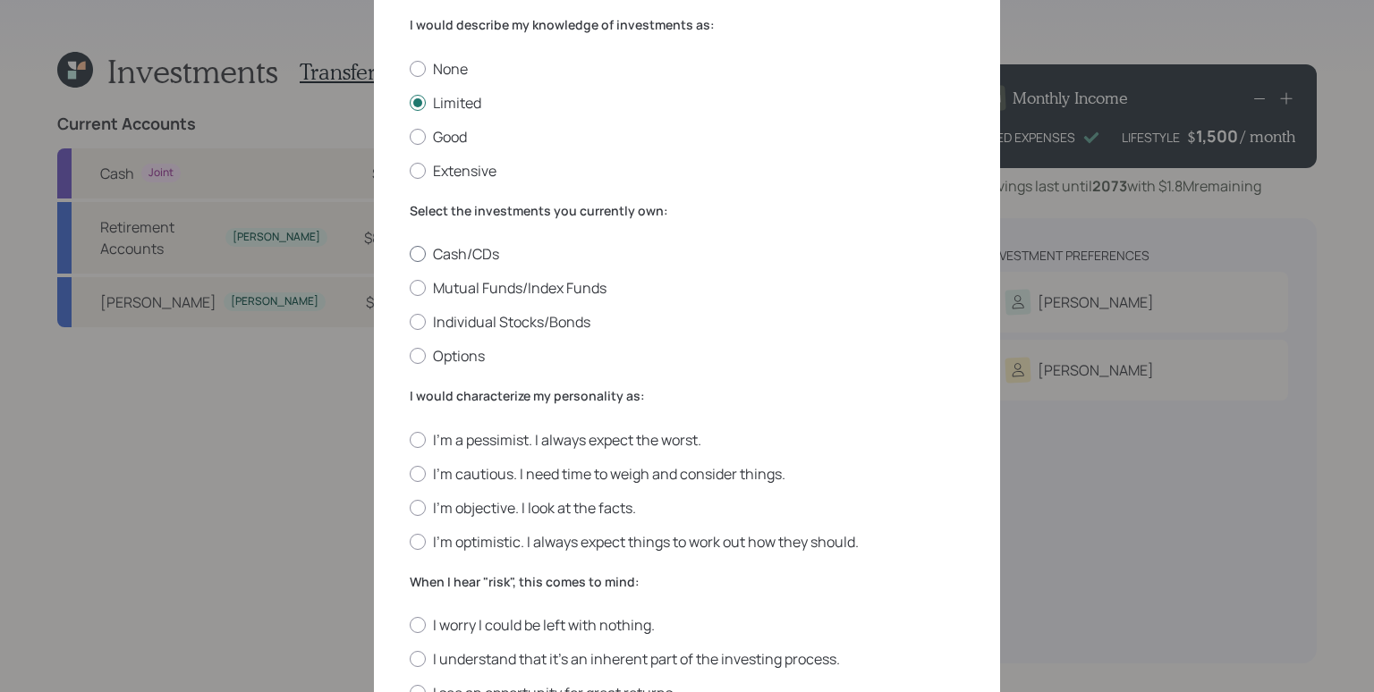
click at [438, 258] on label "Cash/CDs" at bounding box center [687, 254] width 555 height 20
click at [410, 255] on input "Cash/CDs" at bounding box center [409, 254] width 1 height 1
radio input "true"
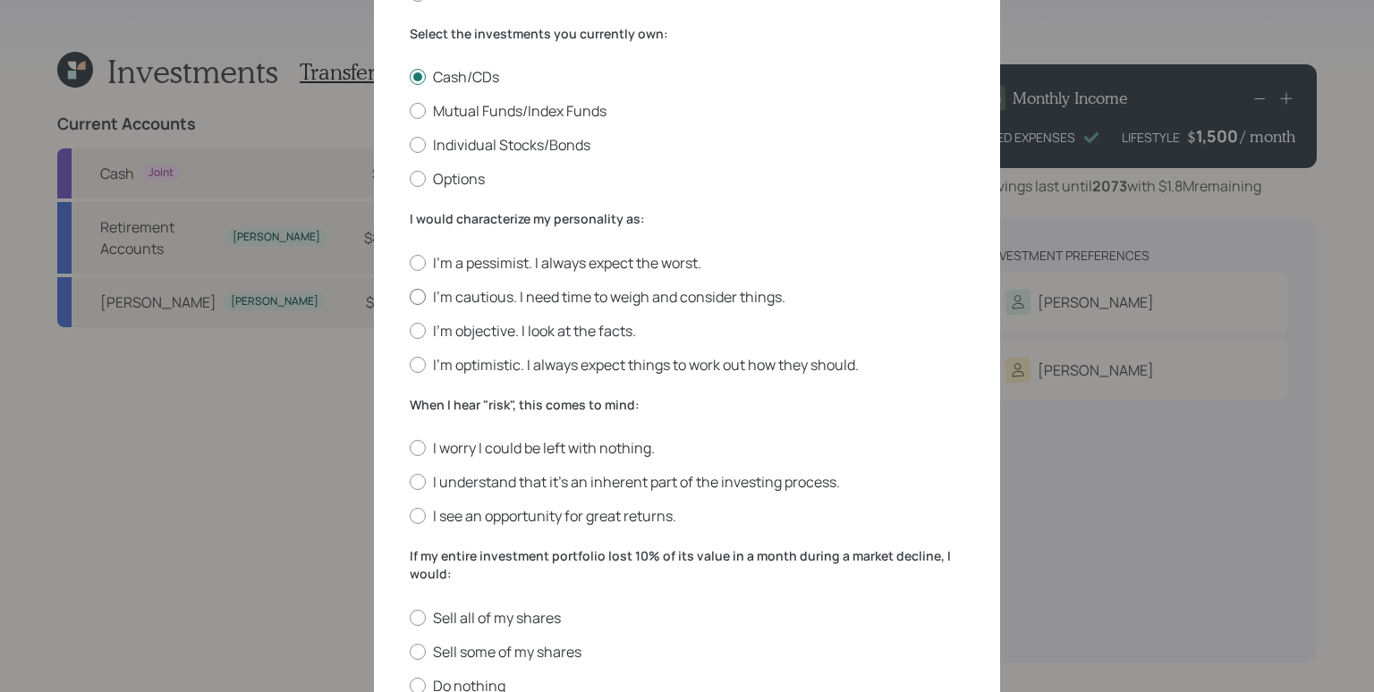
scroll to position [289, 0]
click at [603, 370] on label "I'm optimistic. I always expect things to work out how they should." at bounding box center [687, 364] width 555 height 20
click at [410, 364] on input "I'm optimistic. I always expect things to work out how they should." at bounding box center [409, 363] width 1 height 1
radio input "true"
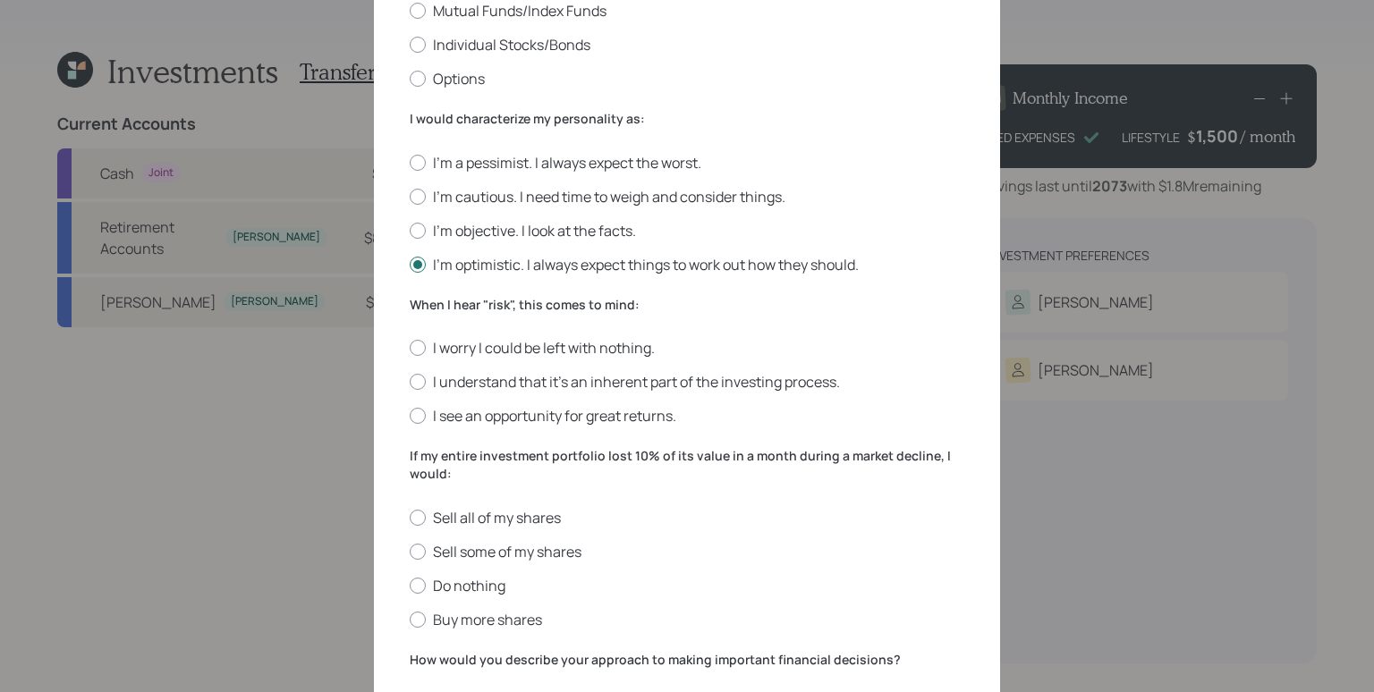
scroll to position [388, 0]
click at [505, 386] on label "I understand that it’s an inherent part of the investing process." at bounding box center [687, 382] width 555 height 20
click at [410, 383] on input "I understand that it’s an inherent part of the investing process." at bounding box center [409, 382] width 1 height 1
radio input "true"
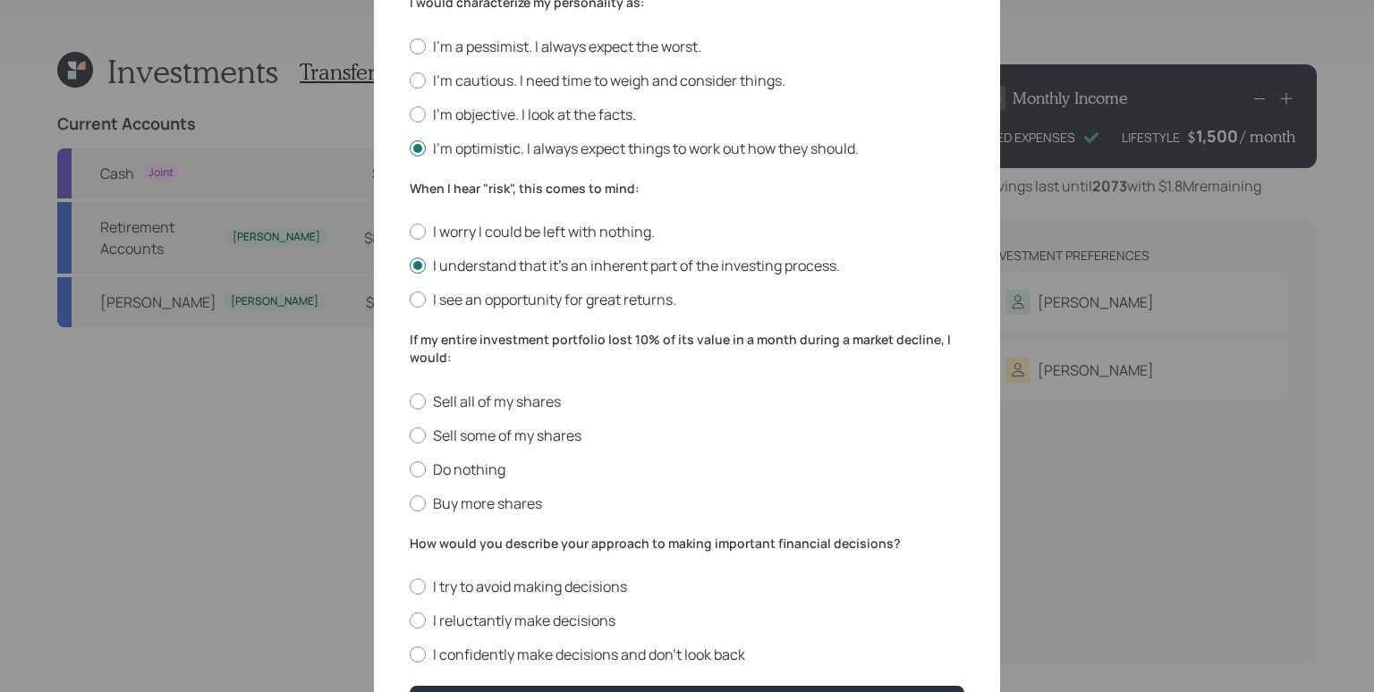
scroll to position [510, 0]
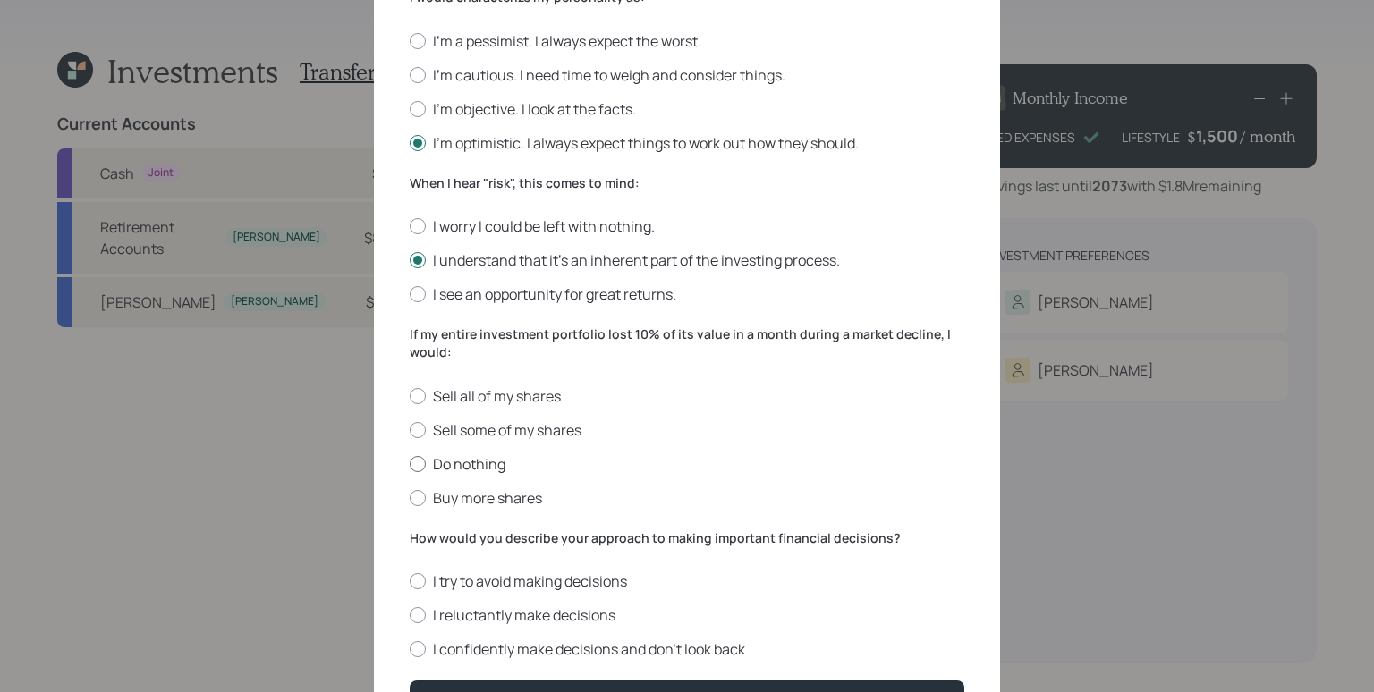
click at [482, 467] on label "Do nothing" at bounding box center [687, 464] width 555 height 20
click at [410, 464] on input "Do nothing" at bounding box center [409, 463] width 1 height 1
radio input "true"
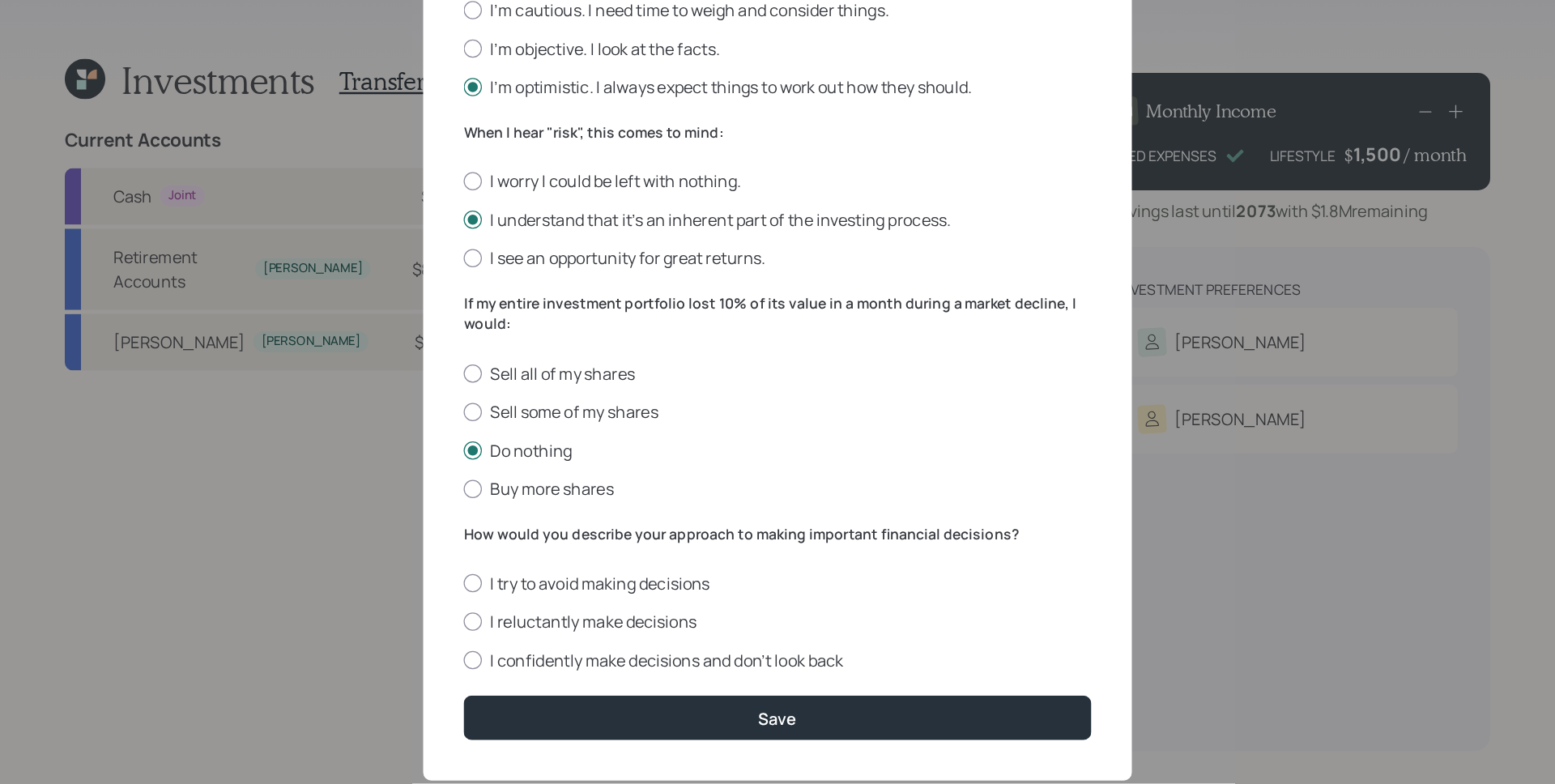
scroll to position [559, 0]
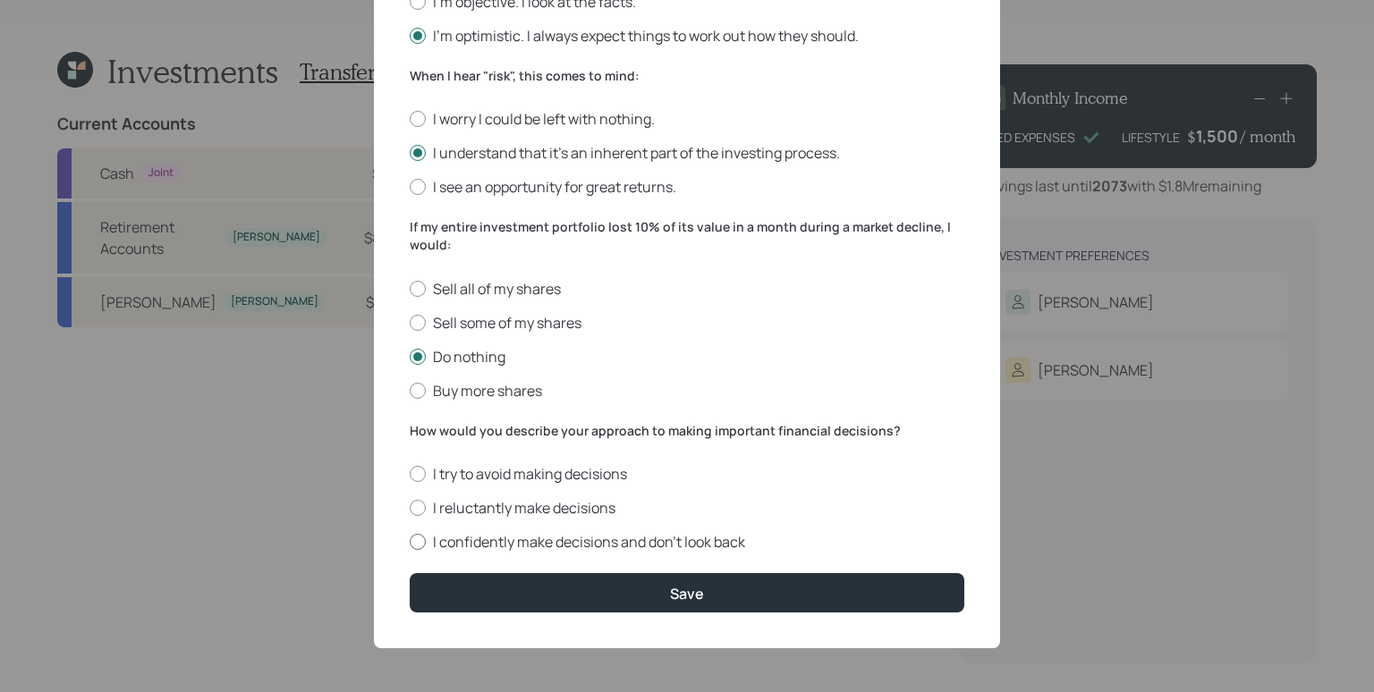
click at [613, 538] on label "I confidently make decisions and don’t look back" at bounding box center [687, 542] width 555 height 20
click at [410, 542] on input "I confidently make decisions and don’t look back" at bounding box center [409, 542] width 1 height 1
radio input "true"
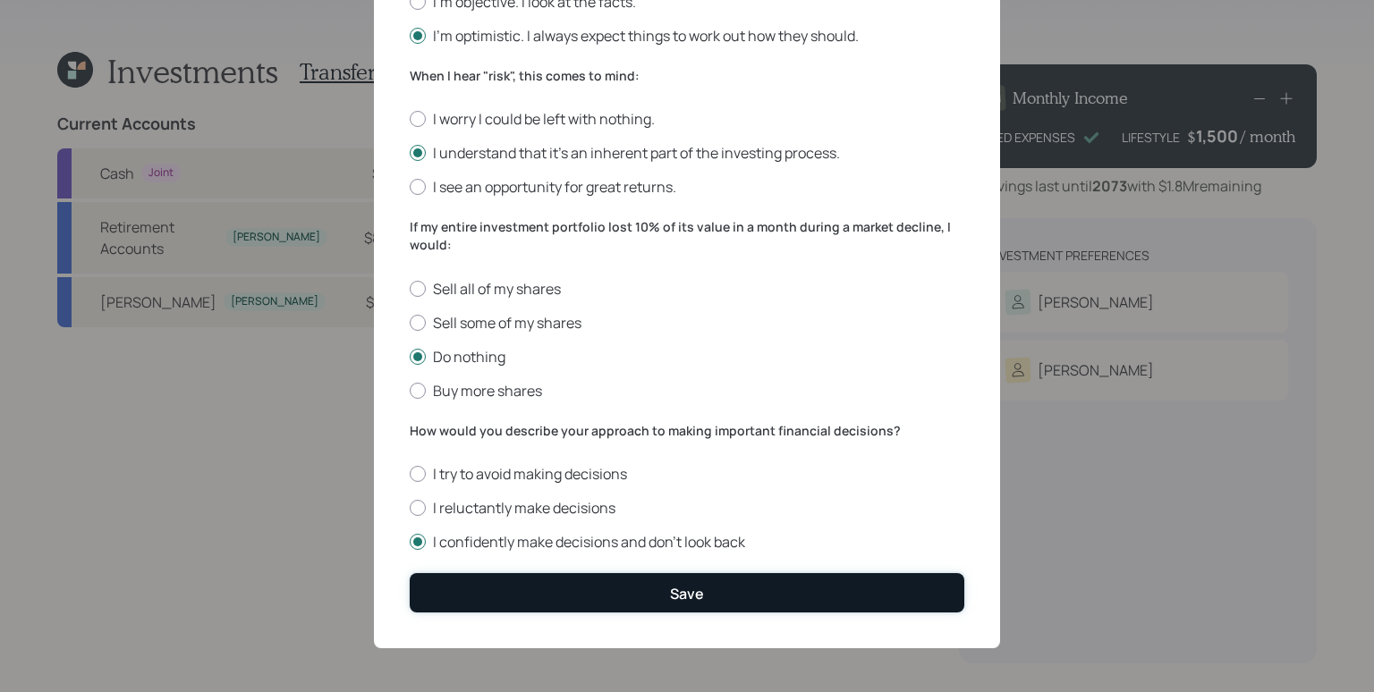
click at [641, 594] on button "Save" at bounding box center [687, 592] width 555 height 38
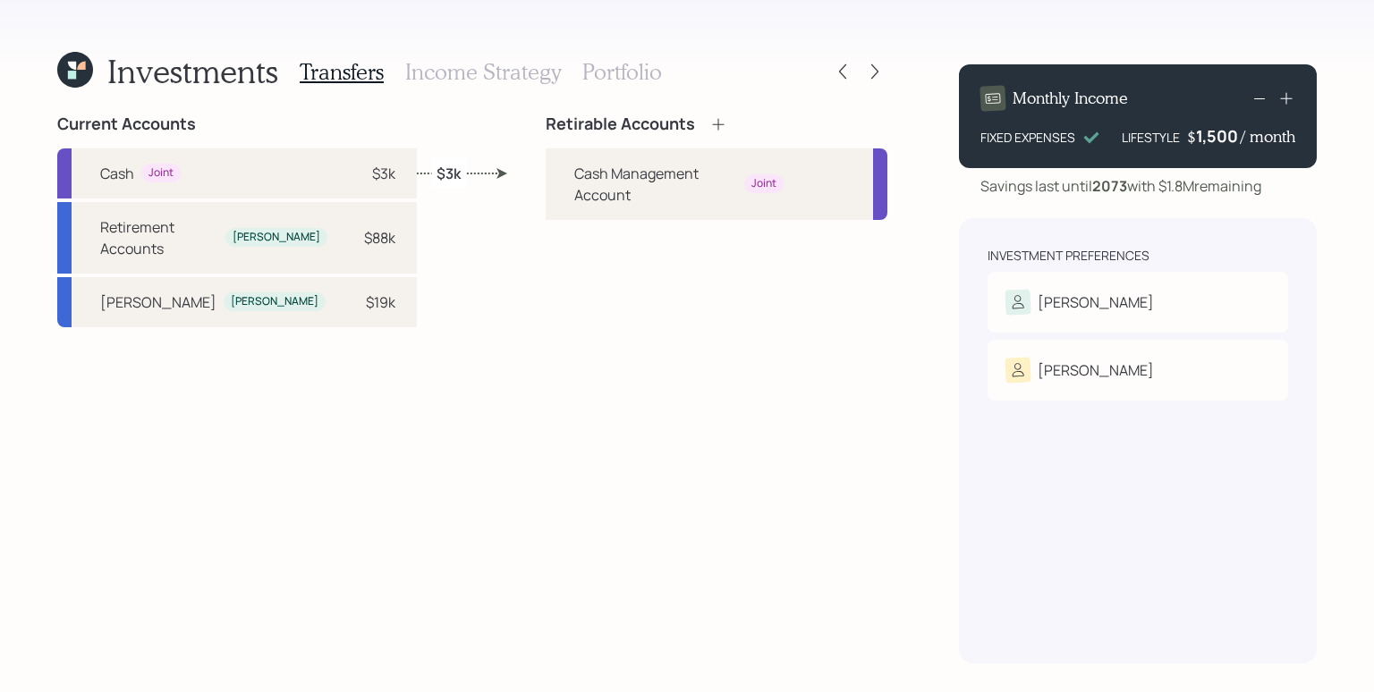
click at [61, 66] on icon at bounding box center [75, 70] width 36 height 36
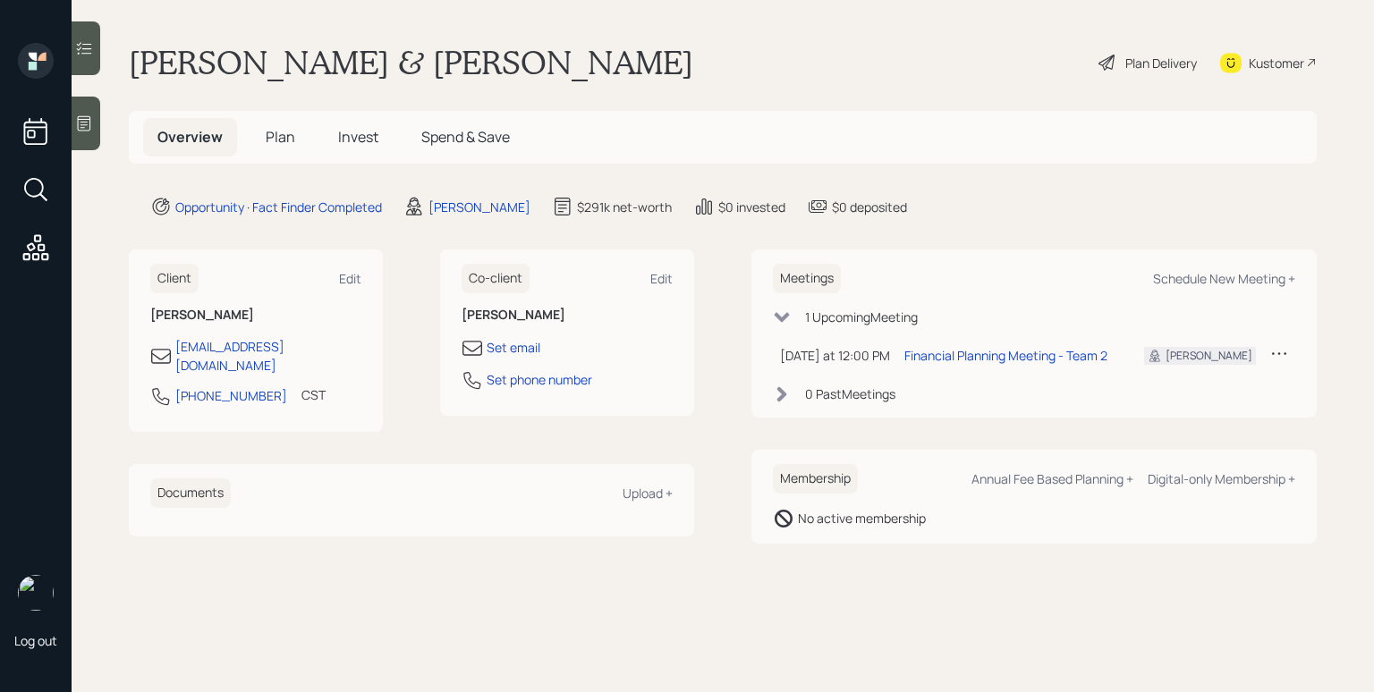
click at [710, 46] on div "Travis & Rhea Mcdill Plan Delivery Kustomer" at bounding box center [723, 62] width 1188 height 39
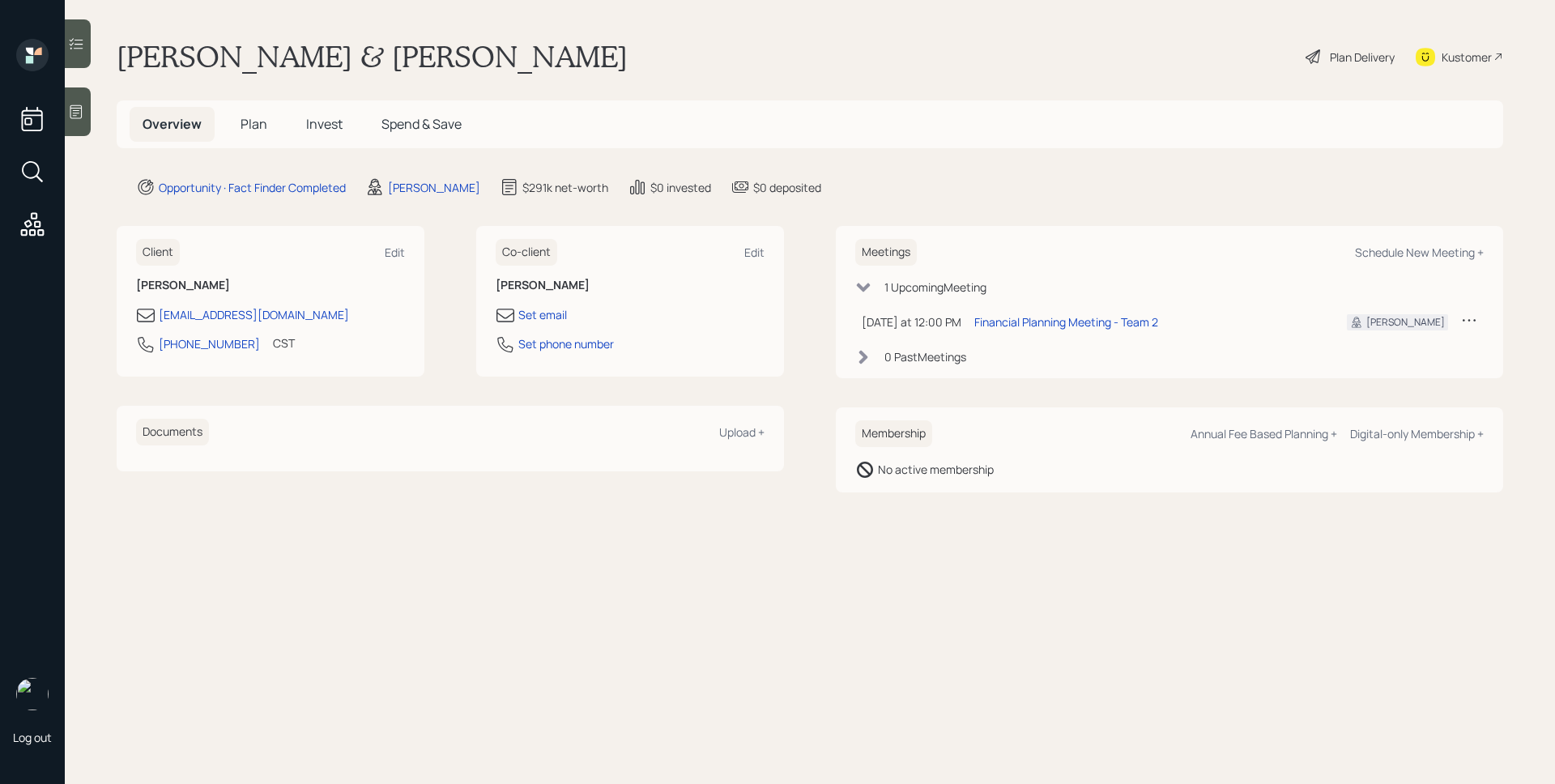
click at [803, 52] on div "Travis & Rhea Mcdill Plan Delivery Kustomer" at bounding box center [810, 56] width 1387 height 35
click at [1394, 252] on div "Schedule New Meeting +" at bounding box center [1419, 252] width 129 height 15
select select "d946c976-65aa-4529-ac9d-02c4f1114fc0"
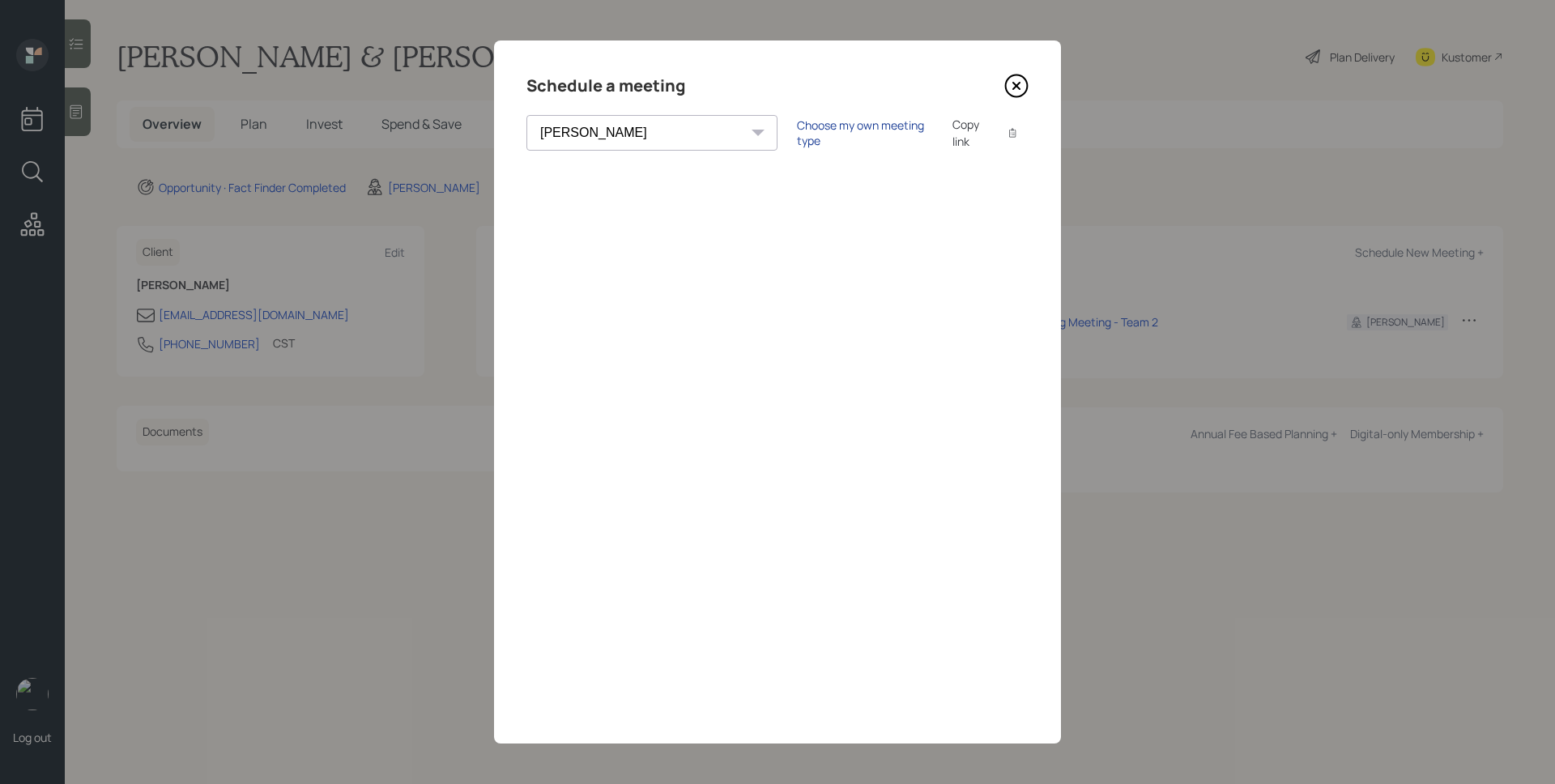
click at [797, 136] on div "Choose my own meeting type" at bounding box center [865, 133] width 136 height 31
click at [1022, 81] on icon at bounding box center [1016, 85] width 24 height 24
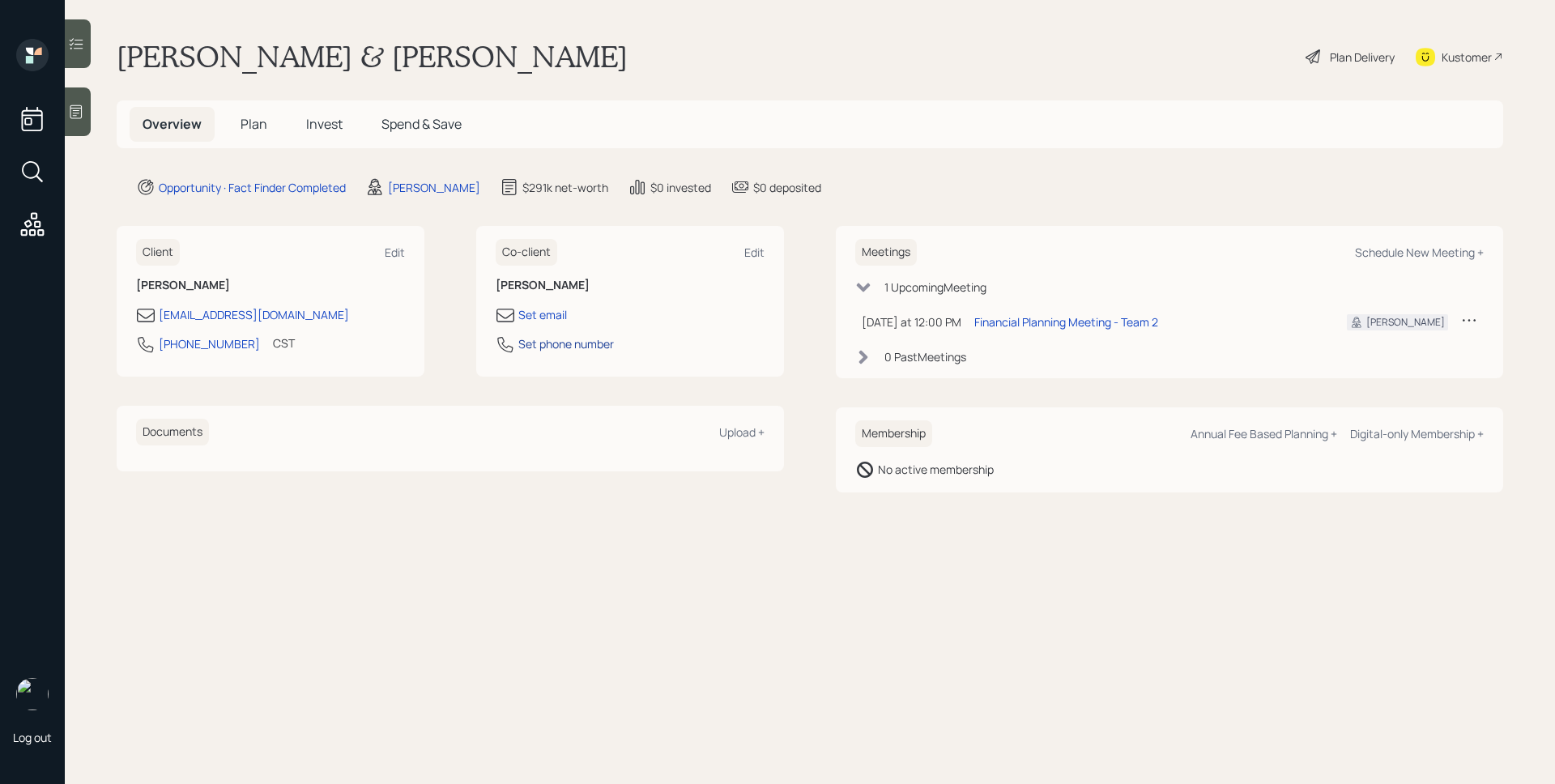
click at [590, 339] on div "Set phone number" at bounding box center [566, 343] width 96 height 17
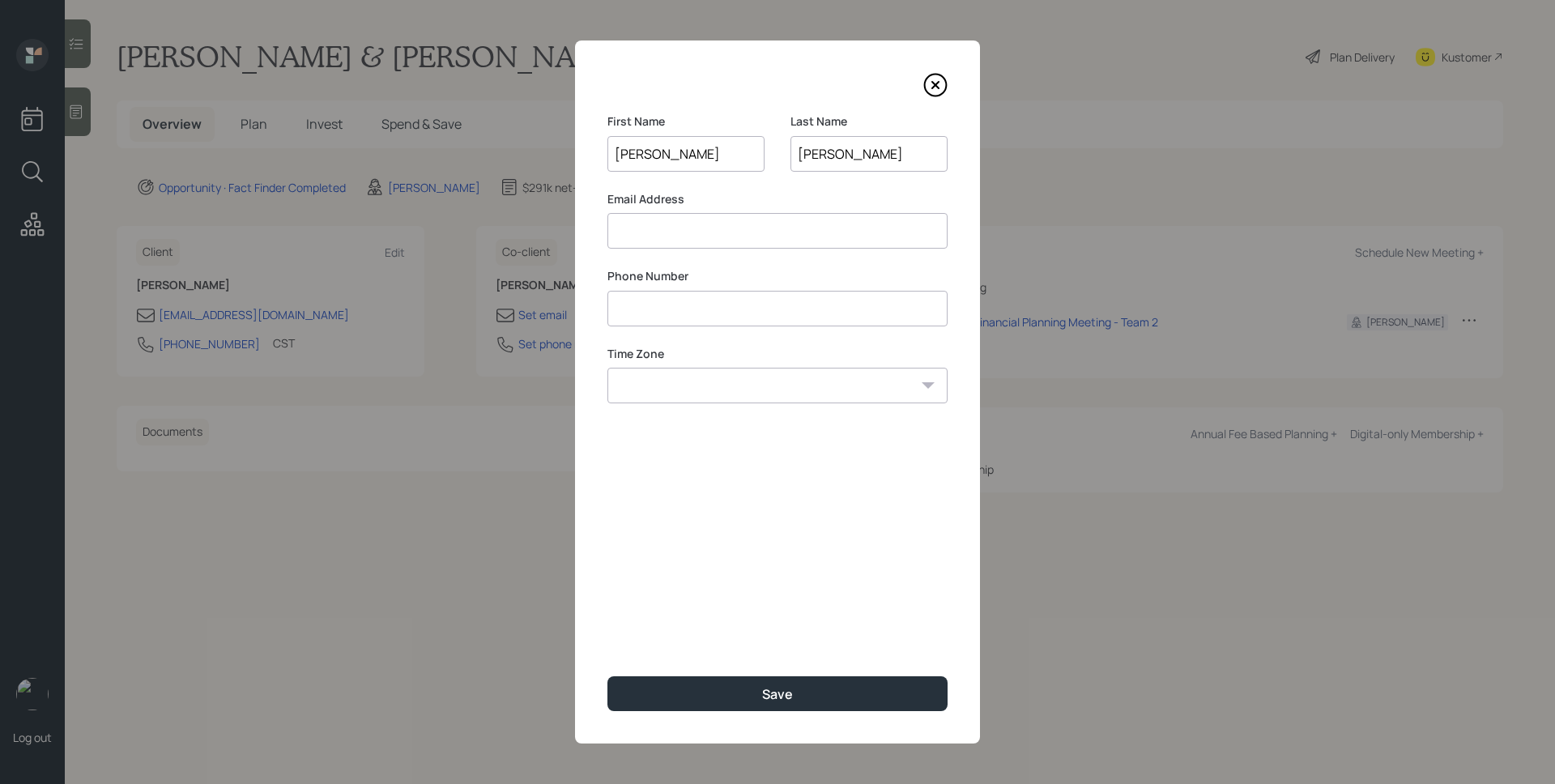
click at [715, 234] on input at bounding box center [778, 230] width 341 height 35
paste input "pinayrv@yahoo.com"
type input "pinayrv@yahoo.com"
click at [713, 322] on input at bounding box center [778, 308] width 341 height 35
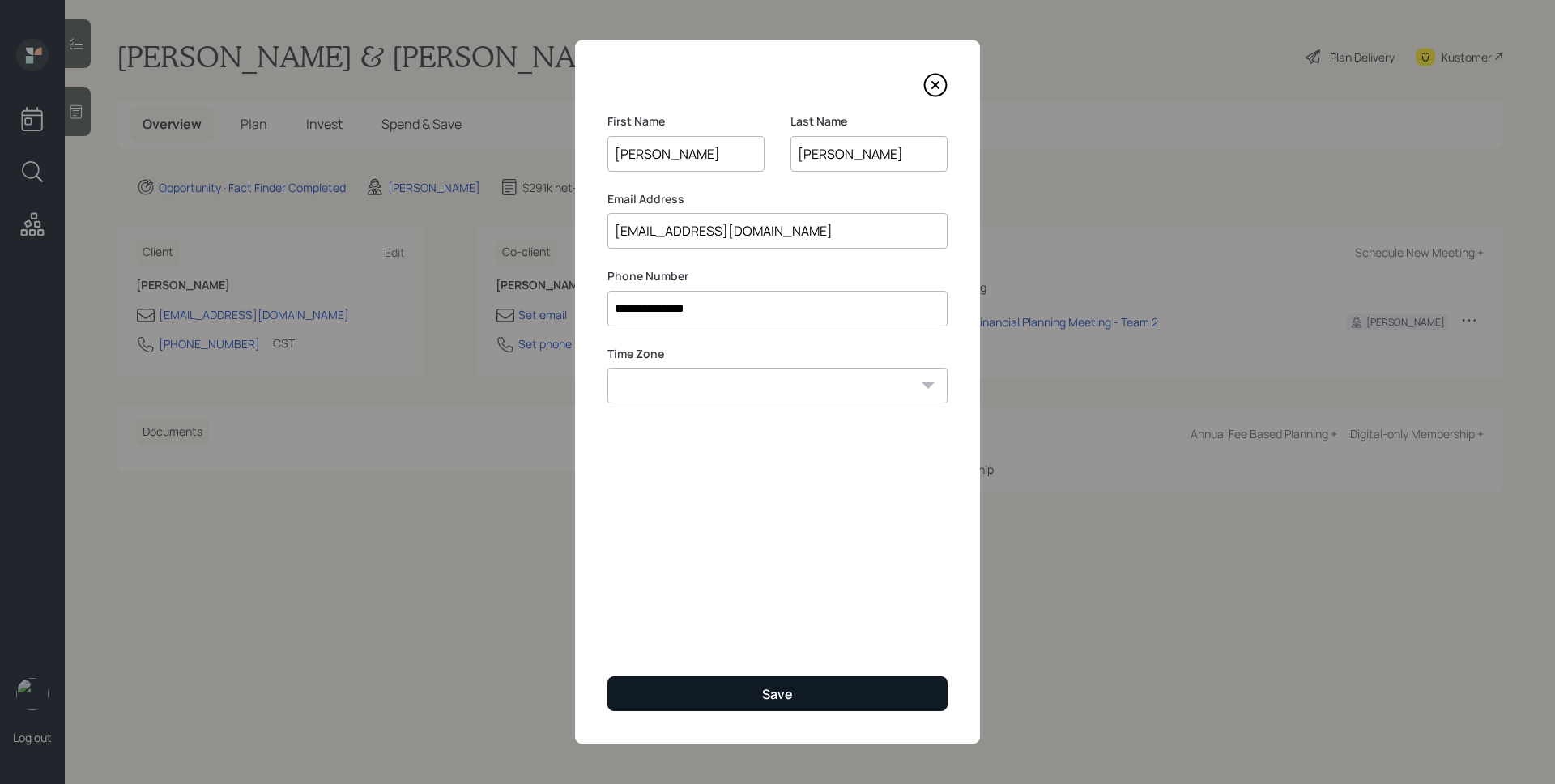
type input "**********"
click at [805, 696] on button "Save" at bounding box center [778, 693] width 341 height 34
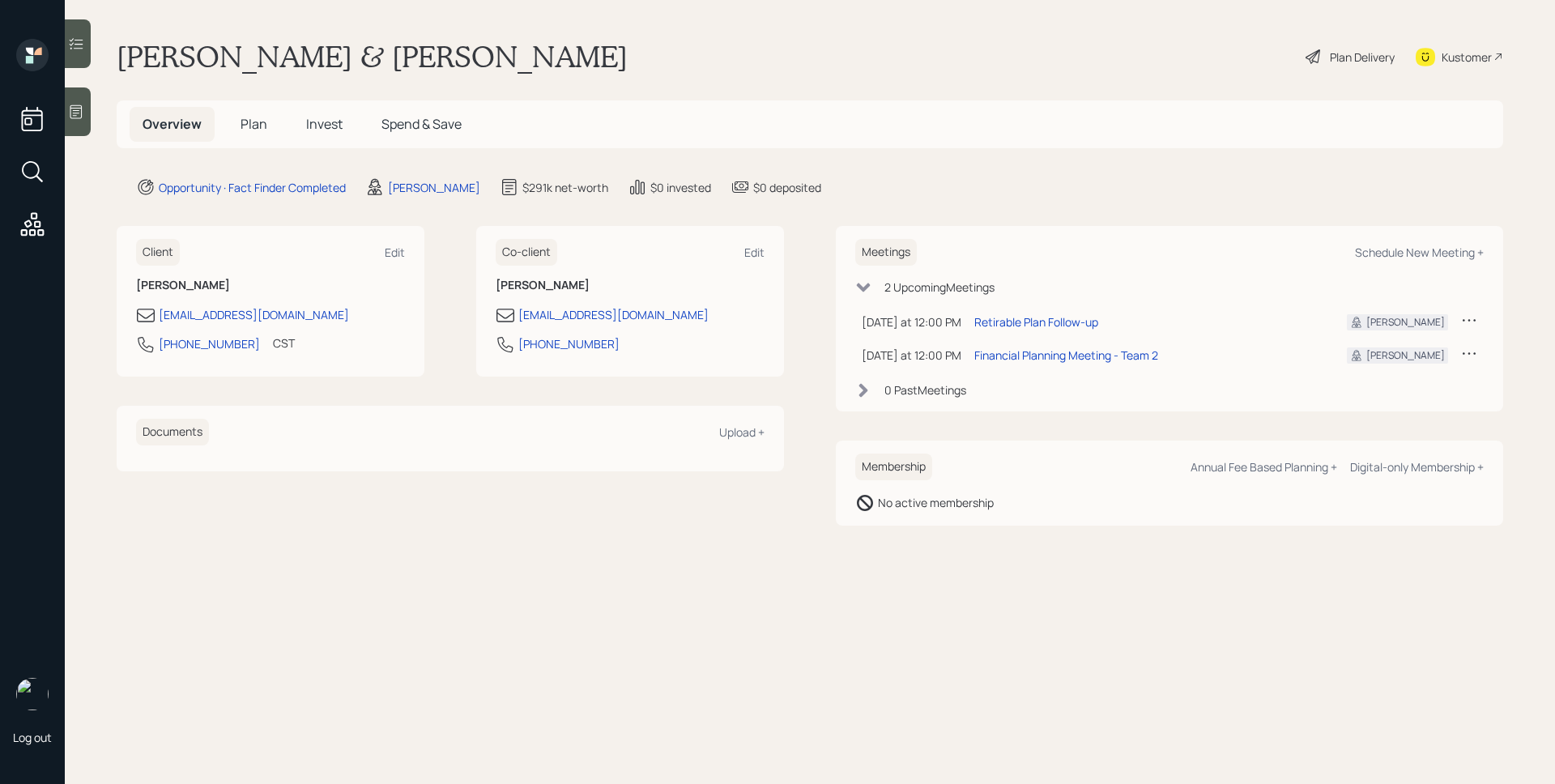
click at [964, 77] on main "Travis & Rhea Mcdill Plan Delivery Kustomer Overview Plan Invest Spend & Save O…" at bounding box center [811, 392] width 1491 height 784
click at [255, 129] on span "Plan" at bounding box center [254, 124] width 27 height 18
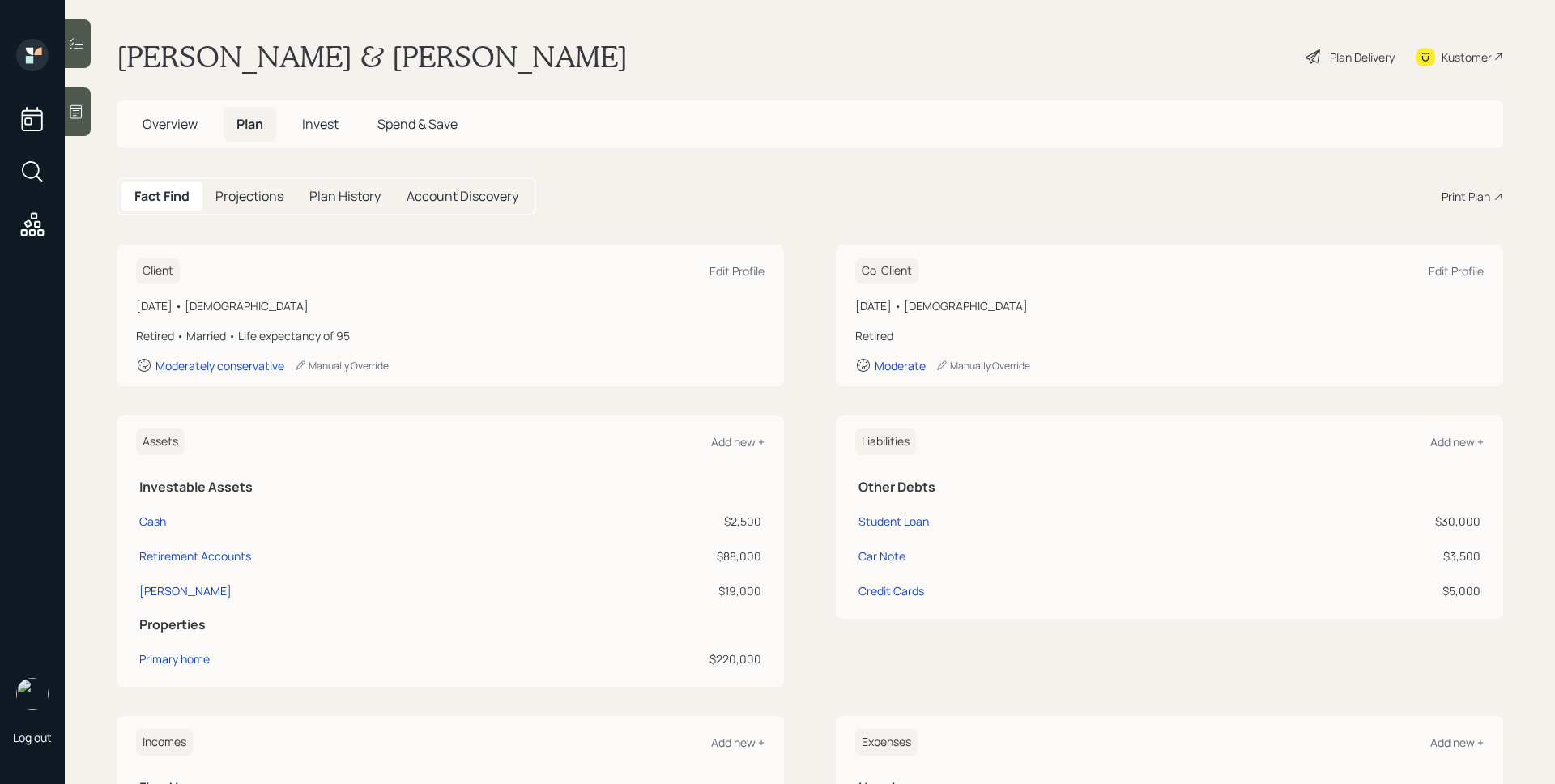
click at [1453, 202] on div "Print Plan" at bounding box center [1466, 196] width 49 height 17
